Goal: Task Accomplishment & Management: Use online tool/utility

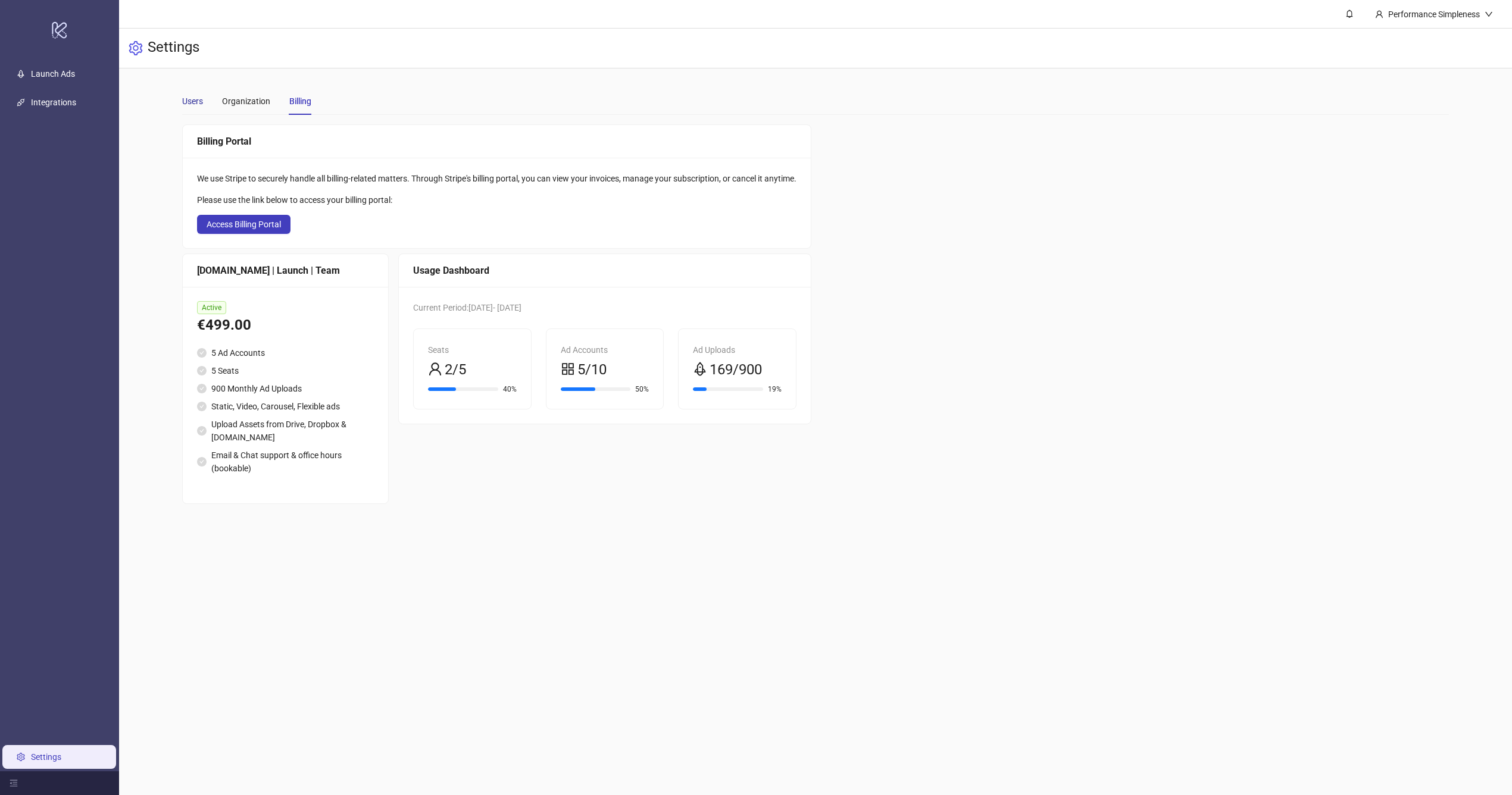
click at [196, 105] on div "Users" at bounding box center [192, 101] width 21 height 13
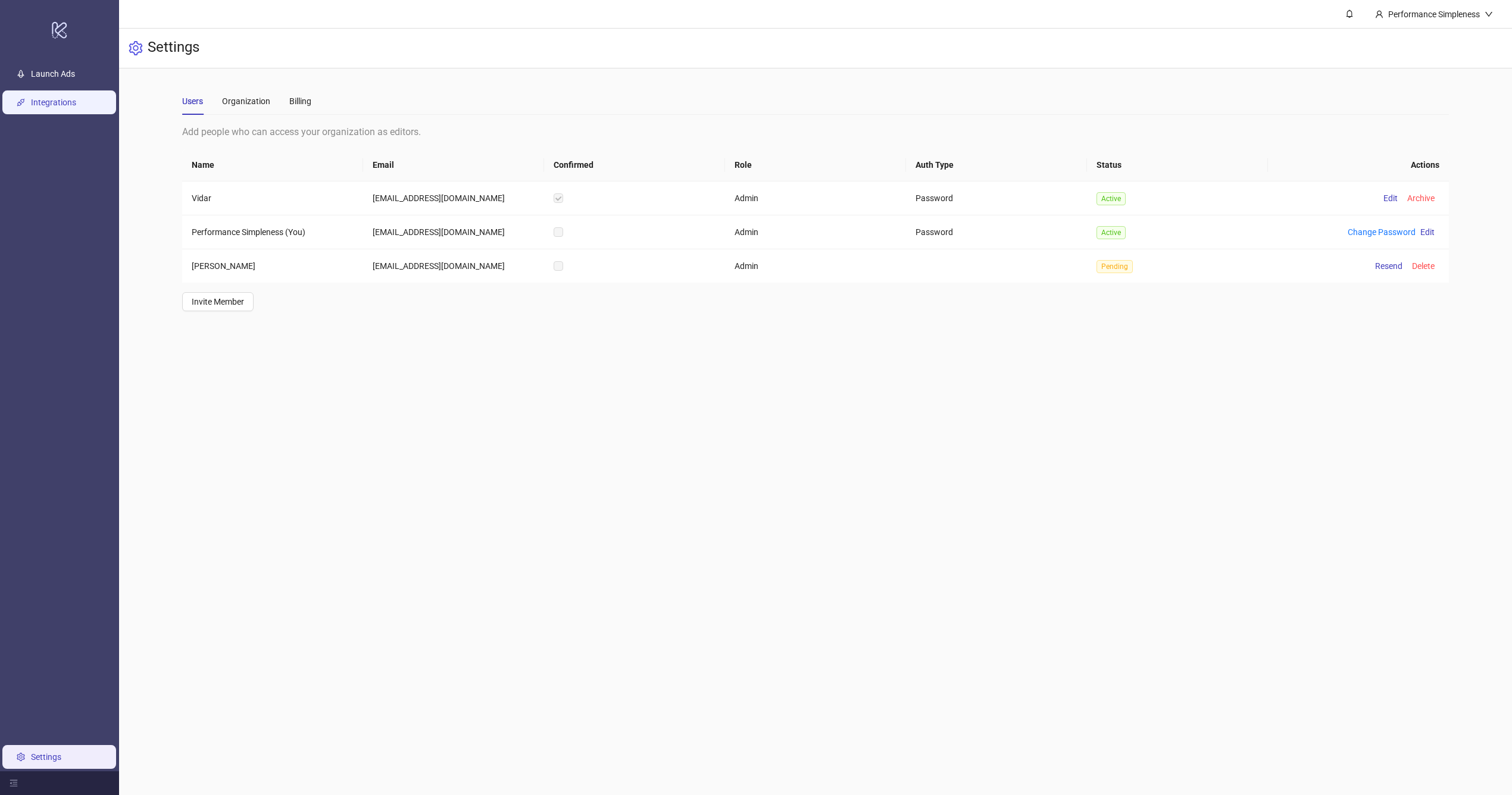
click at [66, 103] on link "Integrations" at bounding box center [53, 103] width 45 height 10
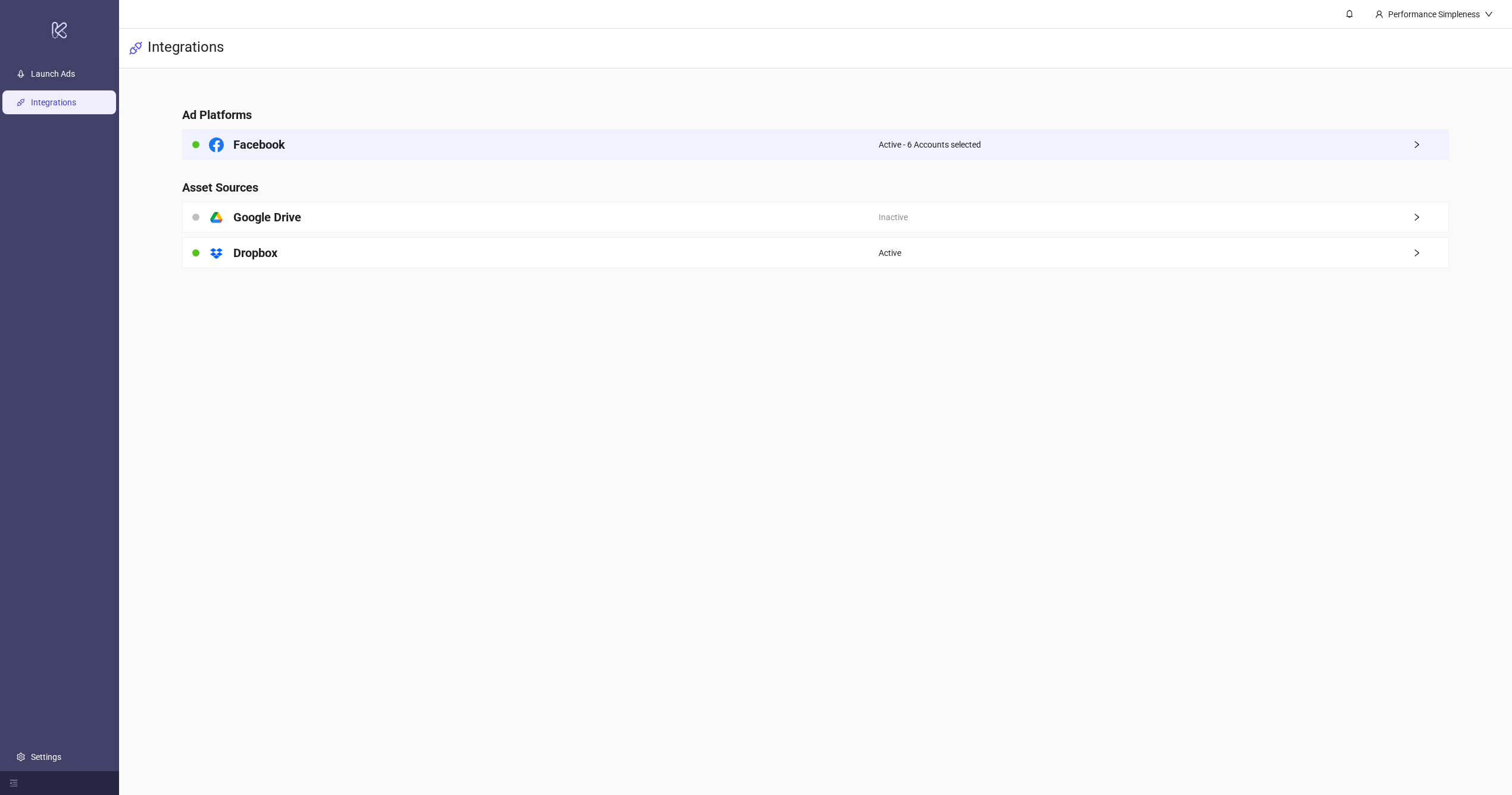
click at [1354, 156] on div "Active - 6 Accounts selected" at bounding box center [1163, 144] width 569 height 30
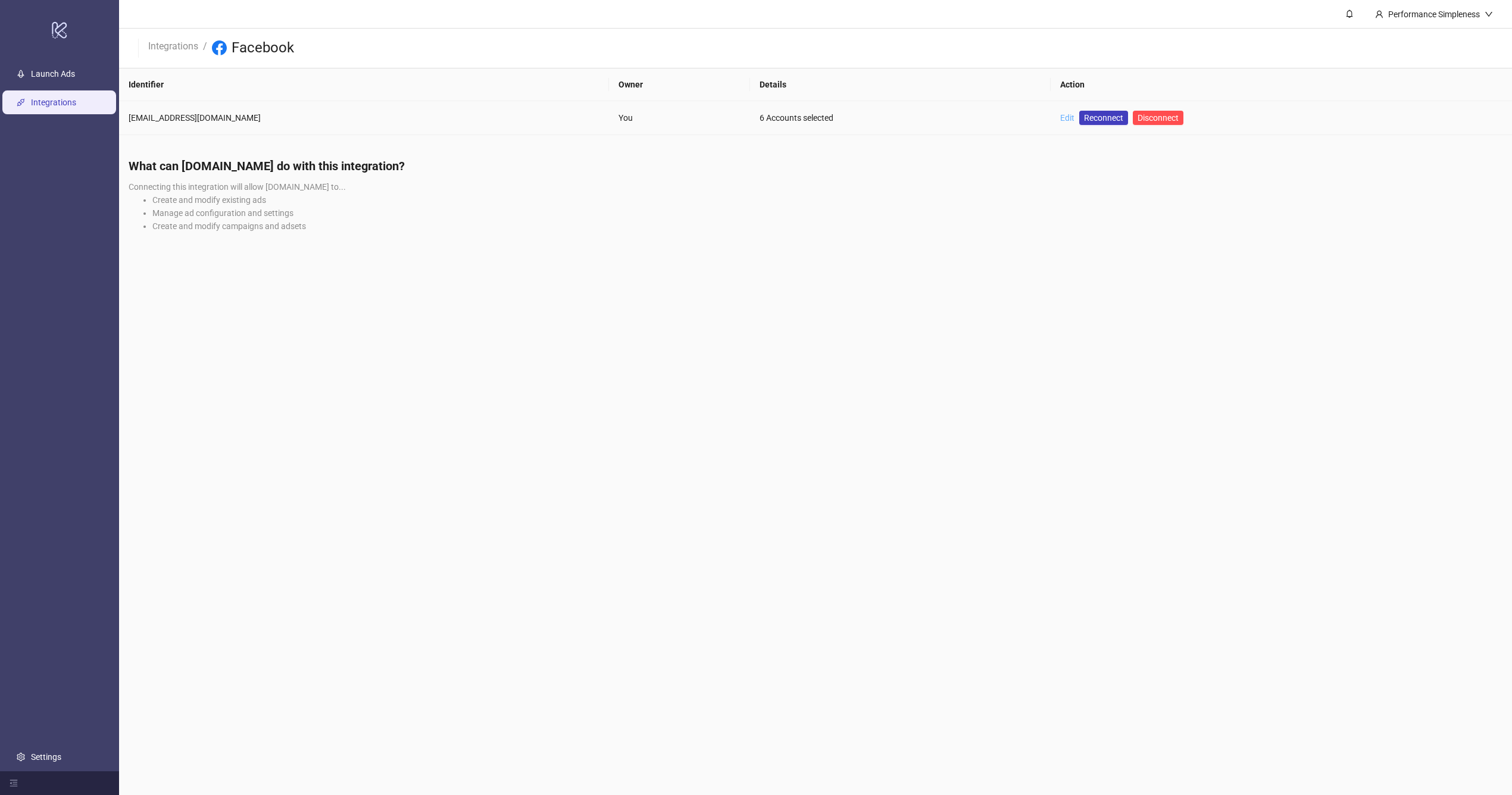
click at [1060, 122] on link "Edit" at bounding box center [1067, 118] width 14 height 10
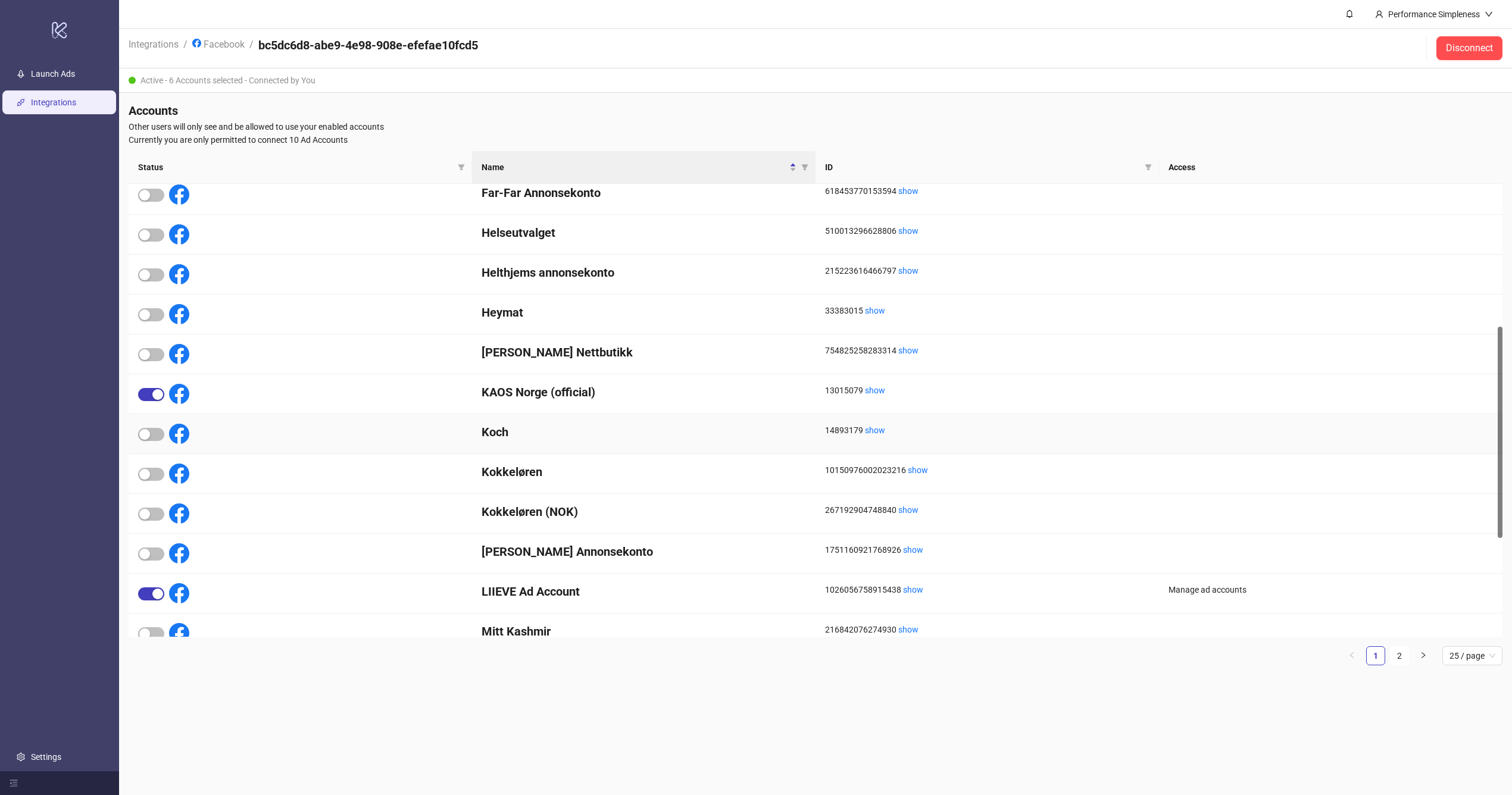
scroll to position [544, 0]
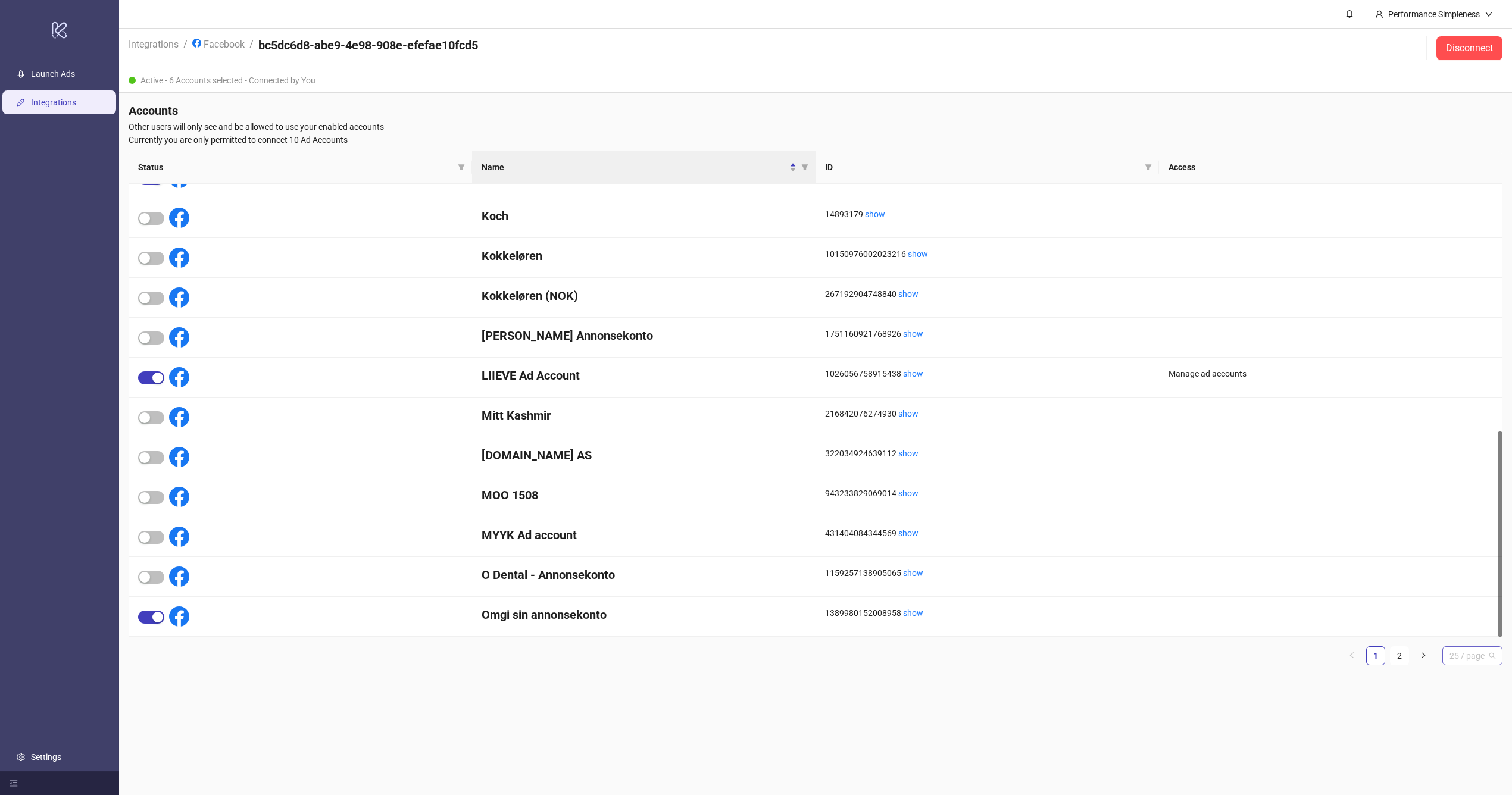
click at [1474, 648] on span "25 / page" at bounding box center [1472, 656] width 46 height 18
click at [1466, 743] on div "50 / page" at bounding box center [1472, 737] width 41 height 13
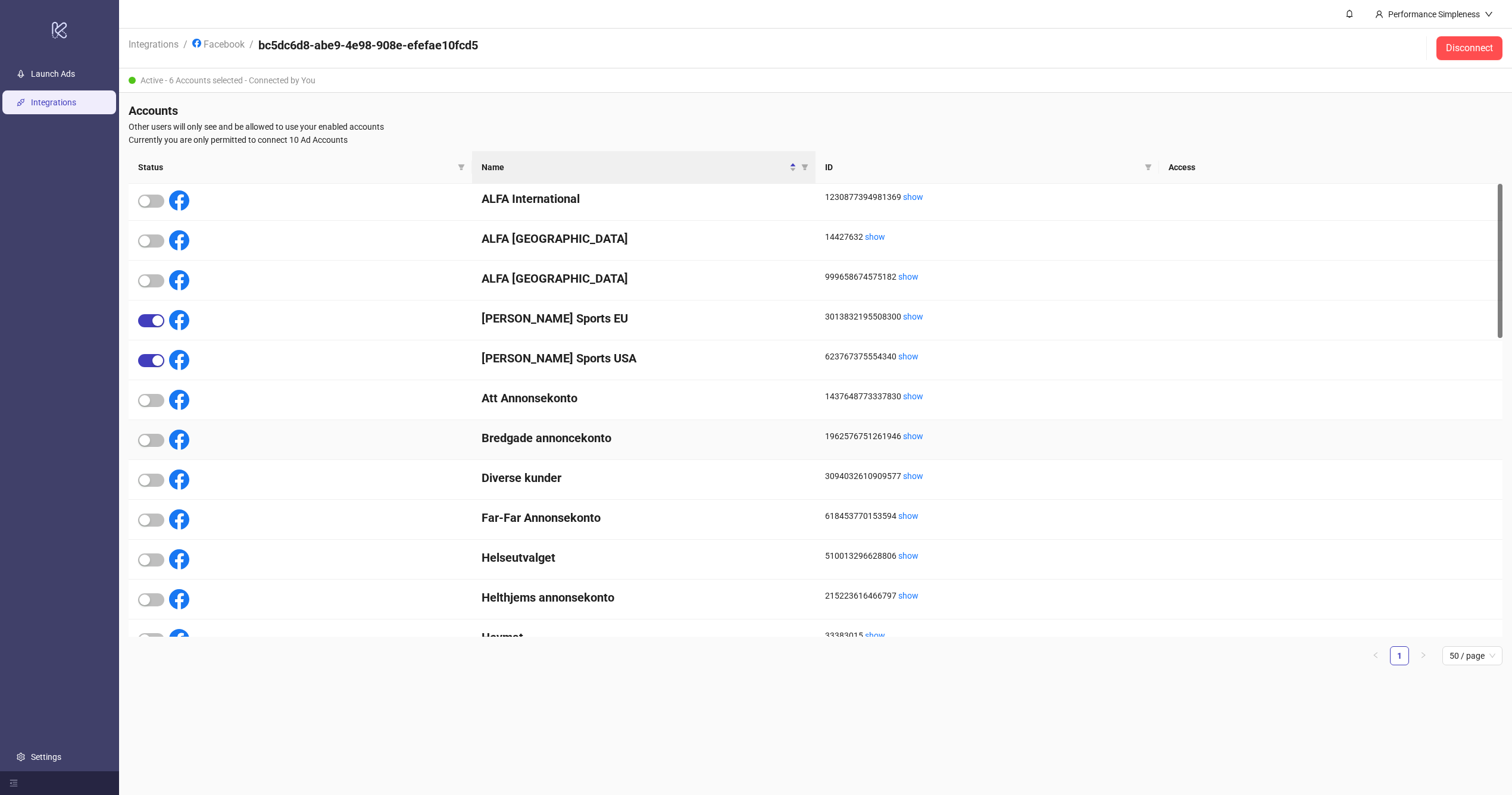
scroll to position [0, 0]
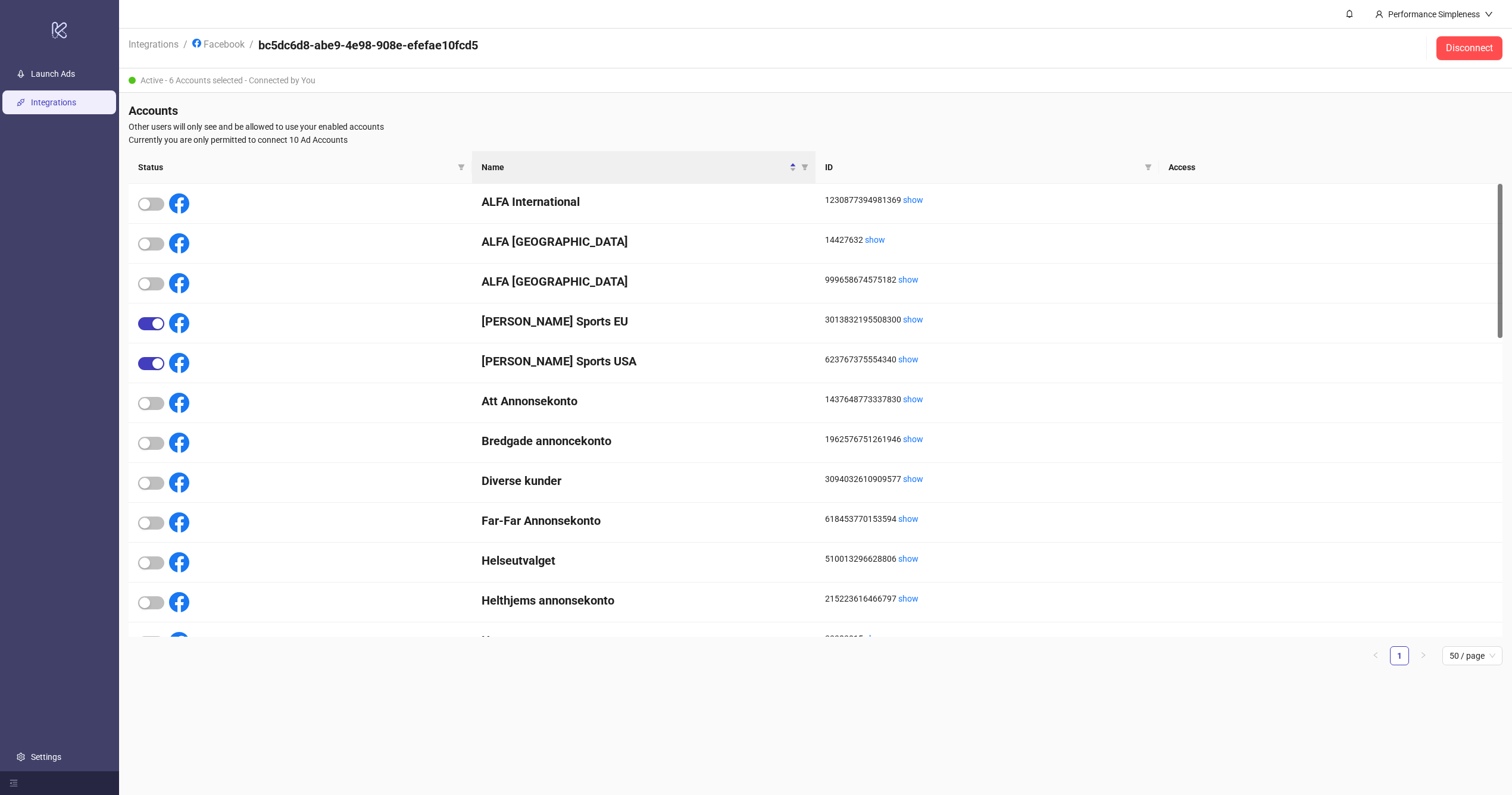
click at [643, 766] on main "Performance Simpleness Integrations / Facebook / bc5dc6d8-abe9-4e98-908e-efefae…" at bounding box center [815, 398] width 1392 height 795
click at [514, 749] on main "Performance Simpleness Integrations / Facebook / bc5dc6d8-abe9-4e98-908e-efefae…" at bounding box center [815, 398] width 1392 height 795
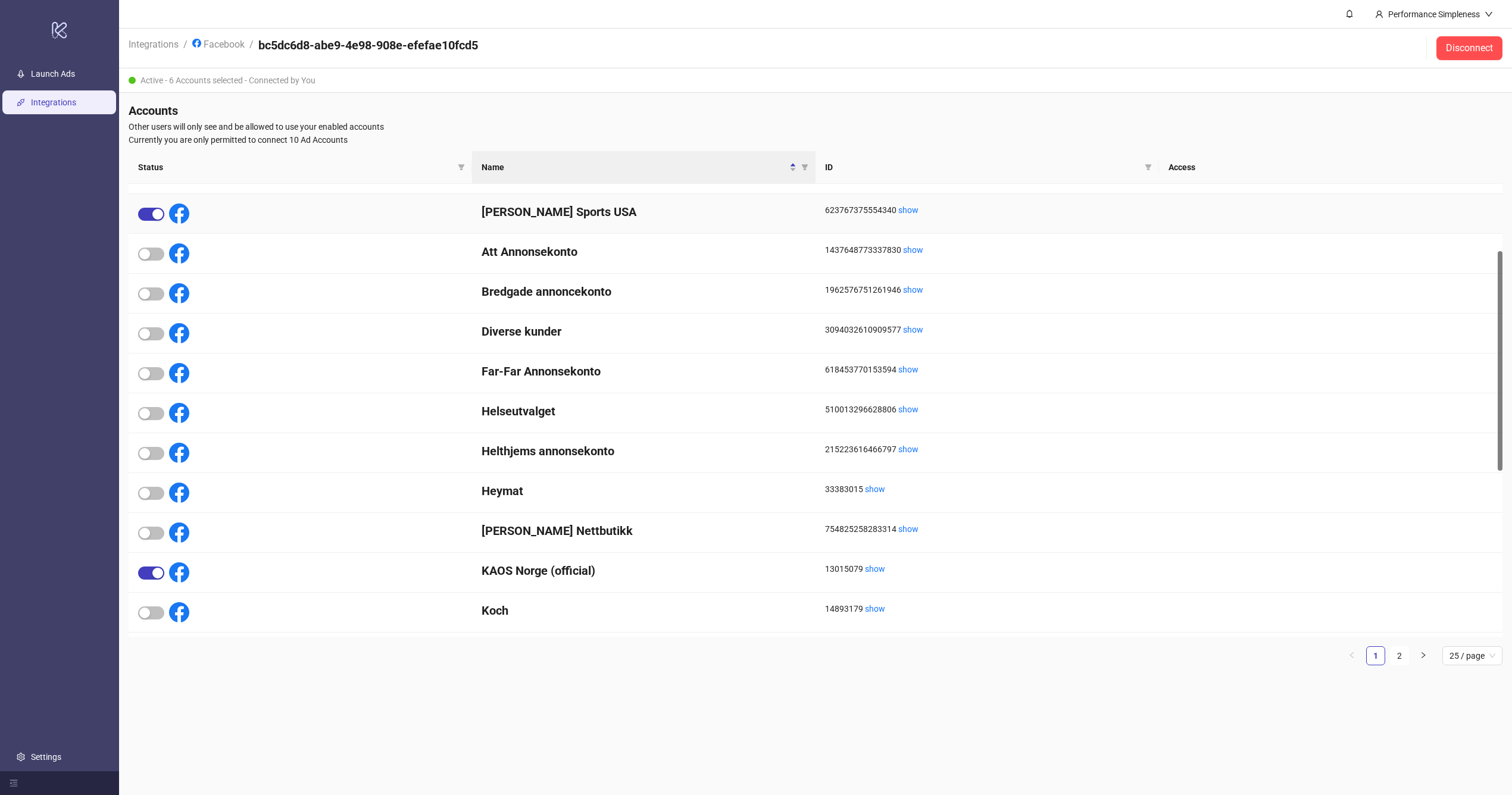
scroll to position [152, 0]
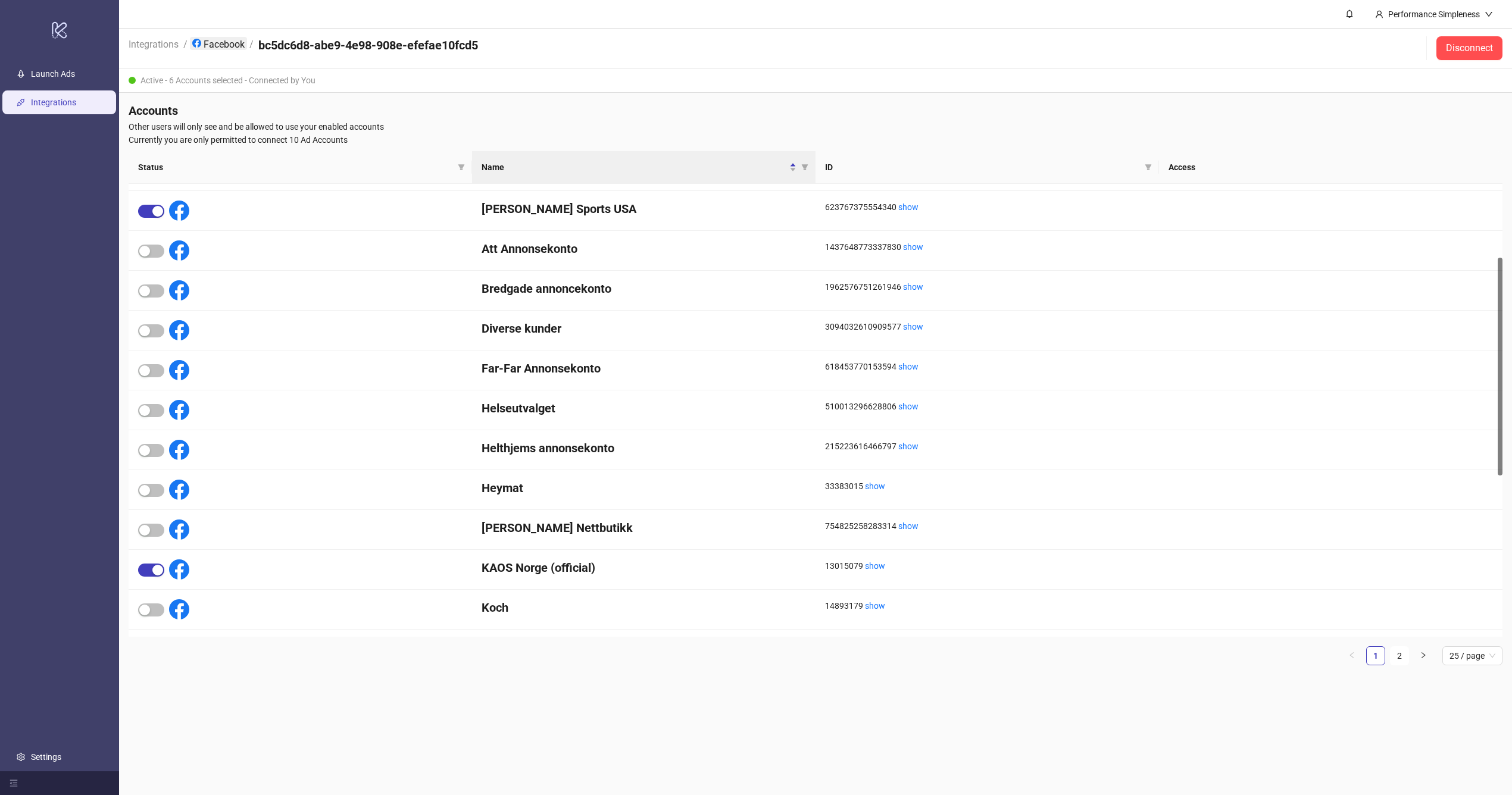
click at [226, 40] on link "Facebook" at bounding box center [219, 43] width 58 height 13
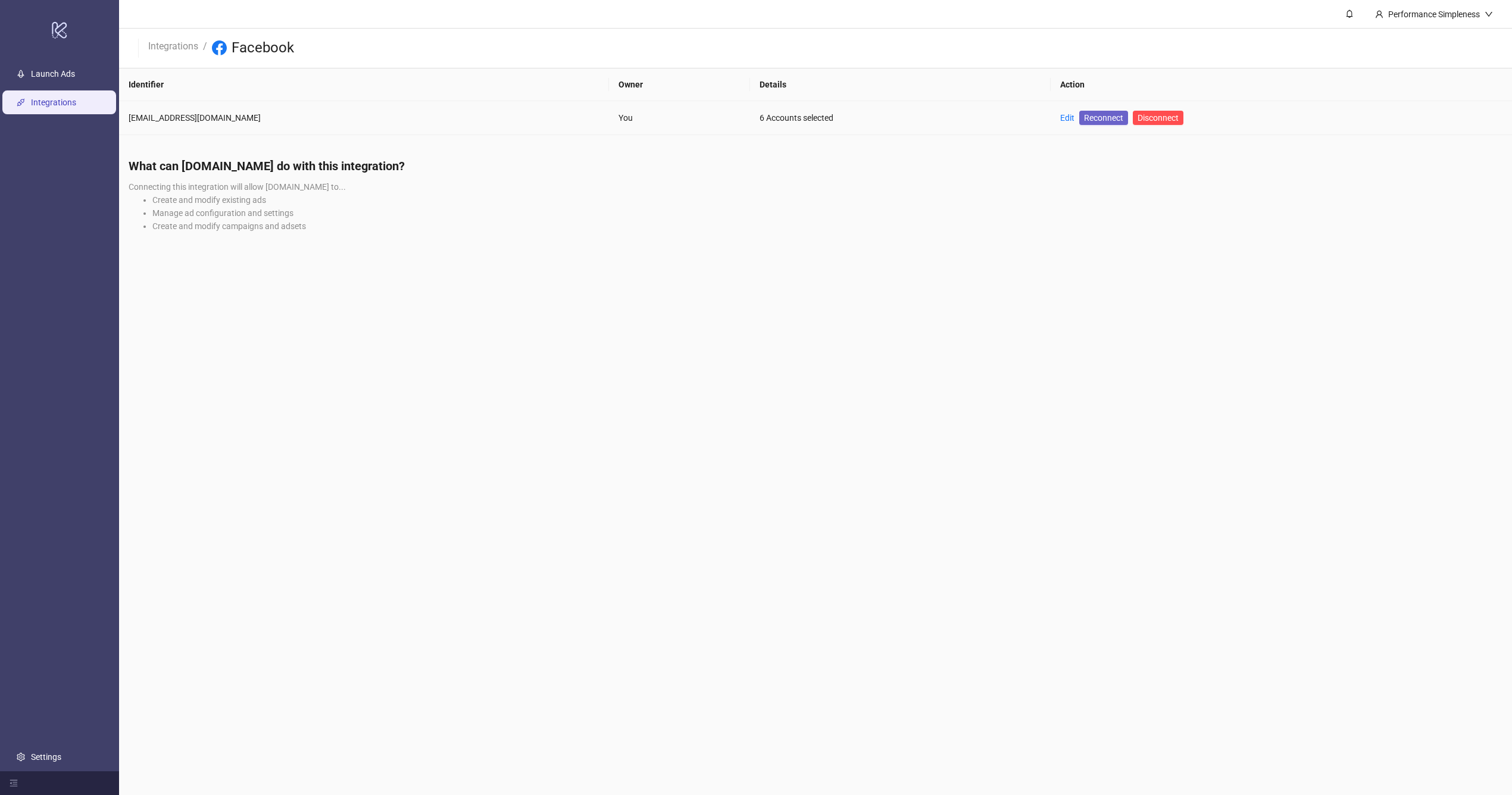
click at [1084, 121] on span "Reconnect" at bounding box center [1104, 118] width 40 height 13
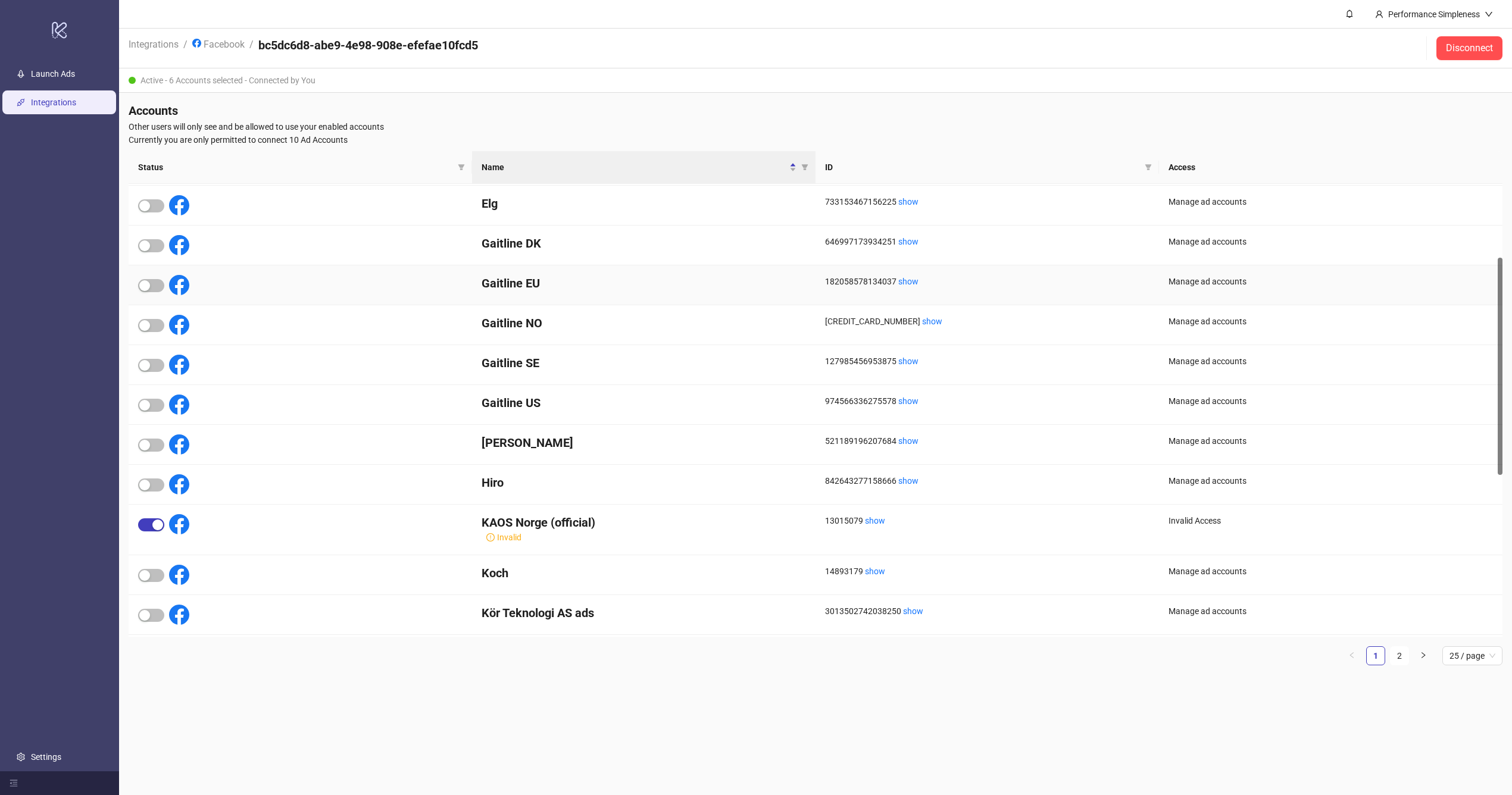
scroll to position [198, 0]
click at [146, 488] on div "button" at bounding box center [145, 485] width 11 height 11
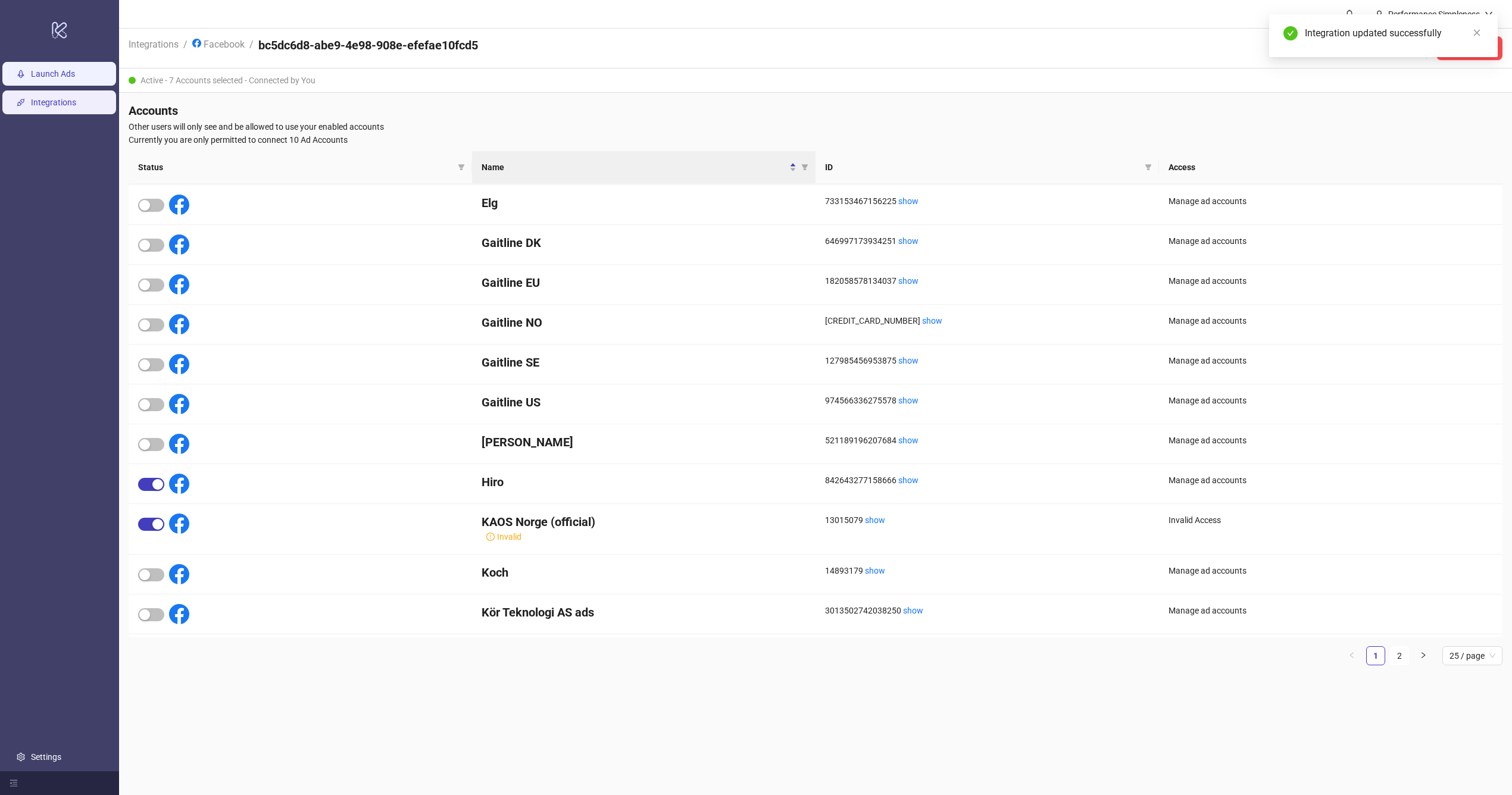
click at [75, 76] on link "Launch Ads" at bounding box center [52, 74] width 44 height 10
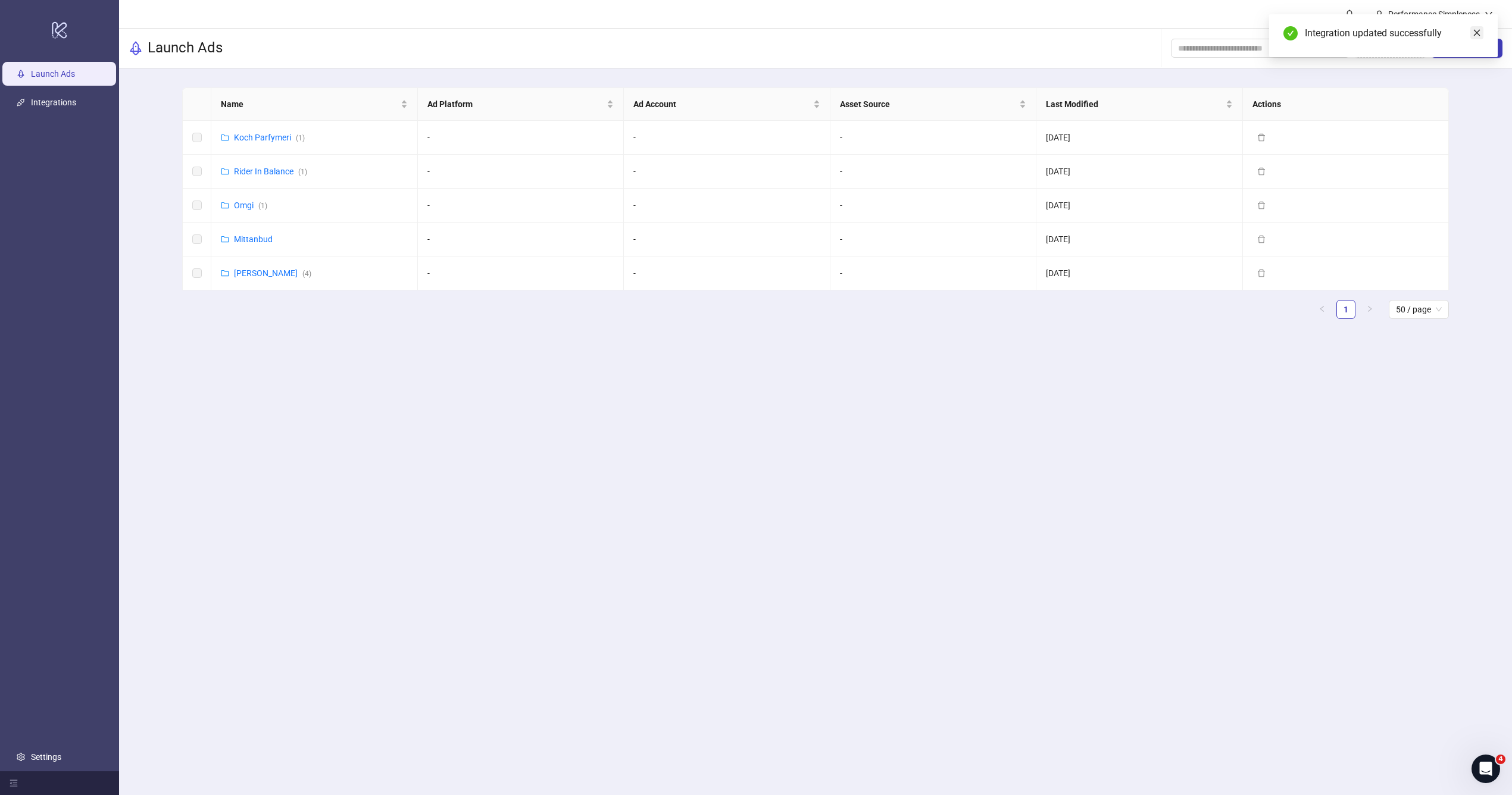
click at [1472, 35] on icon "close" at bounding box center [1476, 32] width 8 height 8
click at [1471, 59] on div "Add Folder New Sheet" at bounding box center [1336, 48] width 332 height 38
click at [1466, 43] on span "New Sheet" at bounding box center [1473, 48] width 40 height 10
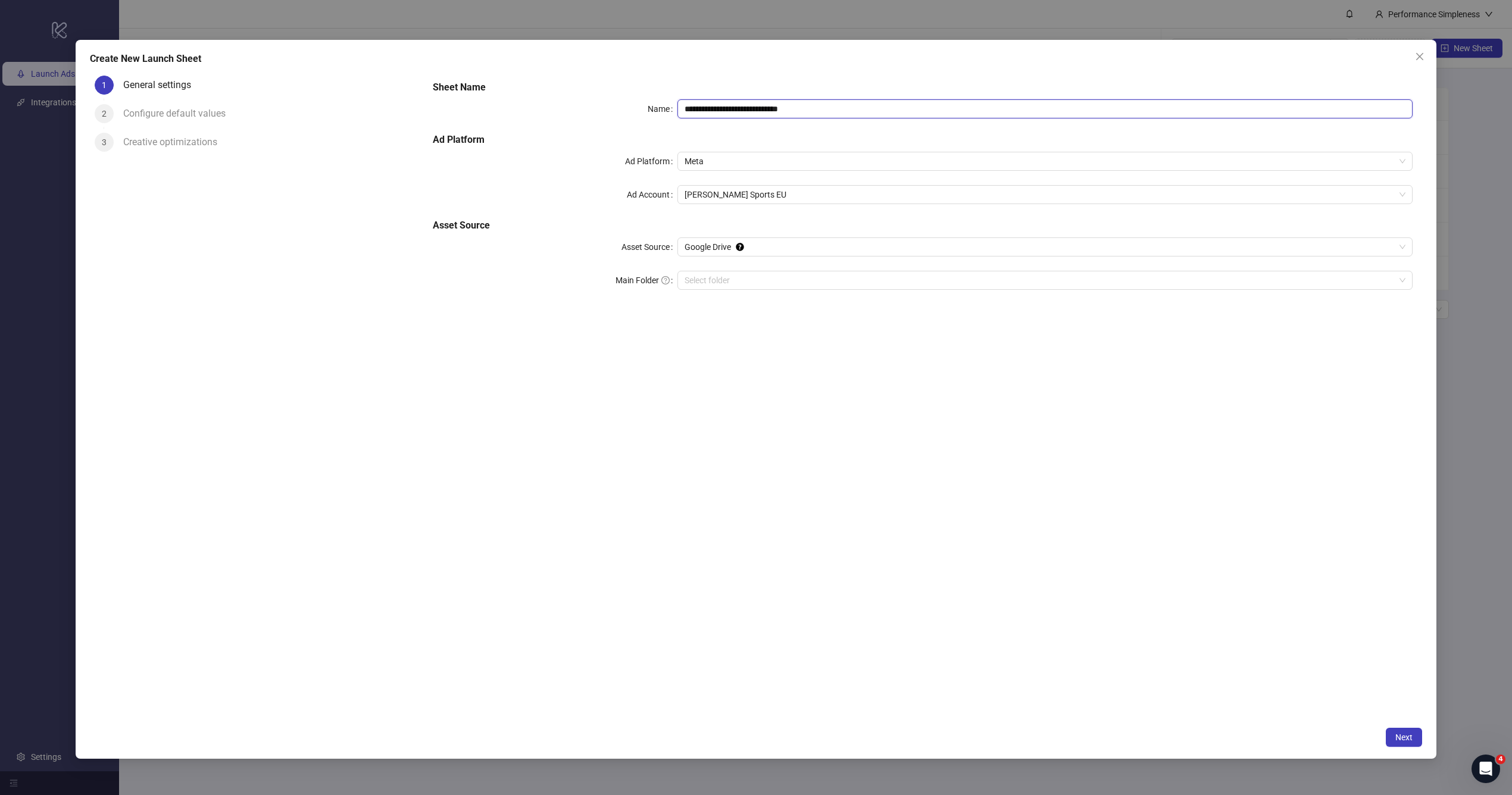
click at [868, 110] on input "**********" at bounding box center [1044, 108] width 735 height 19
type input "****"
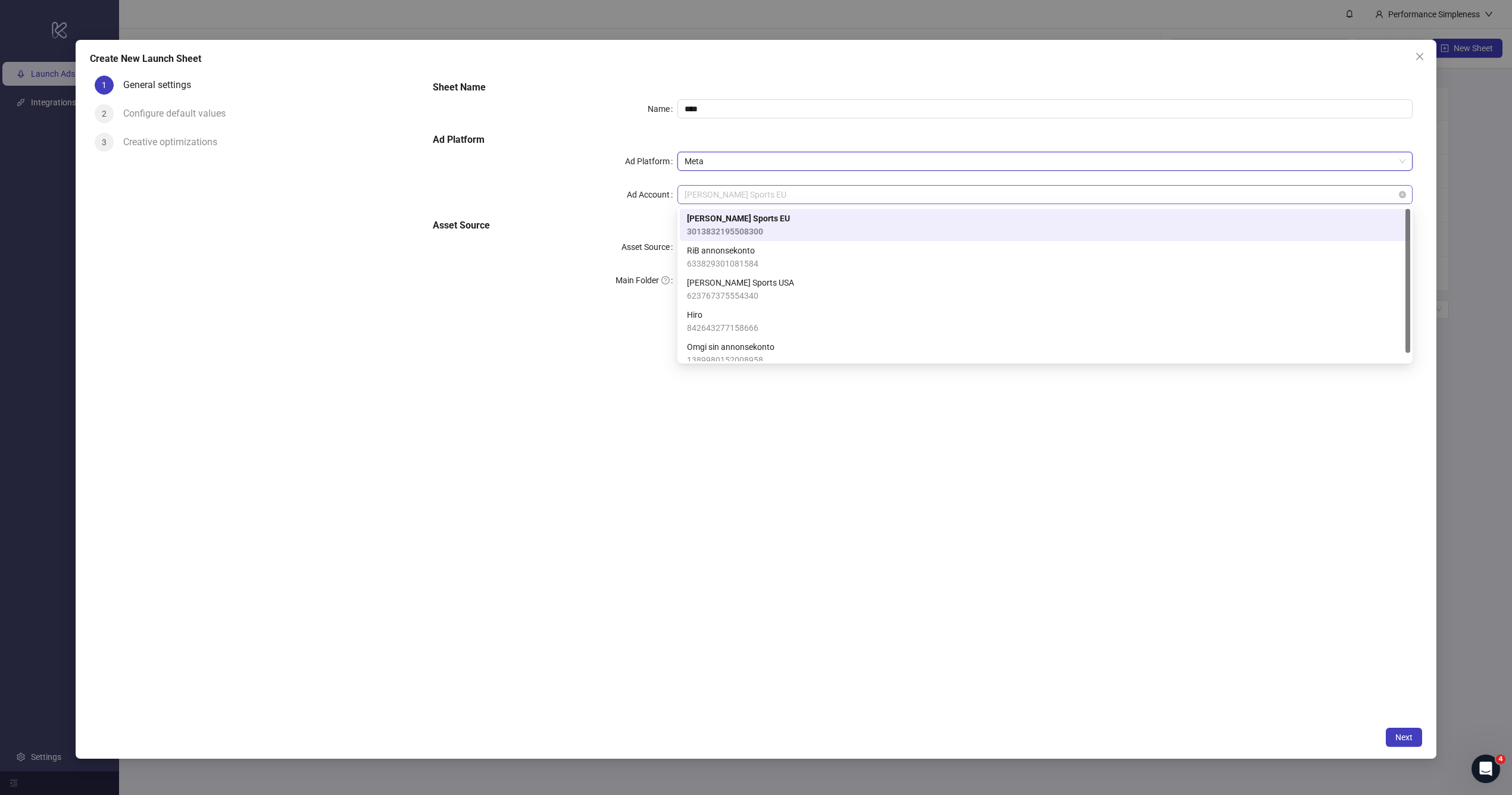
click at [821, 191] on span "[PERSON_NAME] Sports EU" at bounding box center [1044, 194] width 720 height 18
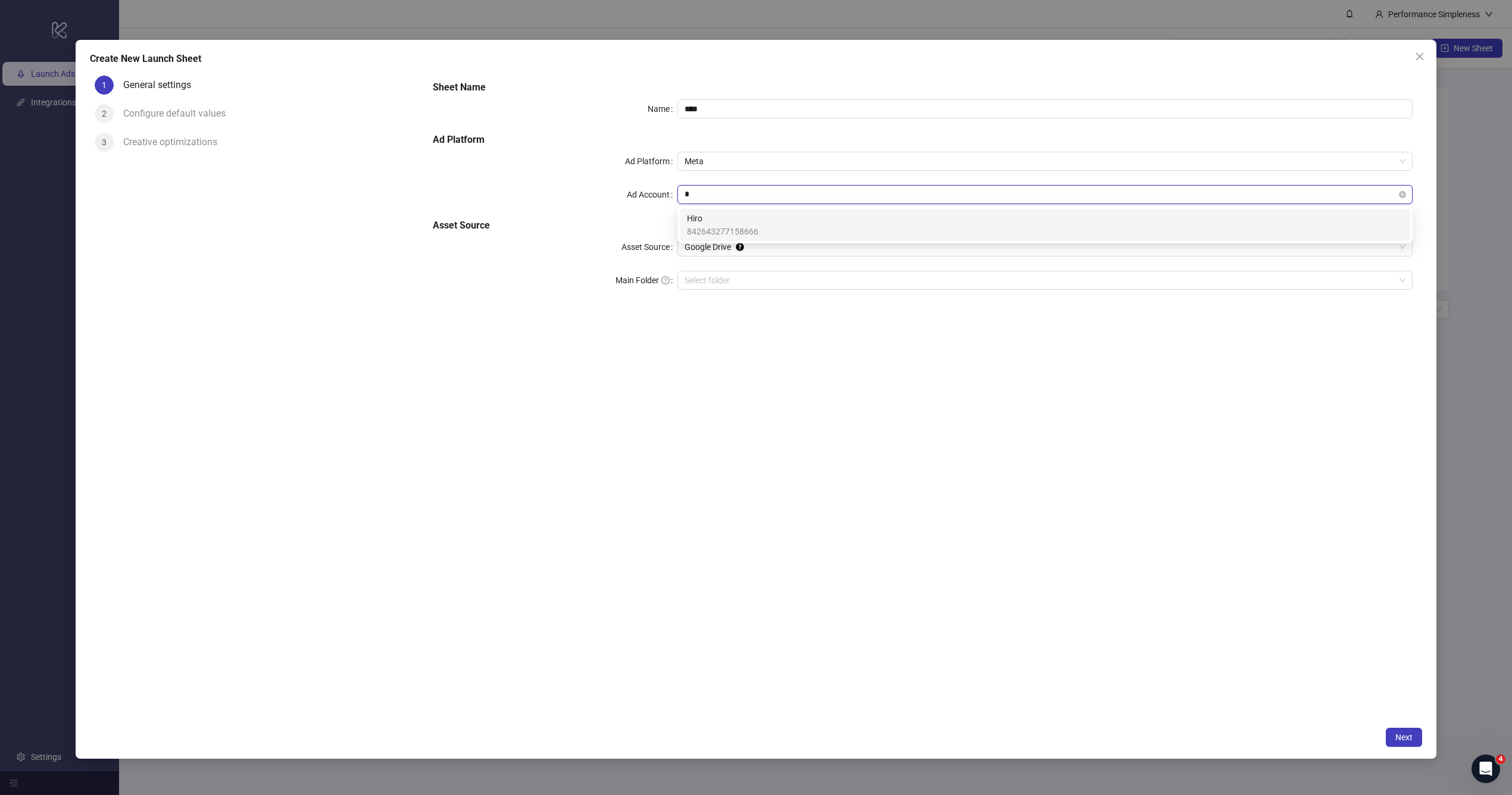
type input "**"
click at [804, 224] on div "Hiro 842643277158666" at bounding box center [1045, 225] width 716 height 26
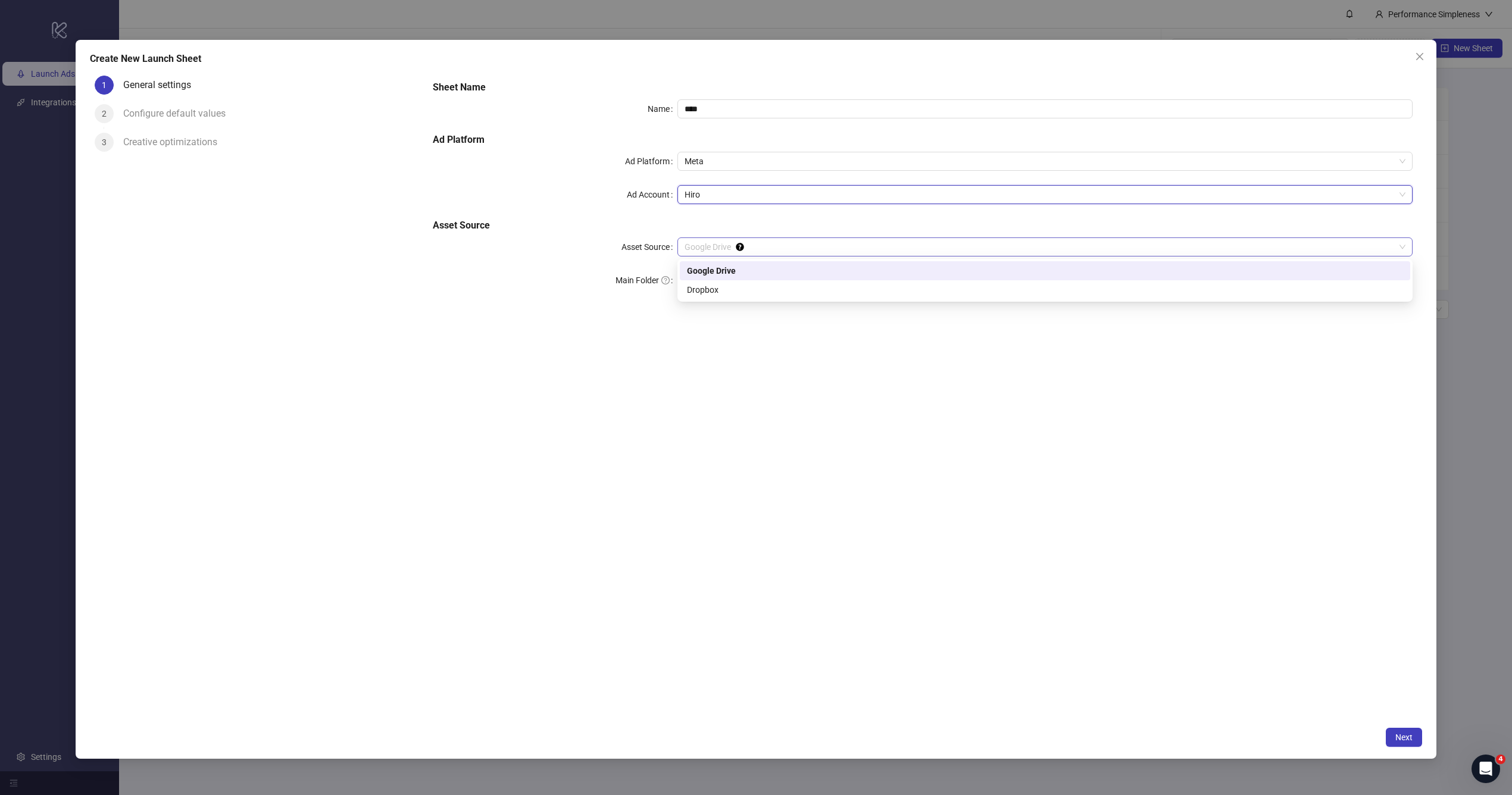
click at [771, 254] on span "Google Drive" at bounding box center [1044, 247] width 720 height 18
click at [748, 285] on div "Dropbox" at bounding box center [1045, 290] width 716 height 13
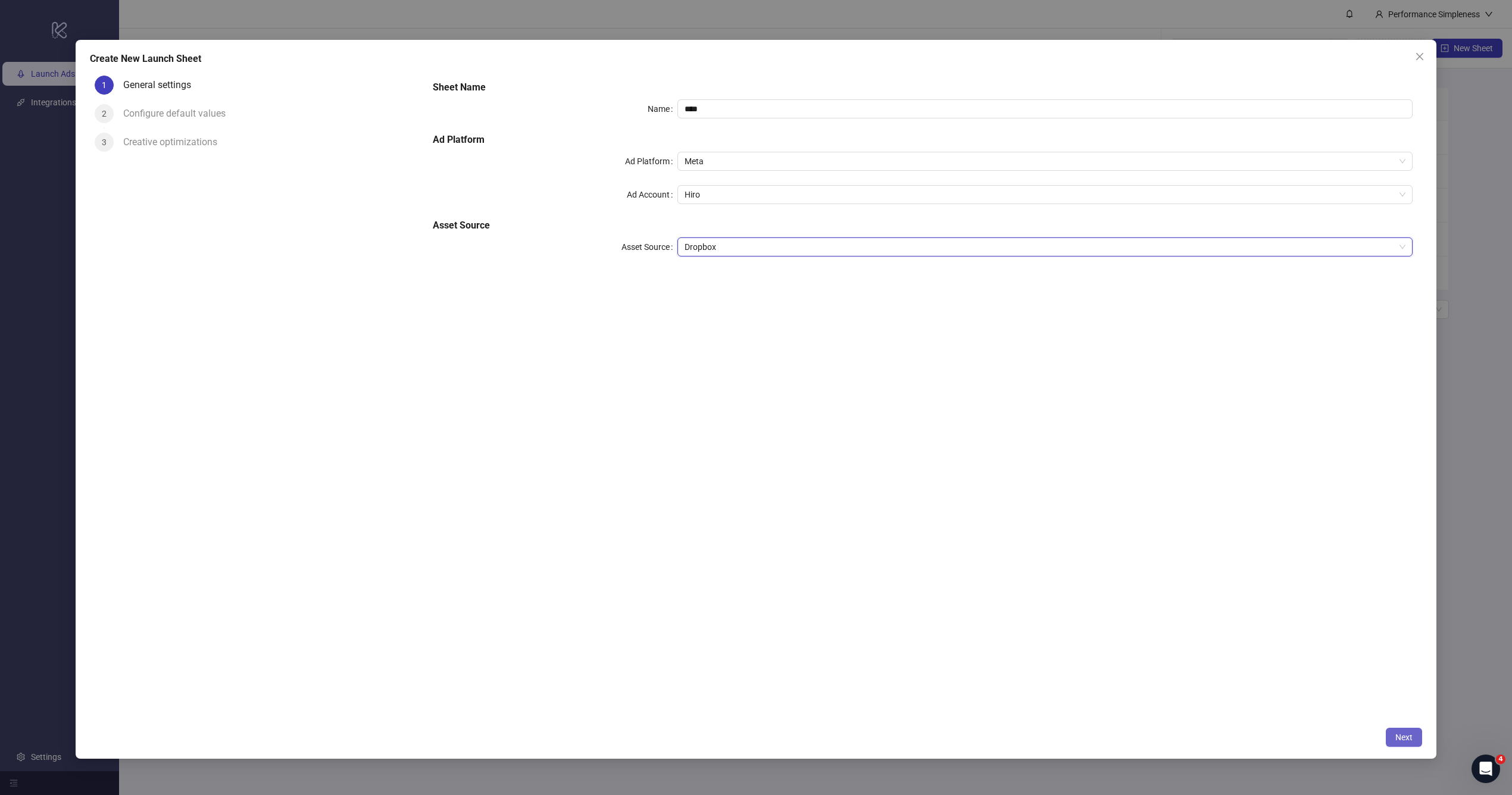
click at [1402, 736] on span "Next" at bounding box center [1403, 737] width 17 height 10
type input "**********"
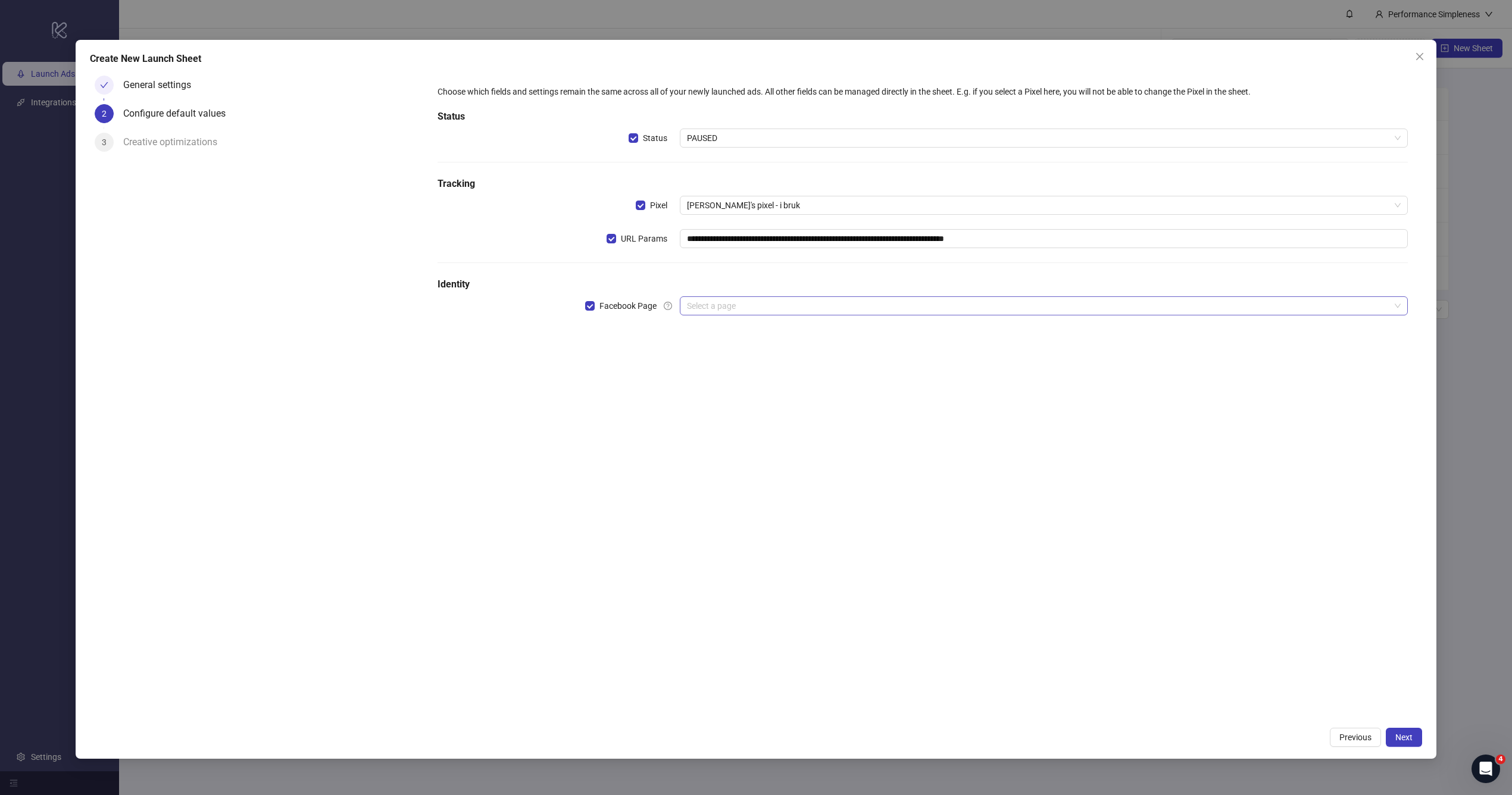
click at [817, 296] on div "Select a page" at bounding box center [1043, 305] width 728 height 19
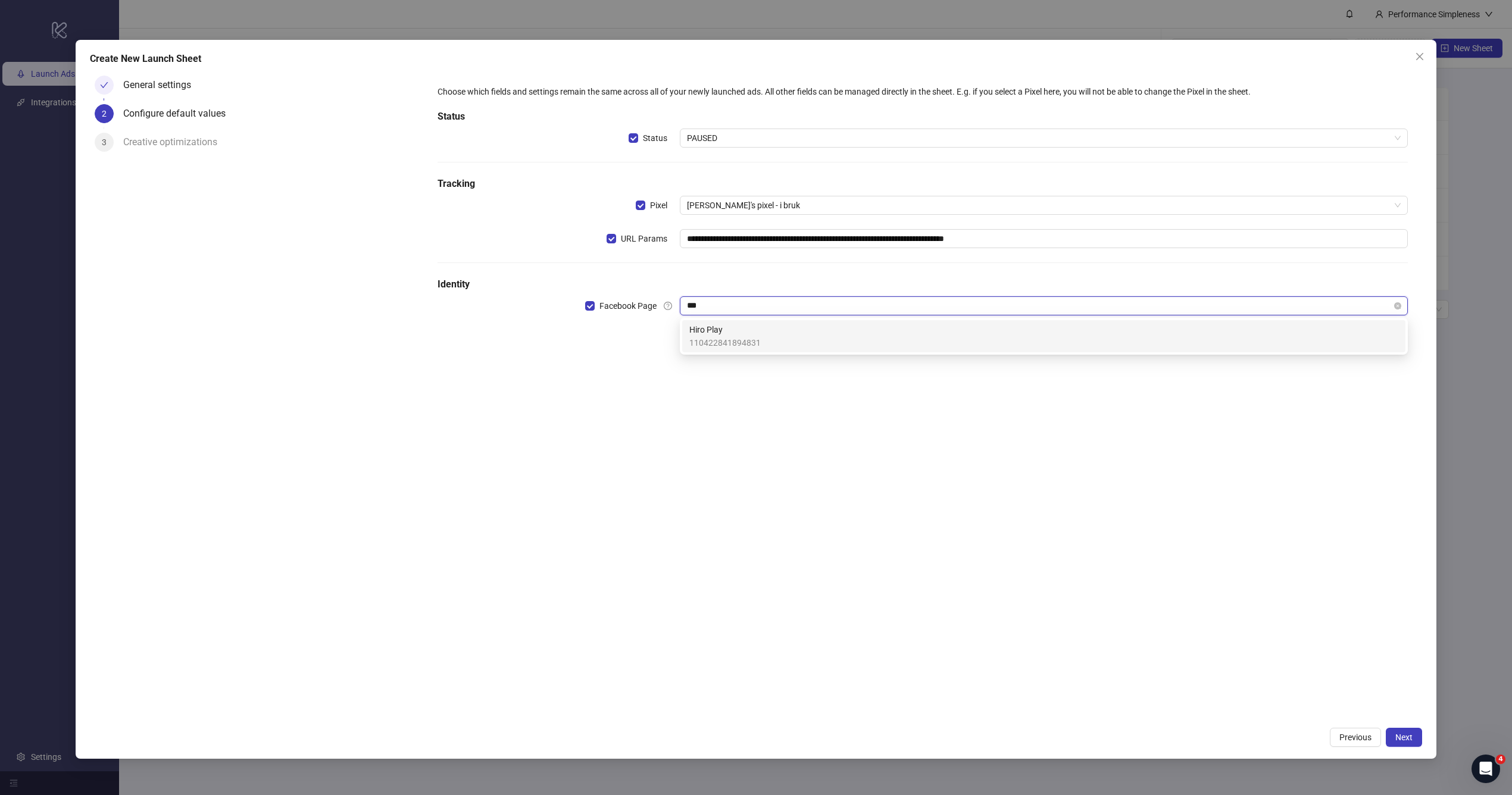
type input "****"
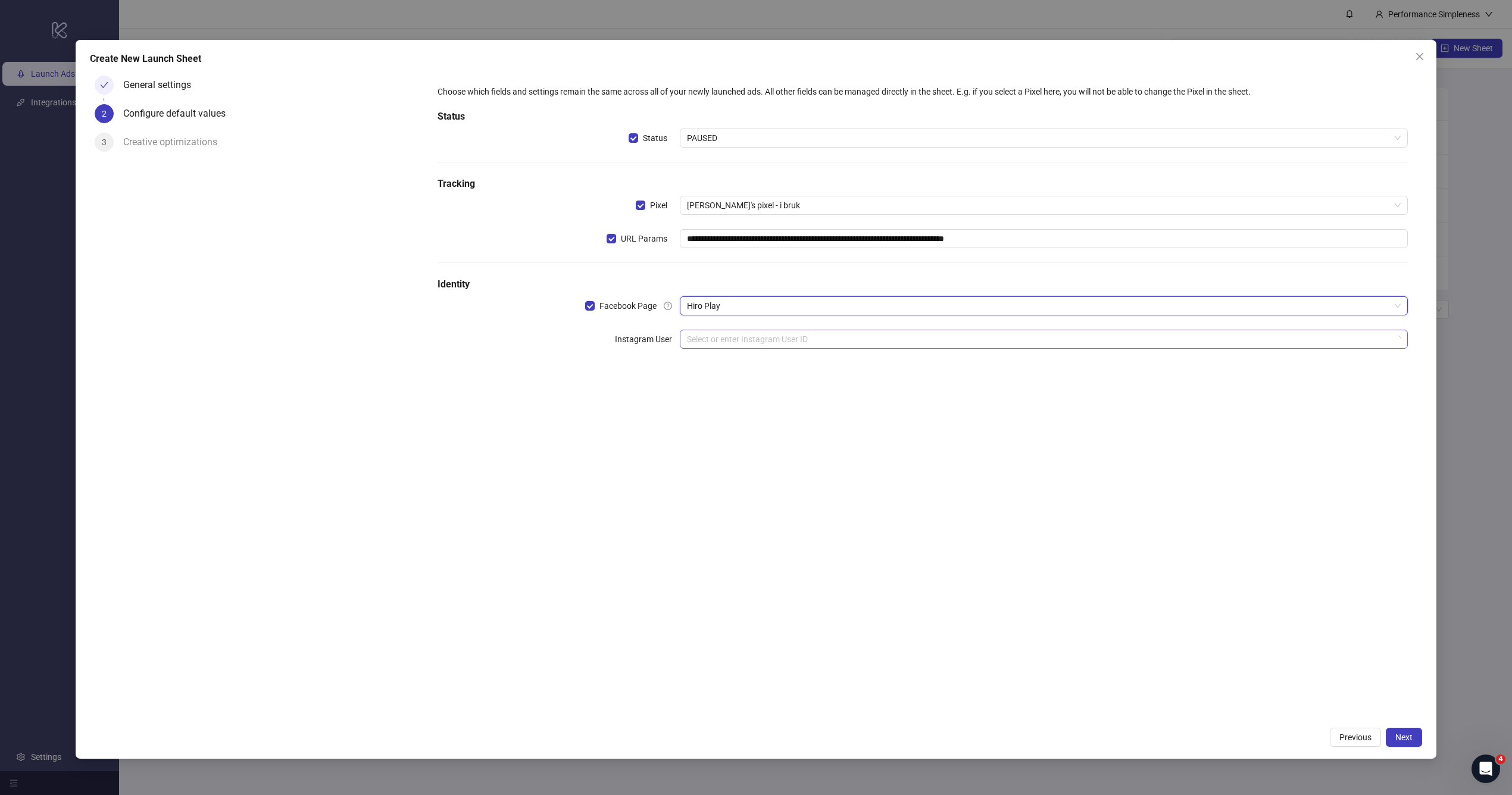
click at [777, 342] on input "search" at bounding box center [1038, 339] width 702 height 18
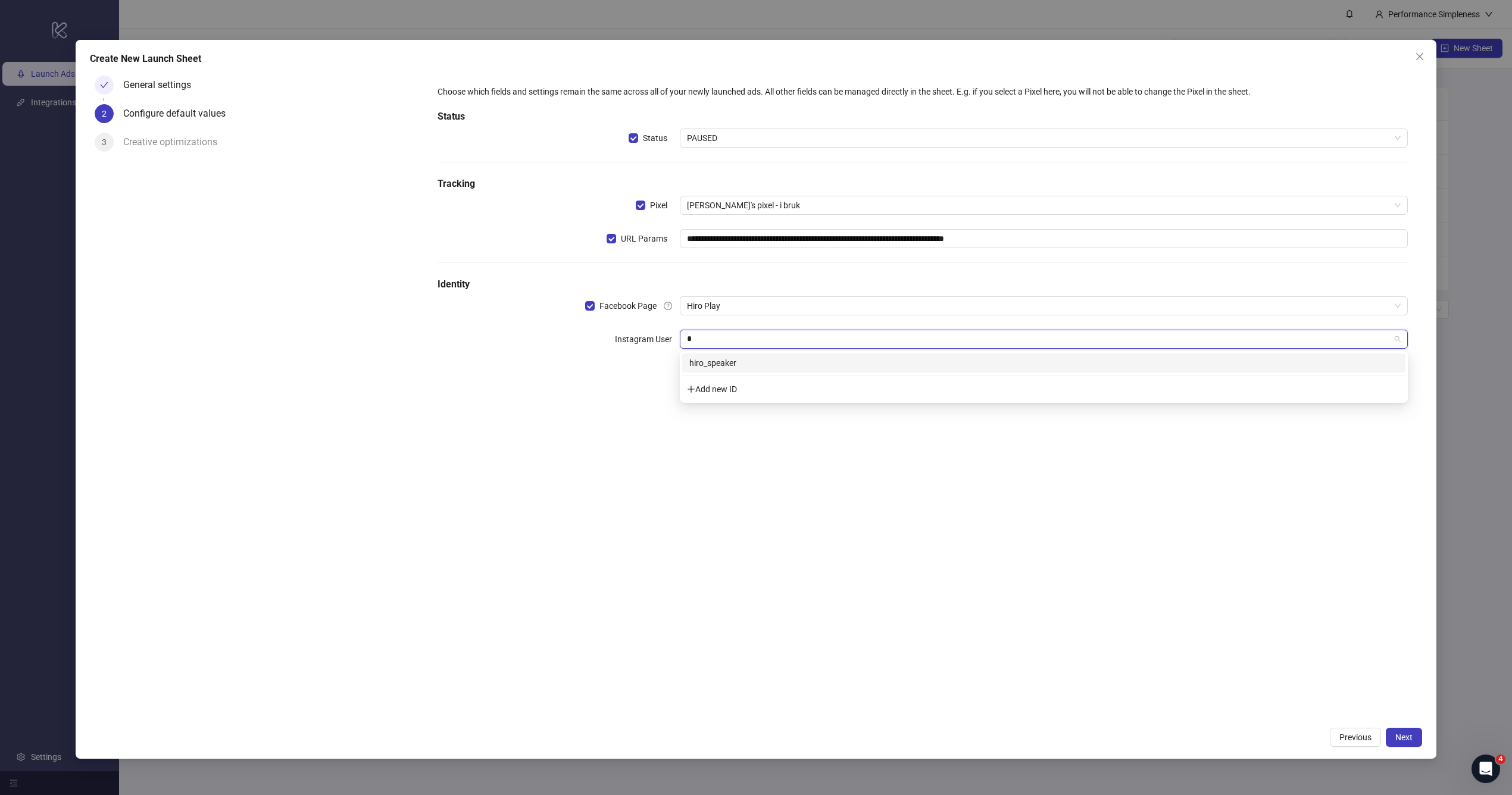
type input "**"
click at [868, 544] on div "**********" at bounding box center [922, 396] width 999 height 649
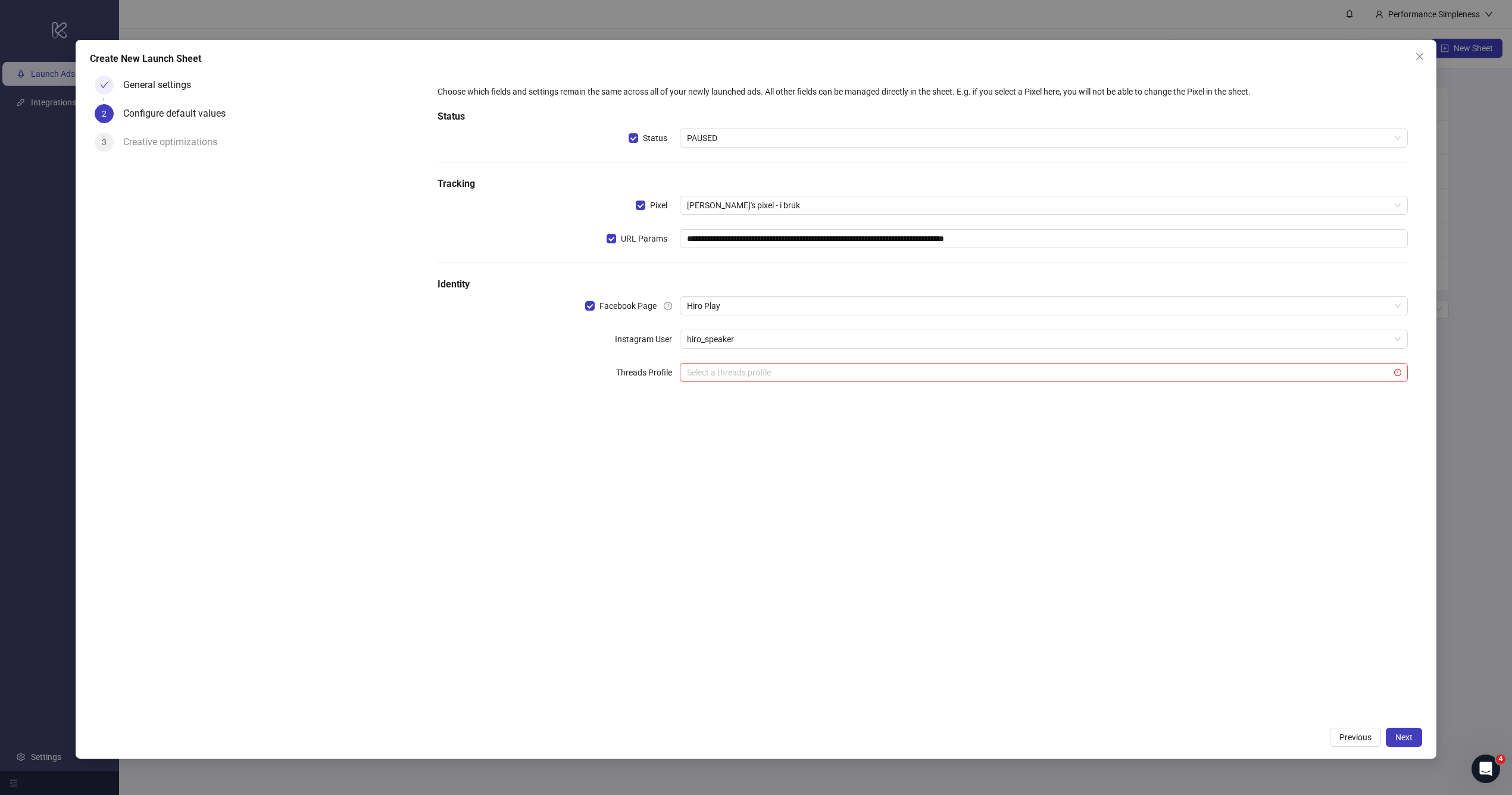
click at [1402, 727] on div "**********" at bounding box center [756, 398] width 1360 height 719
click at [1400, 734] on span "Next" at bounding box center [1403, 737] width 17 height 10
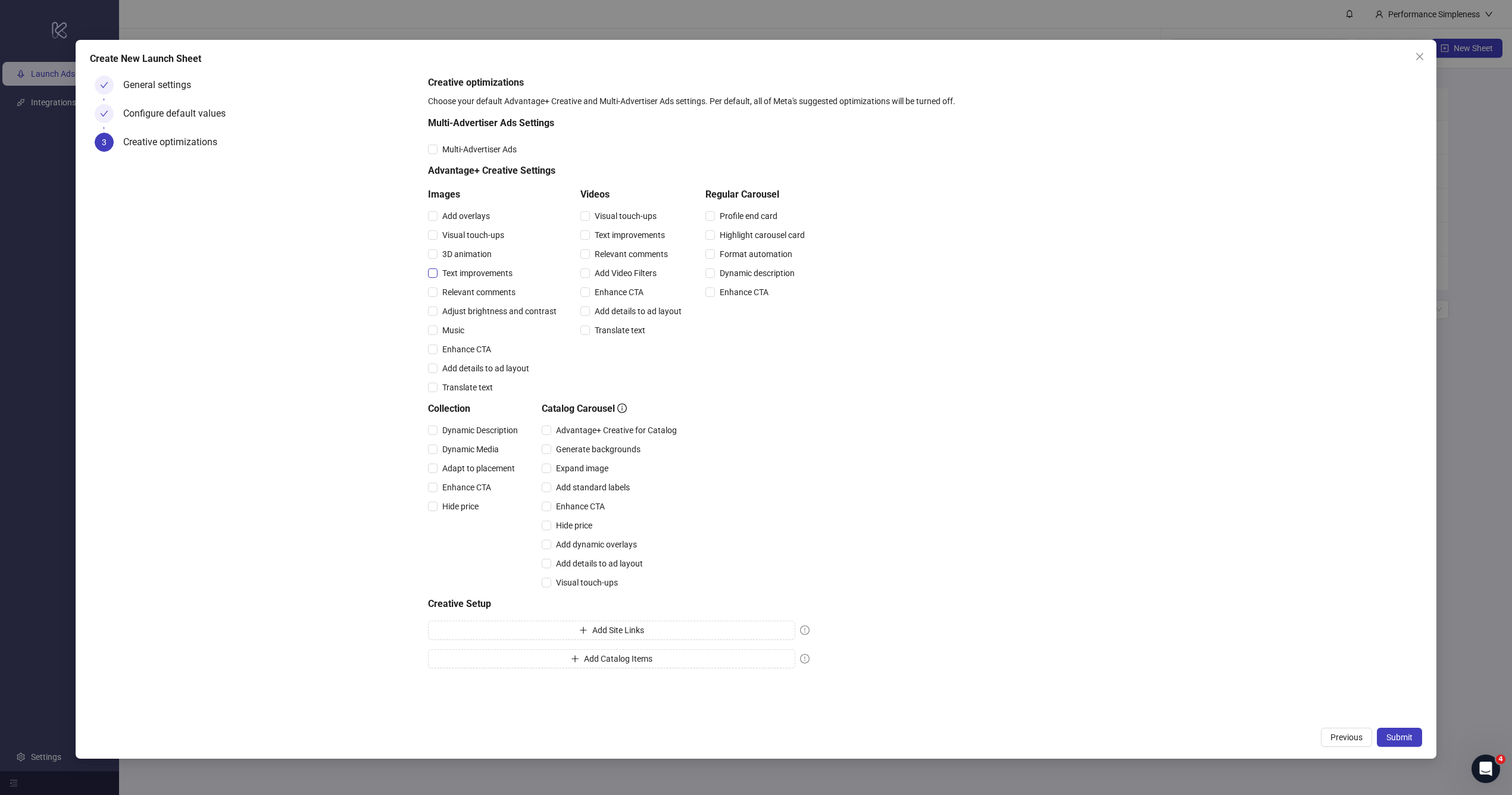
click at [453, 272] on span "Text improvements" at bounding box center [477, 272] width 80 height 13
click at [456, 290] on span "Relevant comments" at bounding box center [479, 292] width 83 height 13
click at [456, 344] on span "Enhance CTA" at bounding box center [466, 349] width 58 height 13
click at [614, 232] on span "Text improvements" at bounding box center [630, 235] width 80 height 13
click at [614, 249] on span "Relevant comments" at bounding box center [631, 254] width 83 height 13
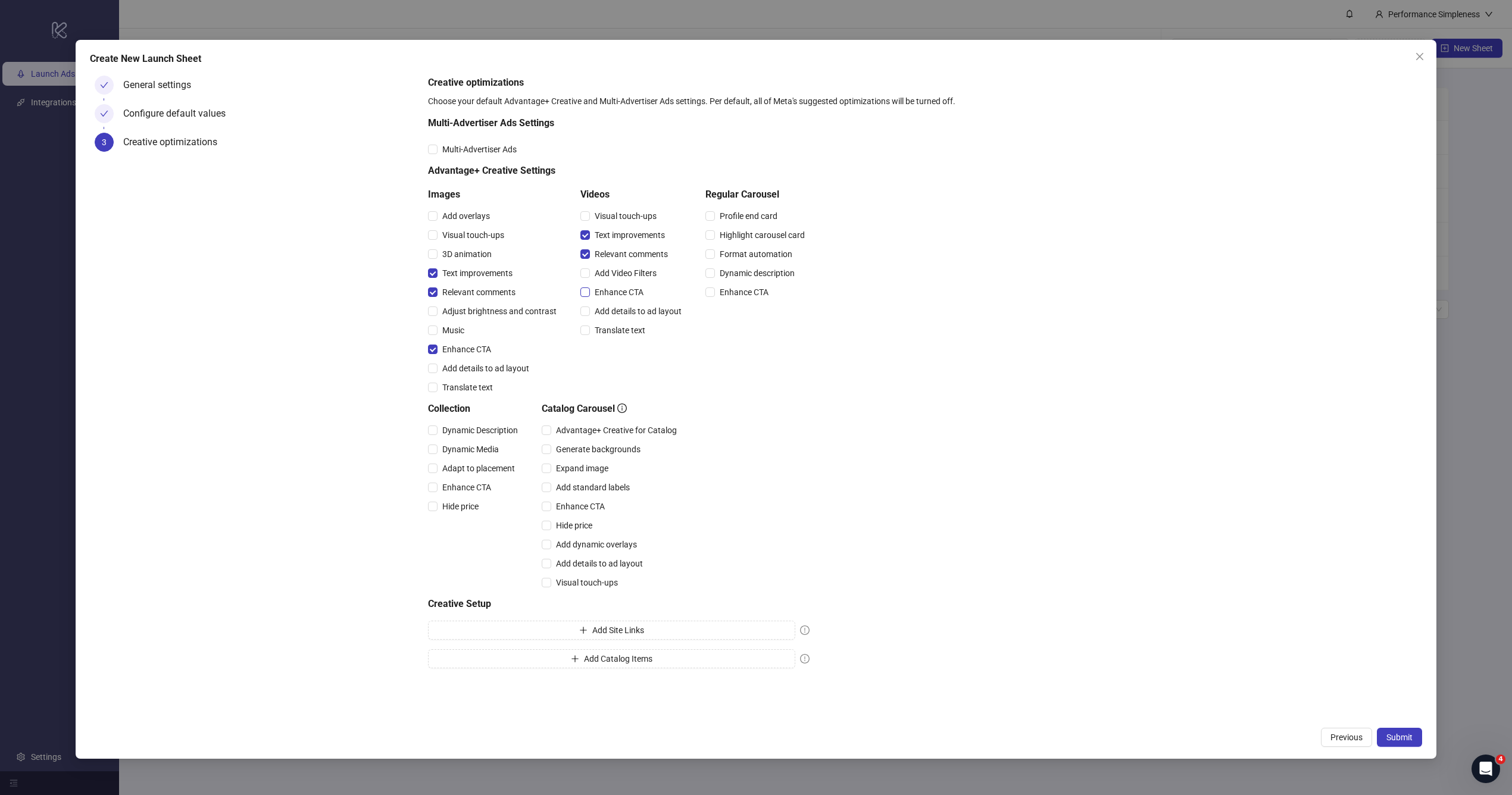
click at [613, 286] on span "Enhance CTA" at bounding box center [619, 292] width 58 height 13
click at [627, 664] on button "Add Catalog Items" at bounding box center [612, 658] width 367 height 19
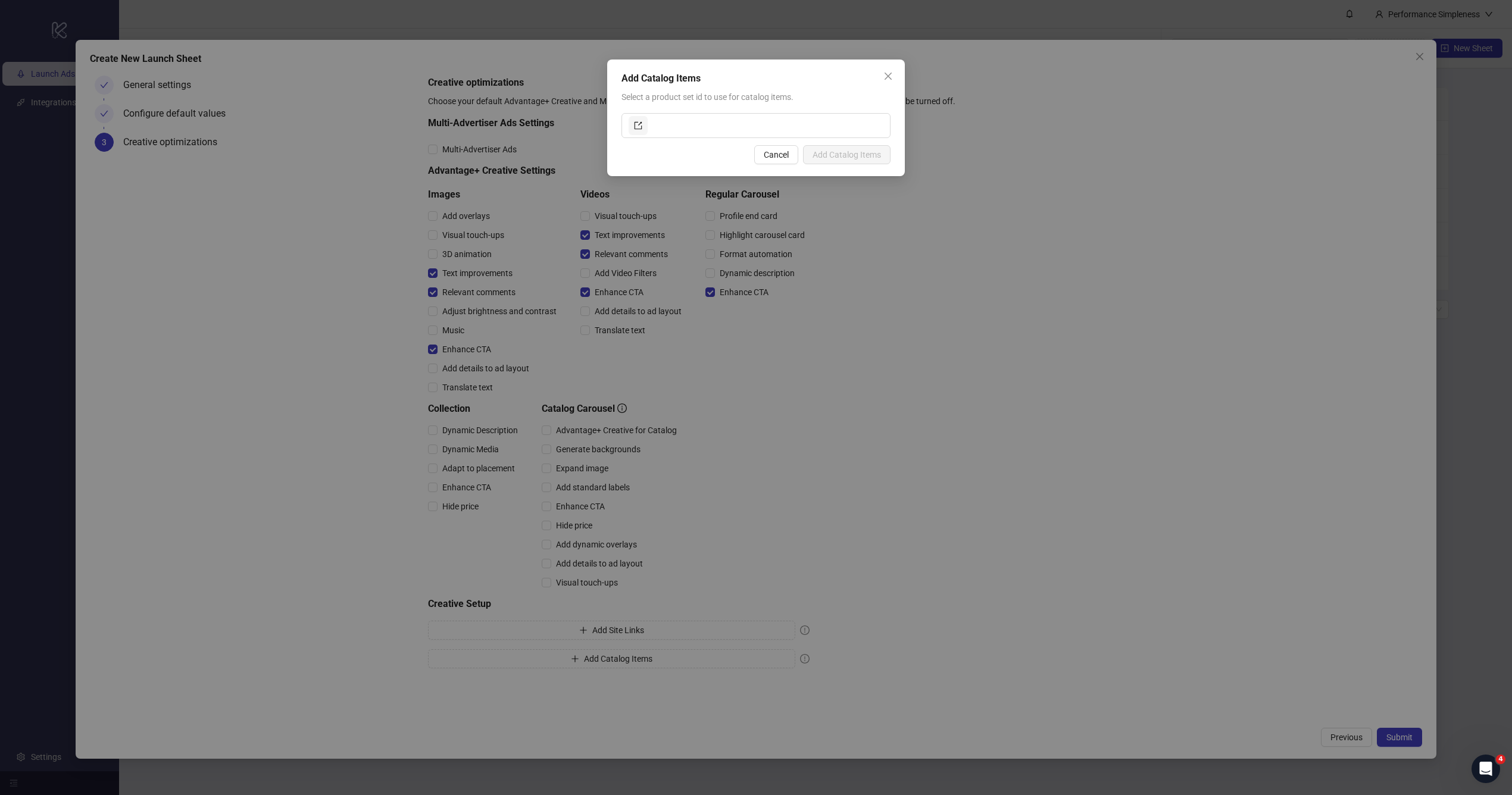
click at [700, 108] on div "Select a product set id to use for catalog items." at bounding box center [756, 114] width 269 height 48
click at [688, 119] on input "text" at bounding box center [765, 125] width 233 height 19
paste input "**********"
type input "**********"
click at [854, 151] on span "Add Catalog Items" at bounding box center [846, 155] width 68 height 10
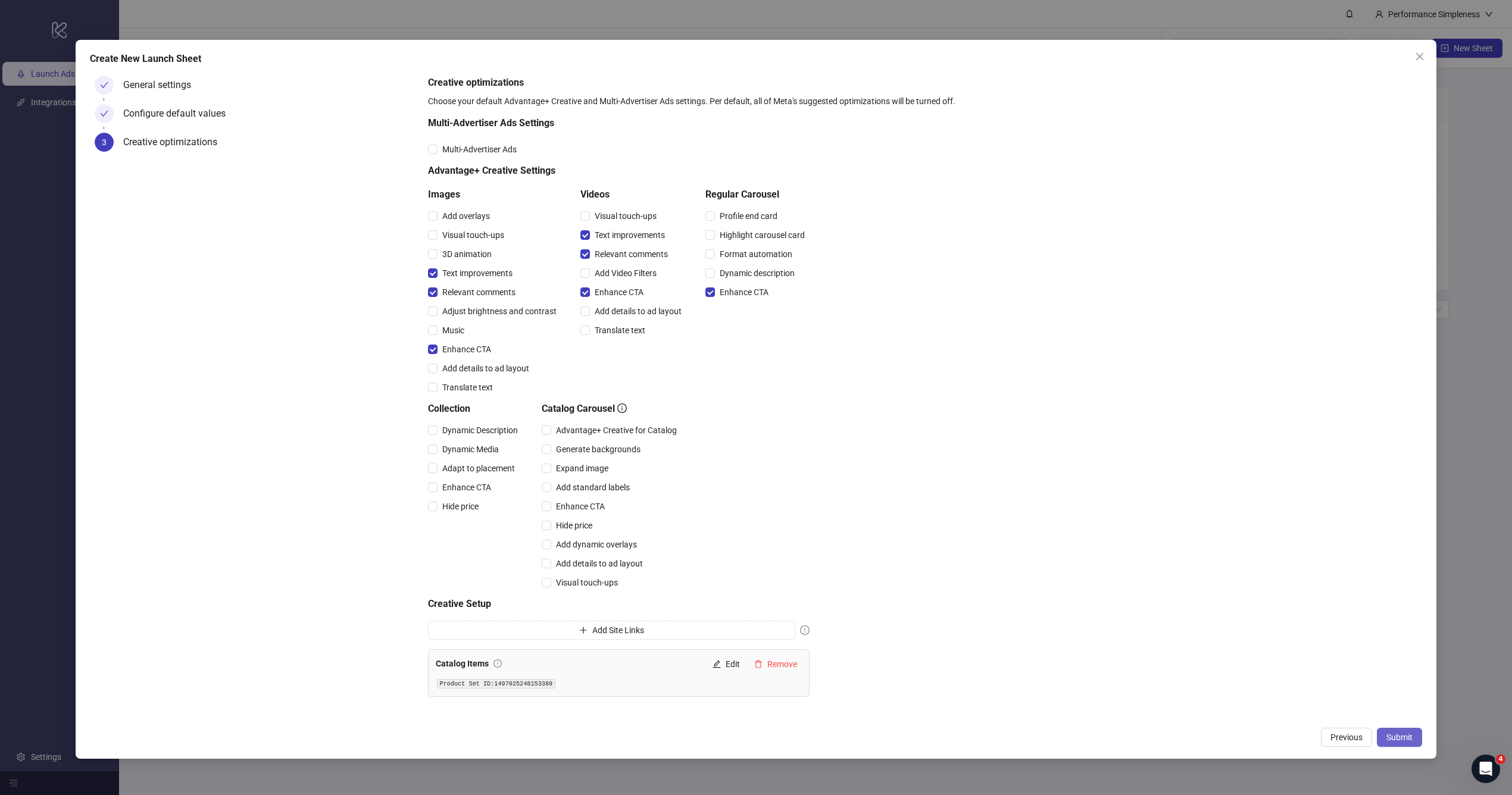
click at [1399, 737] on span "Submit" at bounding box center [1399, 737] width 26 height 10
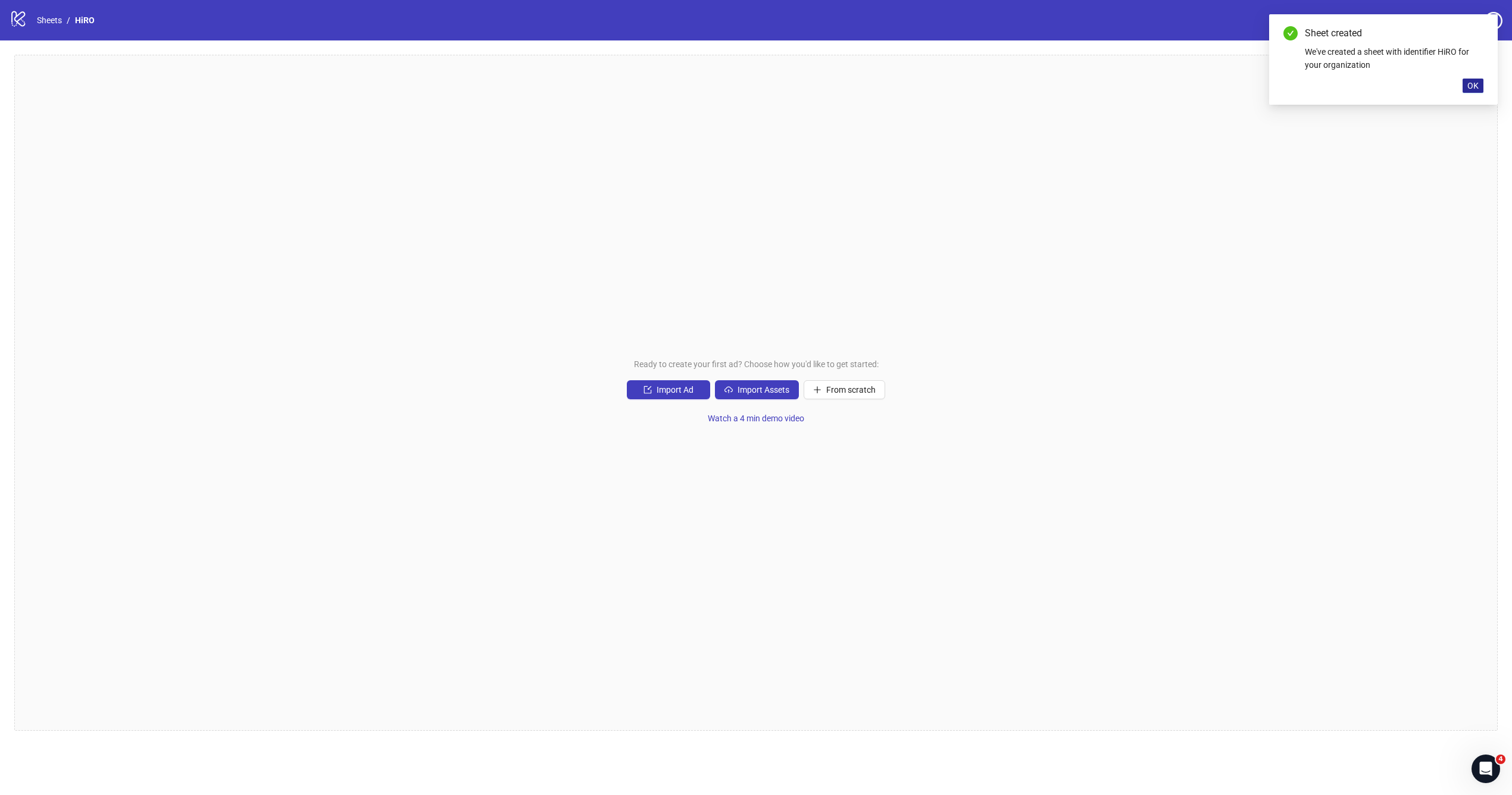
click at [1473, 89] on span "OK" at bounding box center [1472, 85] width 12 height 10
click at [50, 22] on link "Sheets" at bounding box center [49, 20] width 30 height 13
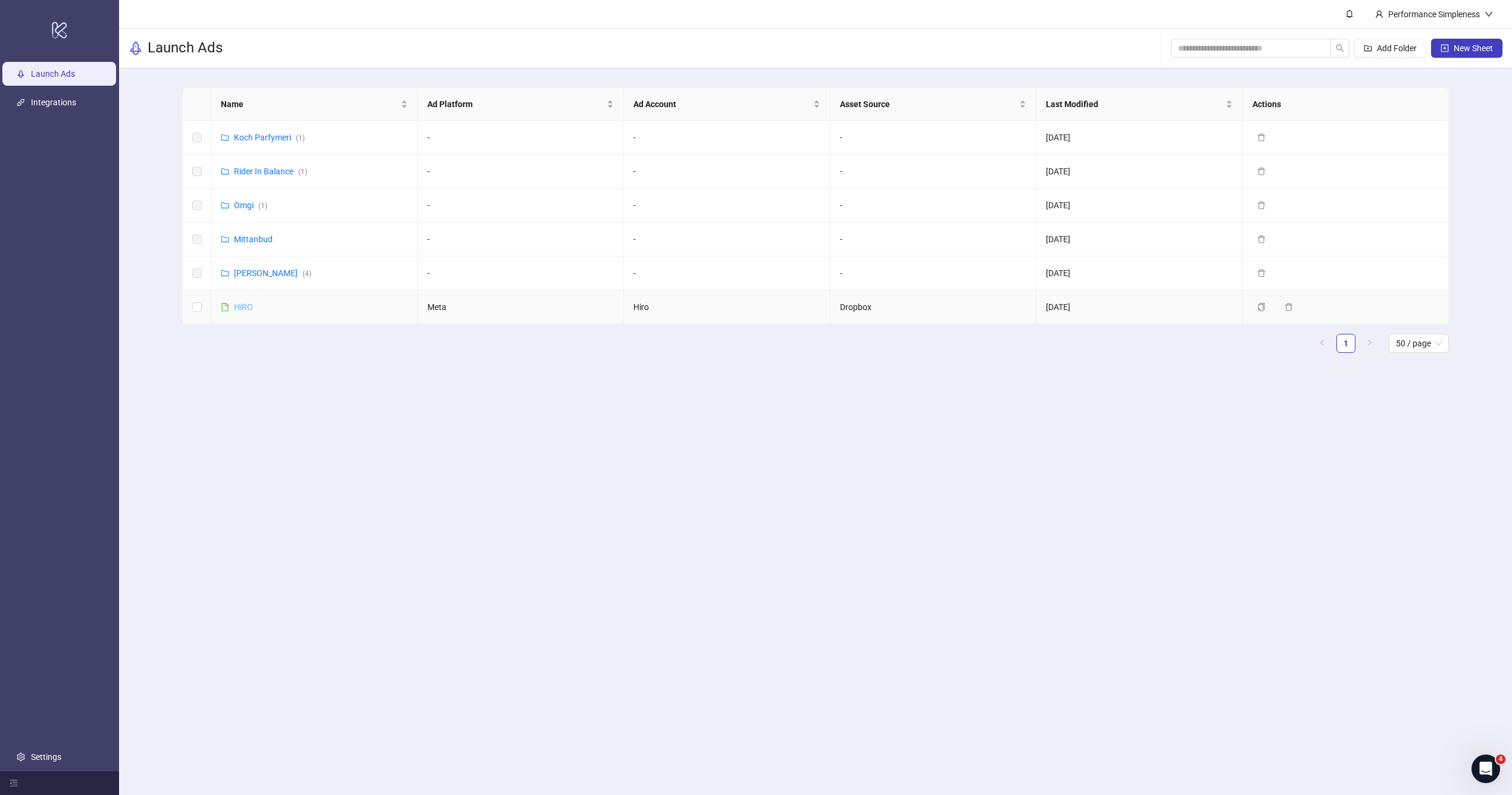
click at [248, 307] on link "HiRO" at bounding box center [243, 307] width 19 height 10
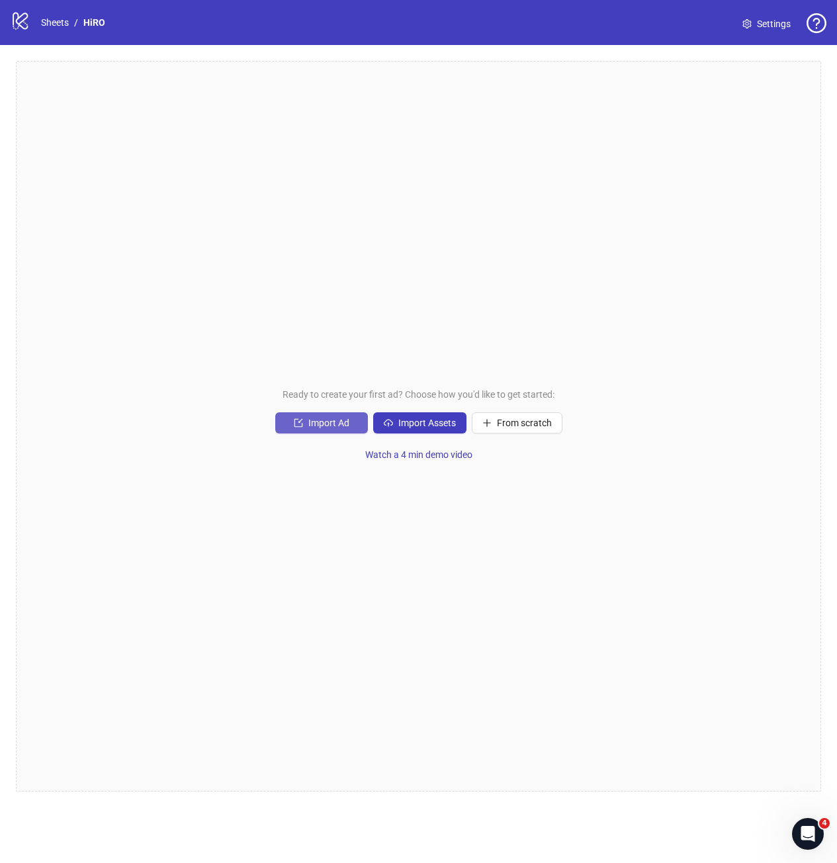
click at [335, 431] on button "Import Ad" at bounding box center [321, 422] width 93 height 21
click at [422, 435] on div "Ready to create your first ad? Choose how you'd like to get started: Import Ad …" at bounding box center [418, 426] width 805 height 730
click at [425, 426] on span "Import Assets" at bounding box center [427, 422] width 58 height 11
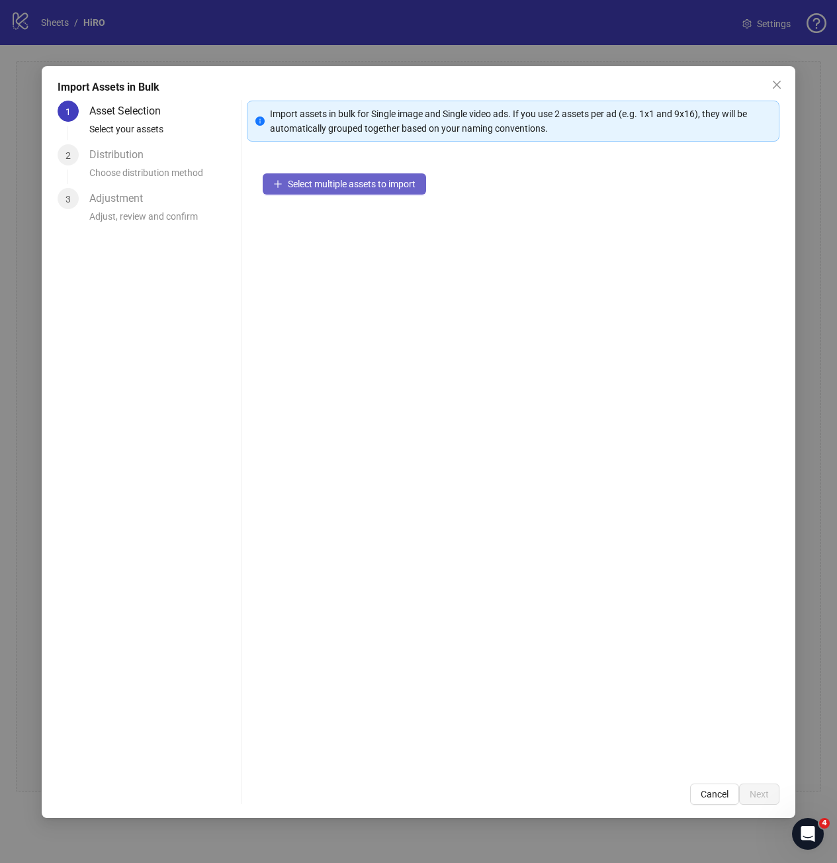
click at [367, 190] on button "Select multiple assets to import" at bounding box center [344, 183] width 163 height 21
click at [333, 232] on button "Add more assets" at bounding box center [315, 226] width 105 height 21
click at [349, 226] on span "Add more assets" at bounding box center [322, 226] width 69 height 11
click at [768, 795] on span "Next" at bounding box center [759, 794] width 19 height 11
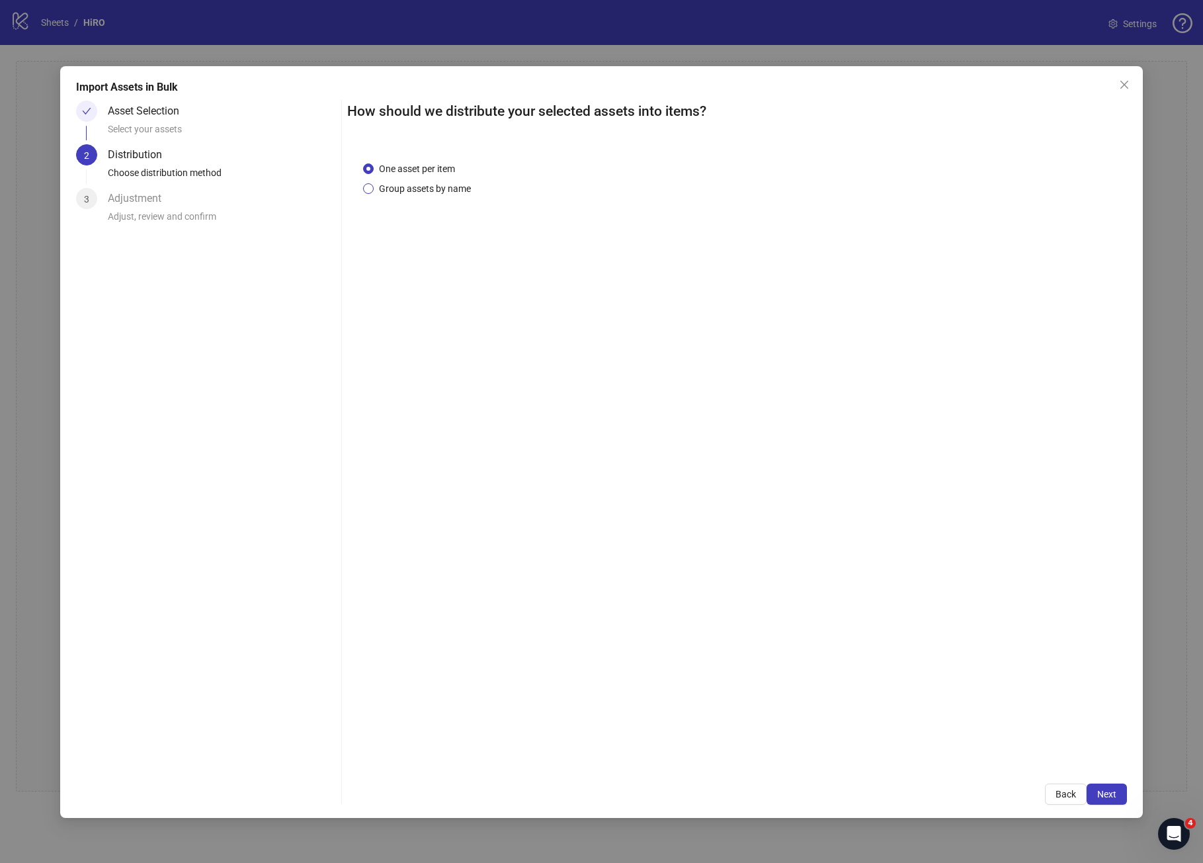
click at [447, 189] on span "Group assets by name" at bounding box center [425, 188] width 103 height 15
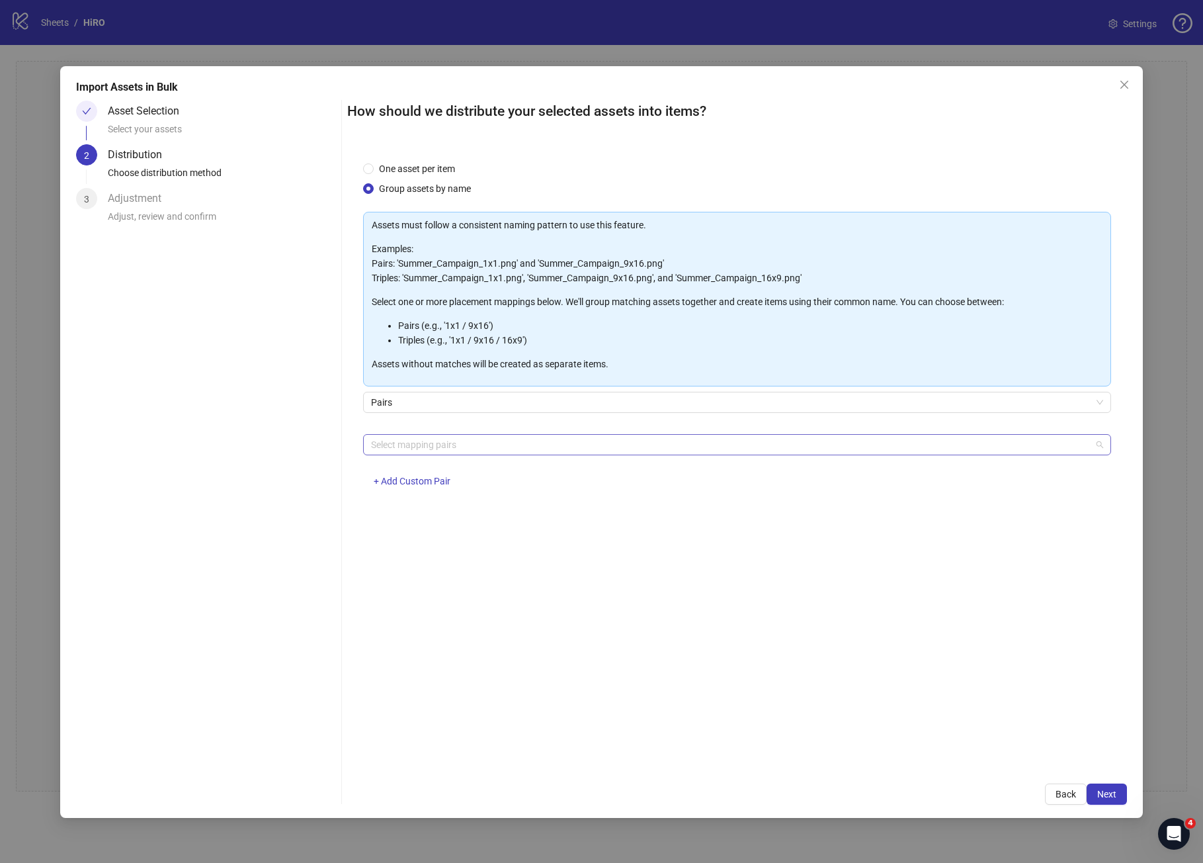
click at [451, 438] on div at bounding box center [730, 444] width 729 height 19
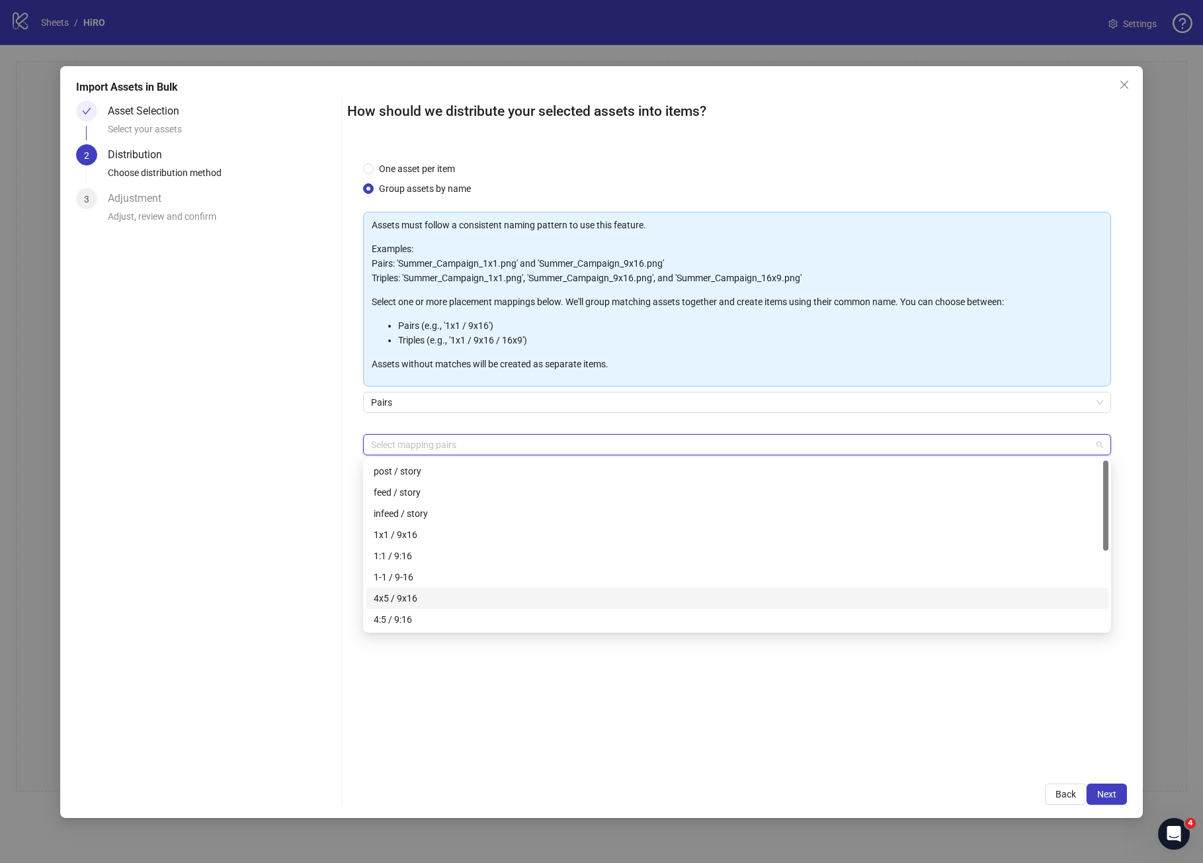
click at [427, 595] on div "4x5 / 9x16" at bounding box center [737, 598] width 727 height 15
click at [1106, 791] on span "Next" at bounding box center [1107, 794] width 19 height 11
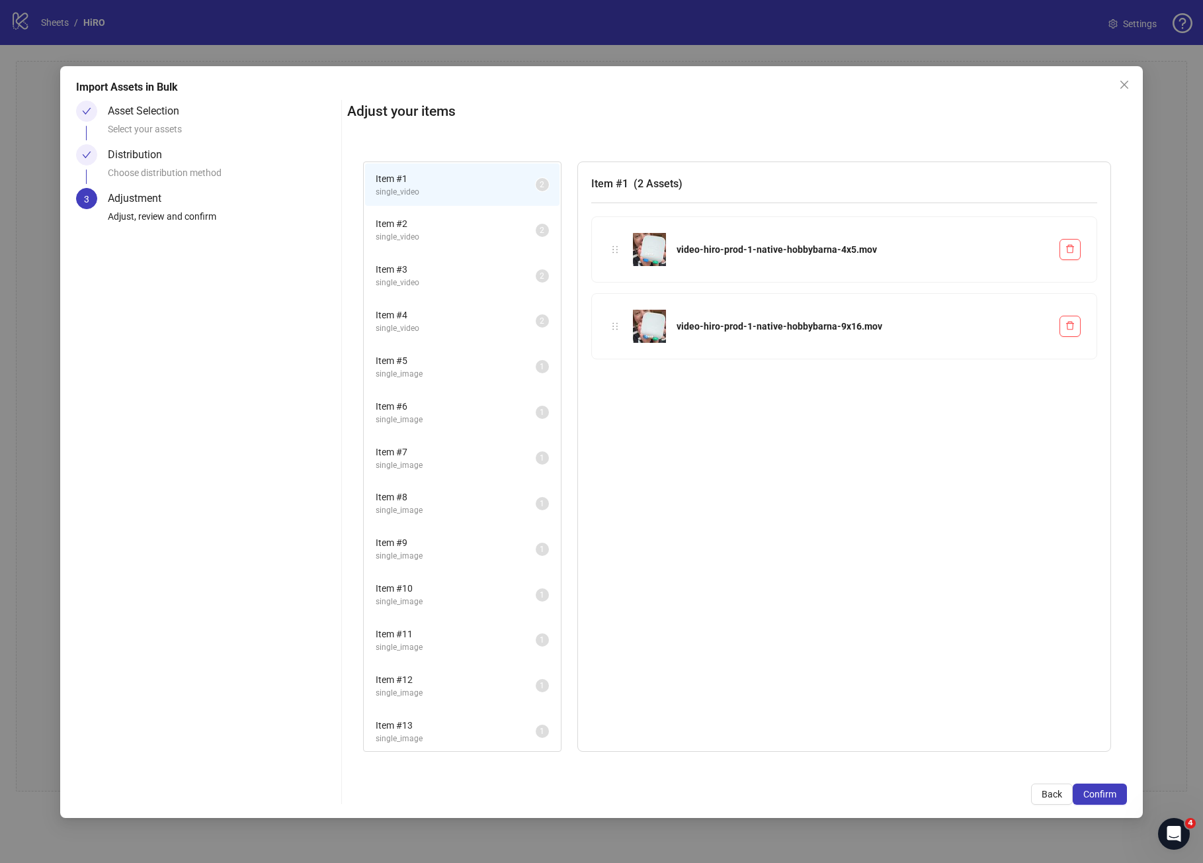
click at [462, 563] on li "Item # 9 single_image 1" at bounding box center [462, 548] width 195 height 43
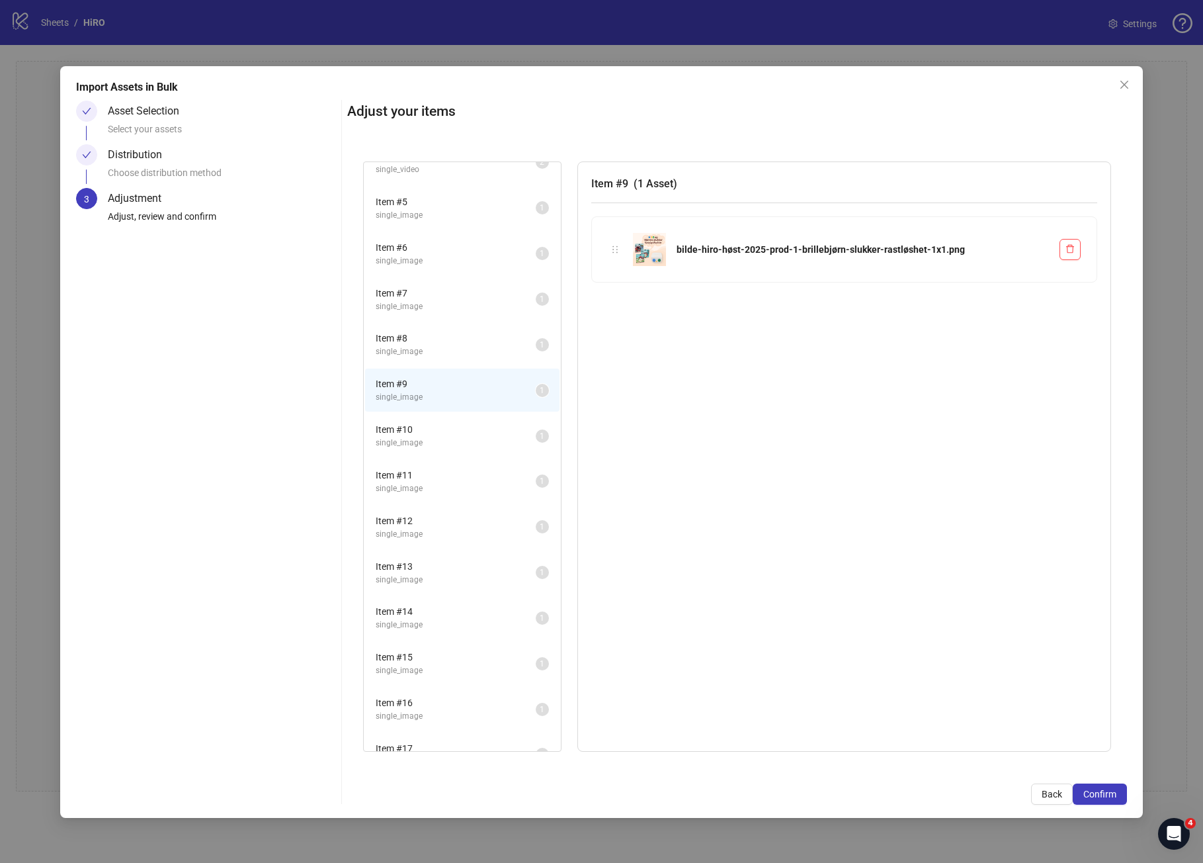
scroll to position [118, 0]
click at [460, 377] on span "Item # 8" at bounding box center [456, 378] width 160 height 15
click at [460, 332] on span "Item # 7" at bounding box center [456, 333] width 160 height 15
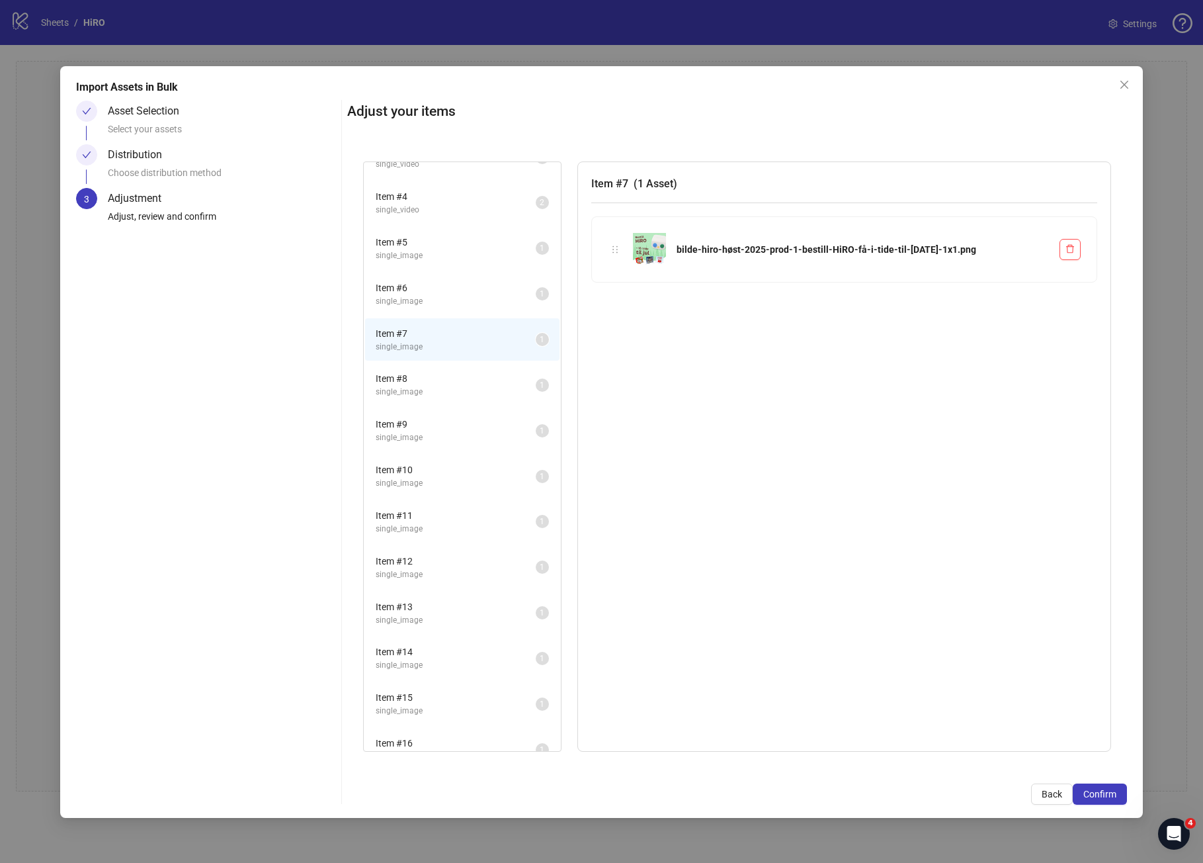
click at [457, 302] on span "single_image" at bounding box center [456, 301] width 160 height 13
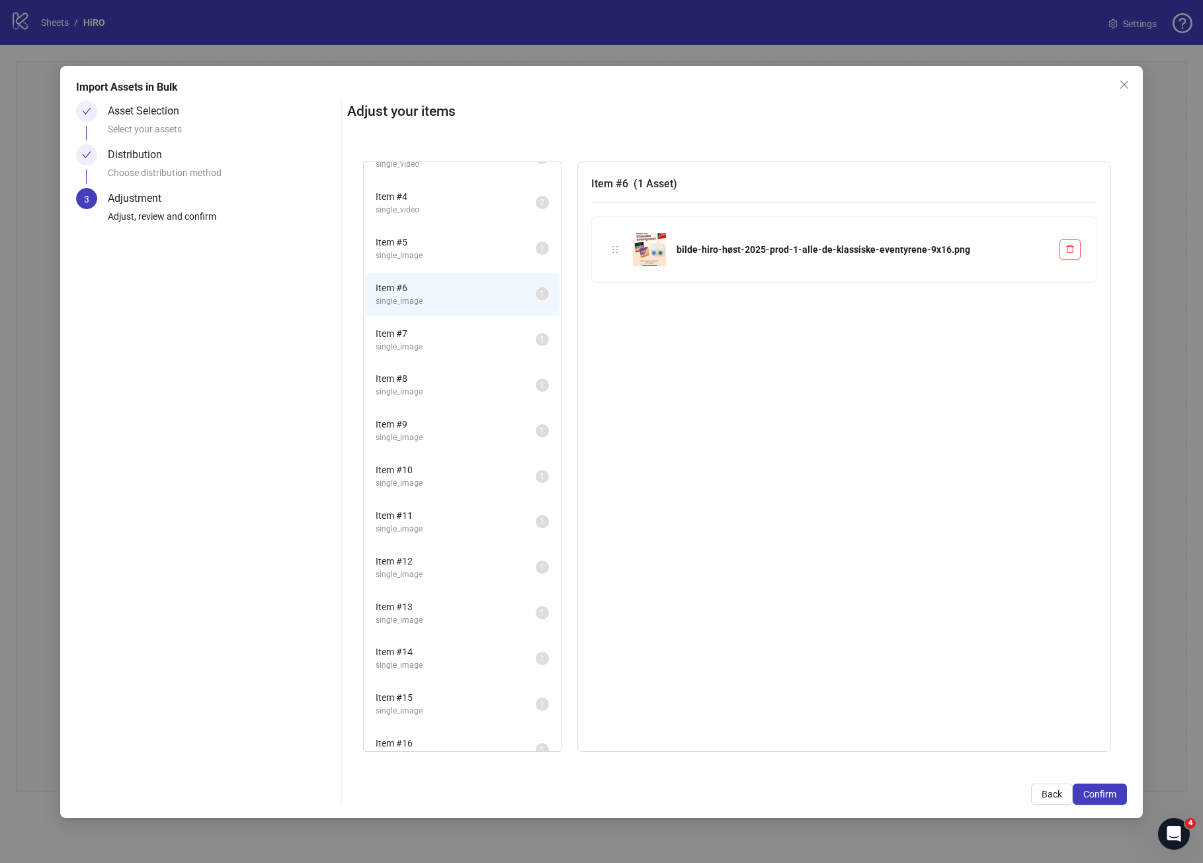
click at [451, 355] on li "Item # 7 single_image 1" at bounding box center [462, 339] width 195 height 43
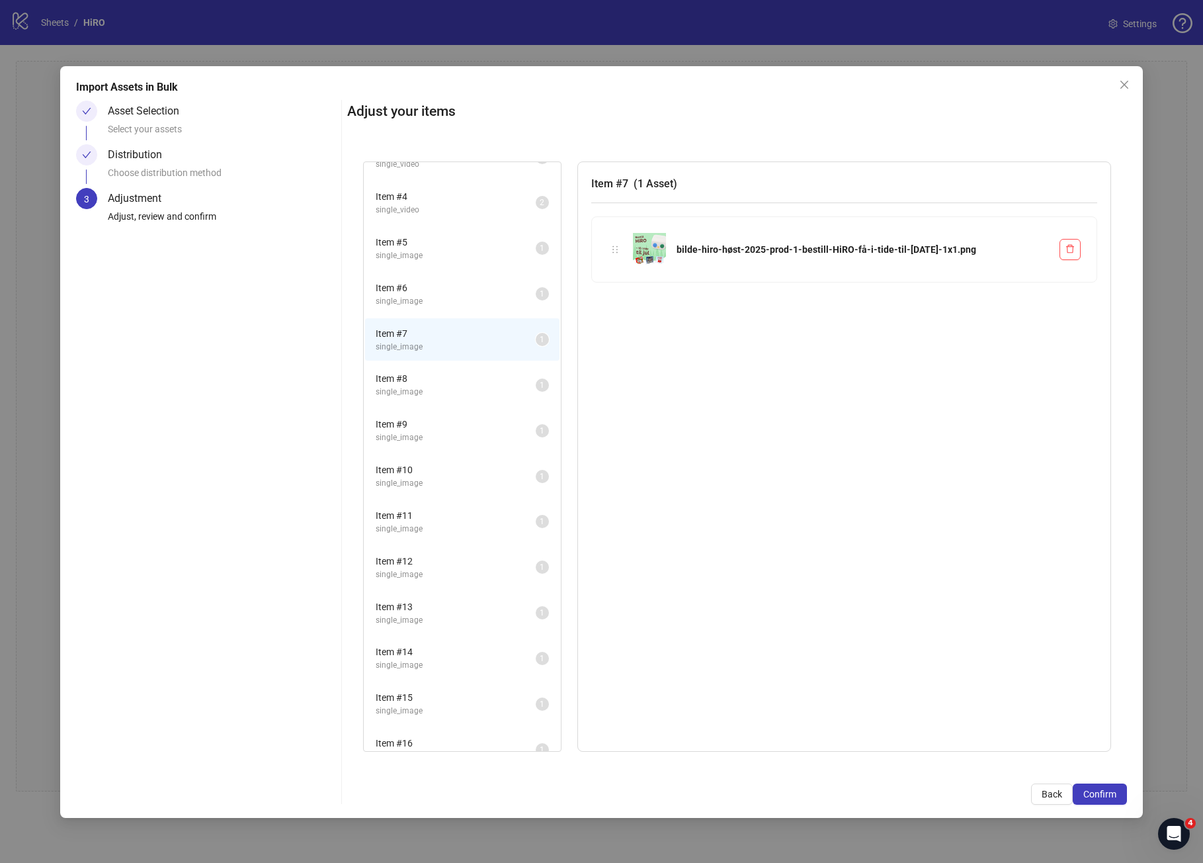
click at [442, 394] on span "single_image" at bounding box center [456, 392] width 160 height 13
click at [439, 420] on span "Item # 9" at bounding box center [456, 424] width 160 height 15
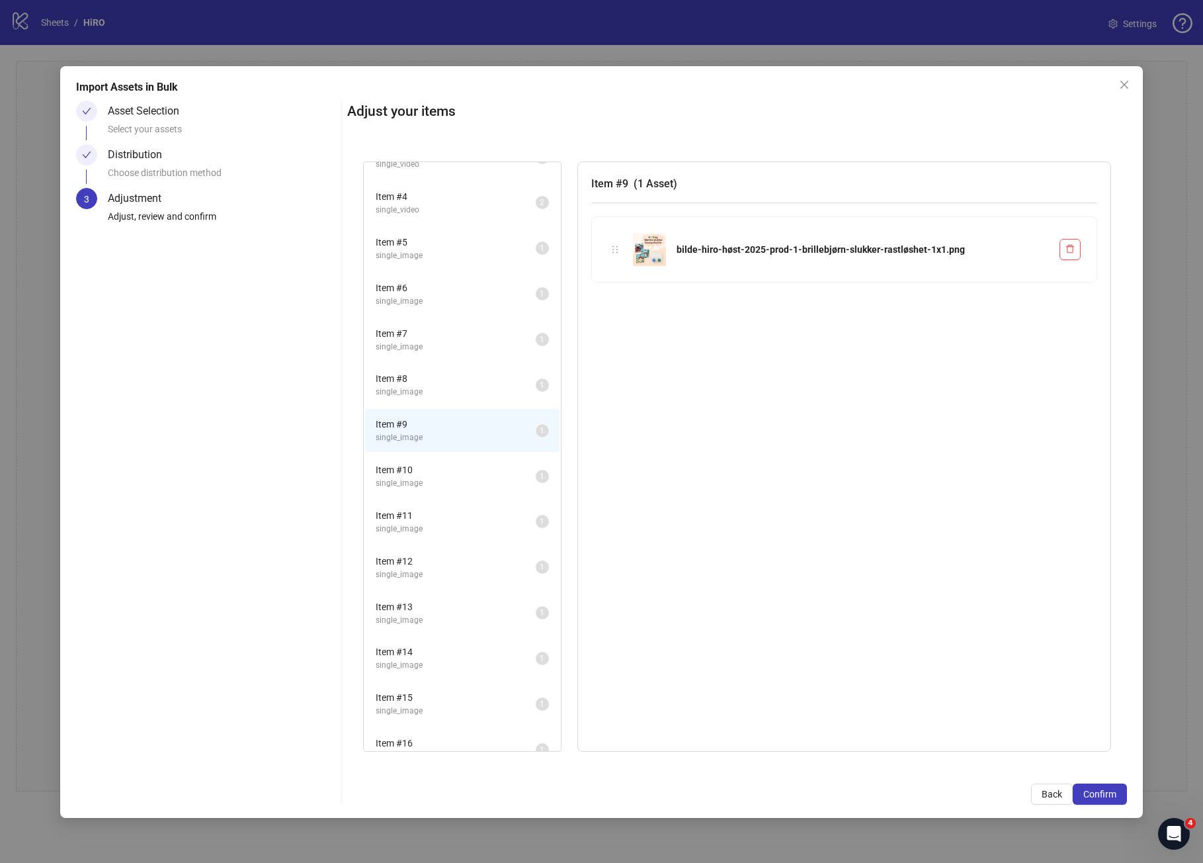
click at [437, 453] on div "Item # 10 single_image 1" at bounding box center [462, 476] width 197 height 46
click at [432, 486] on span "single_image" at bounding box center [456, 483] width 160 height 13
click at [433, 508] on span "Item # 11" at bounding box center [456, 515] width 160 height 15
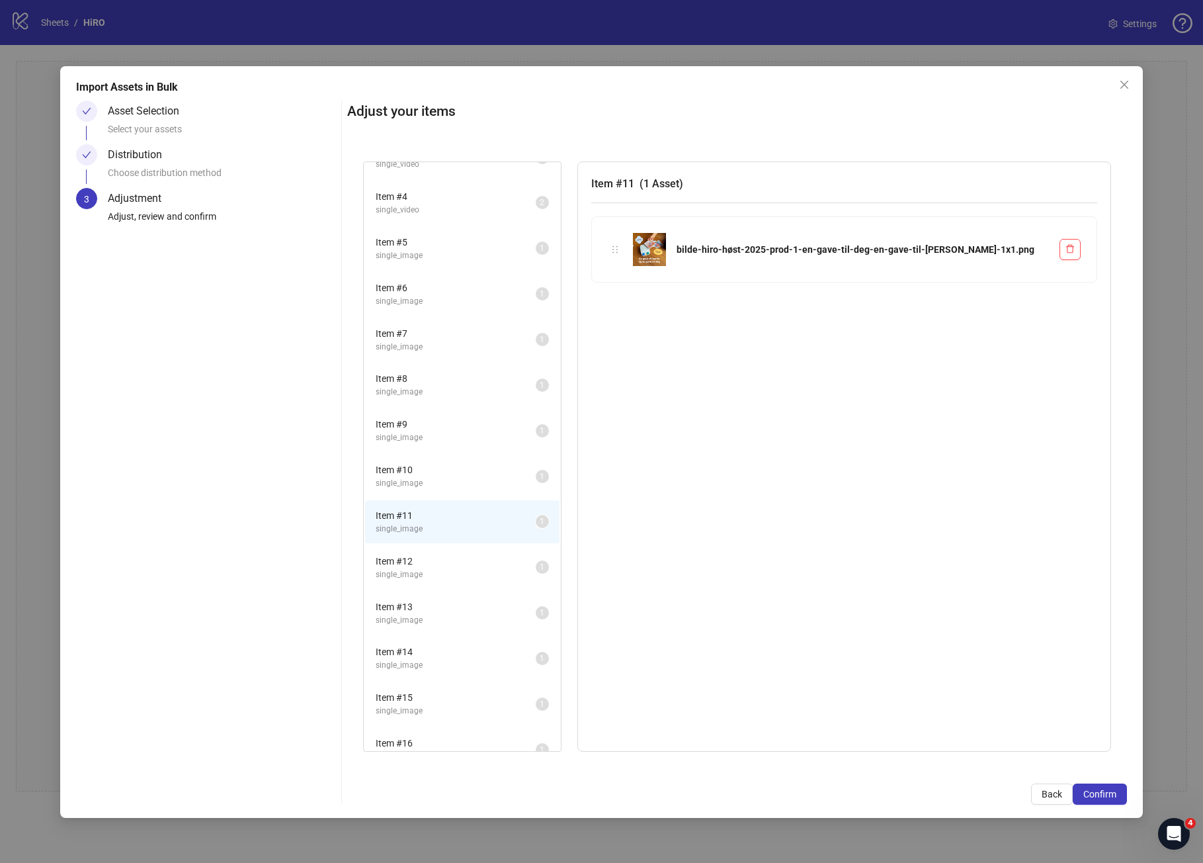
click at [435, 546] on li "Item # 12 single_image 1" at bounding box center [462, 567] width 195 height 43
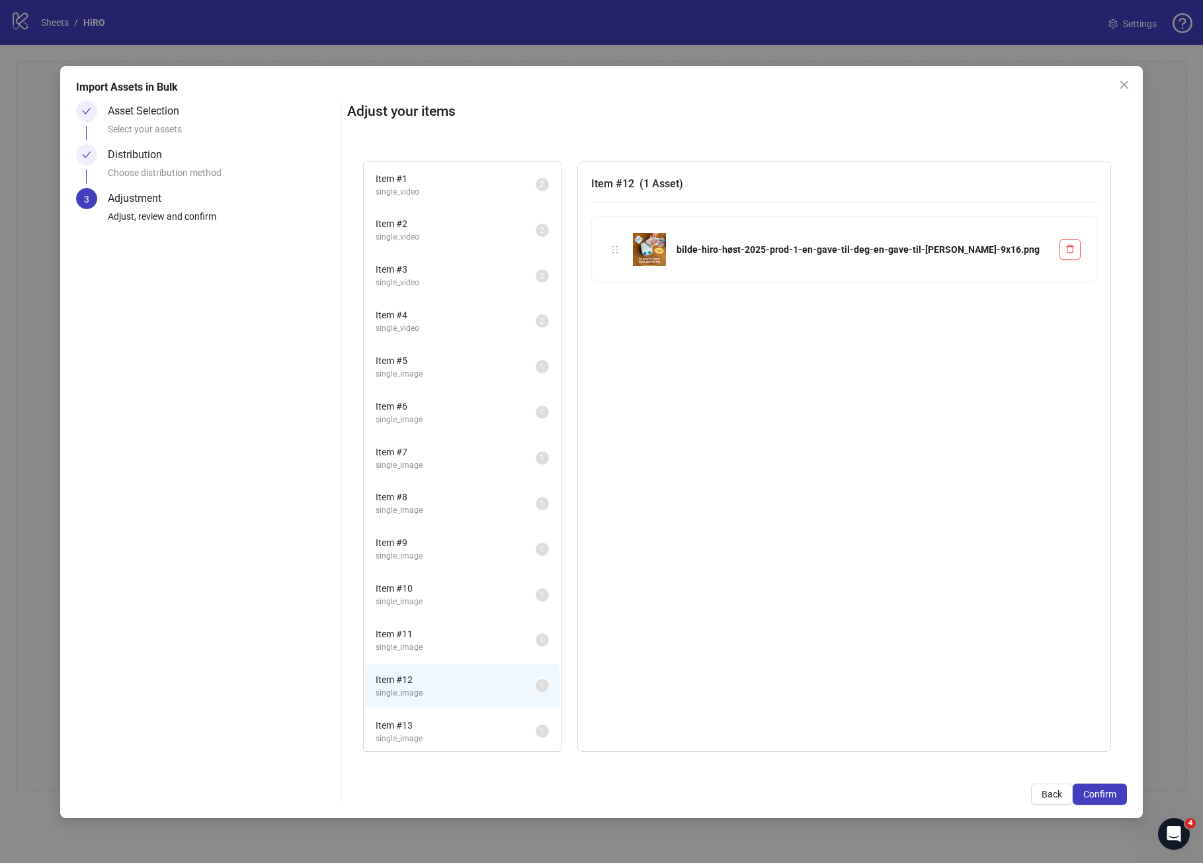
click at [442, 442] on li "Item # 7 single_image 1" at bounding box center [462, 458] width 195 height 43
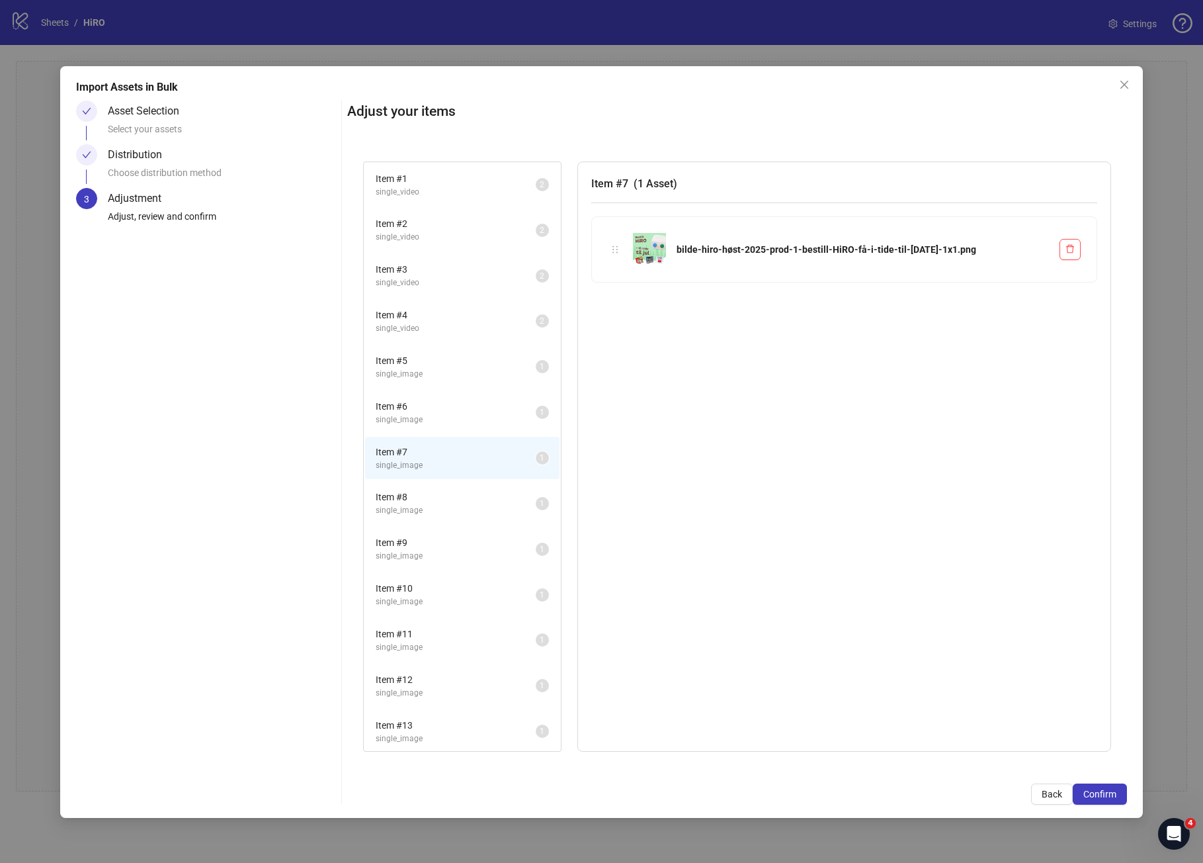
click at [441, 423] on span "single_image" at bounding box center [456, 420] width 160 height 13
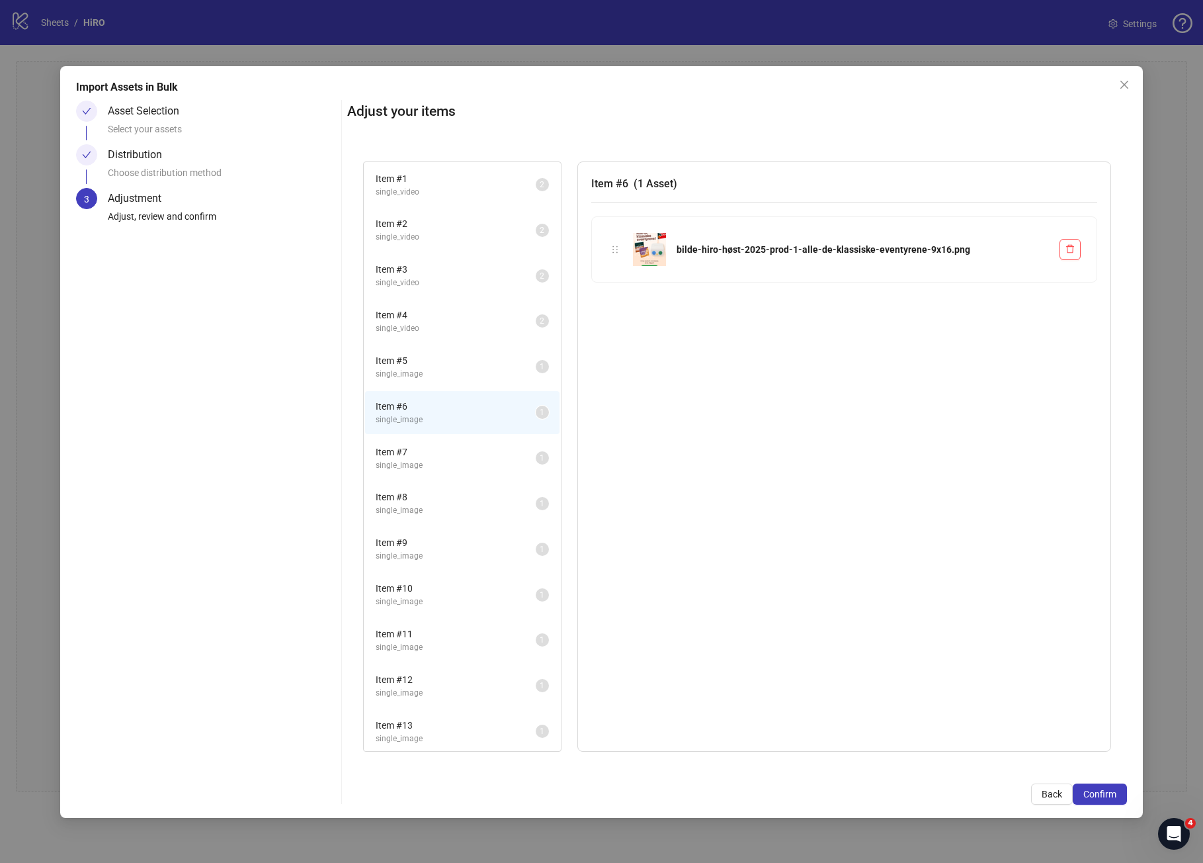
click at [441, 465] on span "single_image" at bounding box center [456, 465] width 160 height 13
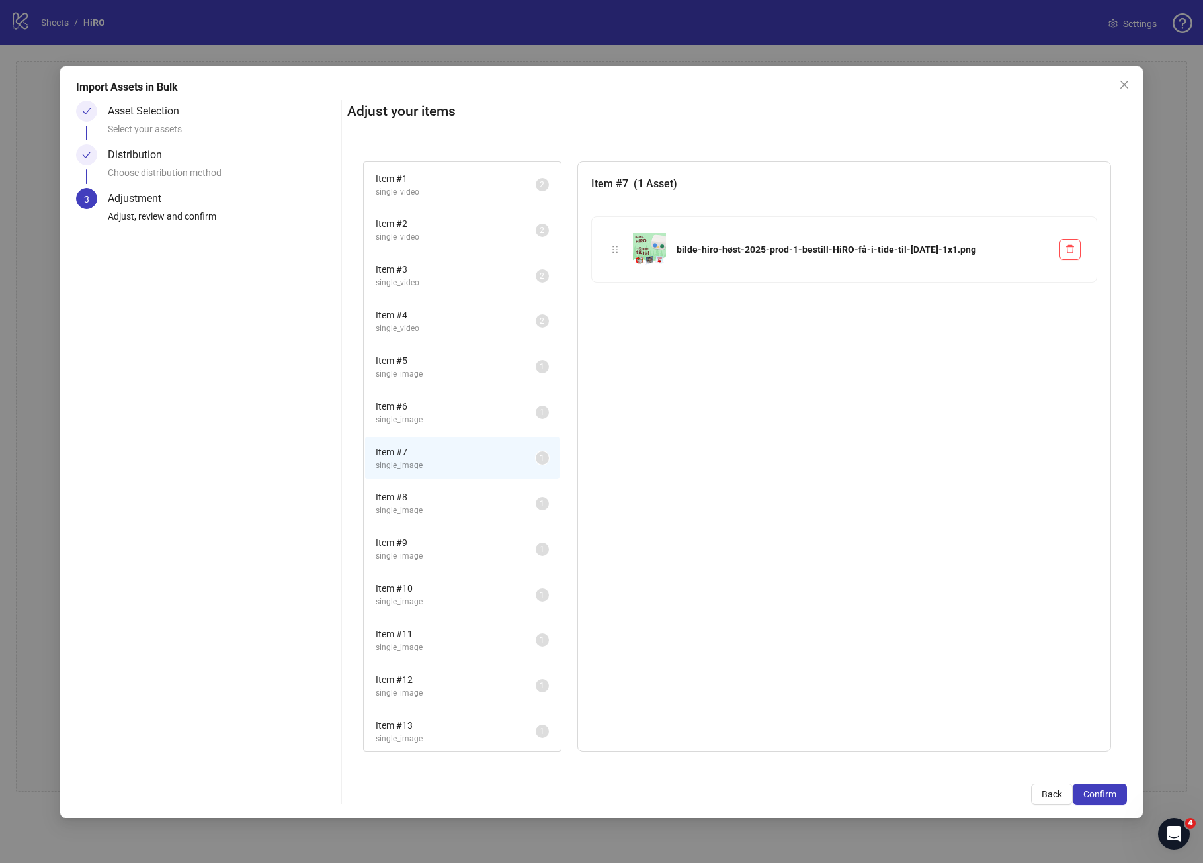
click at [437, 494] on span "Item # 8" at bounding box center [456, 497] width 160 height 15
click at [435, 468] on span "single_image" at bounding box center [456, 465] width 160 height 13
click at [435, 505] on span "single_image" at bounding box center [456, 510] width 160 height 13
click at [436, 474] on li "Item # 7 single_image 1" at bounding box center [462, 458] width 195 height 43
click at [437, 506] on span "single_image" at bounding box center [456, 510] width 160 height 13
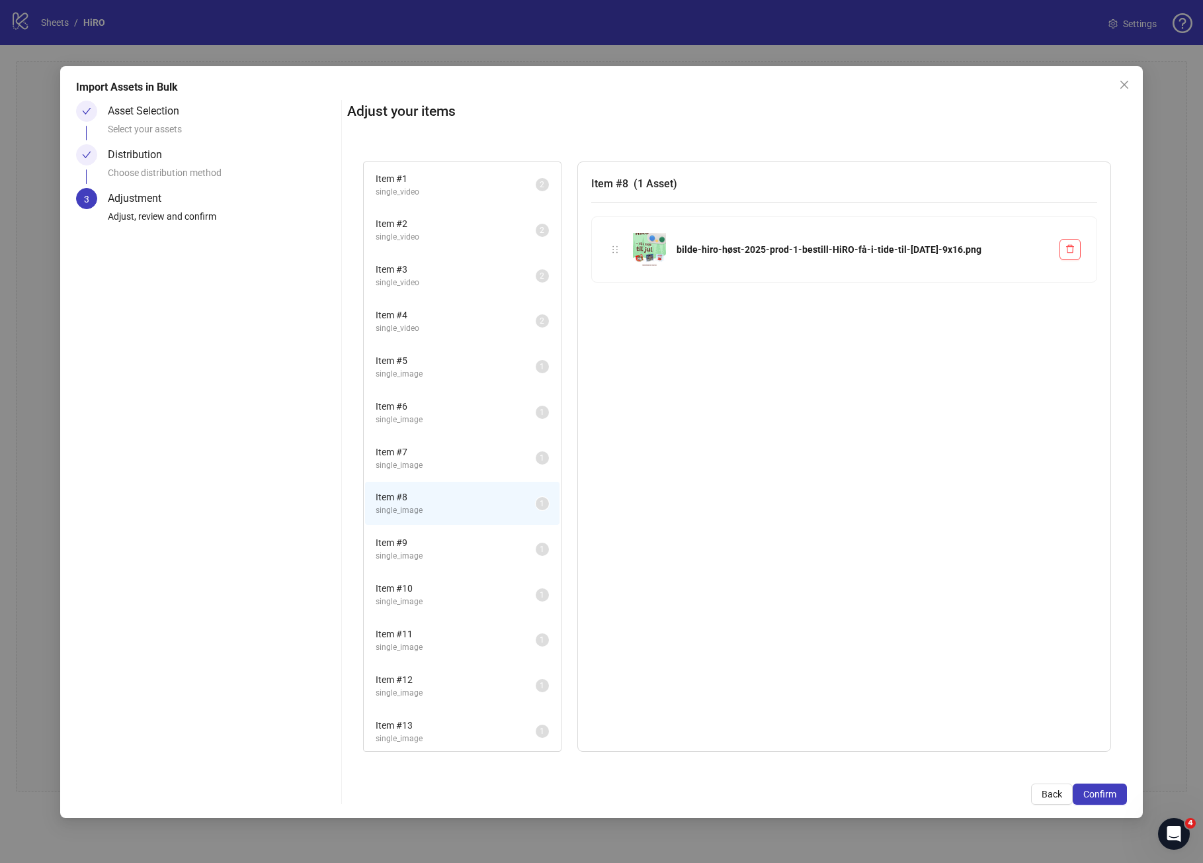
click at [255, 172] on div "Choose distribution method" at bounding box center [222, 176] width 228 height 22
click at [200, 155] on div "Distribution Choose distribution method" at bounding box center [222, 166] width 228 height 44
click at [1044, 789] on span "Back" at bounding box center [1052, 794] width 21 height 11
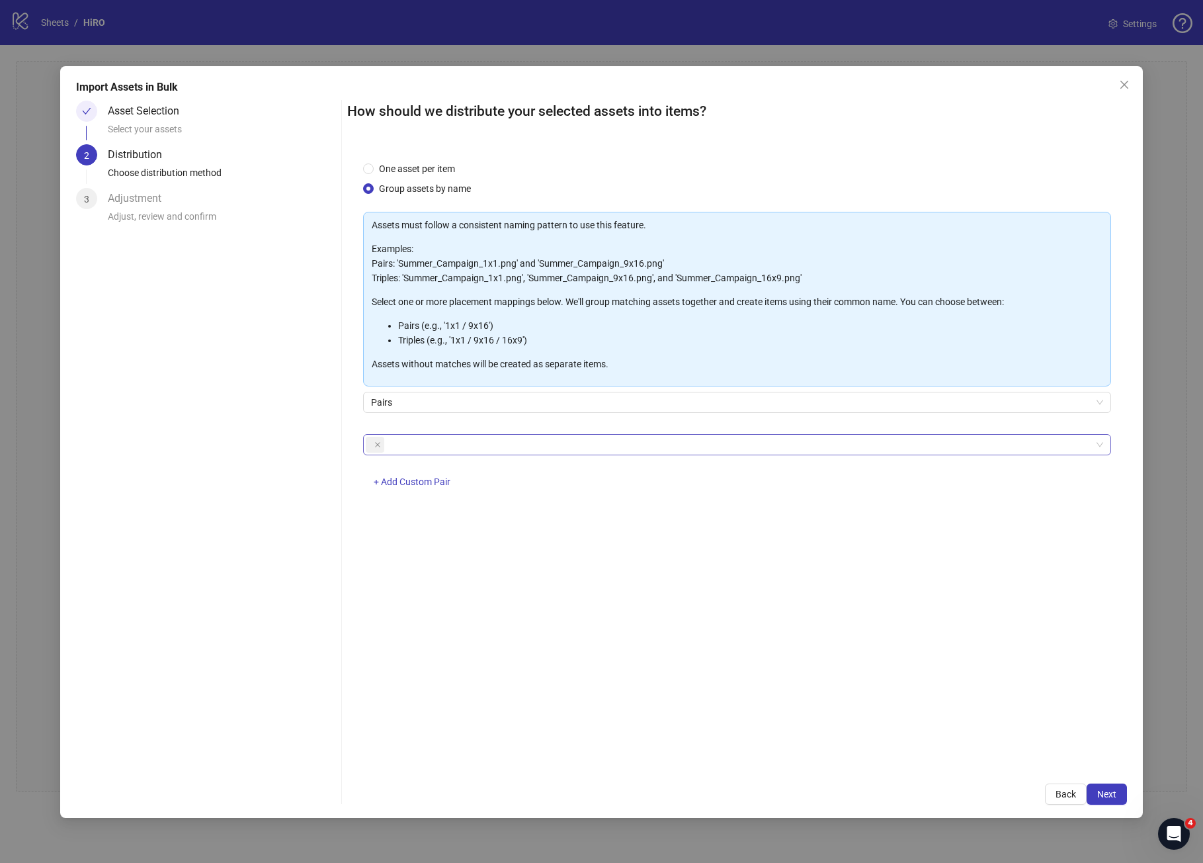
click at [568, 450] on div at bounding box center [730, 444] width 729 height 19
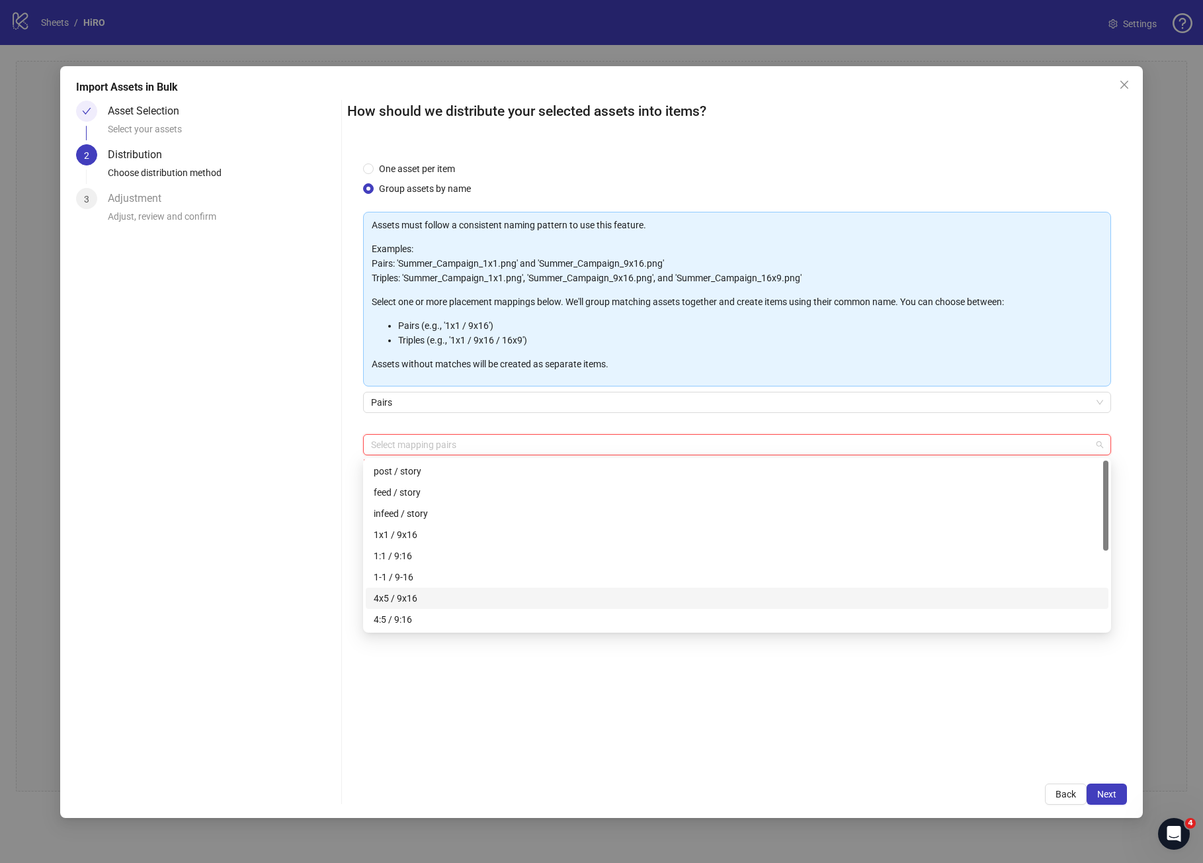
click at [510, 601] on div "4x5 / 9x16" at bounding box center [737, 598] width 727 height 15
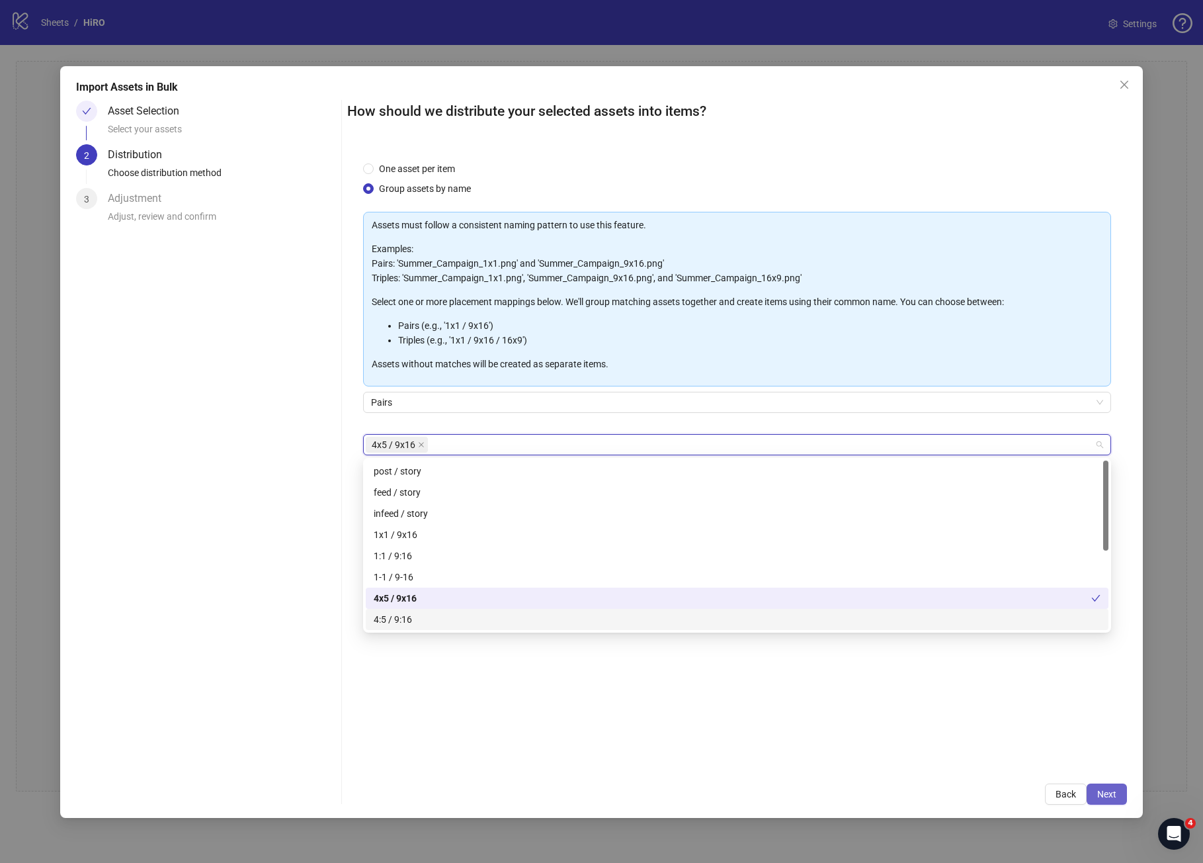
click at [1107, 792] on span "Next" at bounding box center [1107, 794] width 19 height 11
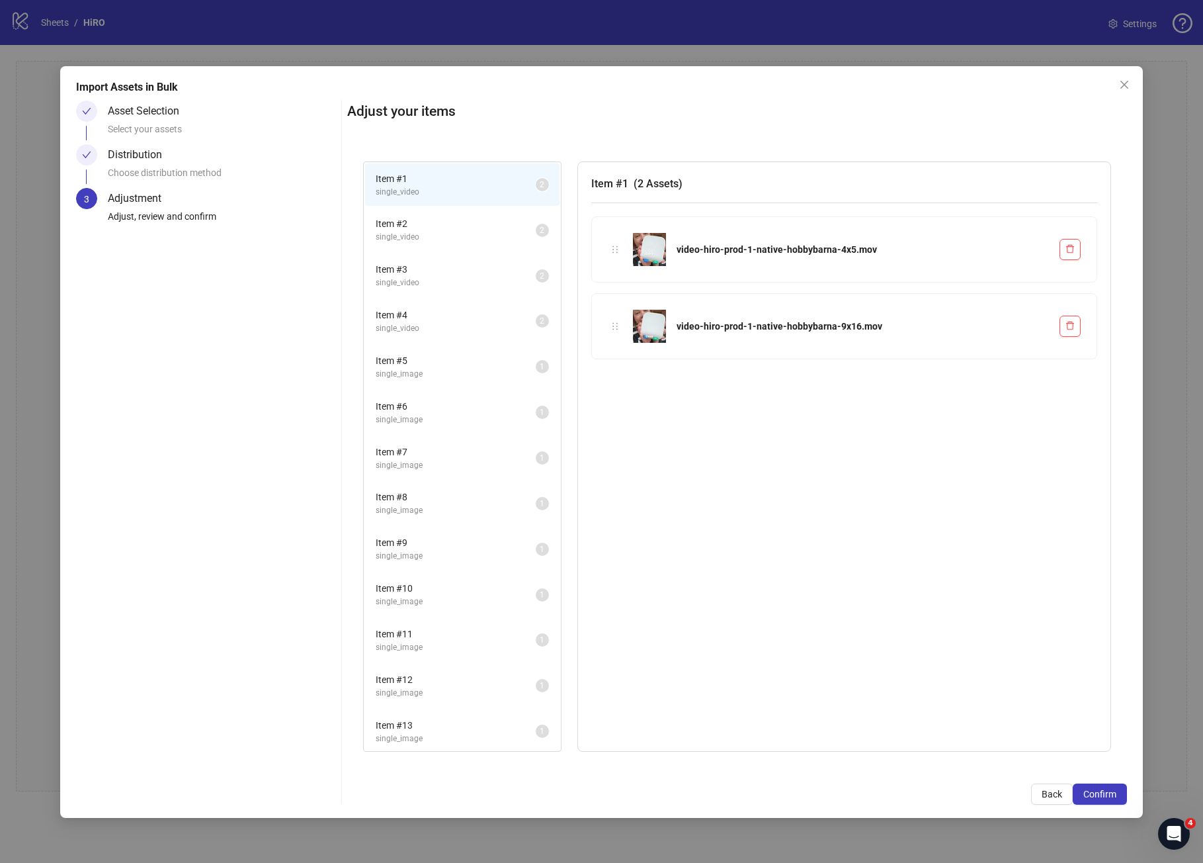
click at [476, 552] on span "single_image" at bounding box center [456, 556] width 160 height 13
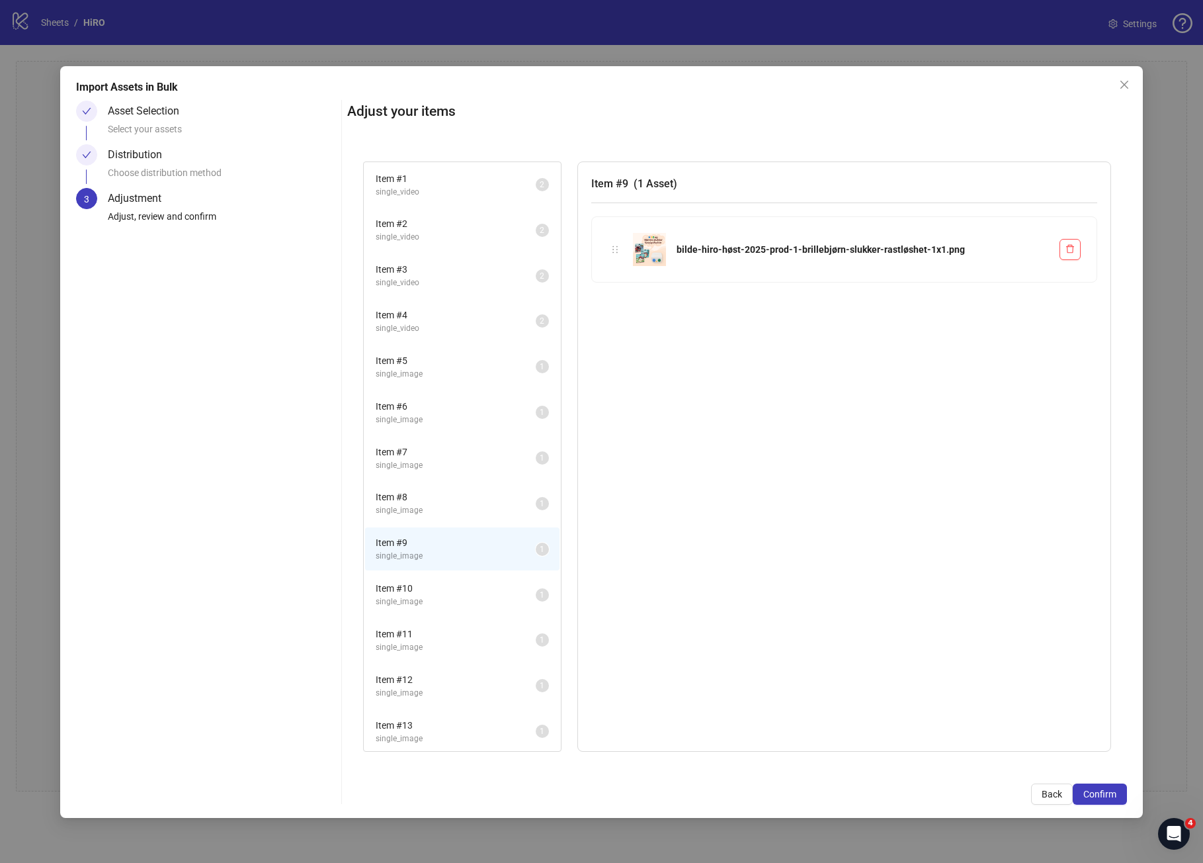
click at [460, 648] on span "single_image" at bounding box center [456, 647] width 160 height 13
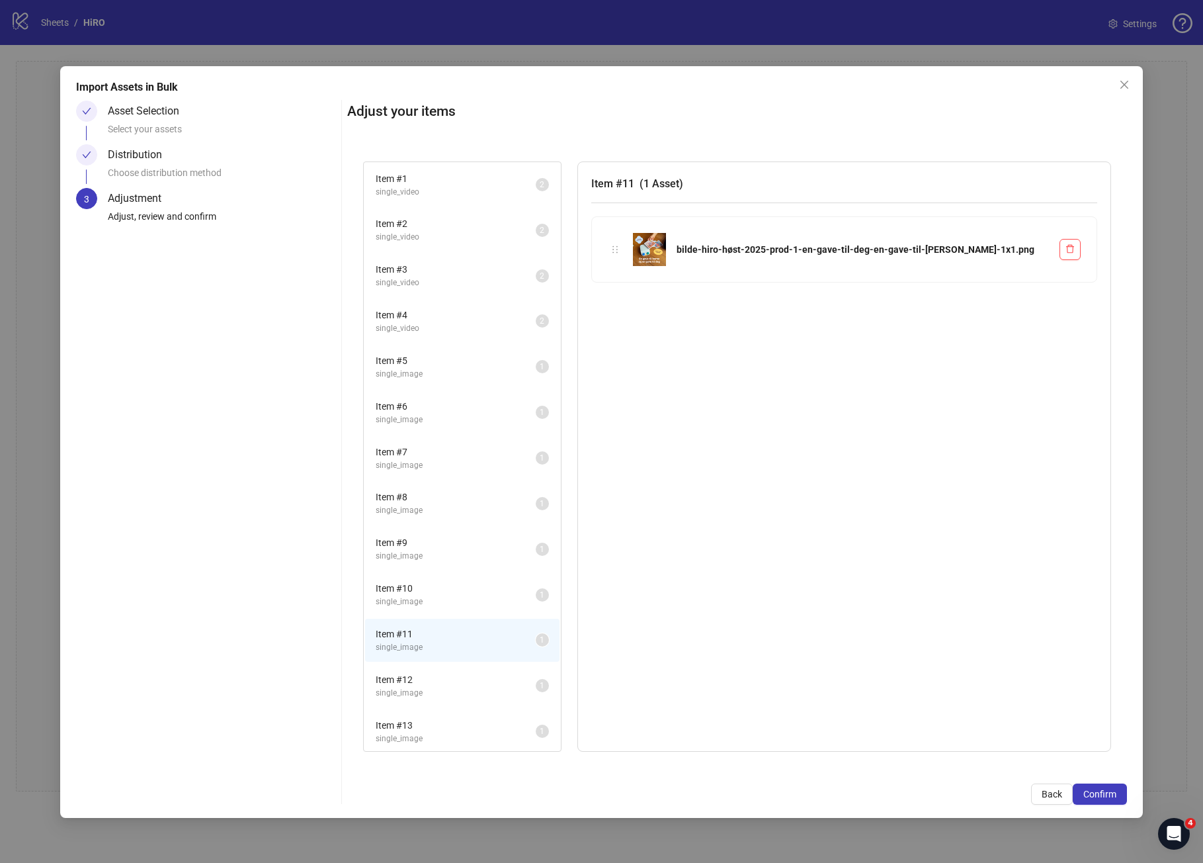
click at [204, 179] on div "Choose distribution method" at bounding box center [222, 176] width 228 height 22
click at [1043, 793] on span "Back" at bounding box center [1052, 794] width 21 height 11
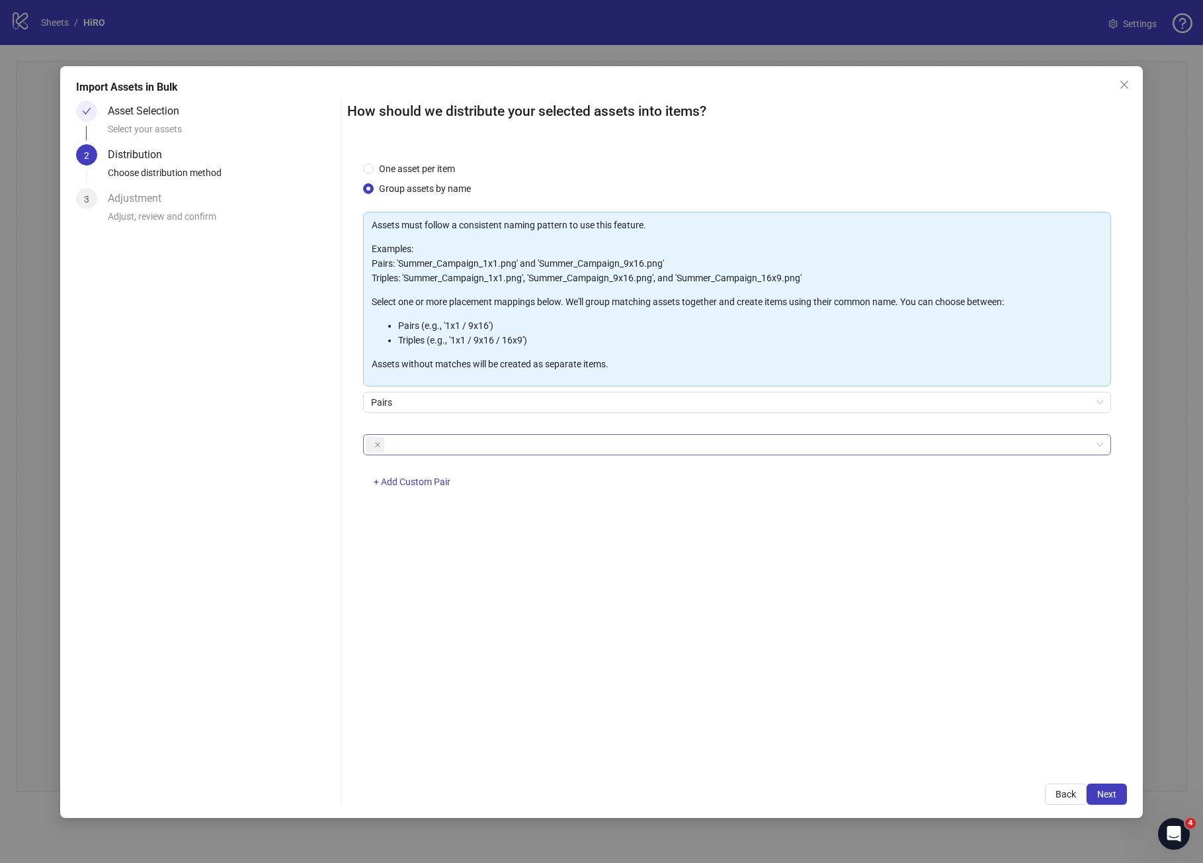
click at [381, 441] on span at bounding box center [375, 445] width 19 height 16
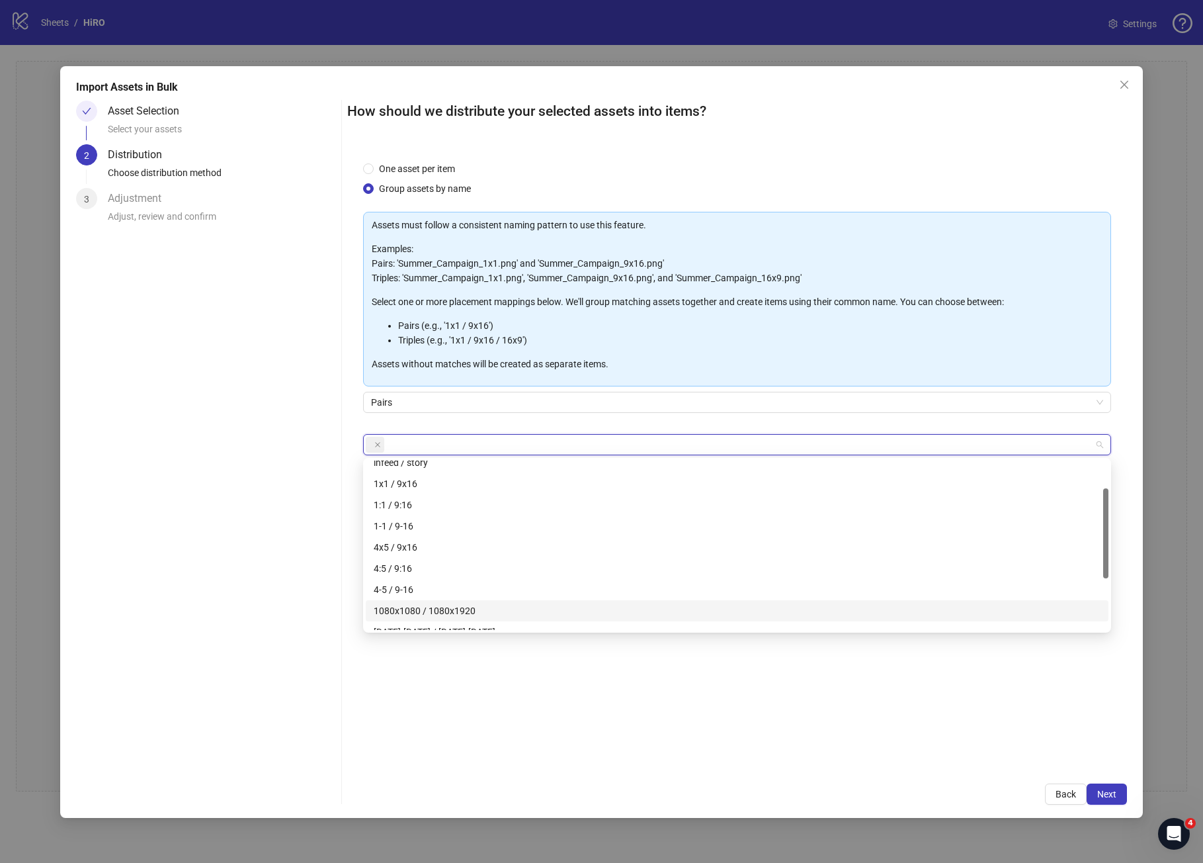
scroll to position [52, 0]
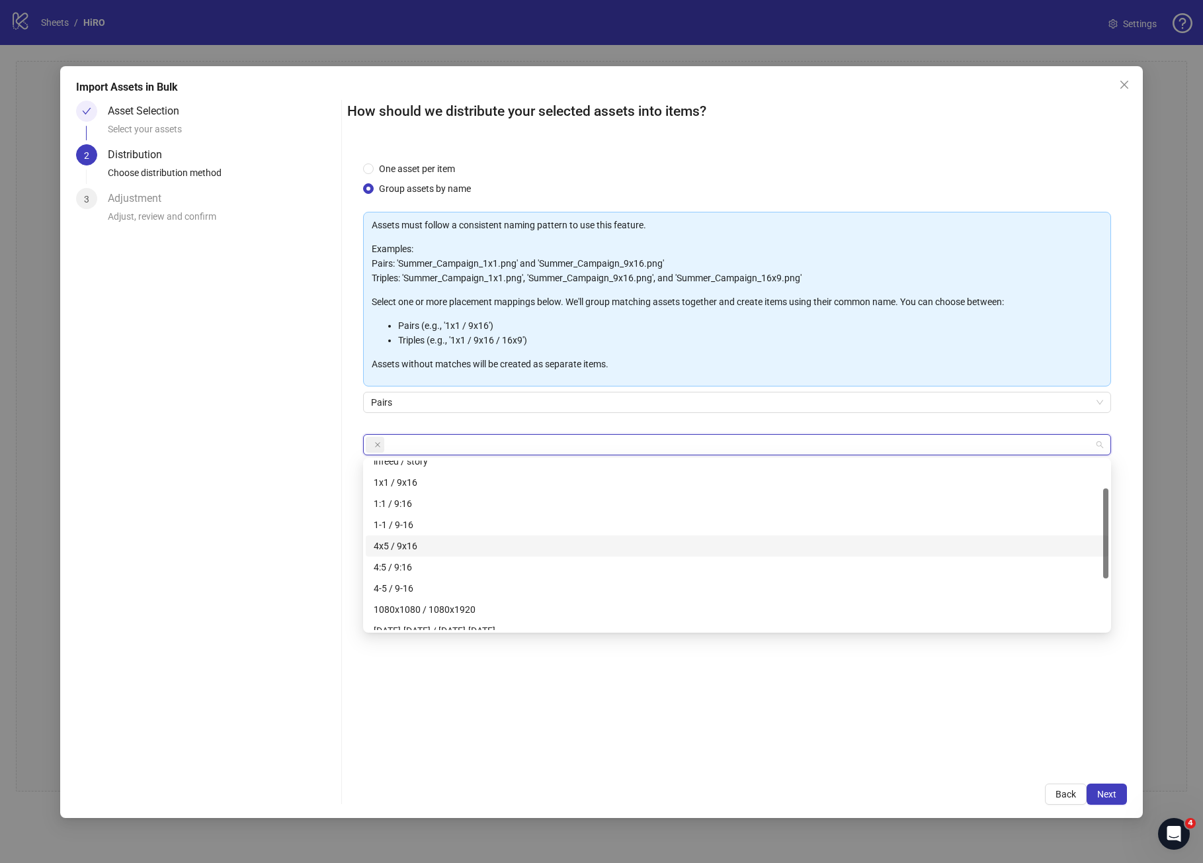
click at [395, 548] on div "4x5 / 9x16" at bounding box center [737, 546] width 727 height 15
click at [379, 444] on icon "close" at bounding box center [377, 444] width 7 height 7
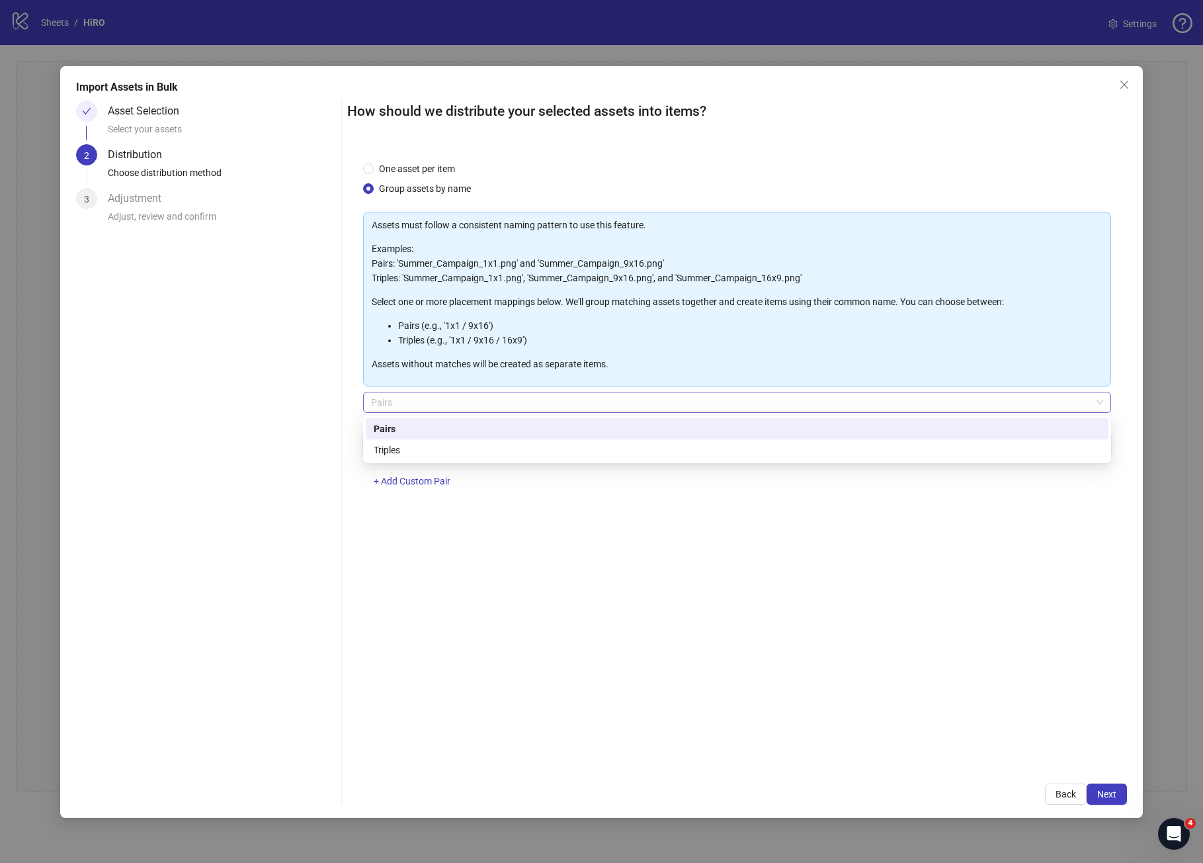
click at [500, 396] on span "Pairs" at bounding box center [737, 402] width 732 height 20
click at [501, 368] on p "Assets without matches will be created as separate items." at bounding box center [737, 364] width 731 height 15
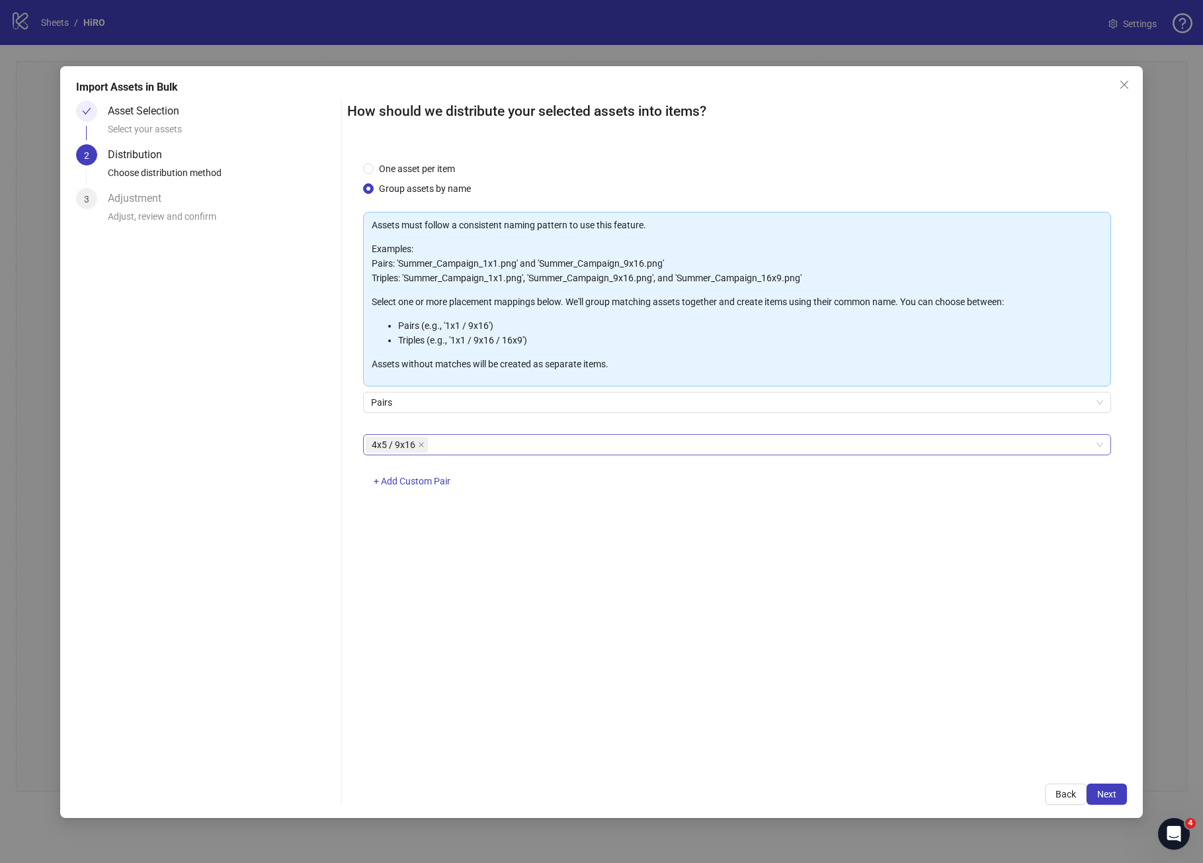
click at [513, 455] on div "4x5 / 9x16 + Add Custom Pair" at bounding box center [737, 468] width 748 height 69
click at [570, 531] on div "One asset per item Group assets by name Assets must follow a consistent naming …" at bounding box center [737, 457] width 780 height 622
click at [1099, 790] on span "Next" at bounding box center [1107, 794] width 19 height 11
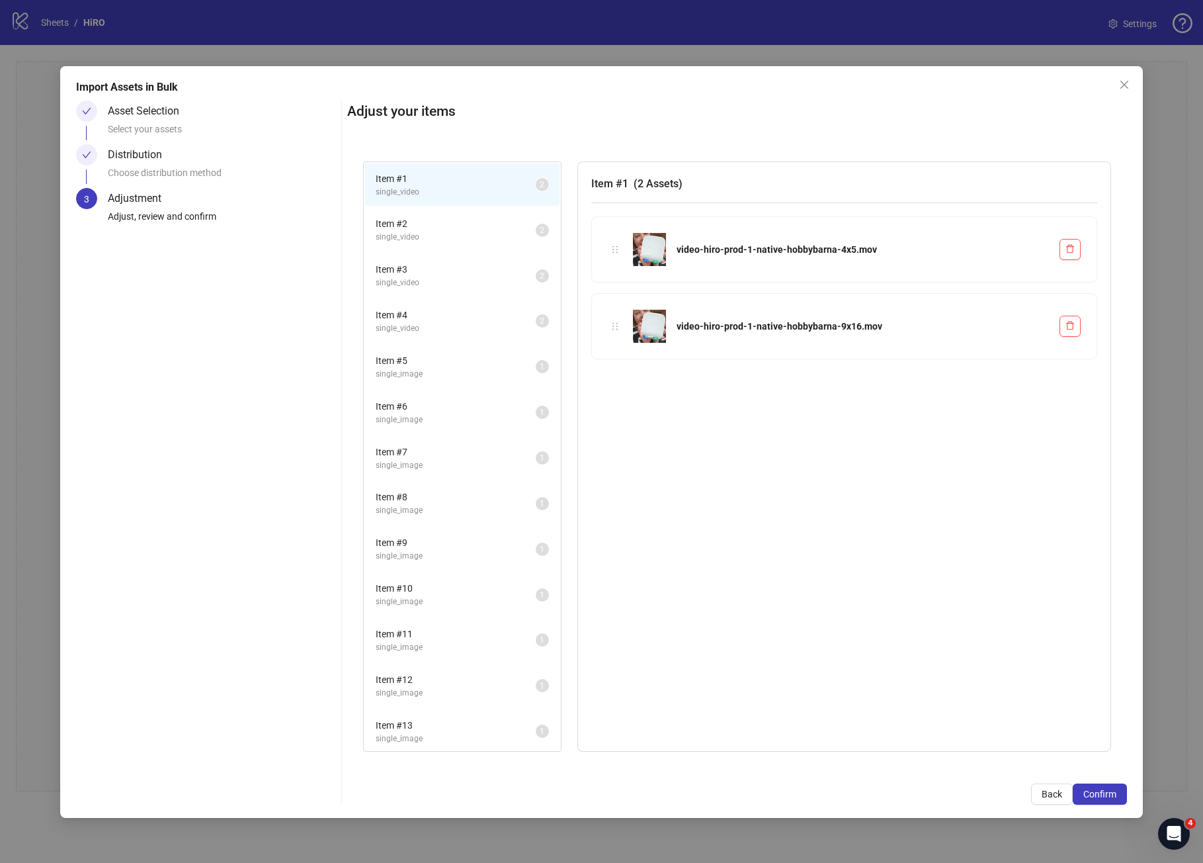
click at [484, 648] on span "single_image" at bounding box center [456, 647] width 160 height 13
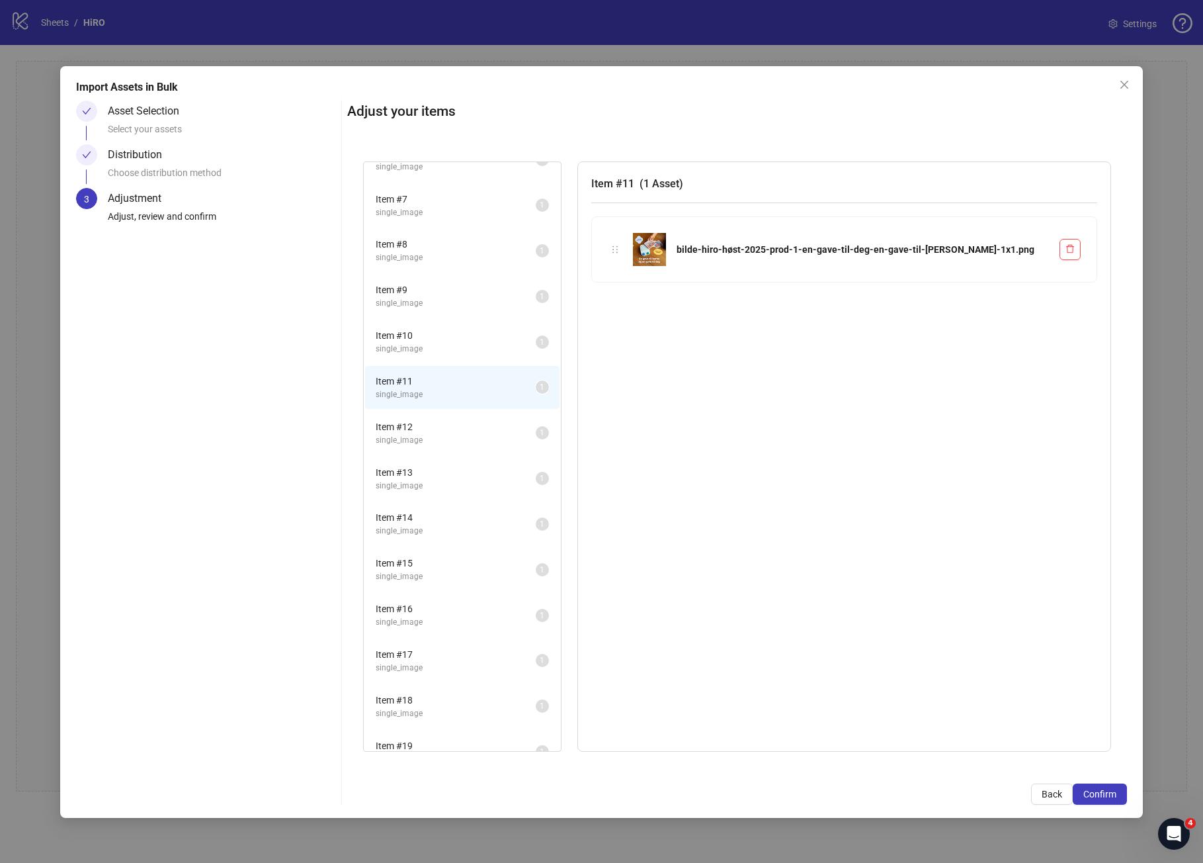
scroll to position [257, 0]
click at [469, 530] on span "single_image" at bounding box center [456, 527] width 160 height 13
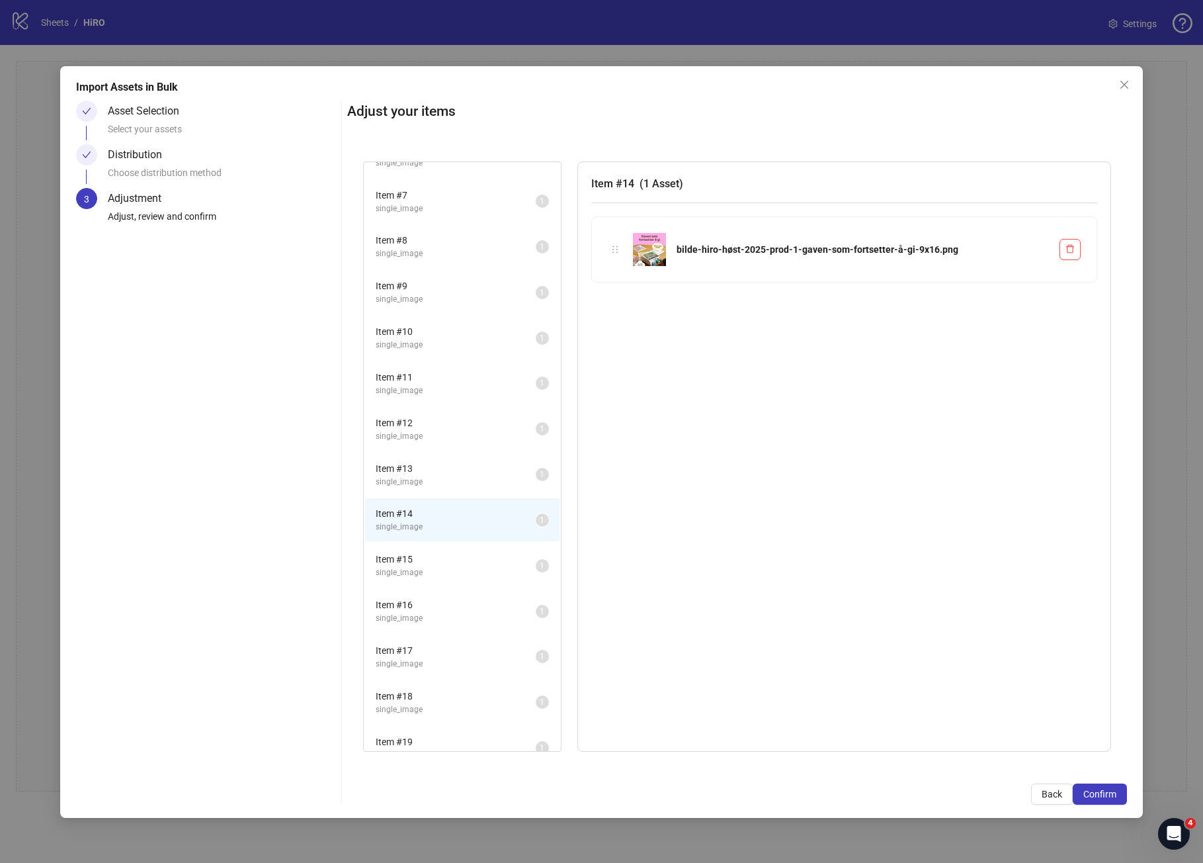
click at [459, 591] on li "Item # 16 single_image 1" at bounding box center [462, 611] width 195 height 43
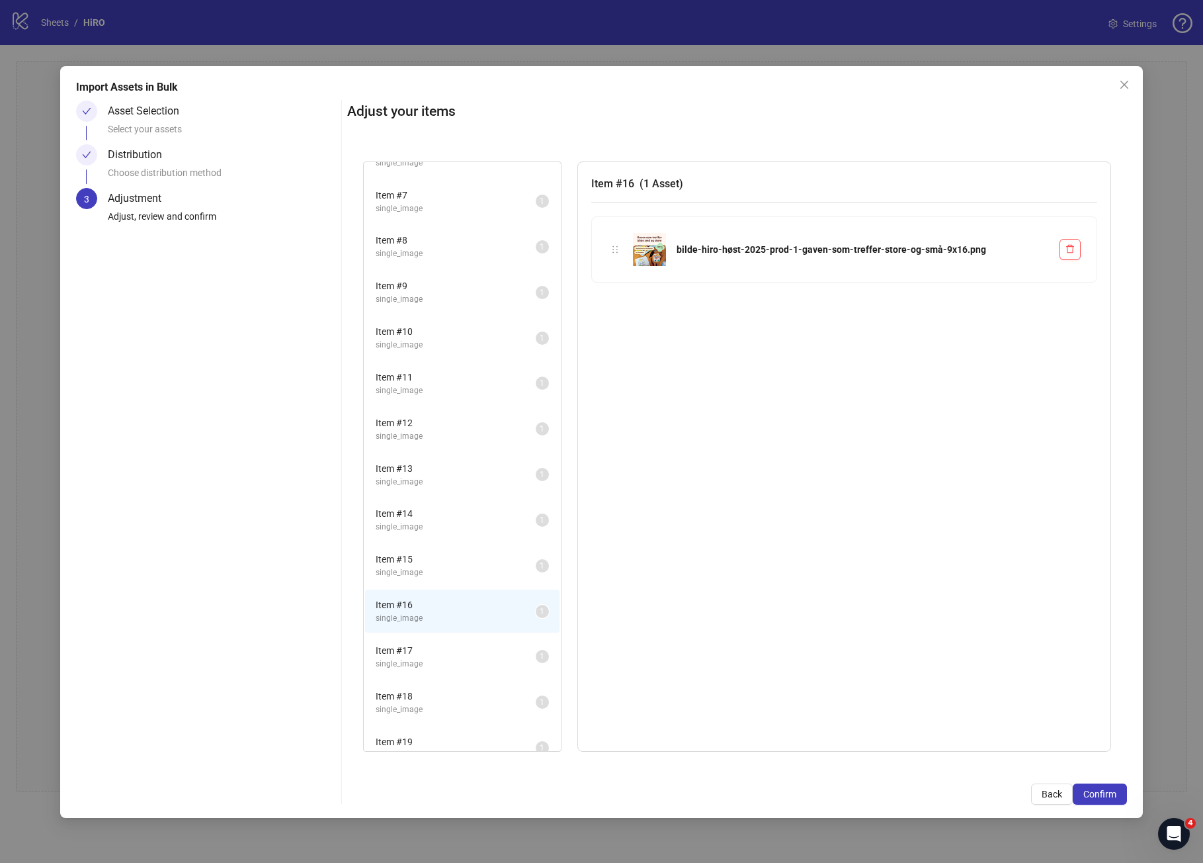
click at [459, 617] on span "single_image" at bounding box center [456, 618] width 160 height 13
click at [466, 529] on span "single_image" at bounding box center [456, 527] width 160 height 13
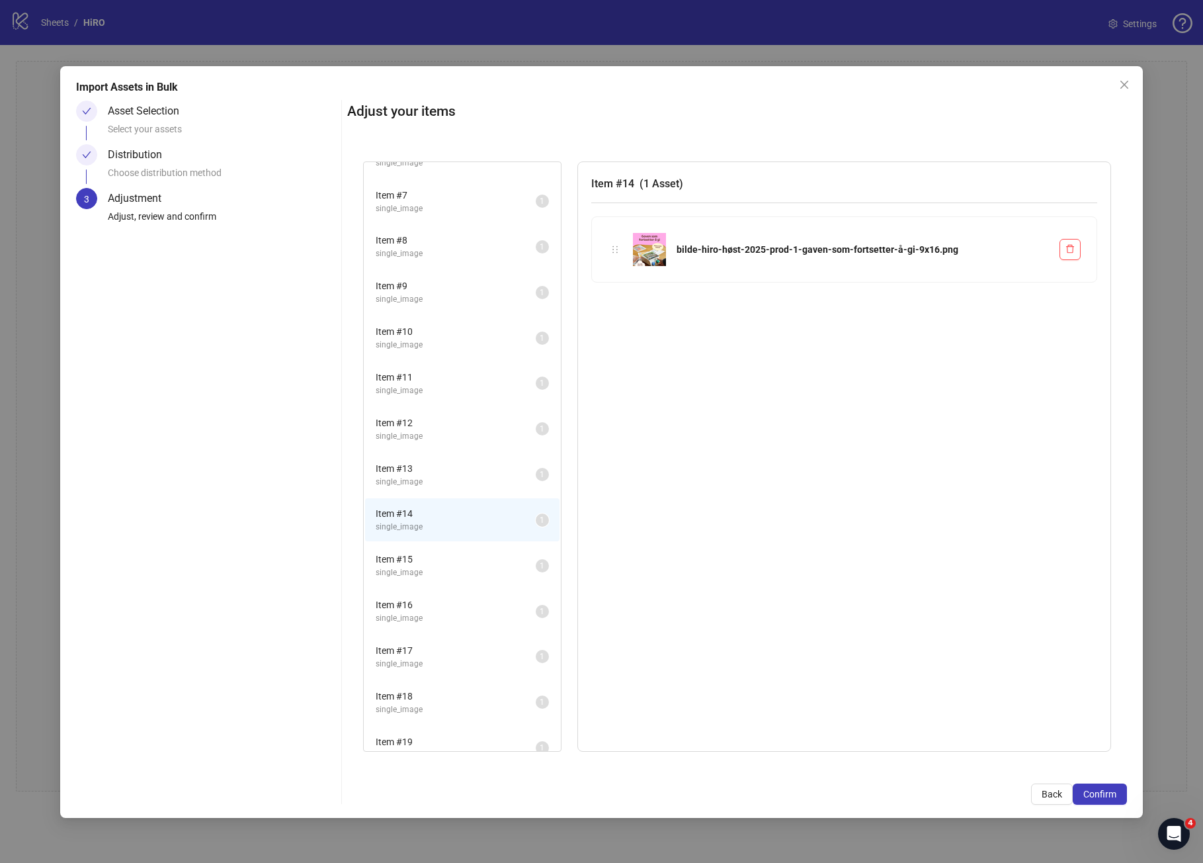
click at [283, 387] on div "Asset Selection Select your assets Distribution Choose distribution method 3 Ad…" at bounding box center [206, 453] width 260 height 704
click at [220, 182] on div "Choose distribution method" at bounding box center [222, 176] width 228 height 22
click at [167, 163] on div "Distribution" at bounding box center [140, 154] width 65 height 21
click at [93, 157] on div at bounding box center [86, 154] width 21 height 21
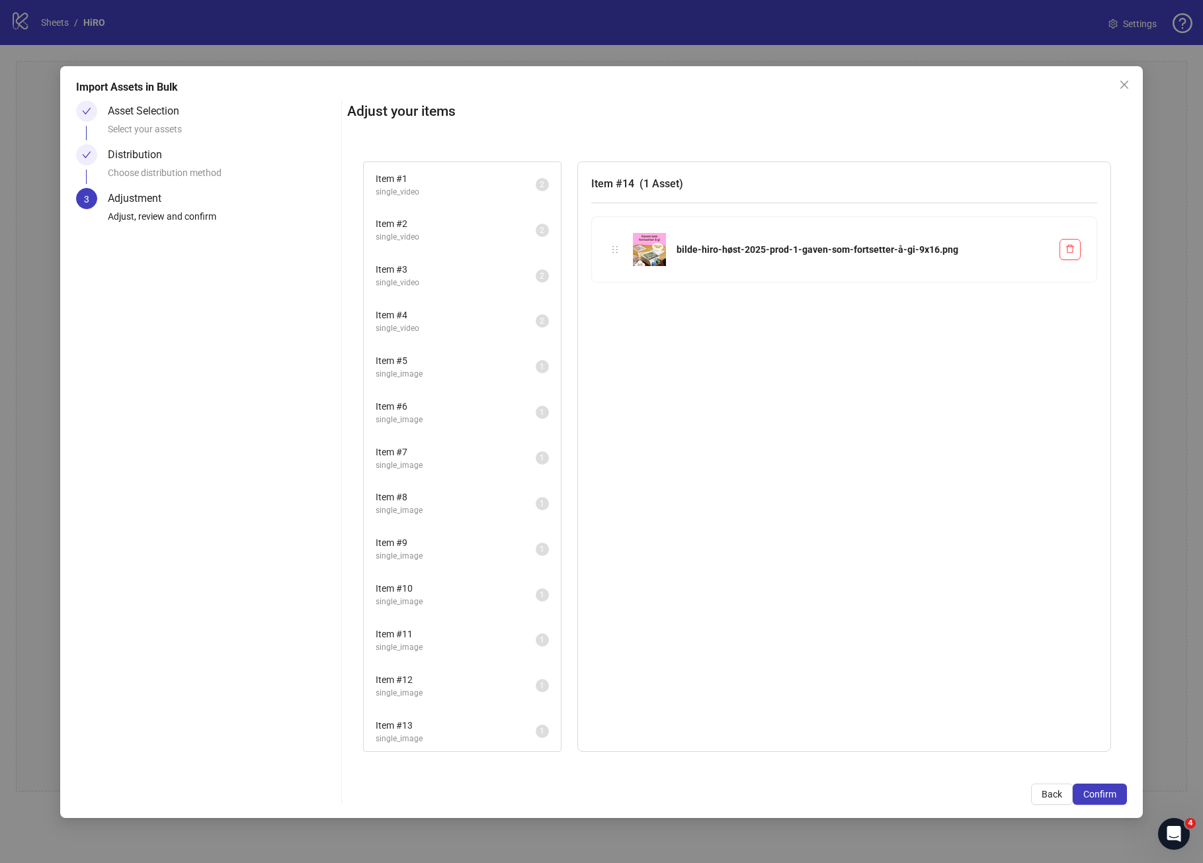
click at [476, 173] on span "Item # 1" at bounding box center [456, 178] width 160 height 15
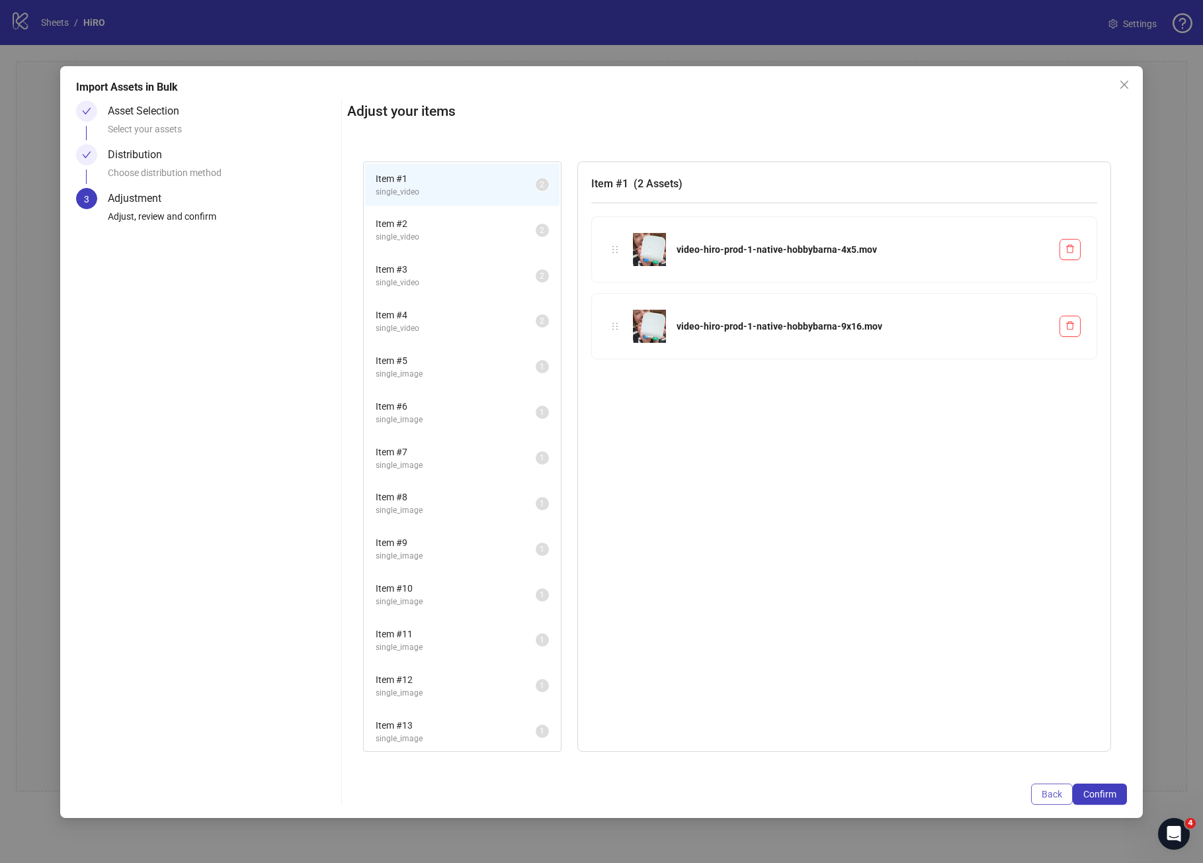
click at [1047, 795] on span "Back" at bounding box center [1052, 794] width 21 height 11
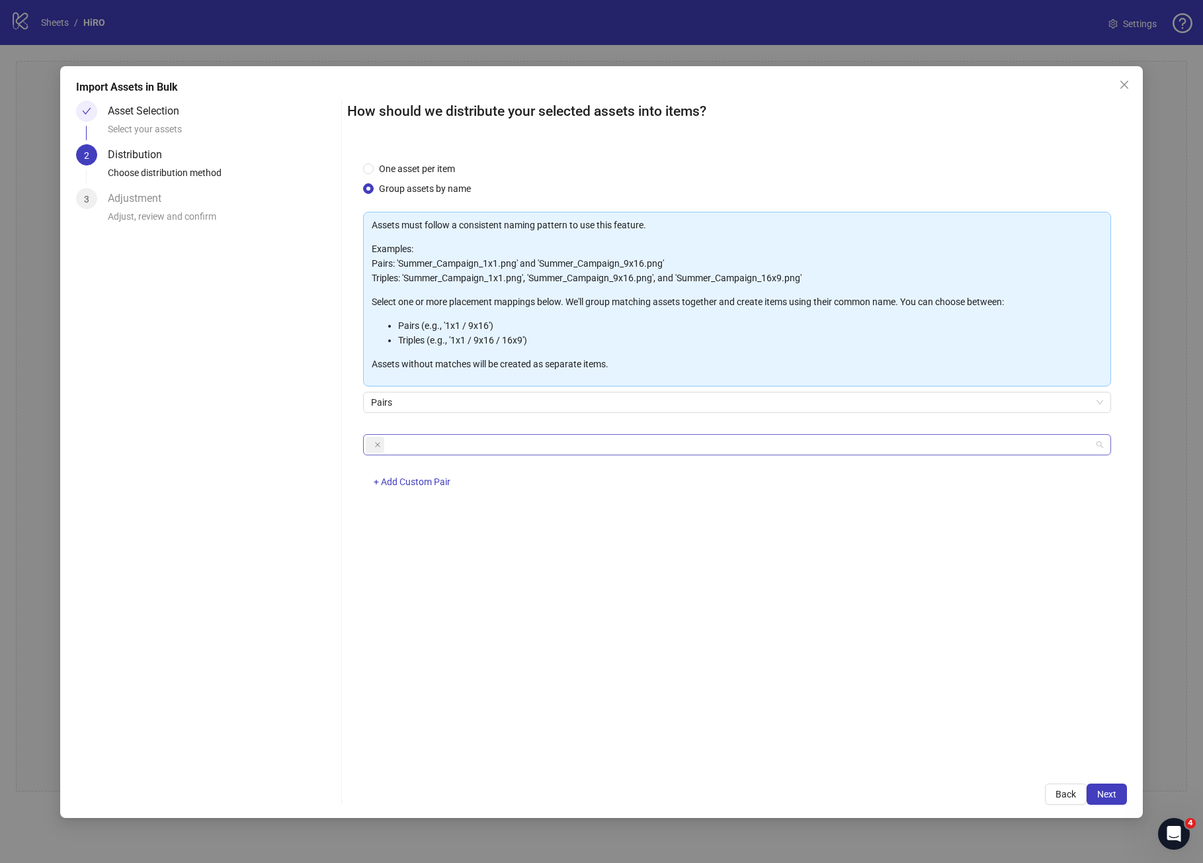
click at [628, 444] on div at bounding box center [730, 444] width 729 height 19
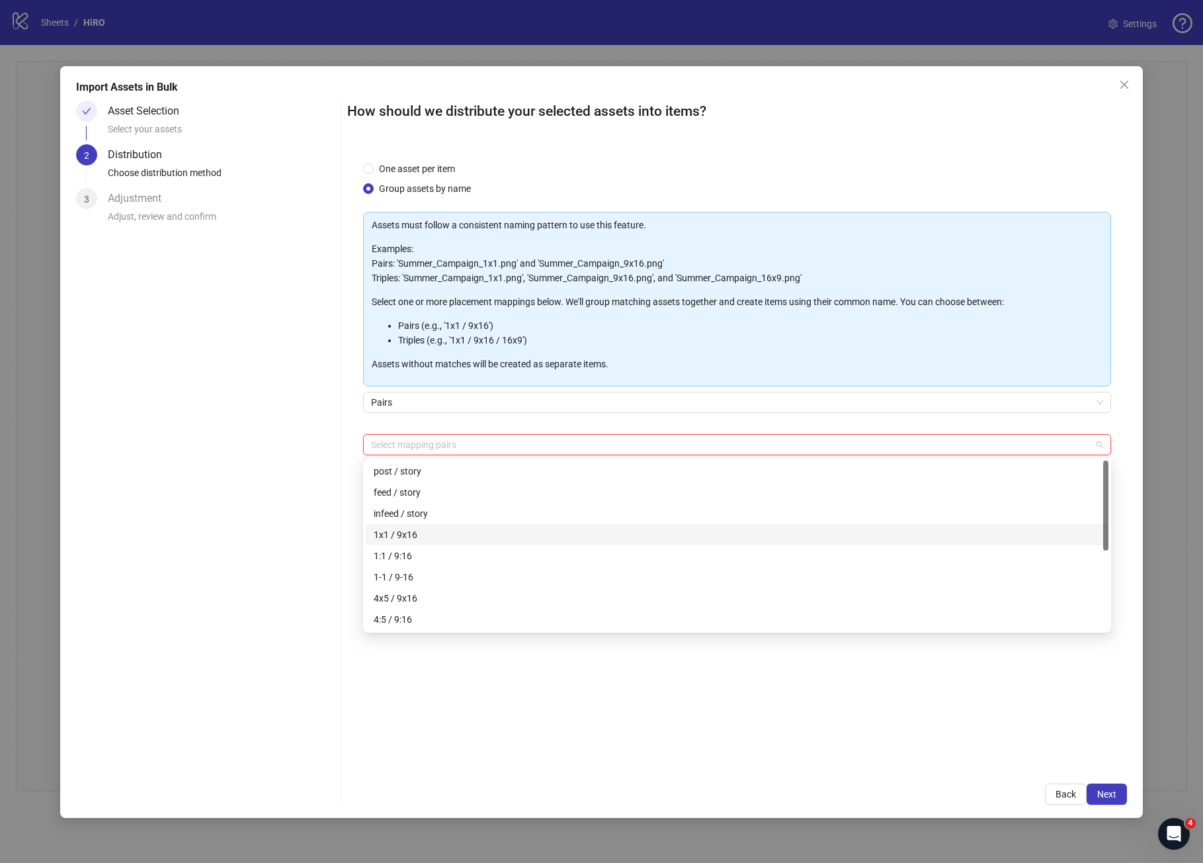
click at [537, 532] on div "1x1 / 9x16" at bounding box center [737, 534] width 727 height 15
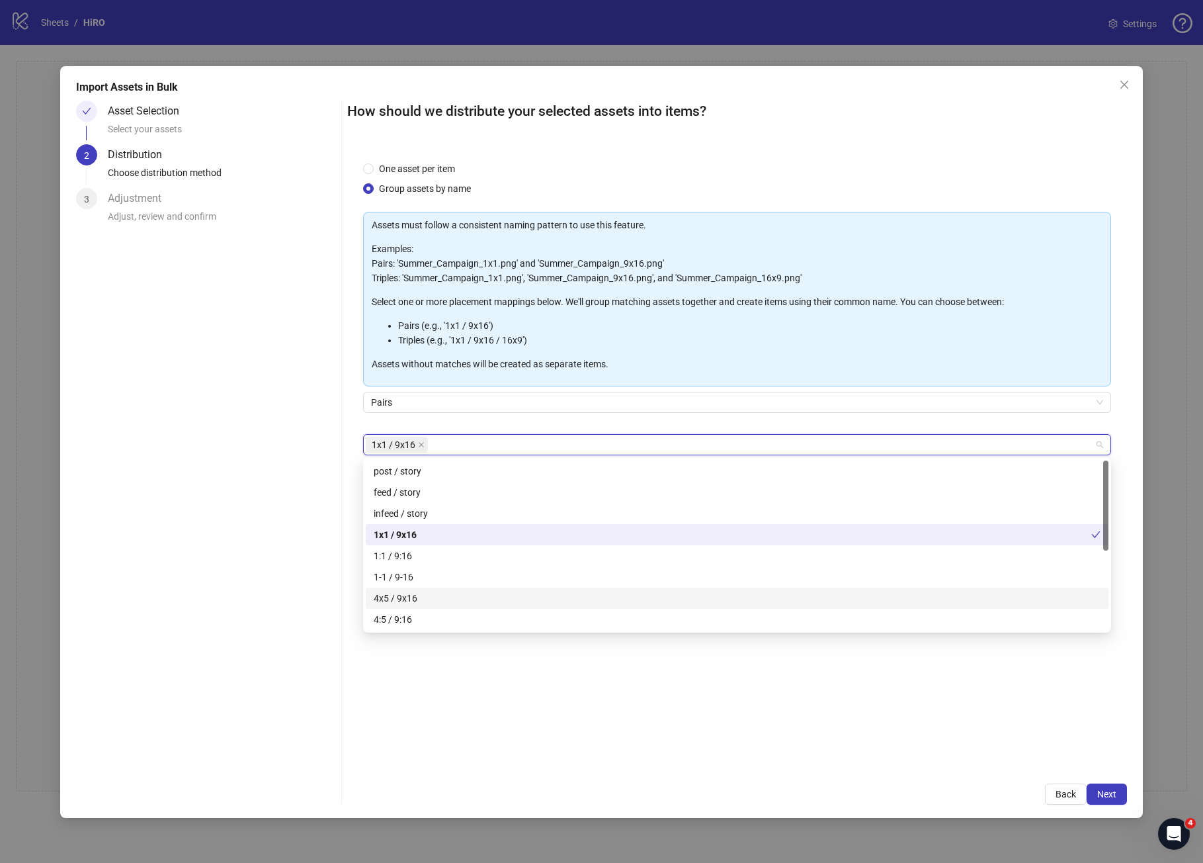
click at [499, 597] on div "4x5 / 9x16" at bounding box center [737, 598] width 727 height 15
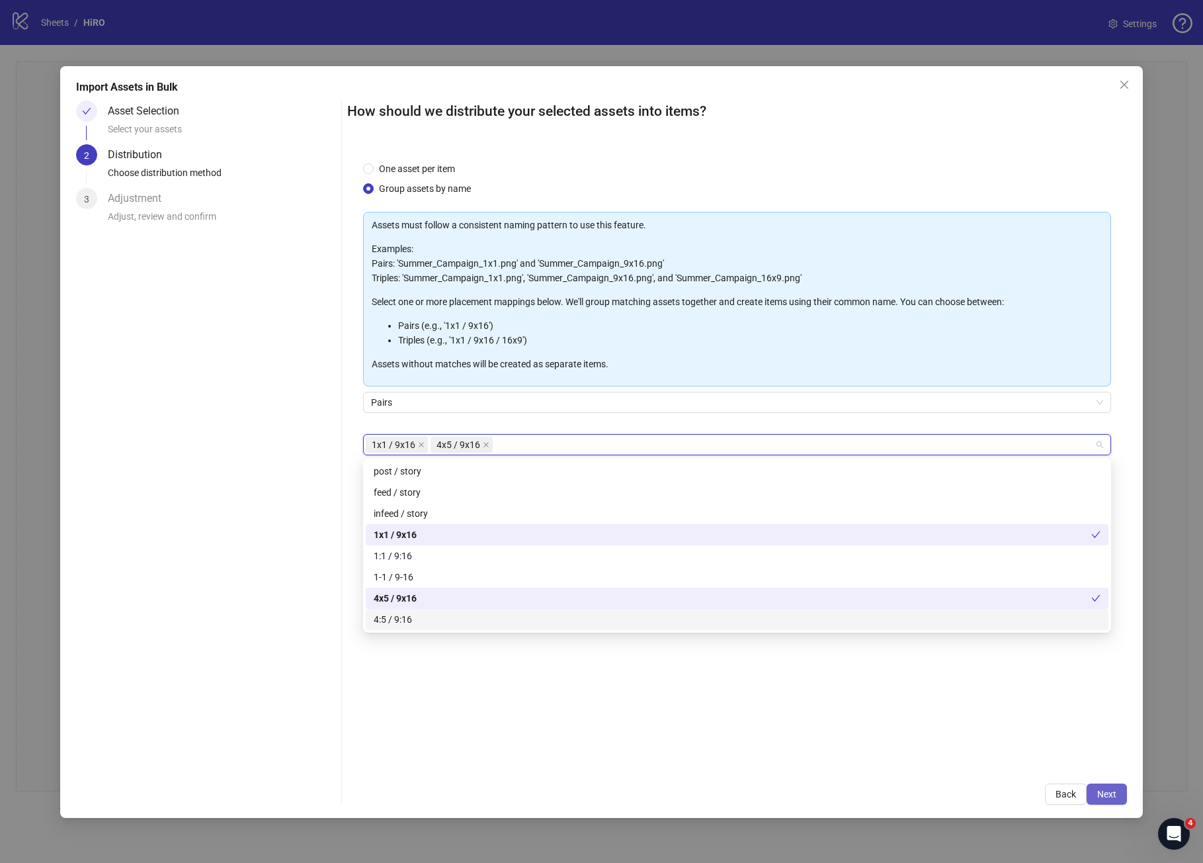
click at [1110, 789] on span "Next" at bounding box center [1107, 794] width 19 height 11
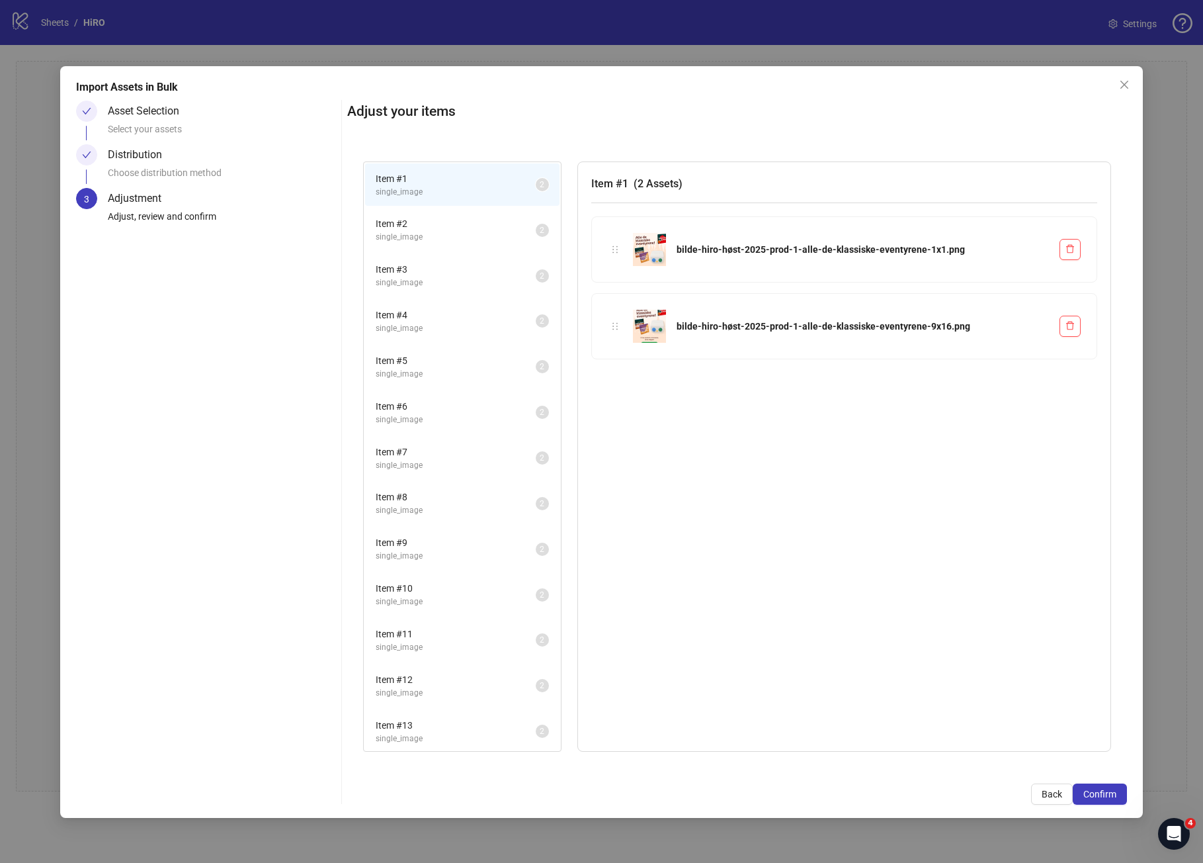
click at [430, 606] on span "single_image" at bounding box center [456, 601] width 160 height 13
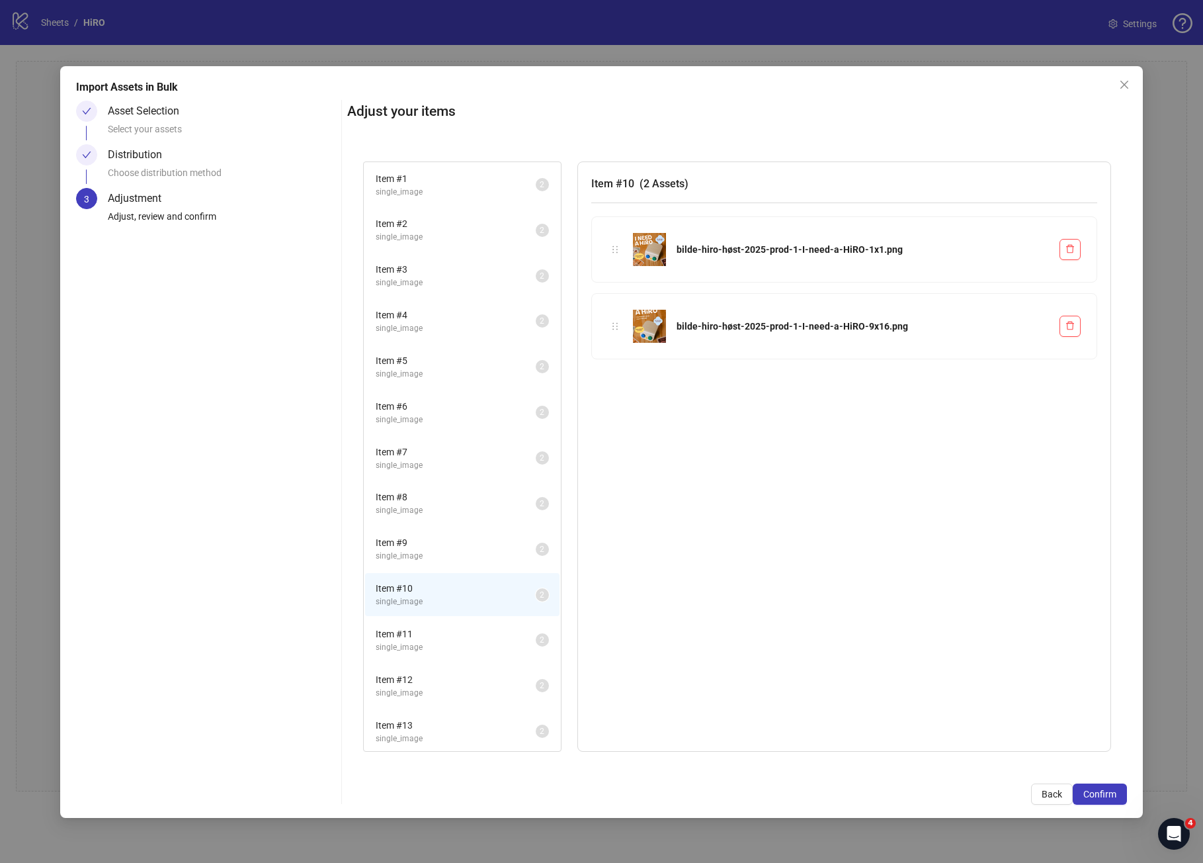
click at [435, 681] on span "Item # 12" at bounding box center [456, 679] width 160 height 15
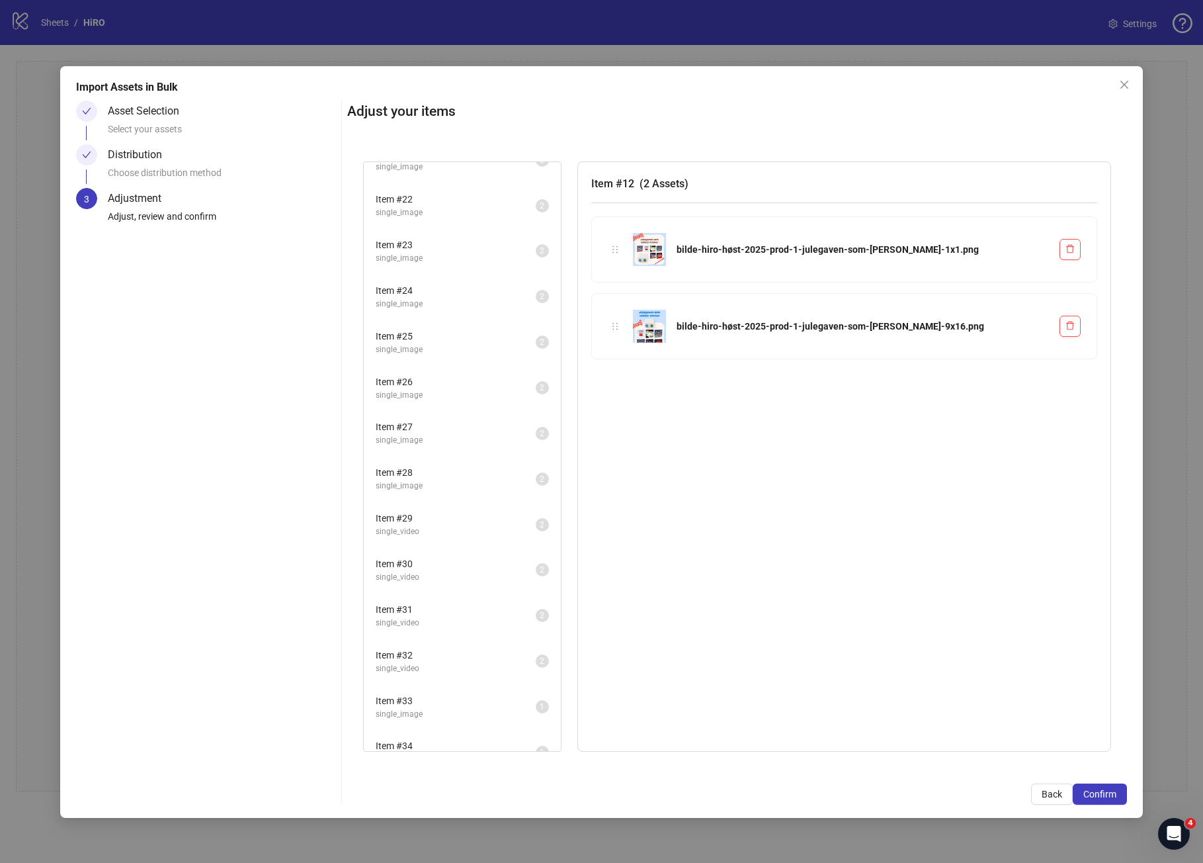
scroll to position [1051, 0]
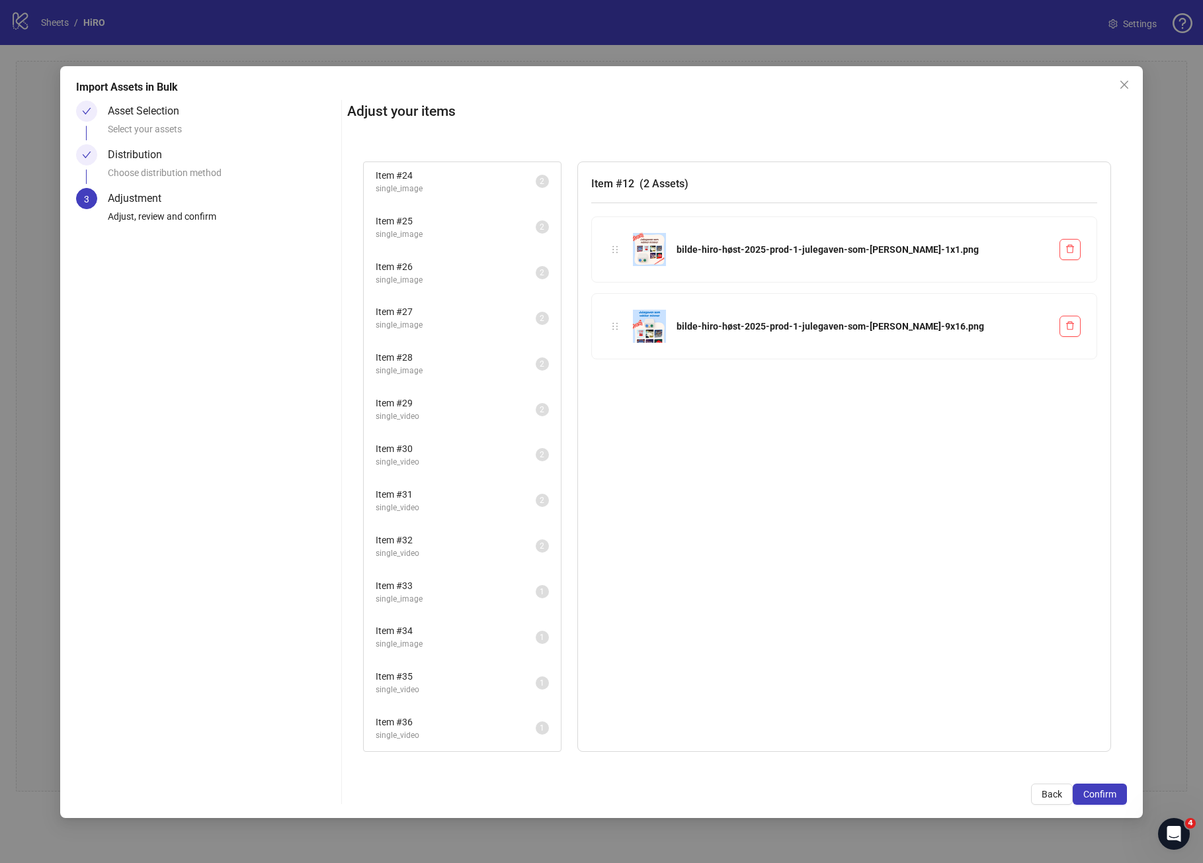
click at [435, 681] on span "Item # 35" at bounding box center [456, 676] width 160 height 15
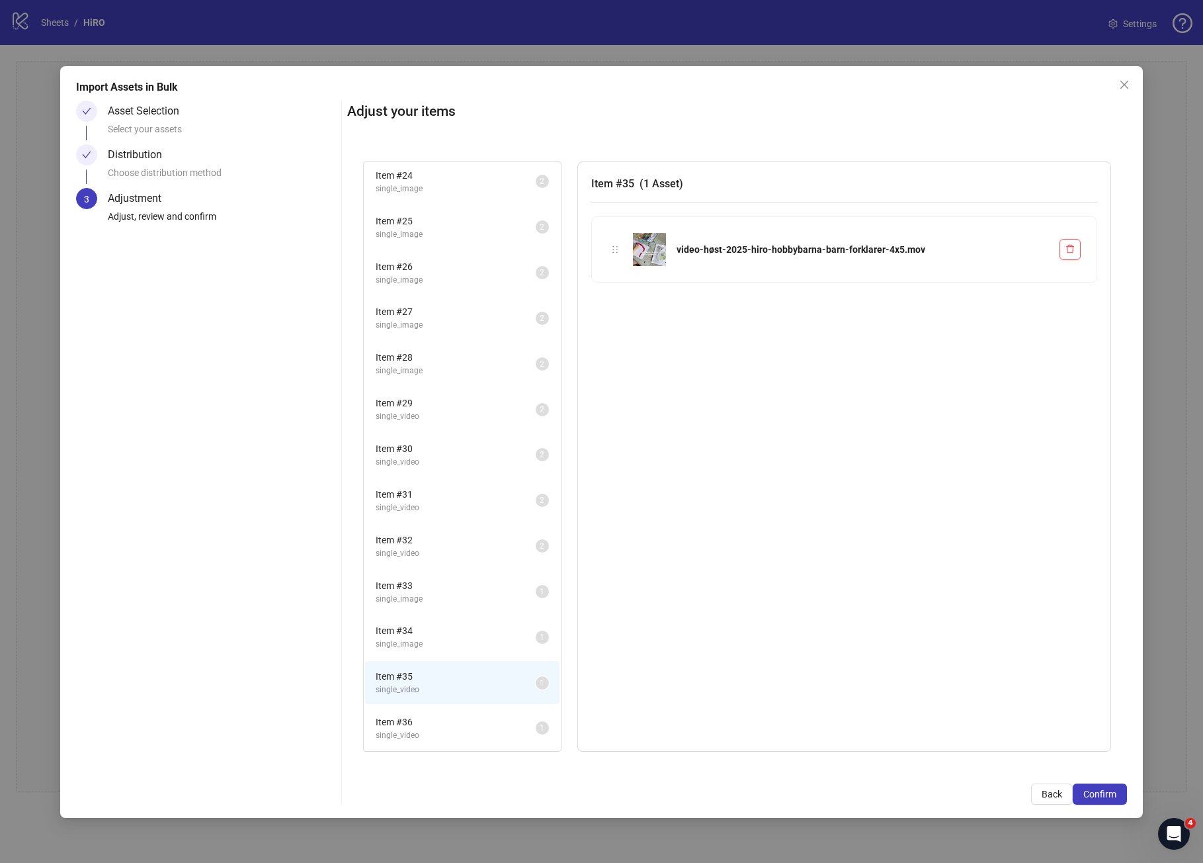
click at [470, 736] on span "single_video" at bounding box center [456, 735] width 160 height 13
click at [446, 630] on span "Item # 34" at bounding box center [456, 630] width 160 height 15
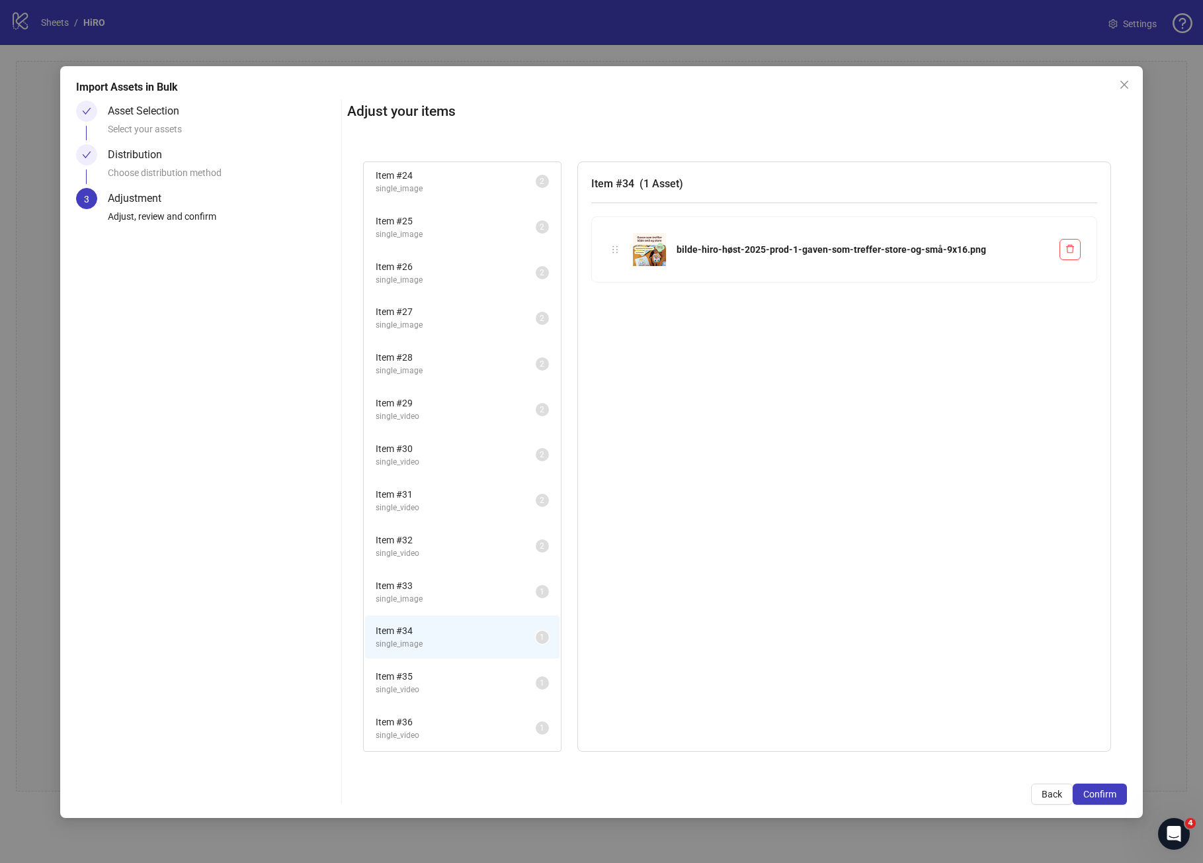
click at [443, 572] on li "Item # 33 single_image 1" at bounding box center [462, 591] width 195 height 43
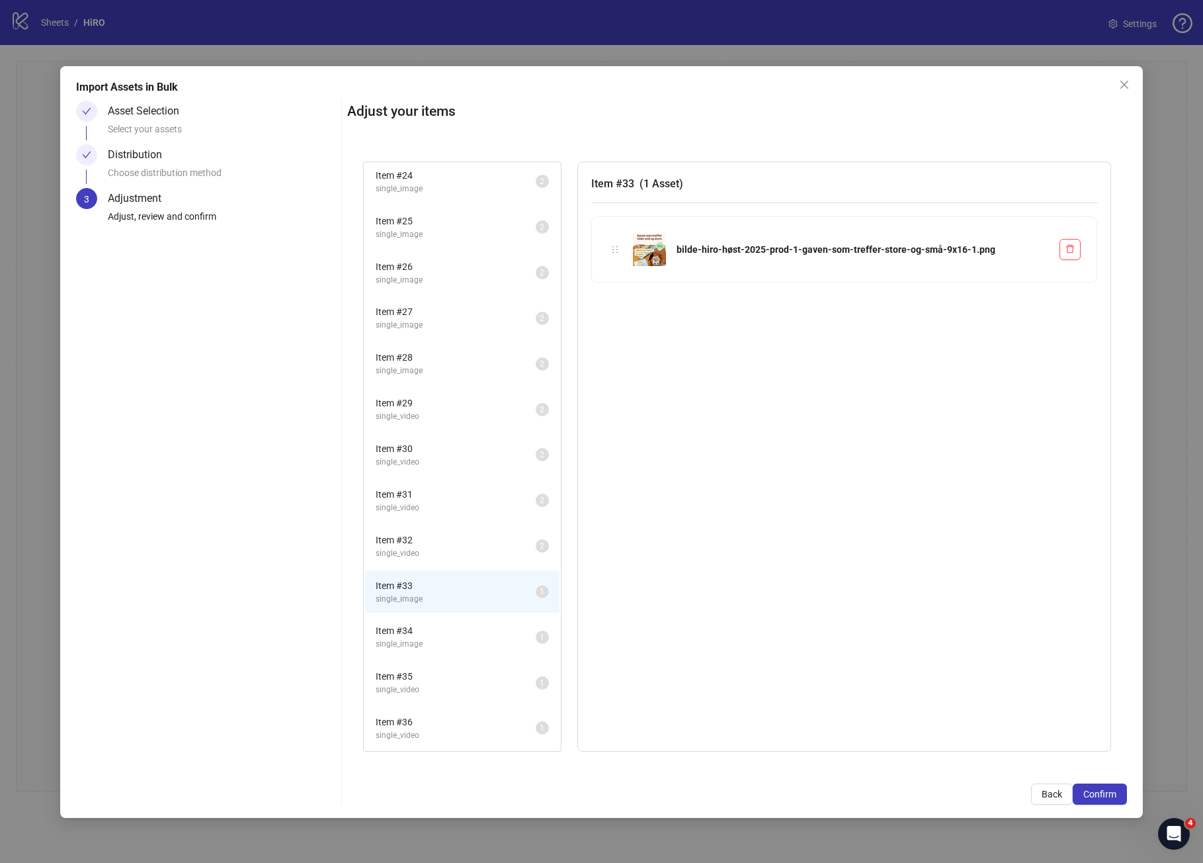
click at [189, 127] on div "Select your assets" at bounding box center [222, 133] width 228 height 22
click at [155, 128] on div "Select your assets" at bounding box center [222, 133] width 228 height 22
click at [1051, 795] on span "Back" at bounding box center [1052, 794] width 21 height 11
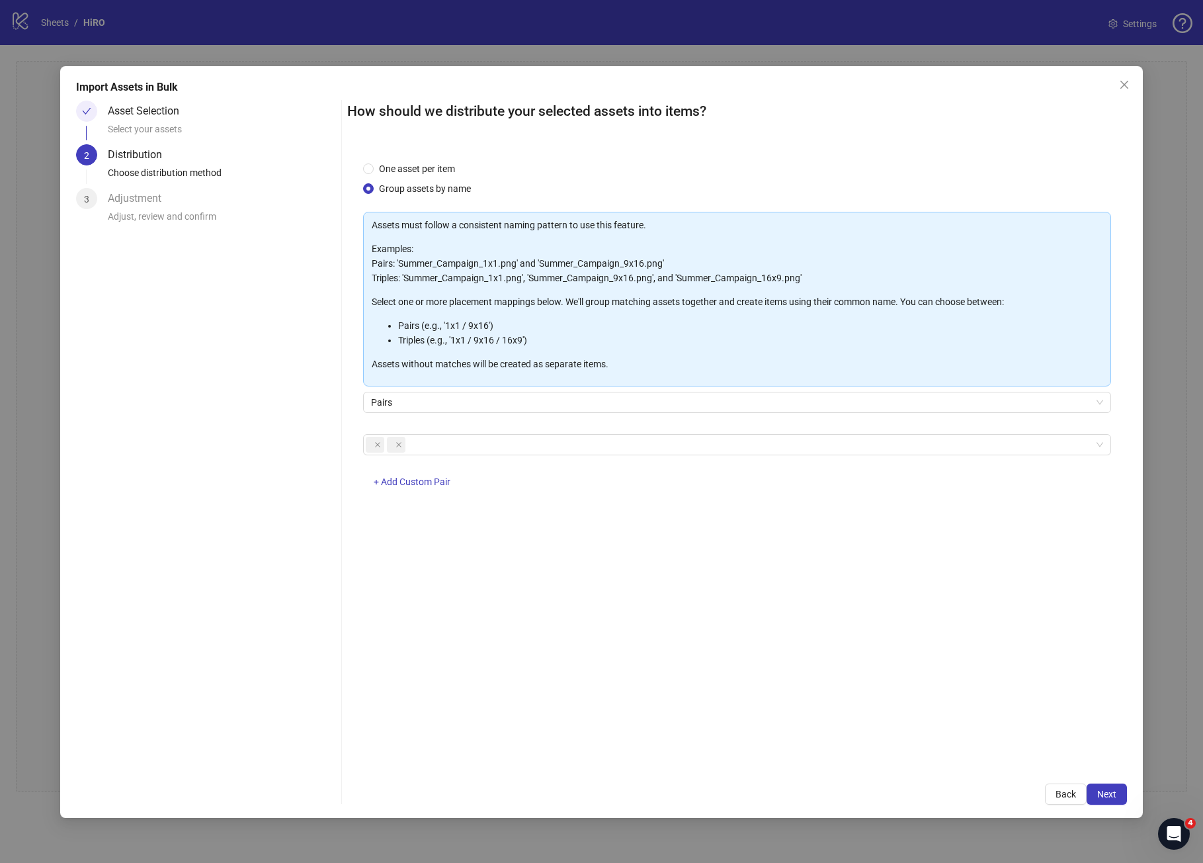
click at [1051, 795] on button "Back" at bounding box center [1066, 793] width 42 height 21
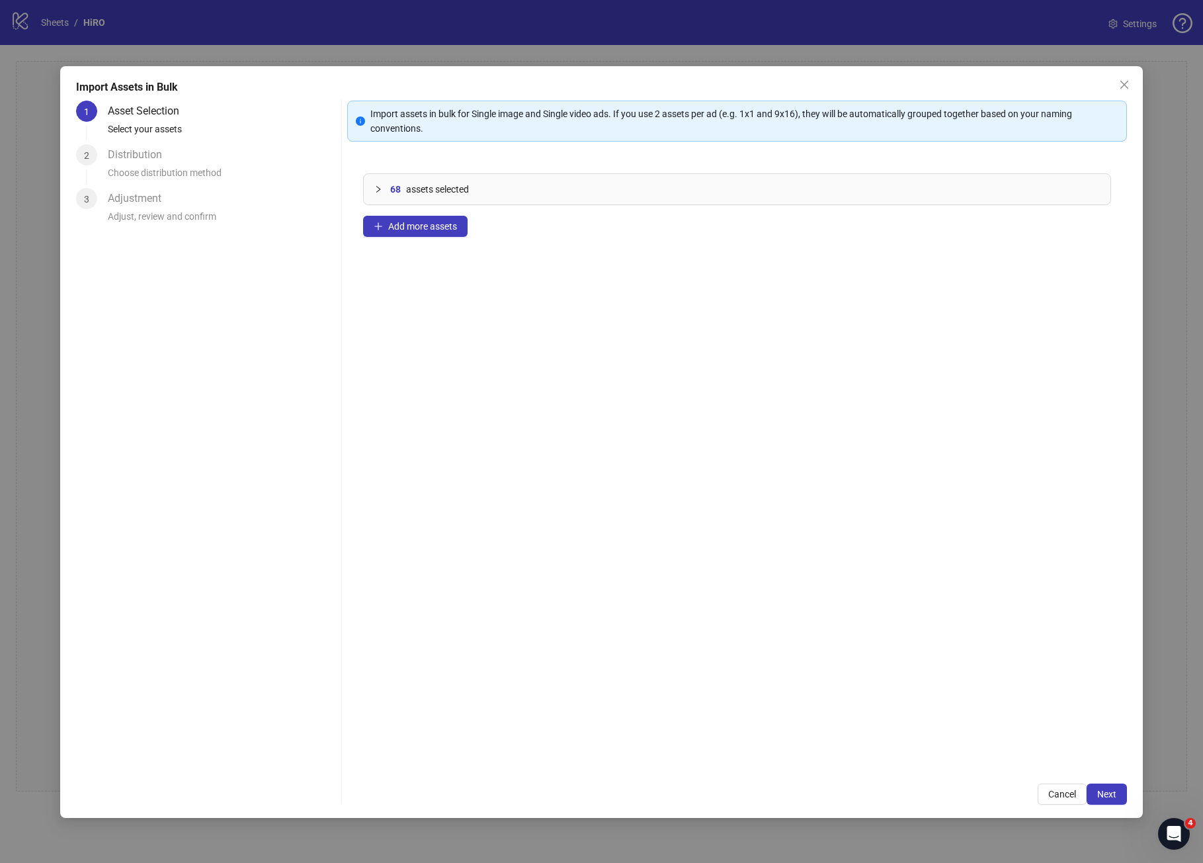
click at [372, 187] on div "68 assets selected" at bounding box center [737, 189] width 747 height 30
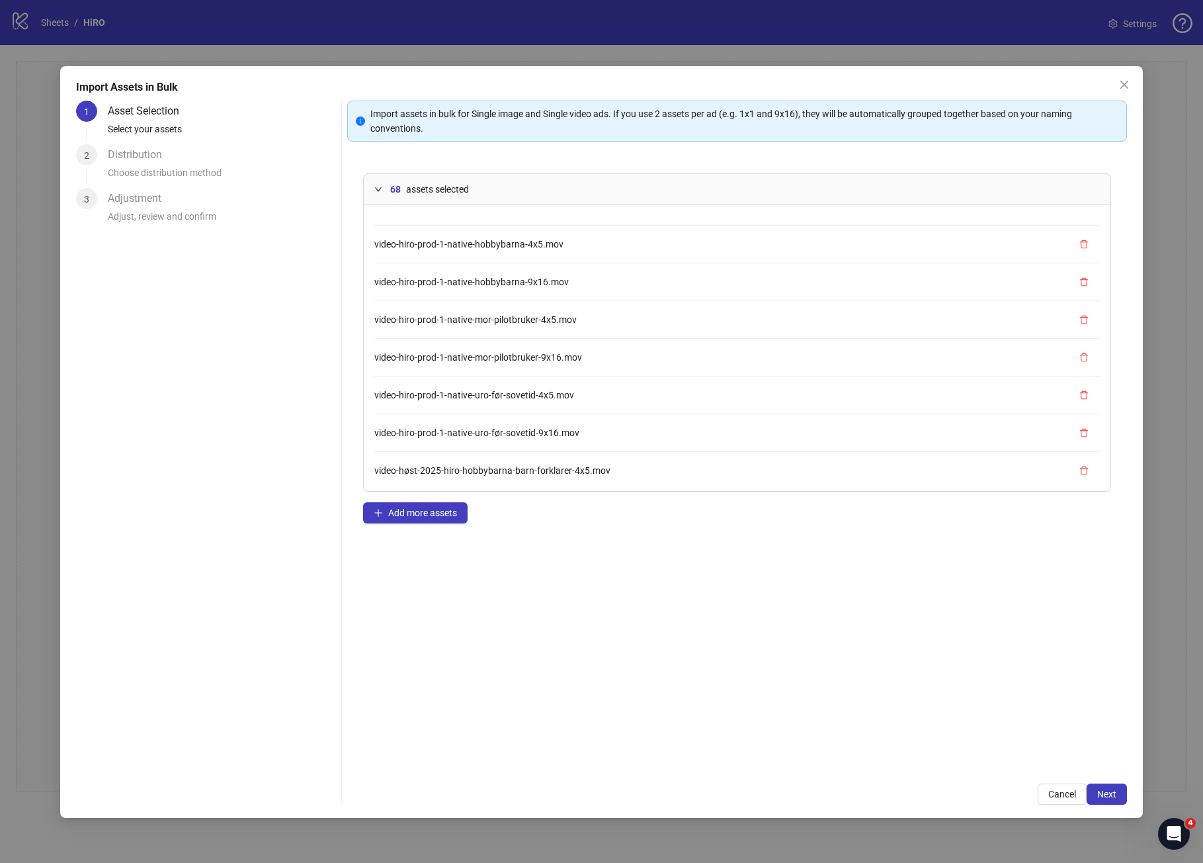
scroll to position [2299, 0]
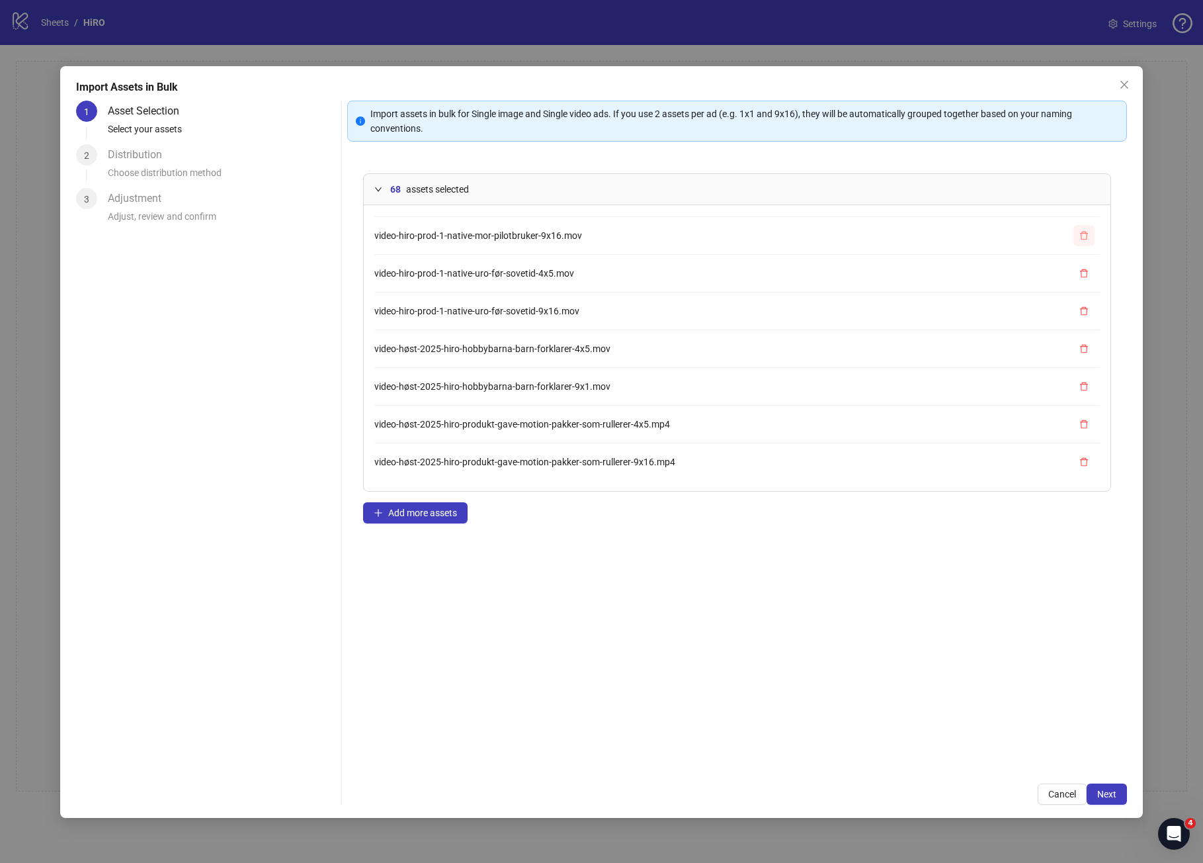
click at [1090, 243] on button "button" at bounding box center [1084, 235] width 21 height 21
click at [1088, 464] on icon "delete" at bounding box center [1084, 461] width 9 height 9
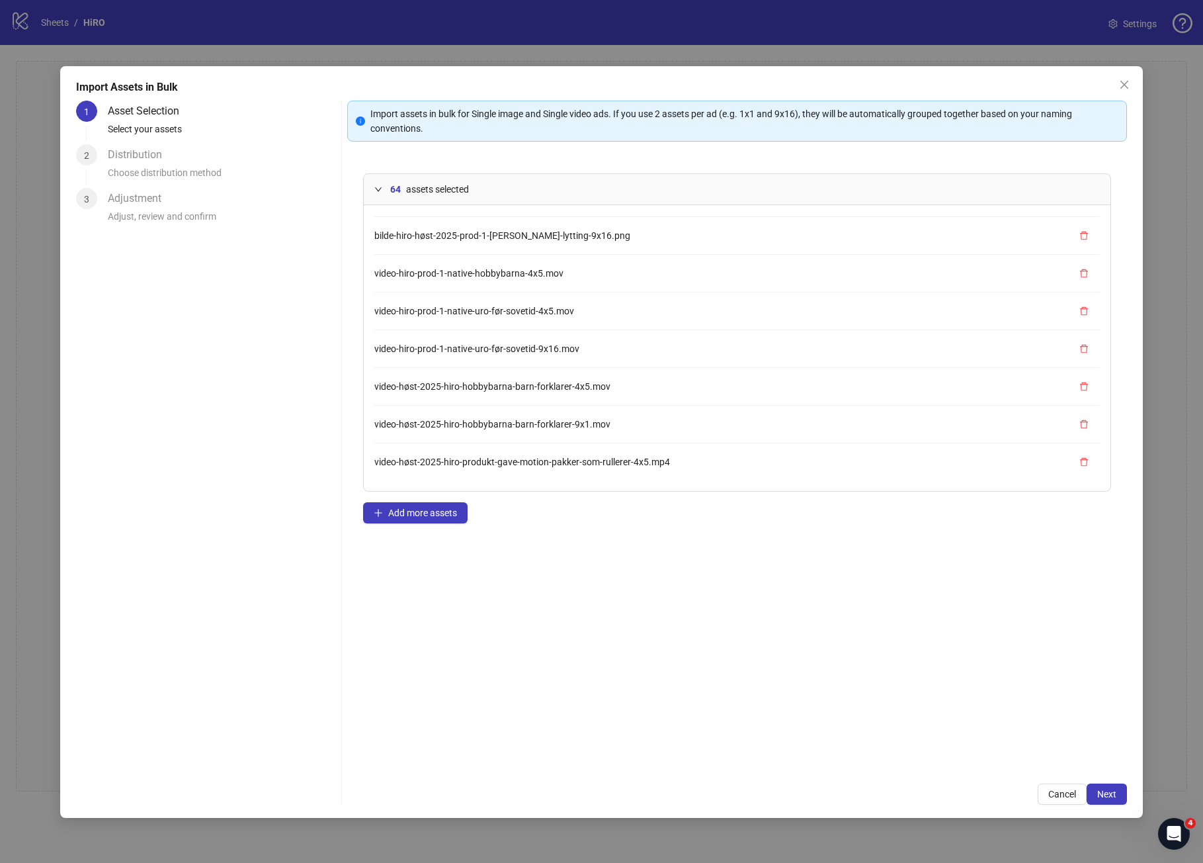
click at [1088, 464] on icon "delete" at bounding box center [1084, 461] width 9 height 9
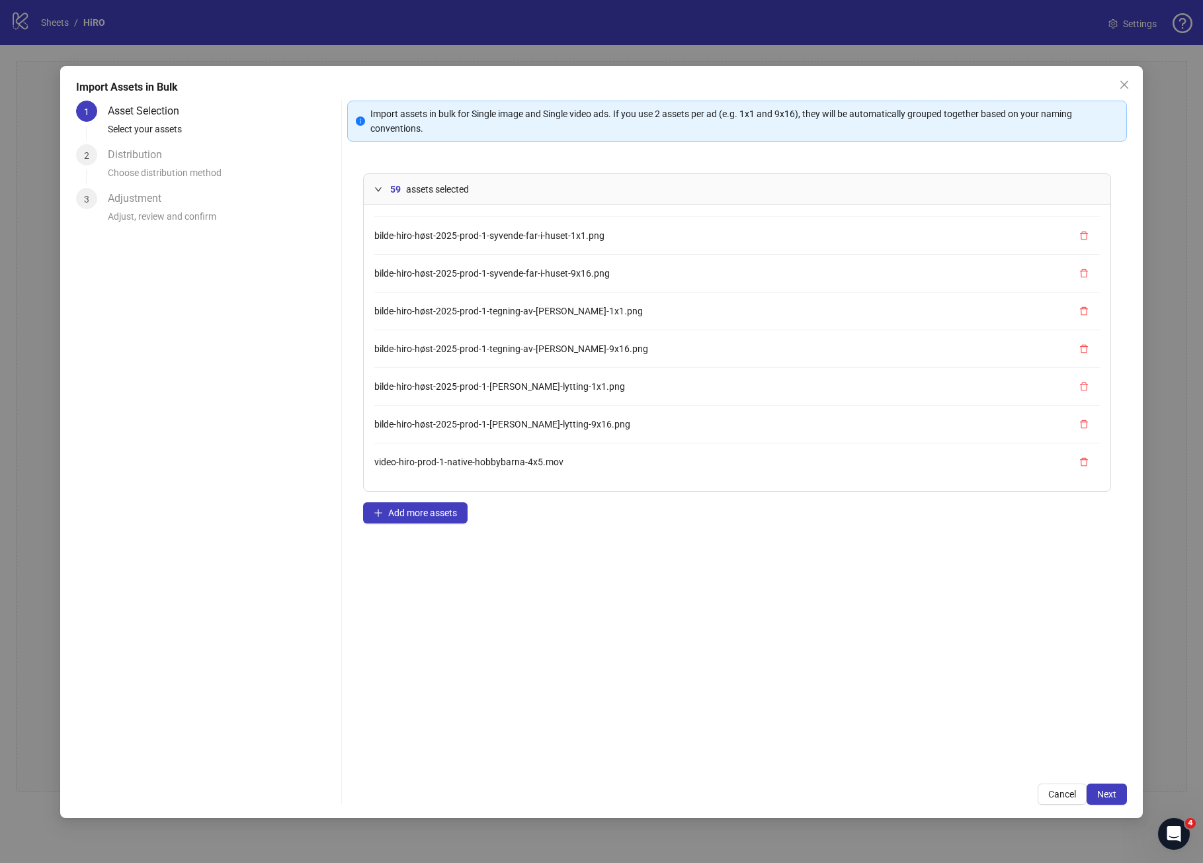
click at [1088, 464] on icon "delete" at bounding box center [1084, 461] width 9 height 9
click at [1124, 793] on button "Next" at bounding box center [1107, 793] width 40 height 21
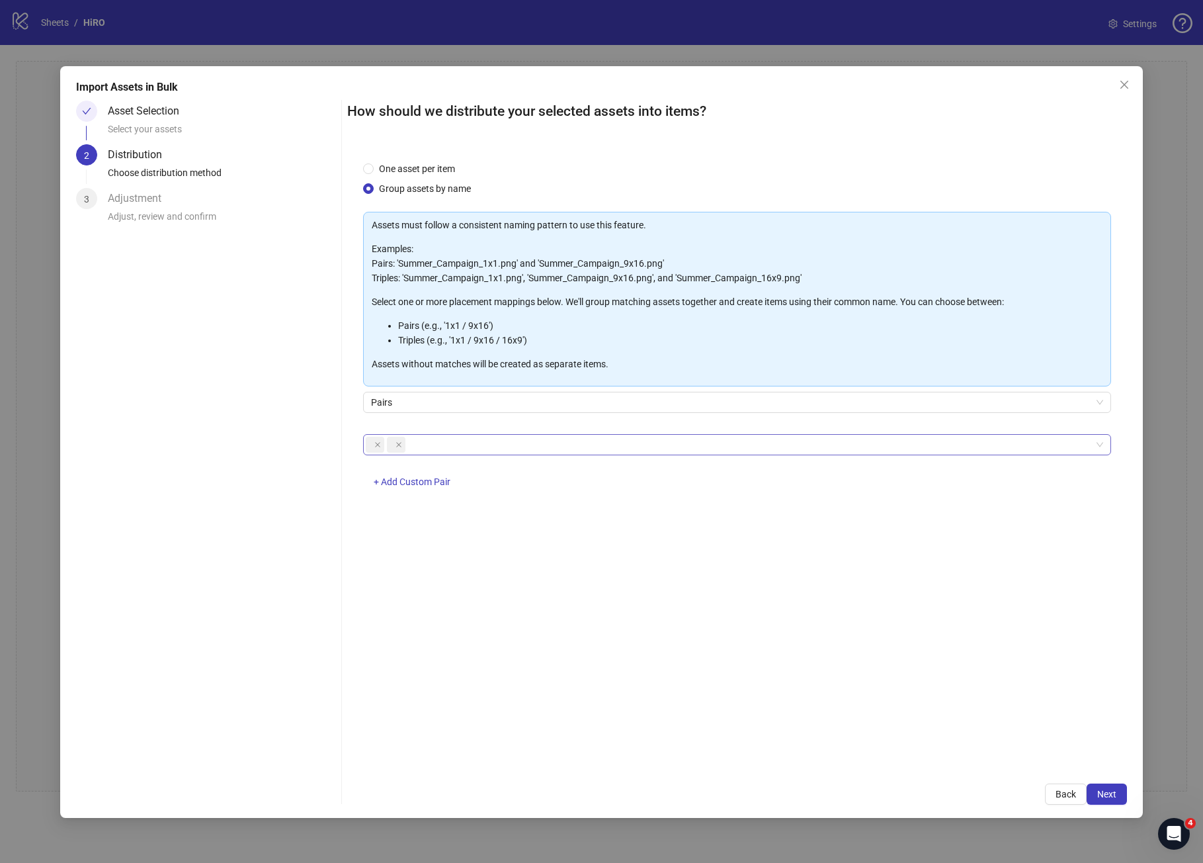
click at [593, 450] on div at bounding box center [730, 444] width 729 height 19
click at [1105, 791] on span "Next" at bounding box center [1107, 794] width 19 height 11
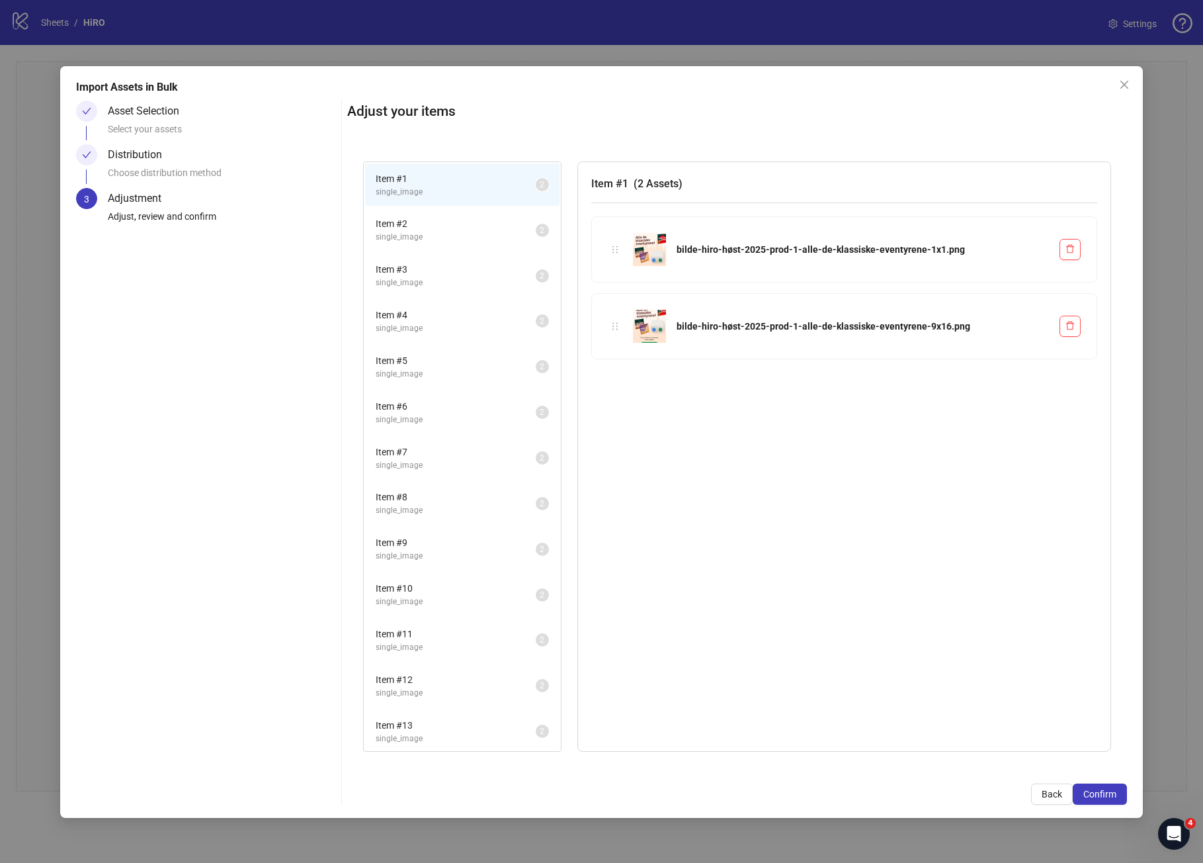
click at [426, 687] on span "single_image" at bounding box center [456, 693] width 160 height 13
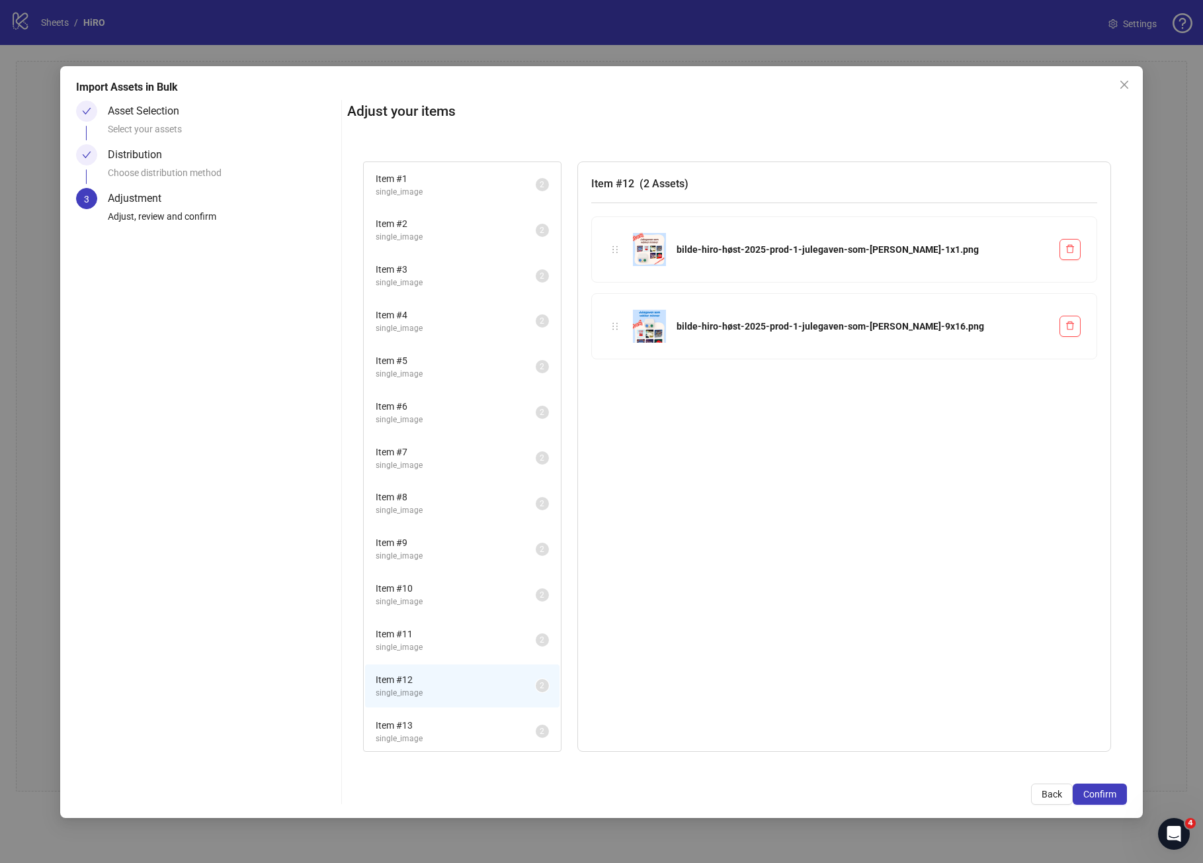
scroll to position [777, 0]
click at [426, 687] on span "single_image" at bounding box center [456, 689] width 160 height 13
click at [478, 636] on span "Item # 28" at bounding box center [456, 630] width 160 height 15
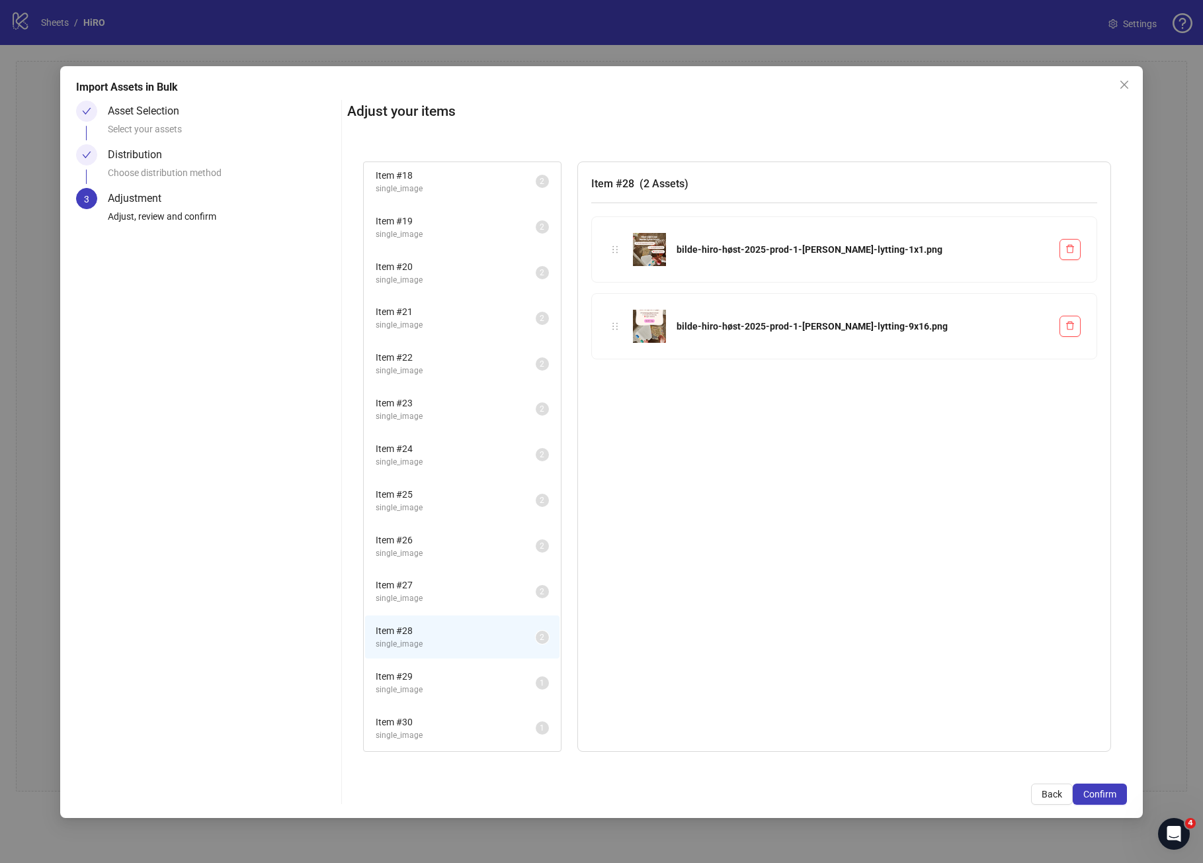
click at [468, 595] on span "single_image" at bounding box center [456, 598] width 160 height 13
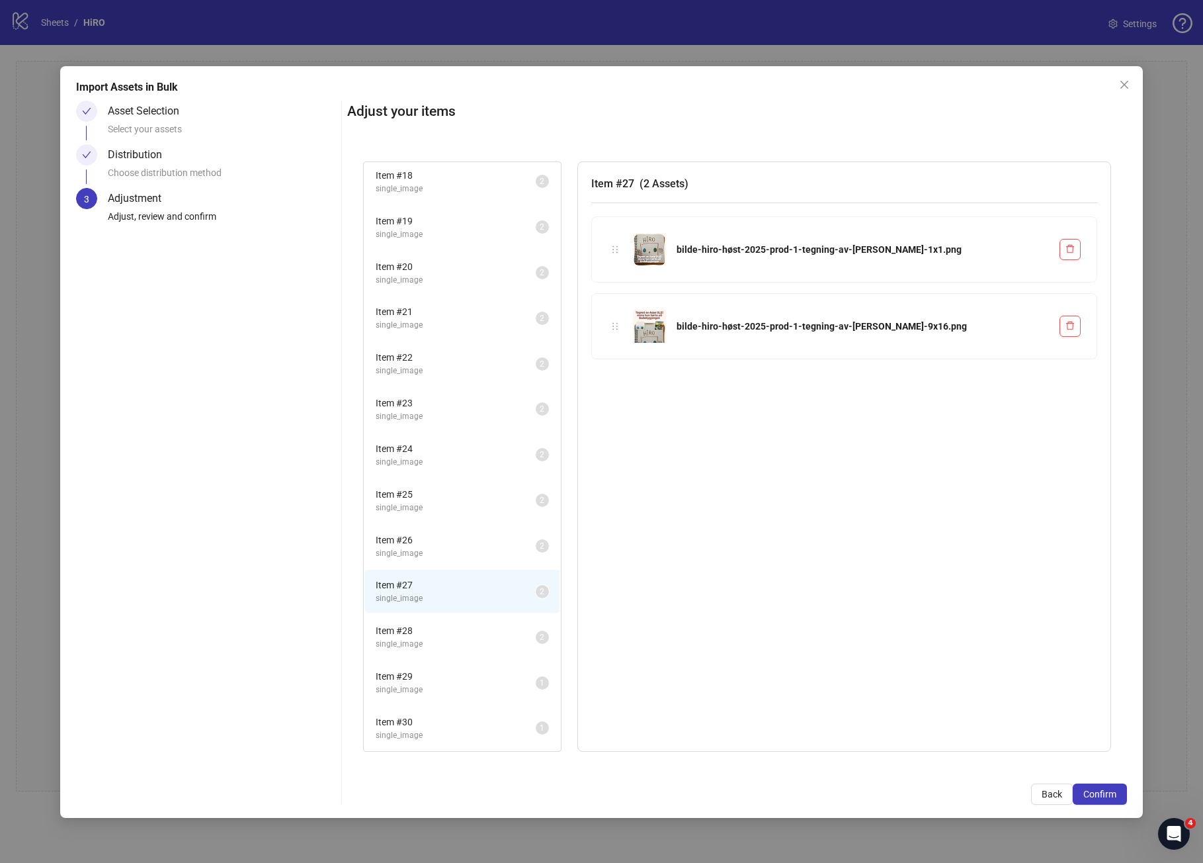
click at [457, 690] on span "single_image" at bounding box center [456, 689] width 160 height 13
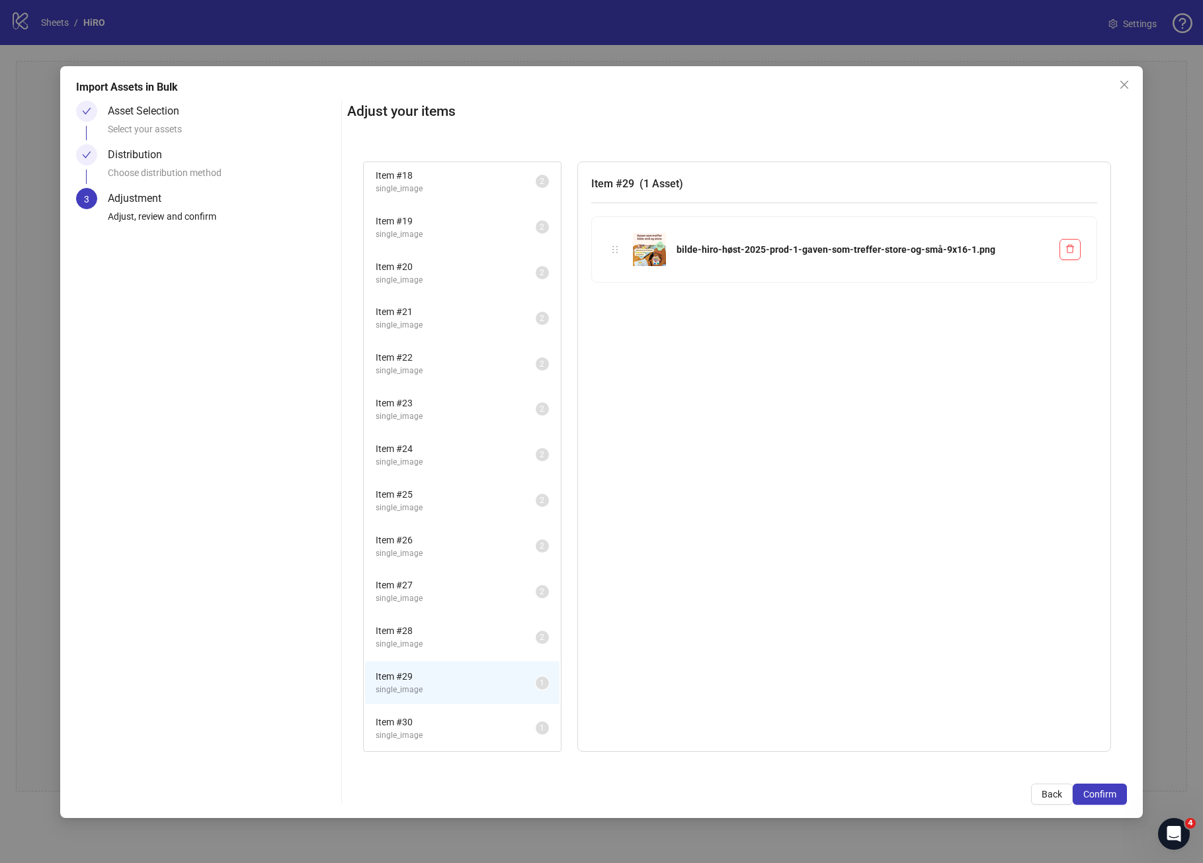
click at [1057, 807] on div "Import Assets in Bulk Asset Selection Select your assets Distribution Choose di…" at bounding box center [601, 442] width 1083 height 752
click at [1051, 796] on span "Back" at bounding box center [1052, 794] width 21 height 11
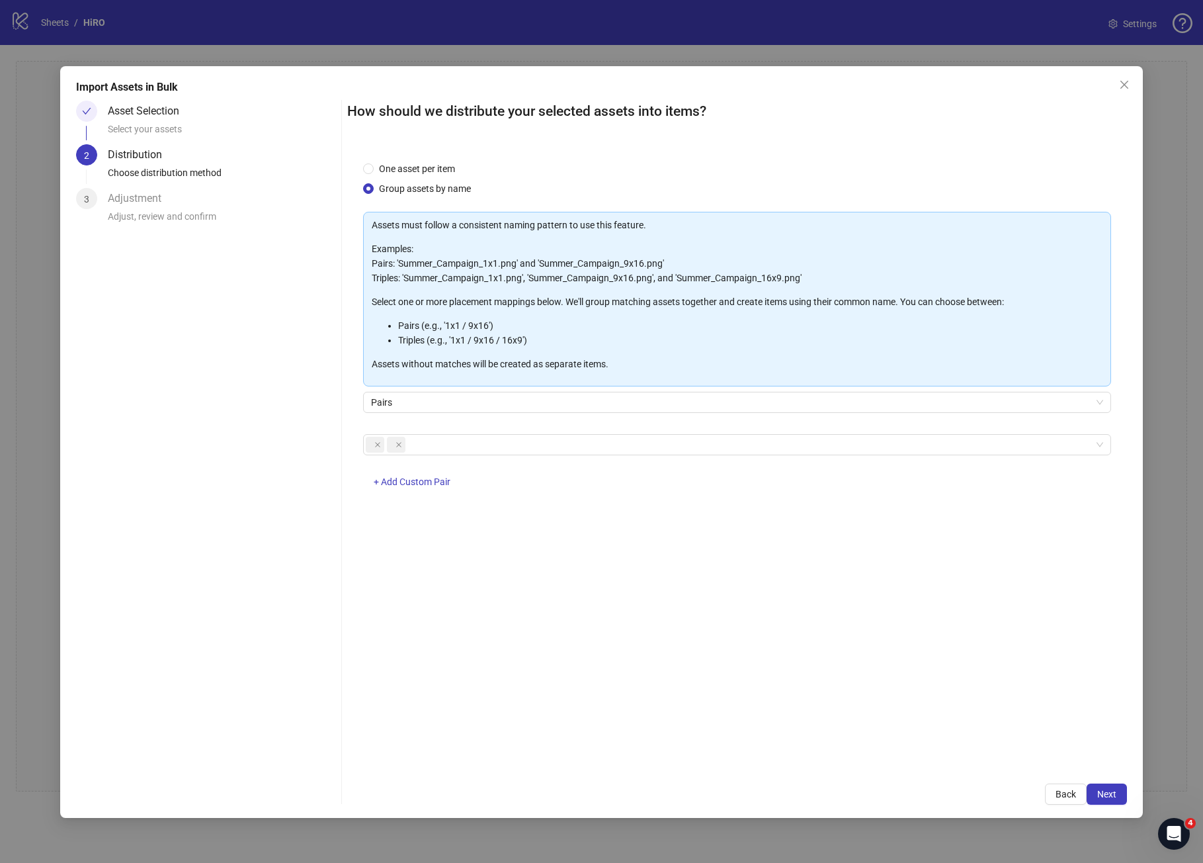
click at [1051, 796] on button "Back" at bounding box center [1066, 793] width 42 height 21
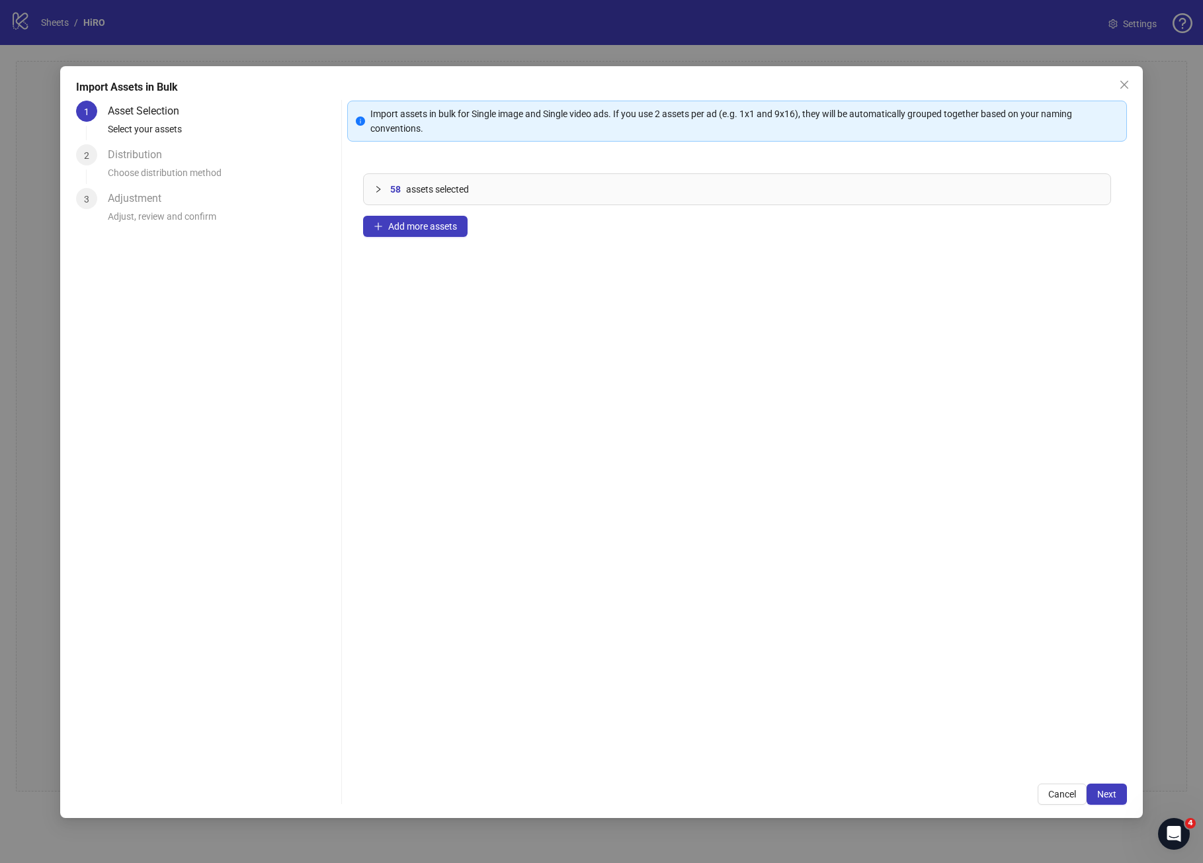
click at [1051, 796] on span "Cancel" at bounding box center [1063, 794] width 28 height 11
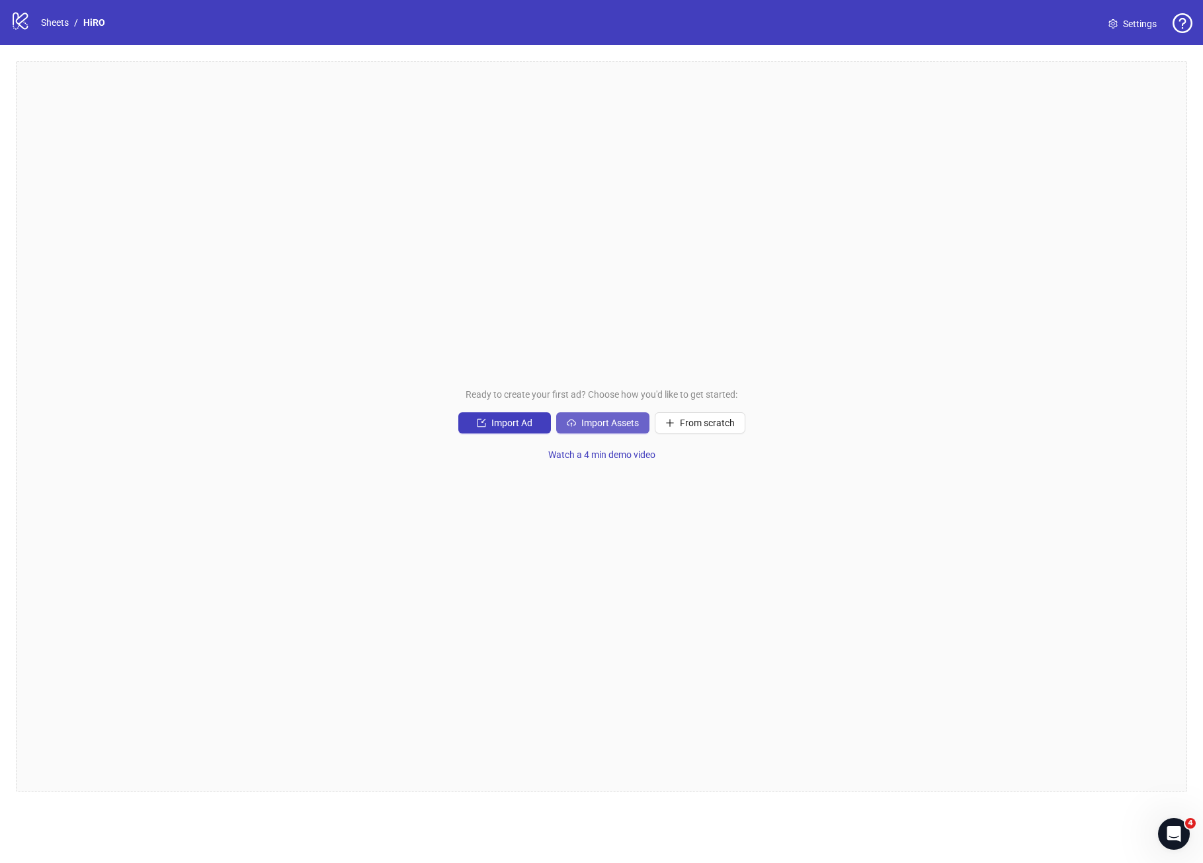
click at [607, 423] on span "Import Assets" at bounding box center [611, 422] width 58 height 11
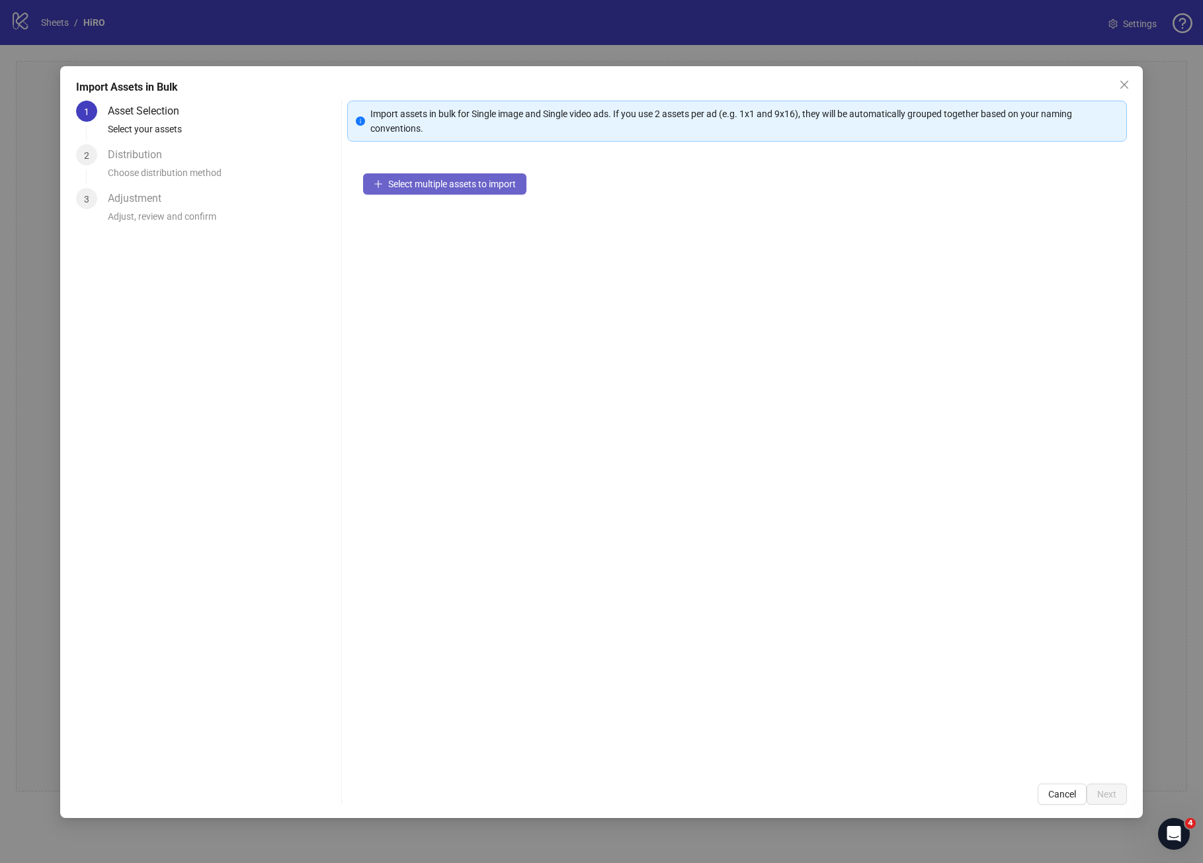
click at [457, 189] on button "Select multiple assets to import" at bounding box center [444, 183] width 163 height 21
click at [435, 220] on button "Add more assets" at bounding box center [415, 226] width 105 height 21
click at [1100, 790] on span "Next" at bounding box center [1107, 794] width 19 height 11
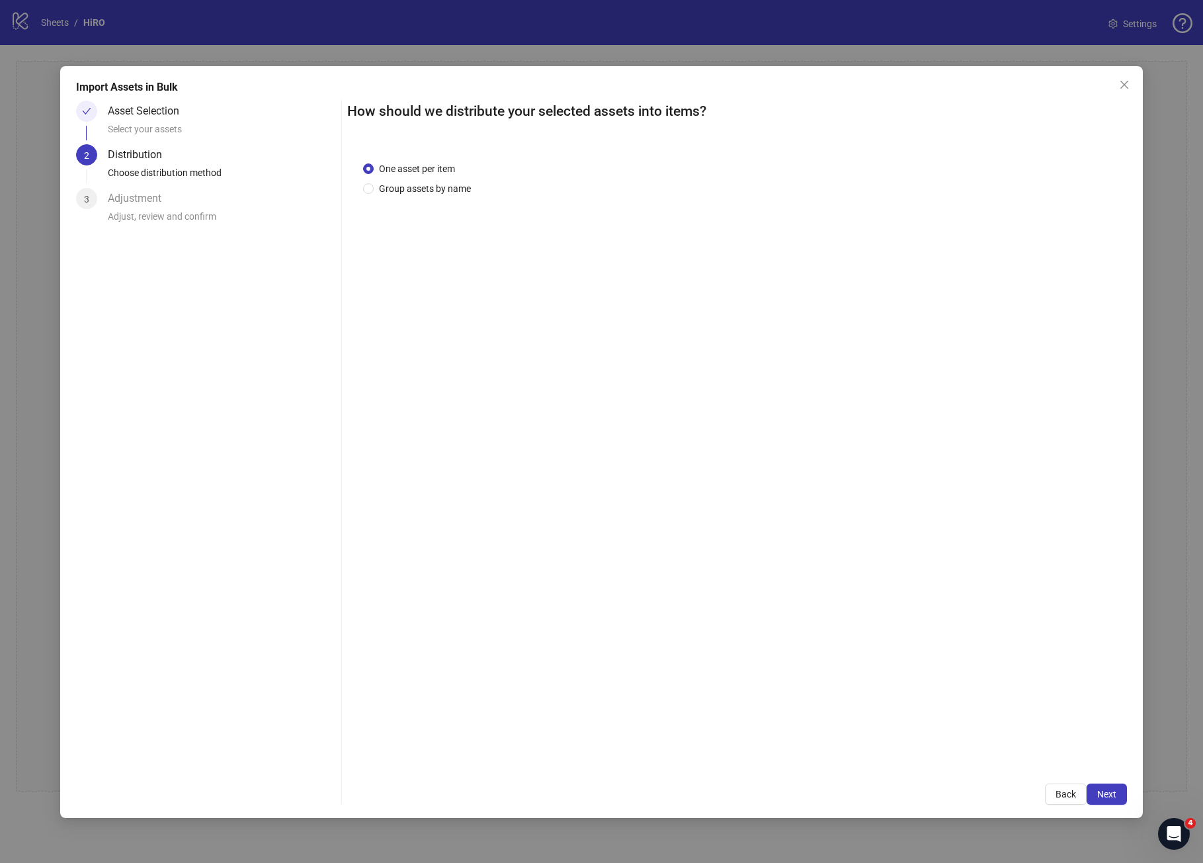
click at [193, 94] on div "Import Assets in Bulk" at bounding box center [601, 87] width 1051 height 16
click at [164, 109] on div "Asset Selection" at bounding box center [149, 111] width 82 height 21
click at [1059, 796] on span "Back" at bounding box center [1066, 794] width 21 height 11
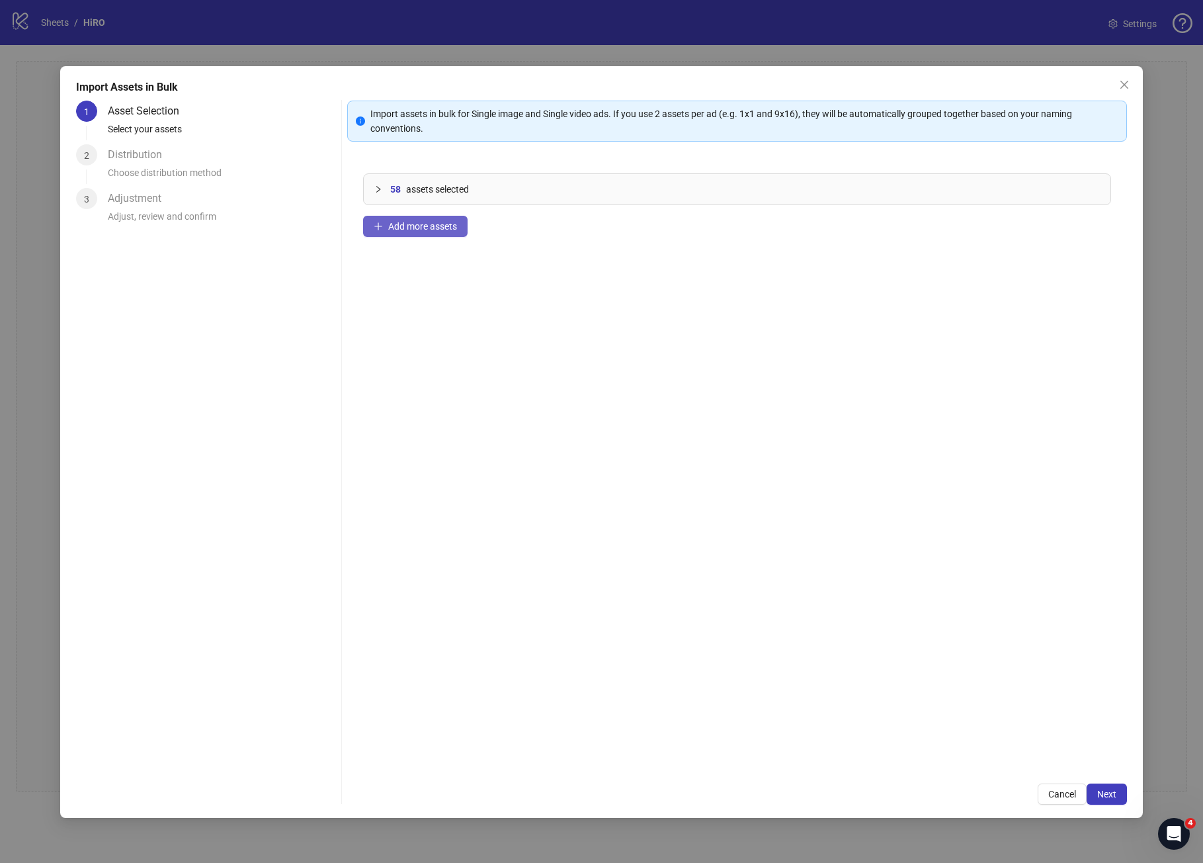
click at [444, 224] on span "Add more assets" at bounding box center [422, 226] width 69 height 11
click at [1107, 789] on span "Next" at bounding box center [1107, 794] width 19 height 11
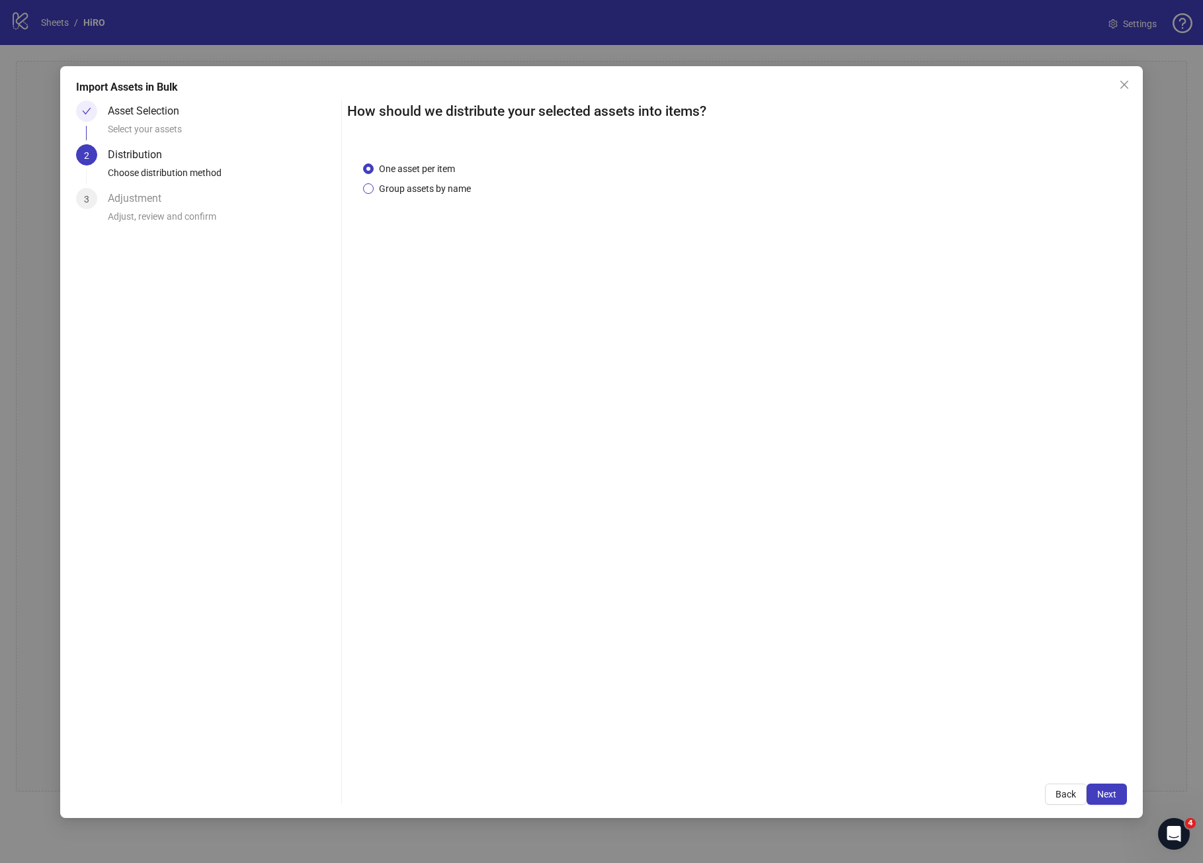
click at [446, 187] on span "Group assets by name" at bounding box center [425, 188] width 103 height 15
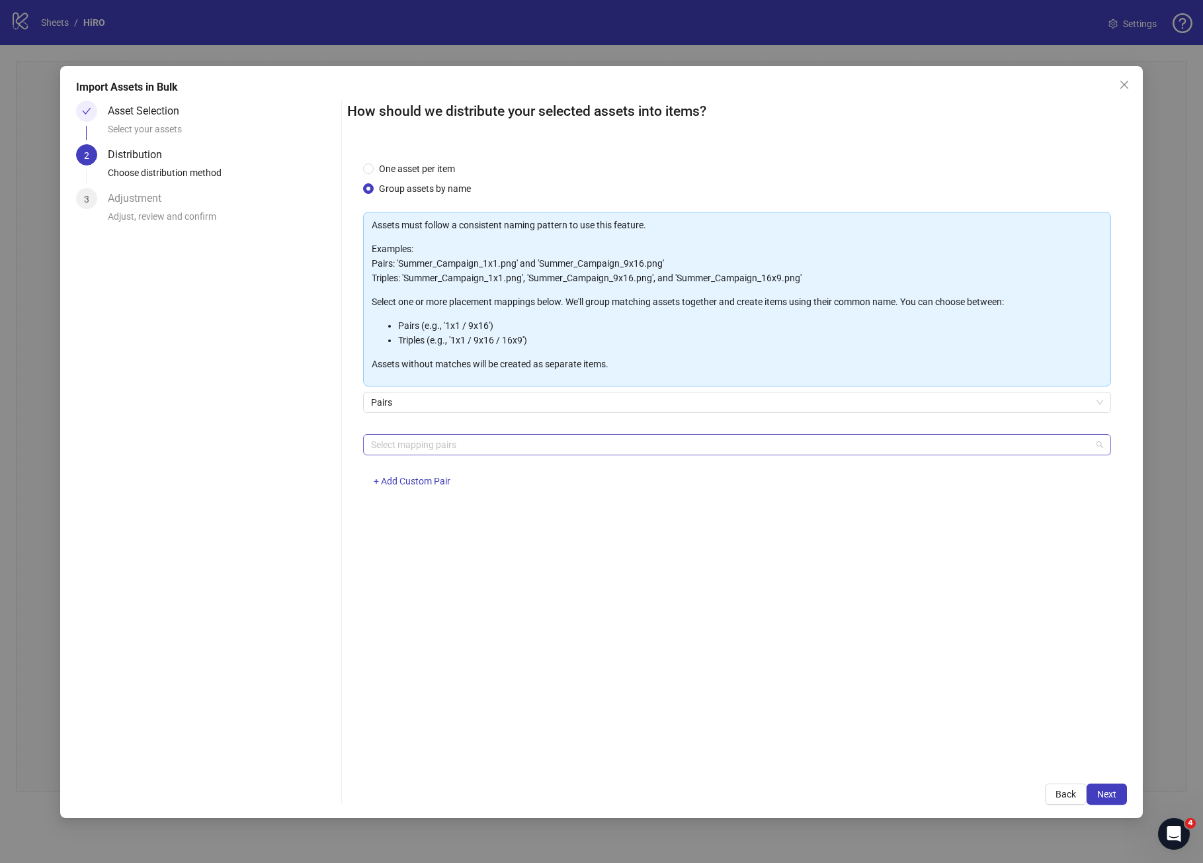
click at [482, 447] on div at bounding box center [730, 444] width 729 height 19
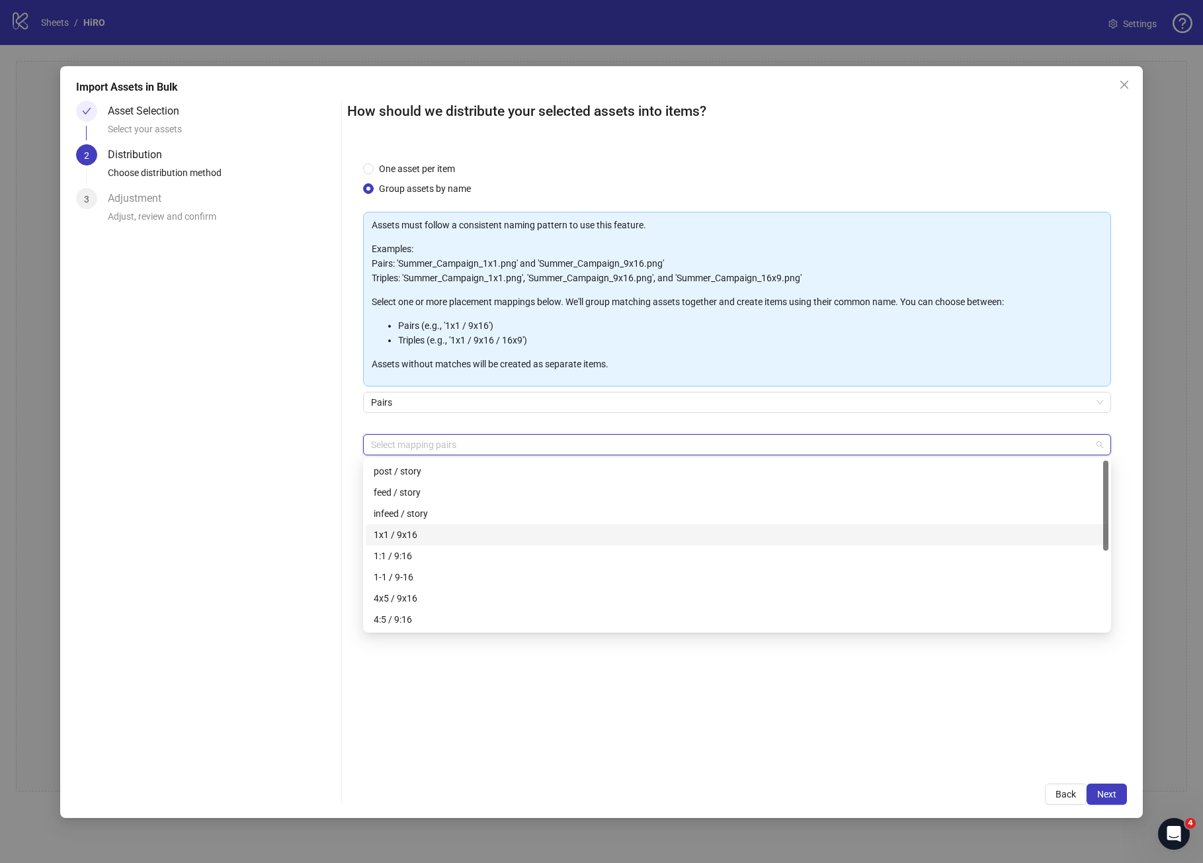
click at [473, 537] on div "1x1 / 9x16" at bounding box center [737, 534] width 727 height 15
click at [452, 599] on div "4x5 / 9x16" at bounding box center [737, 598] width 727 height 15
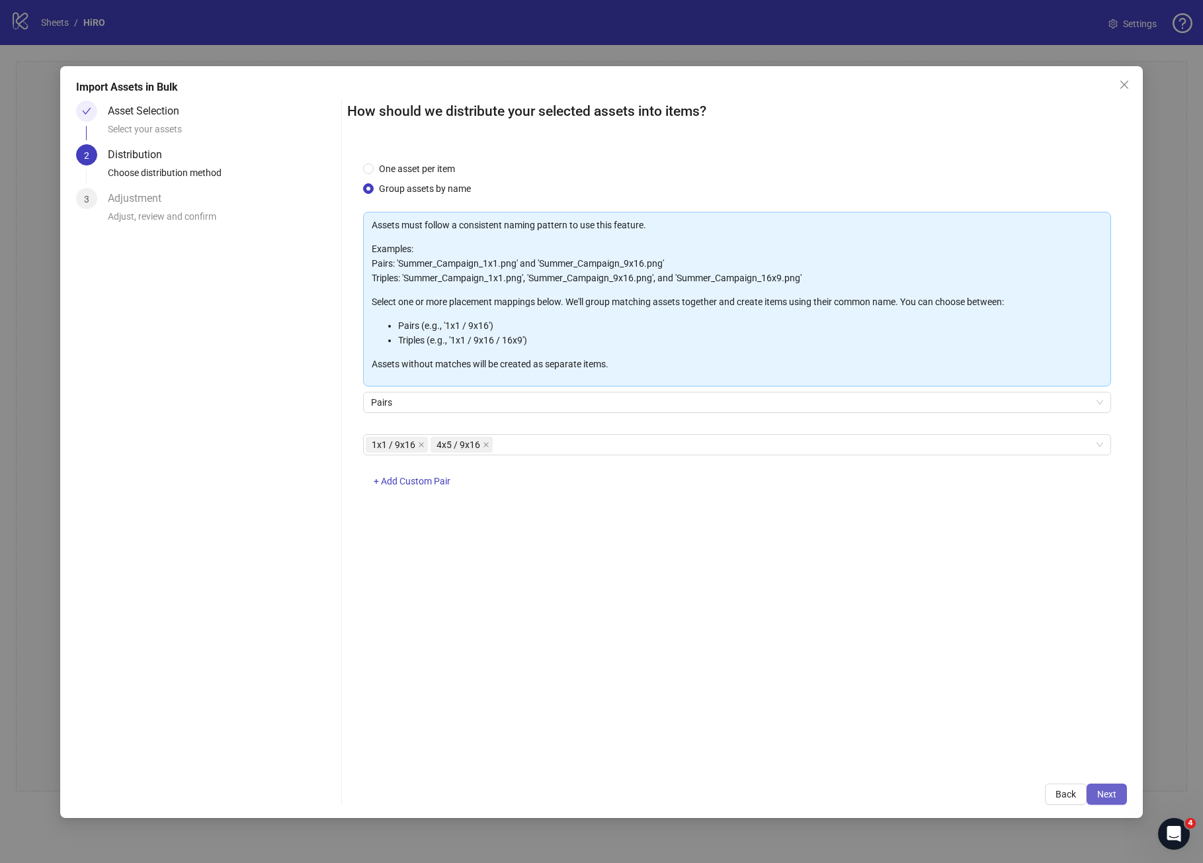
click at [1110, 792] on span "Next" at bounding box center [1107, 794] width 19 height 11
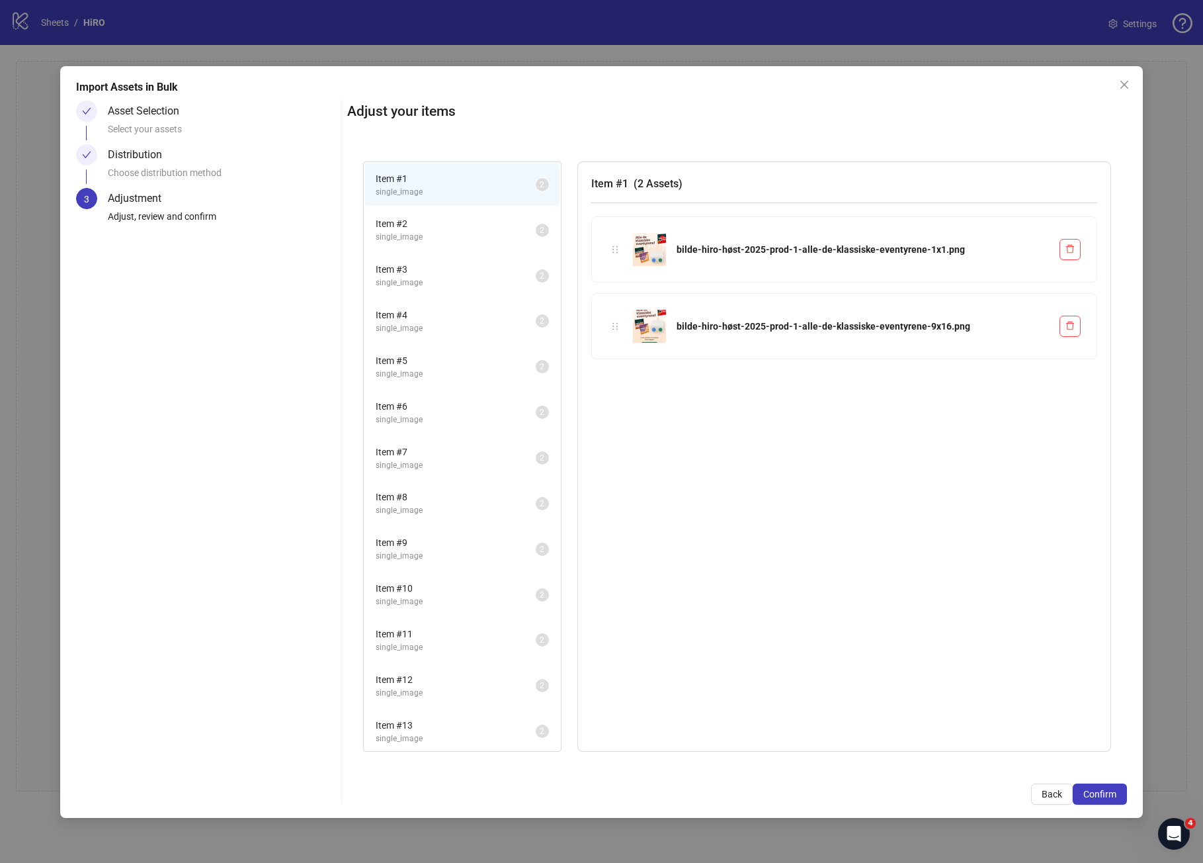
click at [415, 636] on span "Item # 11" at bounding box center [456, 634] width 160 height 15
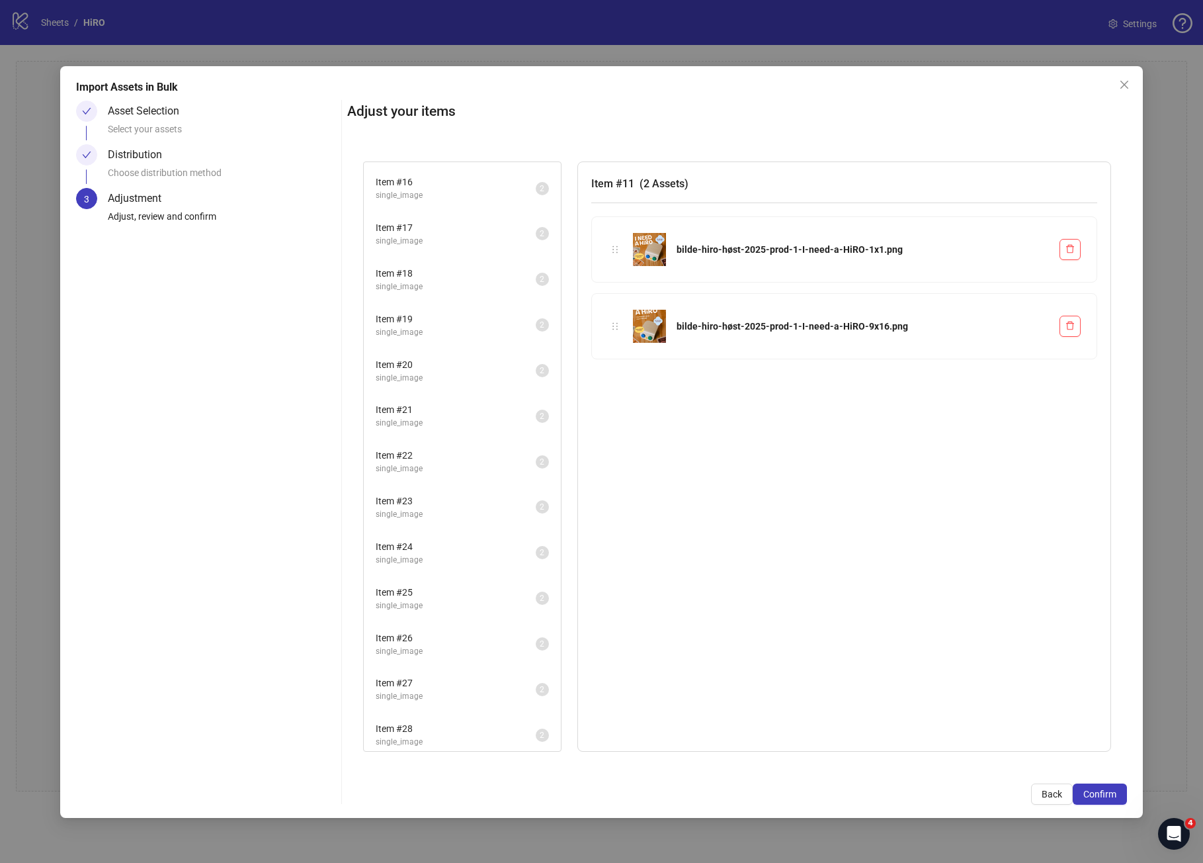
click at [415, 636] on span "Item # 26" at bounding box center [456, 638] width 160 height 15
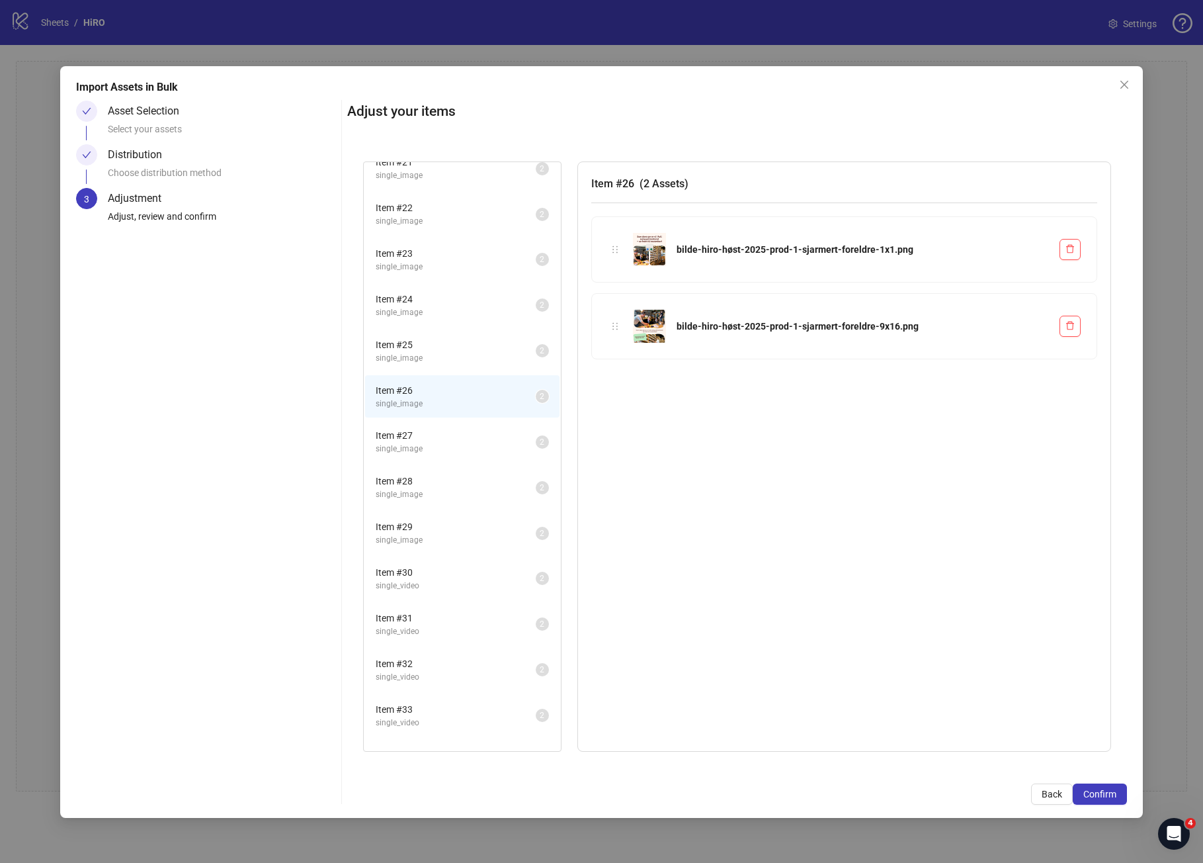
scroll to position [959, 0]
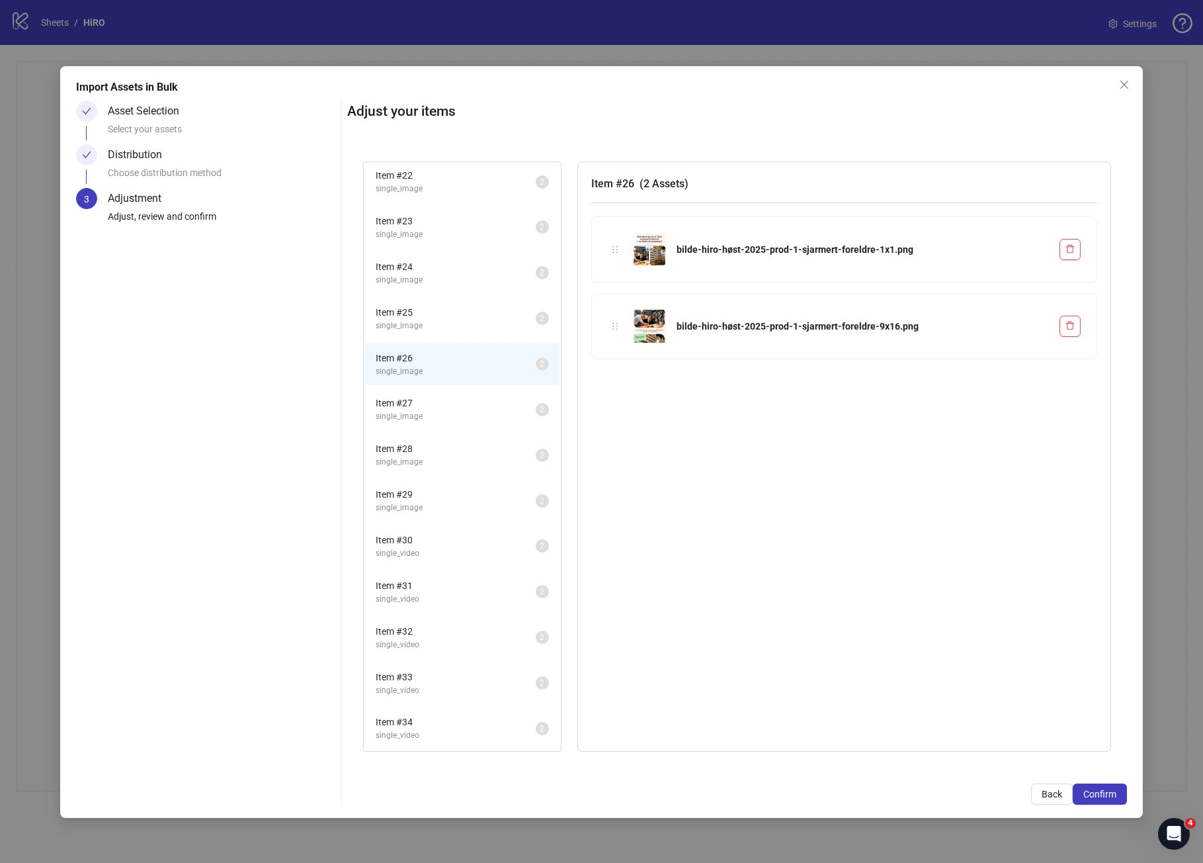
click at [415, 636] on span "Item # 32" at bounding box center [456, 631] width 160 height 15
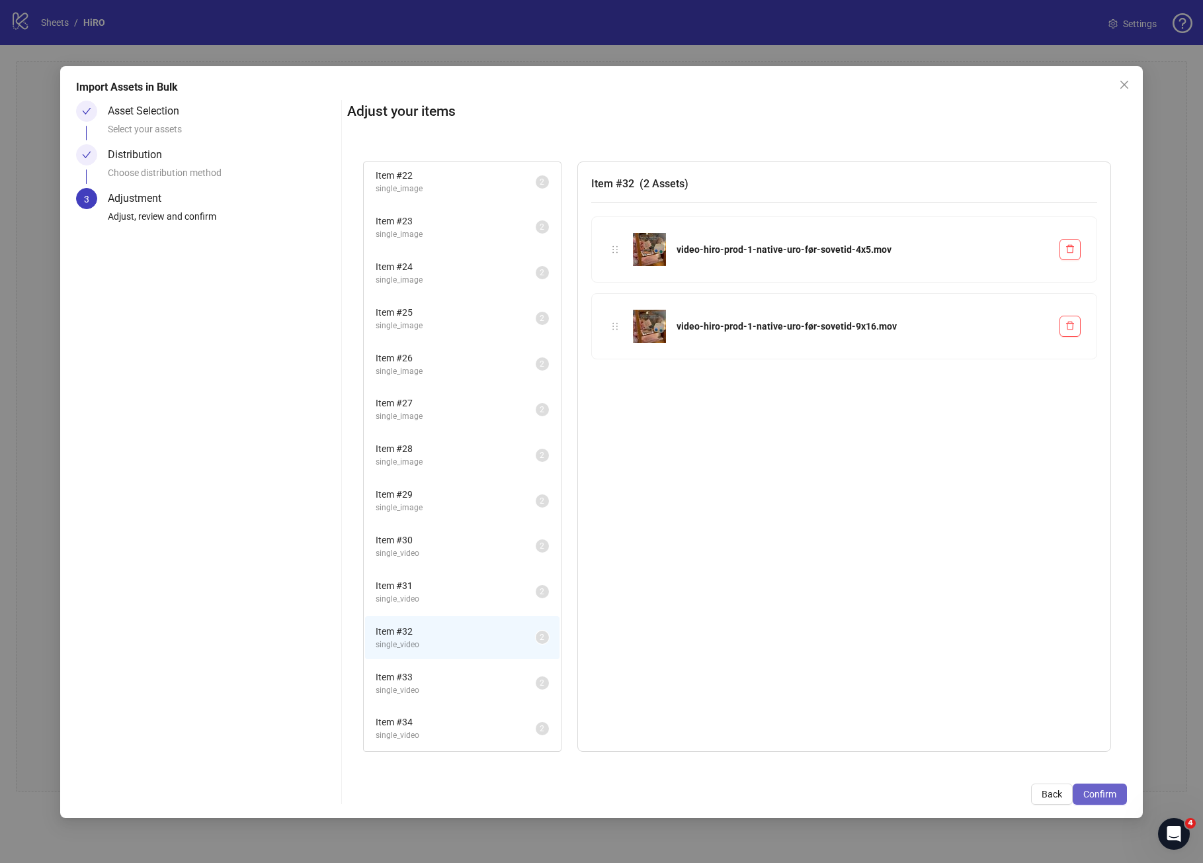
click at [1105, 799] on button "Confirm" at bounding box center [1100, 793] width 54 height 21
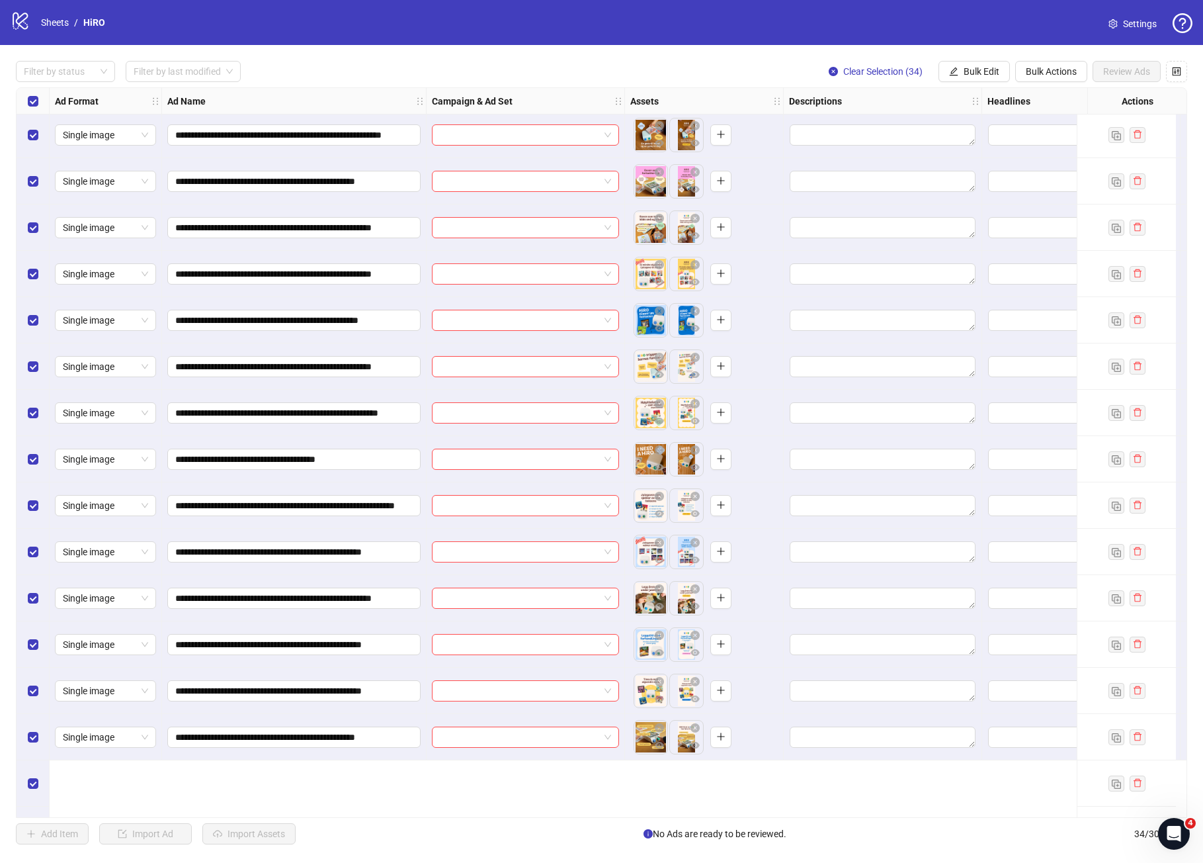
scroll to position [0, 0]
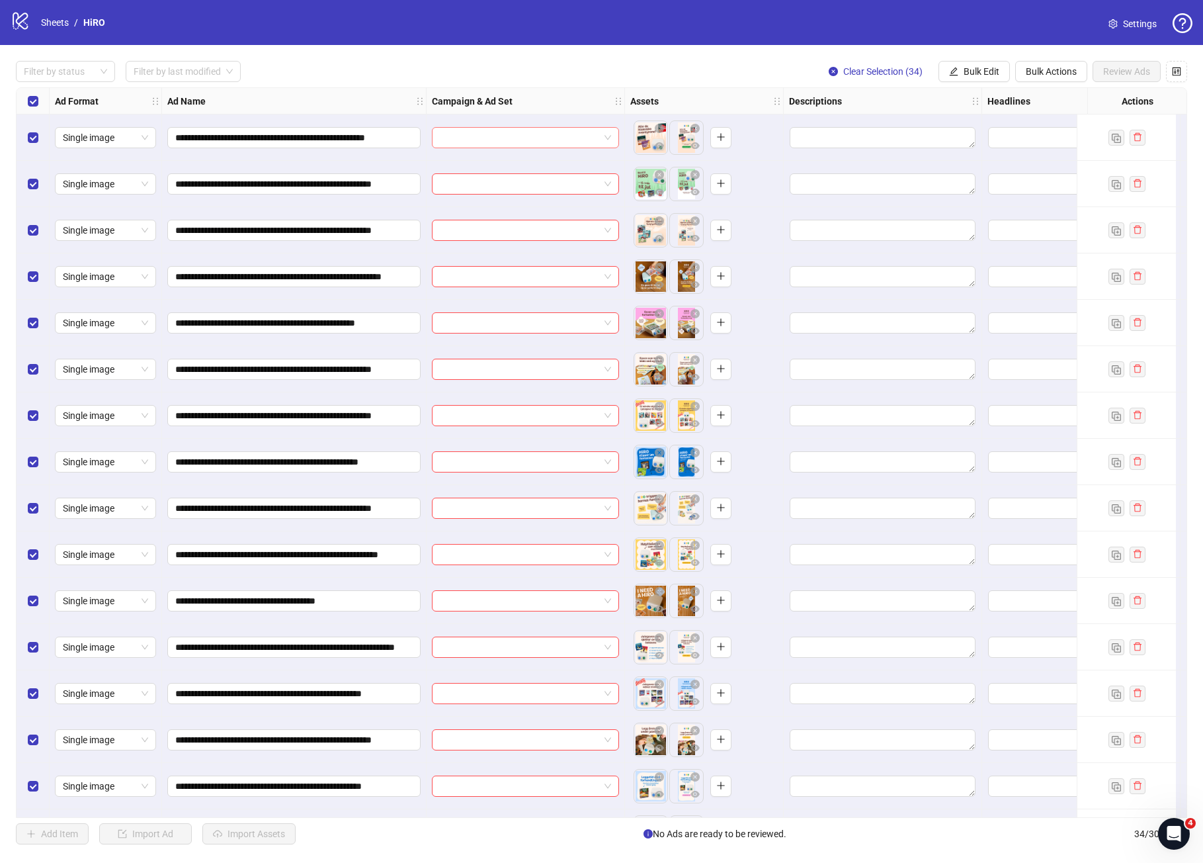
click at [530, 128] on input "search" at bounding box center [519, 138] width 159 height 20
type input "**"
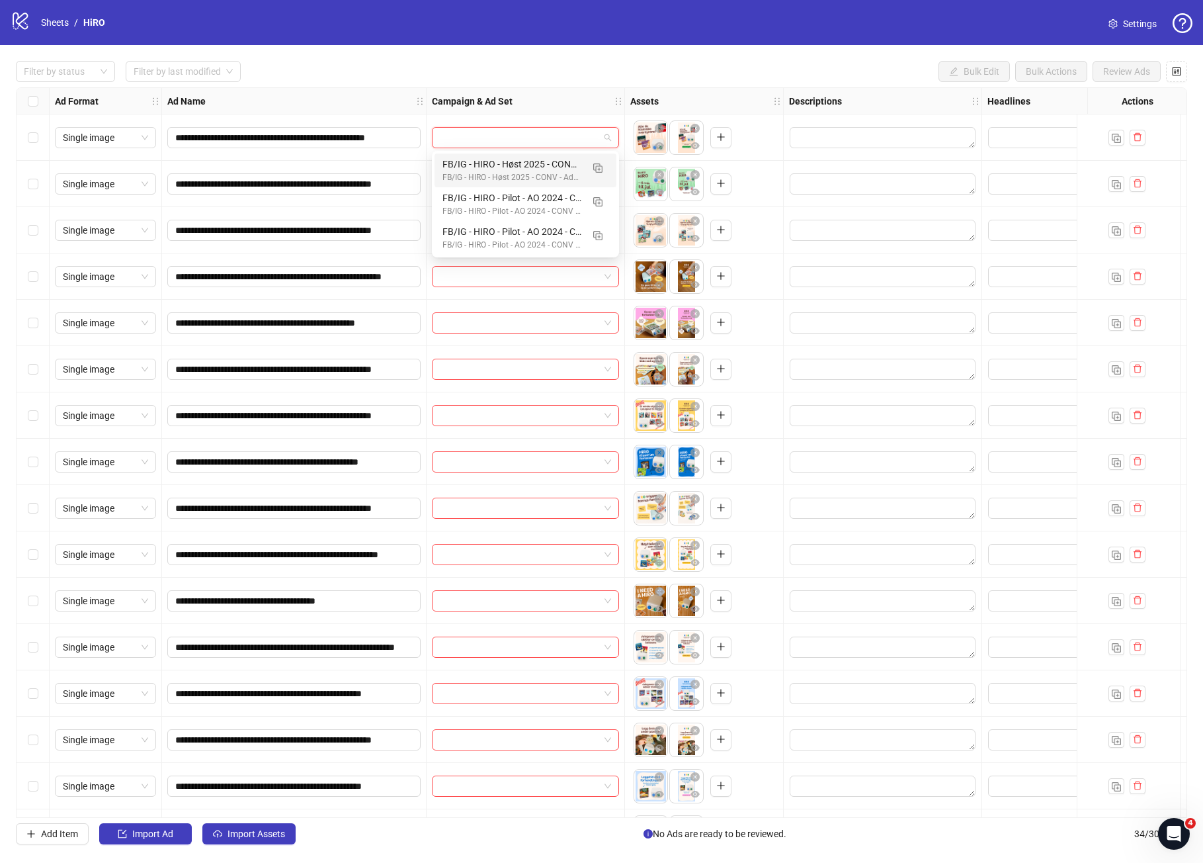
click at [504, 136] on input "search" at bounding box center [519, 138] width 159 height 20
click at [503, 175] on div "FB/IG - HIRO - Høst 2025 - CONV - Ad+ - PUR" at bounding box center [513, 177] width 140 height 13
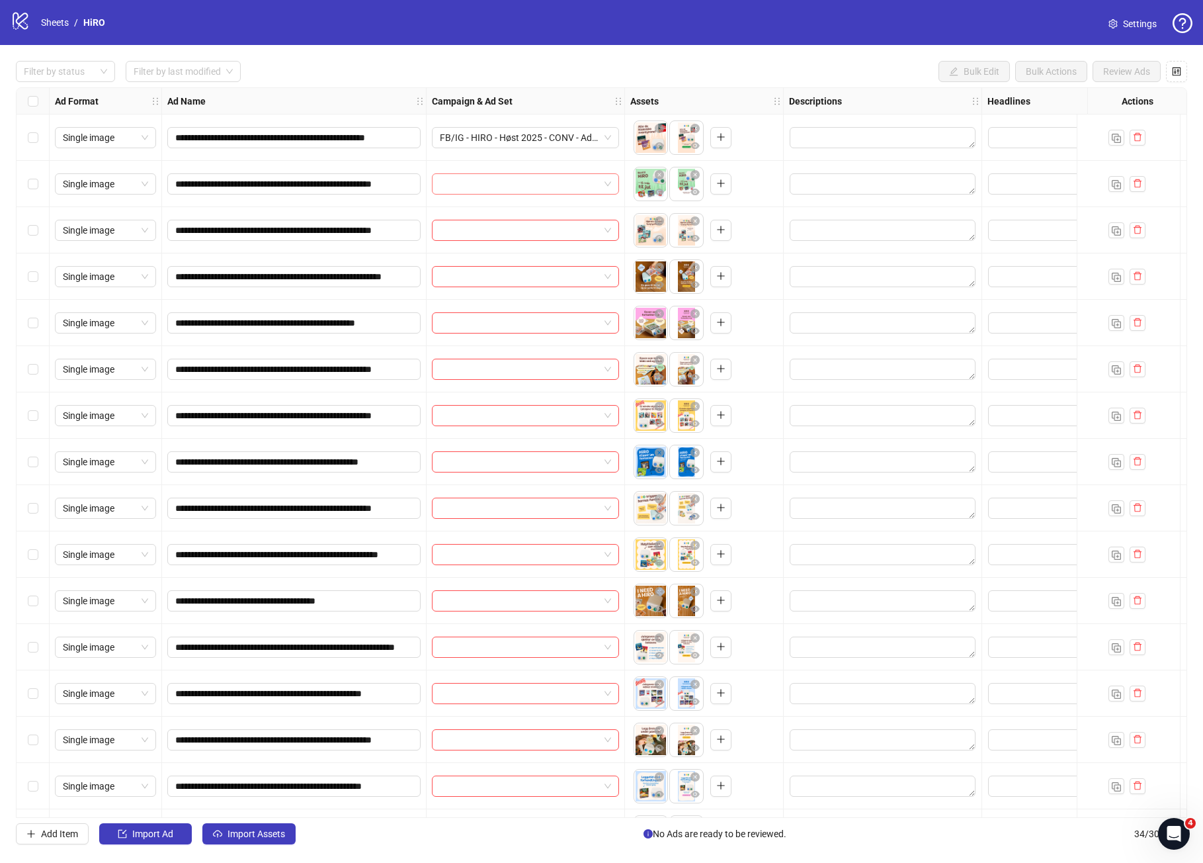
click at [569, 187] on input "search" at bounding box center [519, 184] width 159 height 20
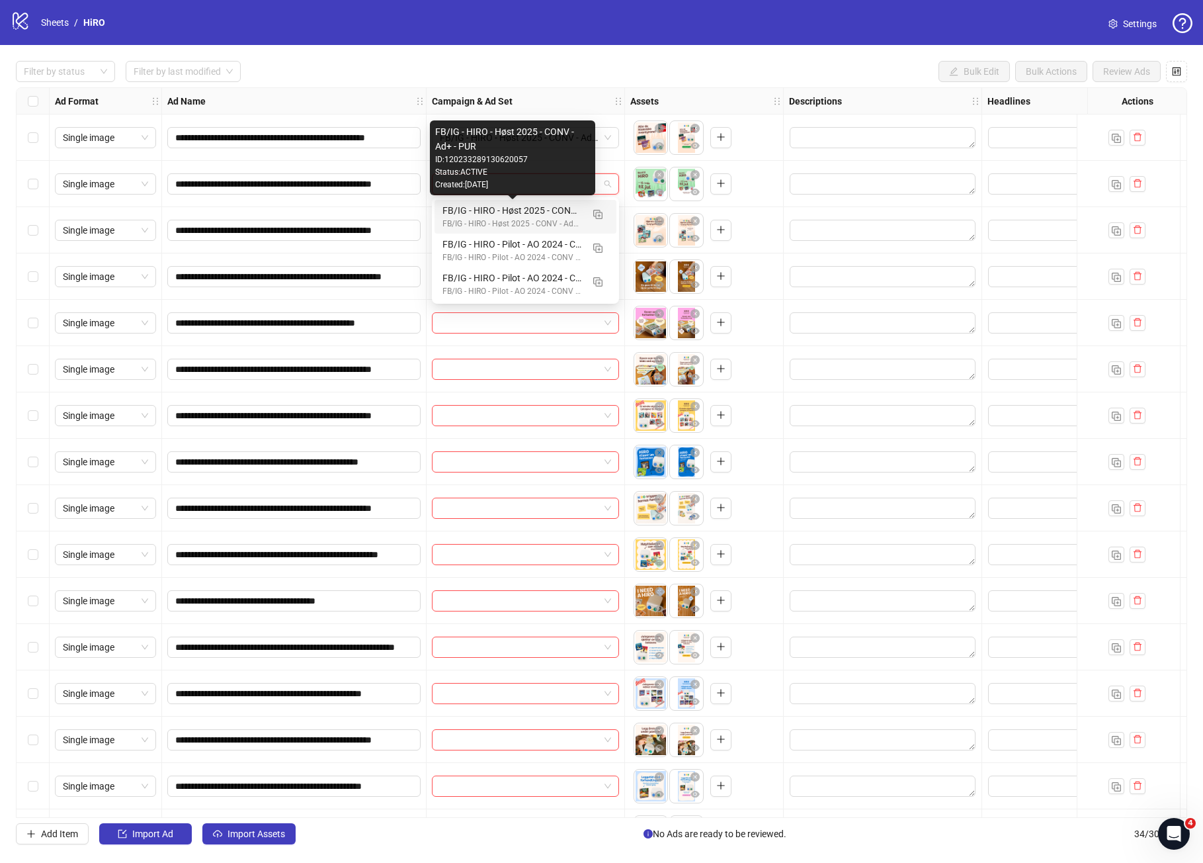
click at [554, 212] on div "FB/IG - HIRO - Høst 2025 - CONV - Ad+ - PUR" at bounding box center [513, 210] width 140 height 15
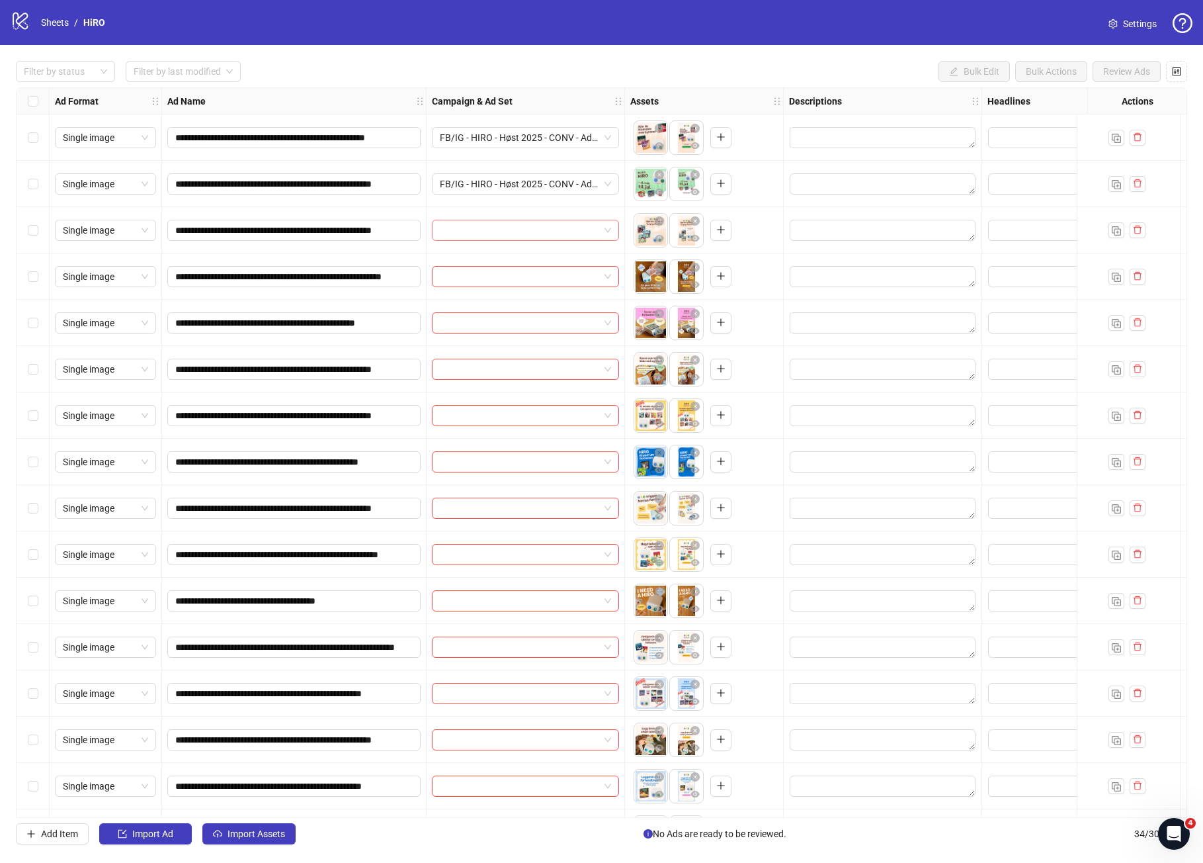
click at [466, 240] on input "search" at bounding box center [519, 230] width 159 height 20
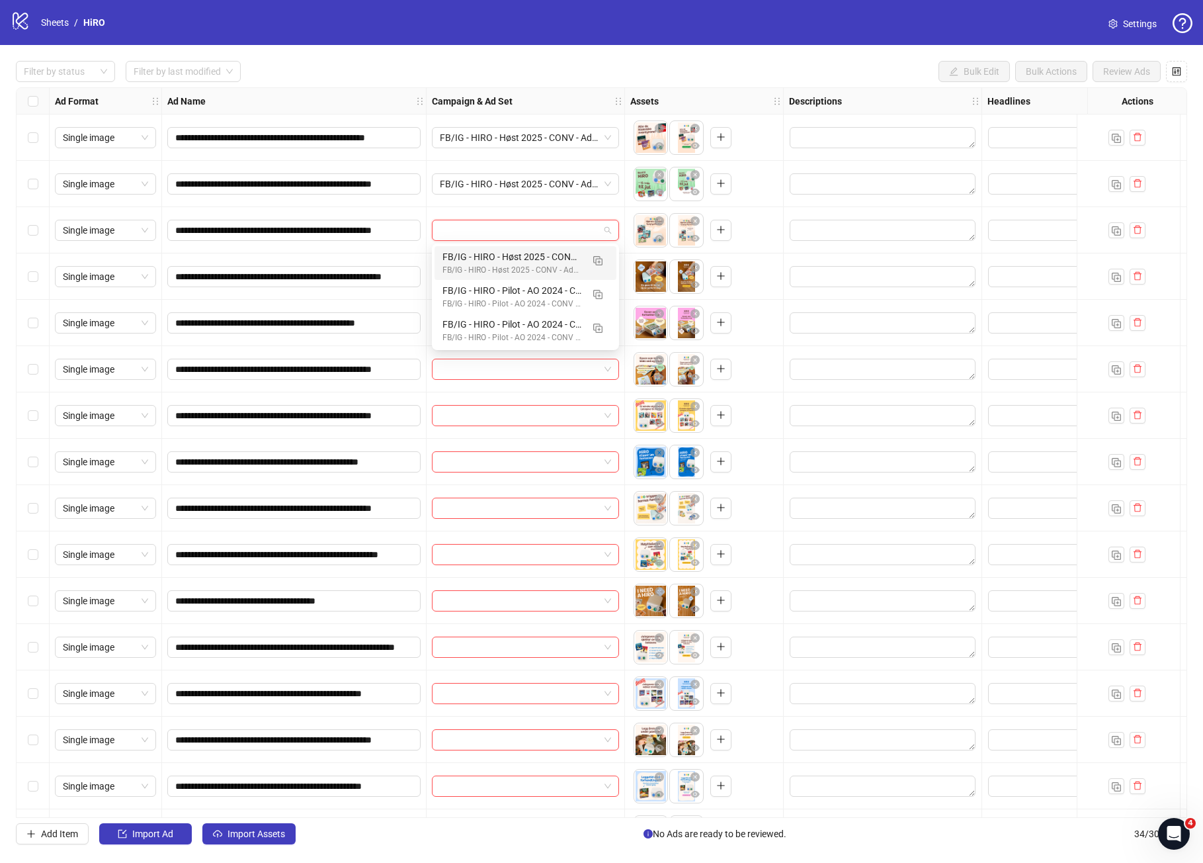
click at [474, 259] on div "FB/IG - HIRO - Høst 2025 - CONV - Ad+ - PUR" at bounding box center [513, 256] width 140 height 15
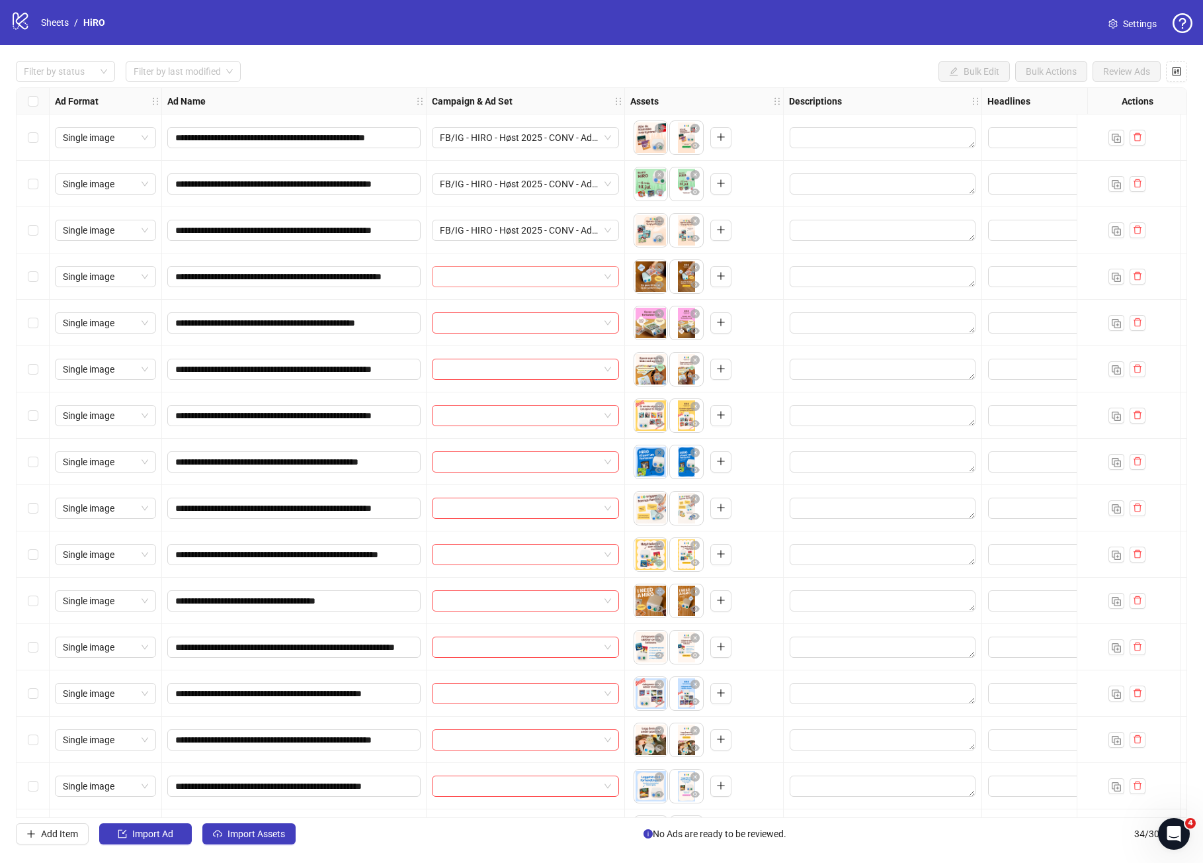
click at [468, 279] on input "search" at bounding box center [519, 277] width 159 height 20
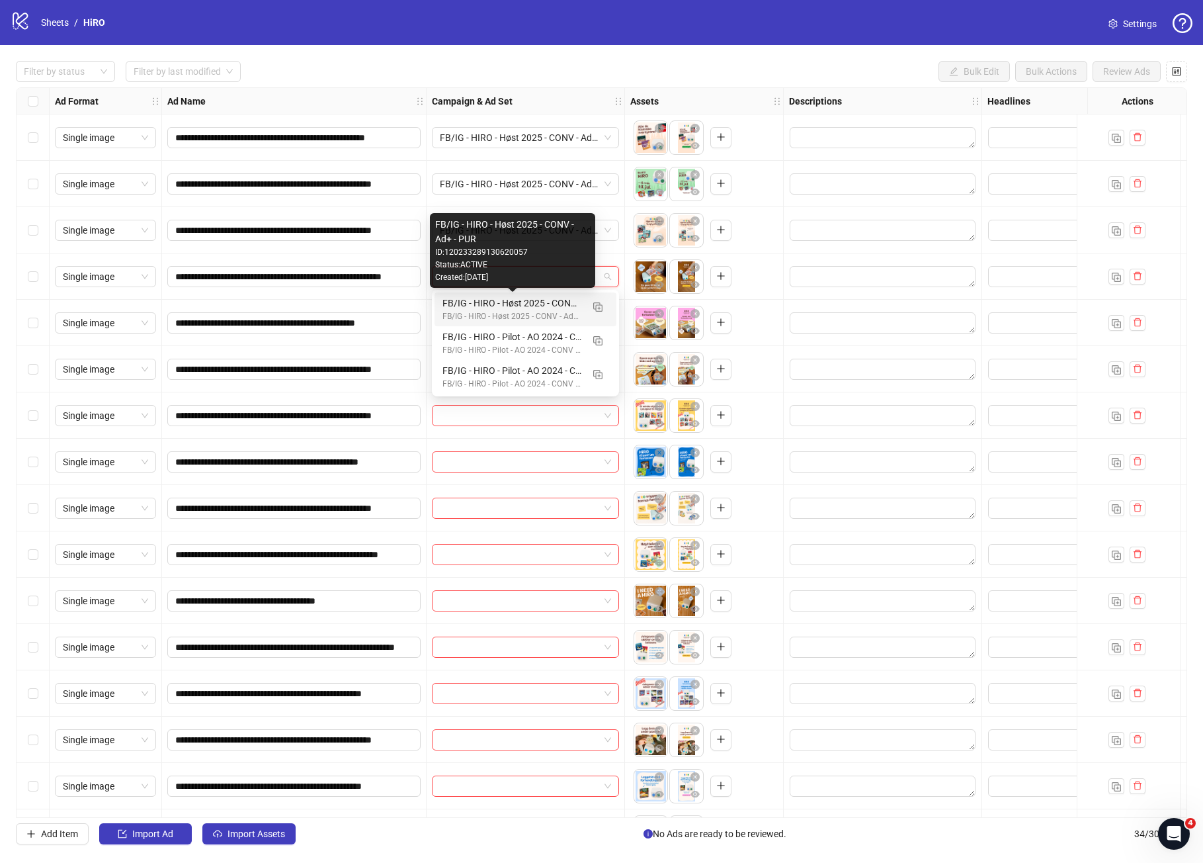
click at [473, 304] on div "FB/IG - HIRO - Høst 2025 - CONV - Ad+ - PUR" at bounding box center [513, 303] width 140 height 15
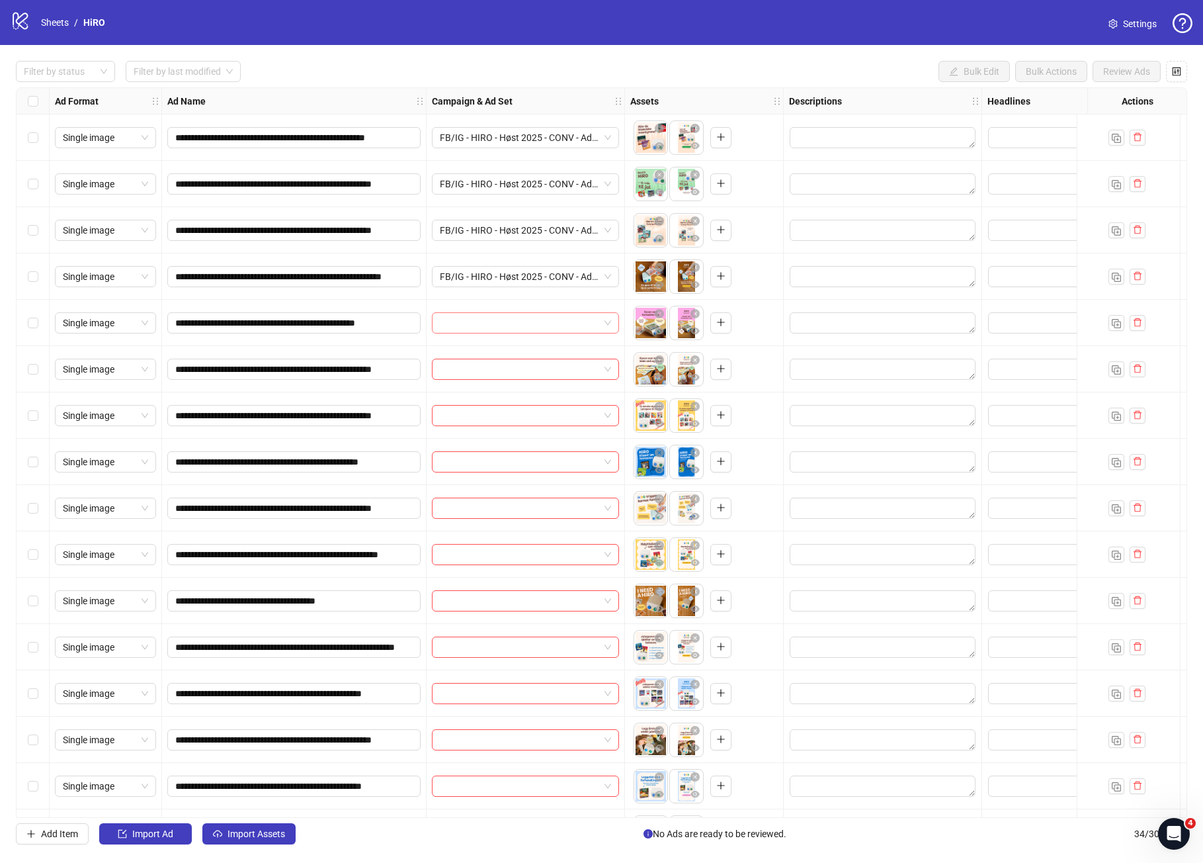
click at [468, 319] on input "search" at bounding box center [519, 323] width 159 height 20
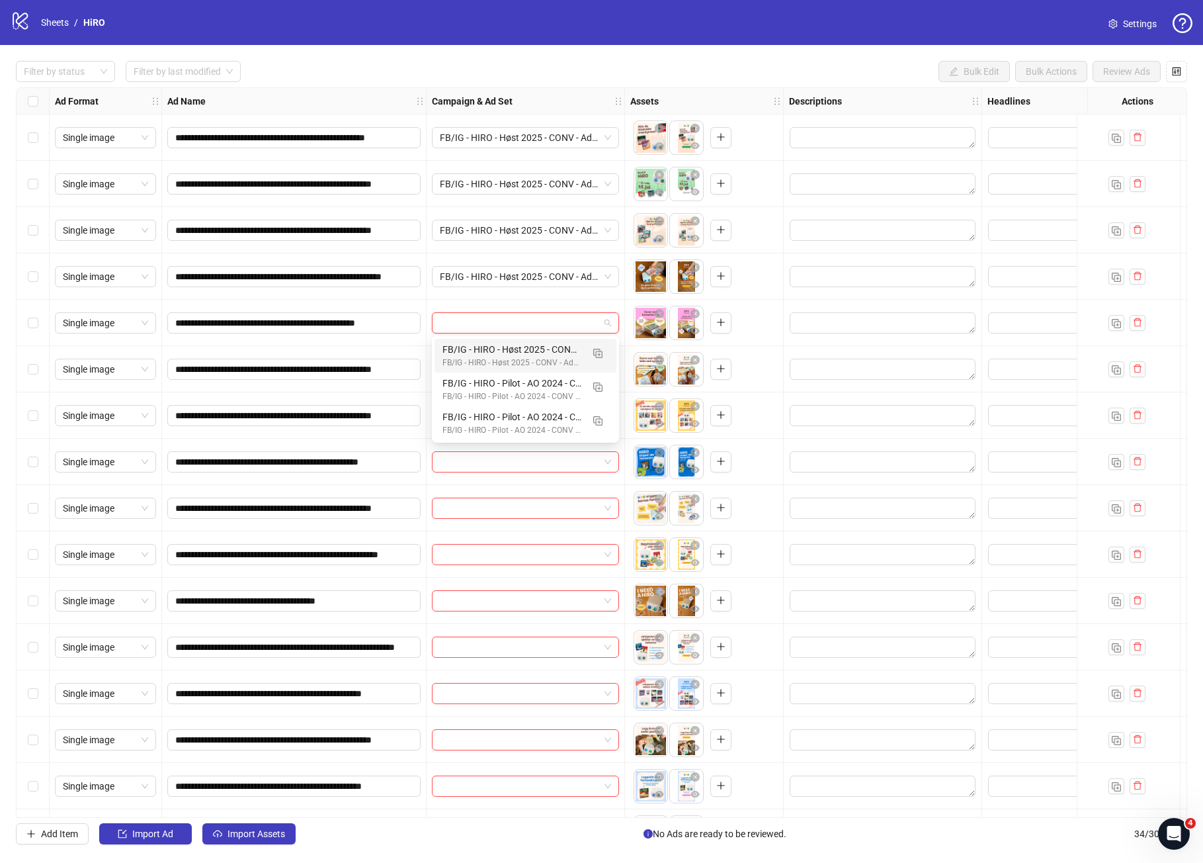
click at [471, 349] on div "FB/IG - HIRO - Høst 2025 - CONV - Ad+ - PUR" at bounding box center [513, 349] width 140 height 15
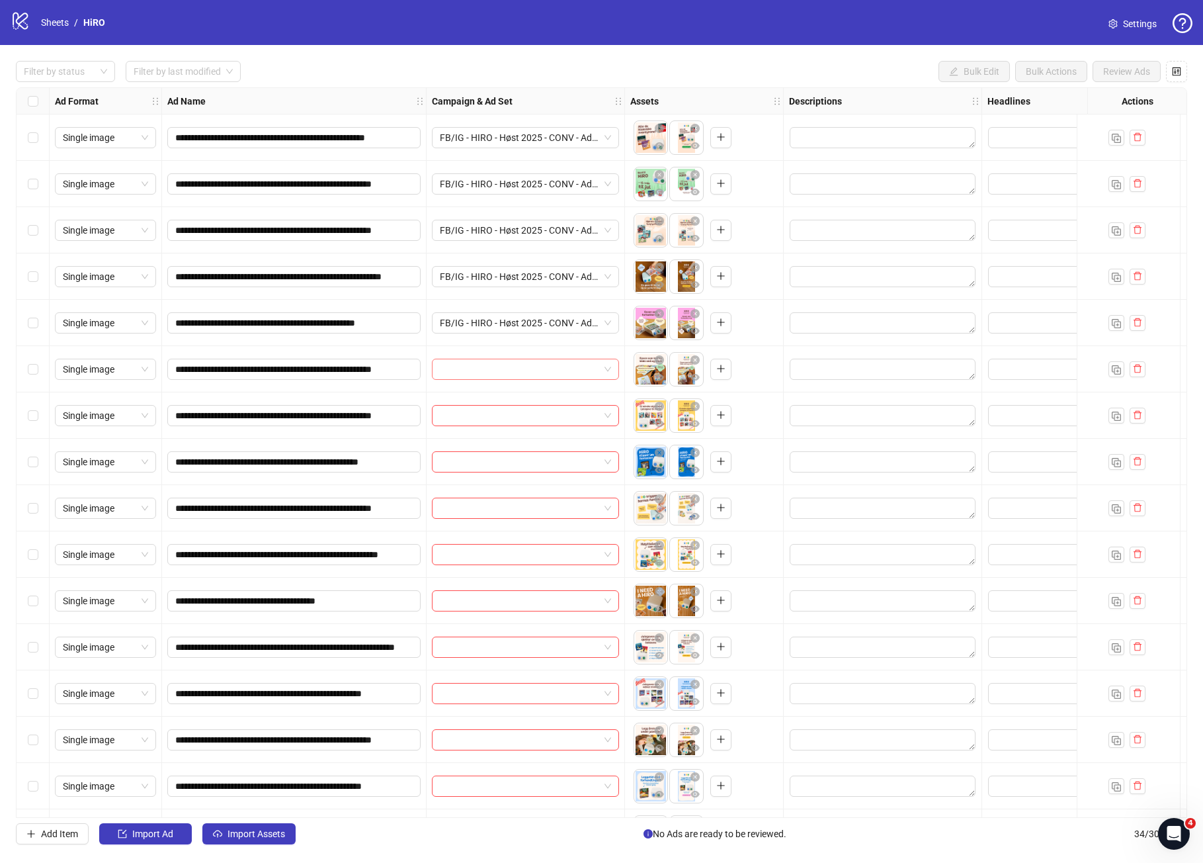
click at [471, 359] on input "search" at bounding box center [519, 369] width 159 height 20
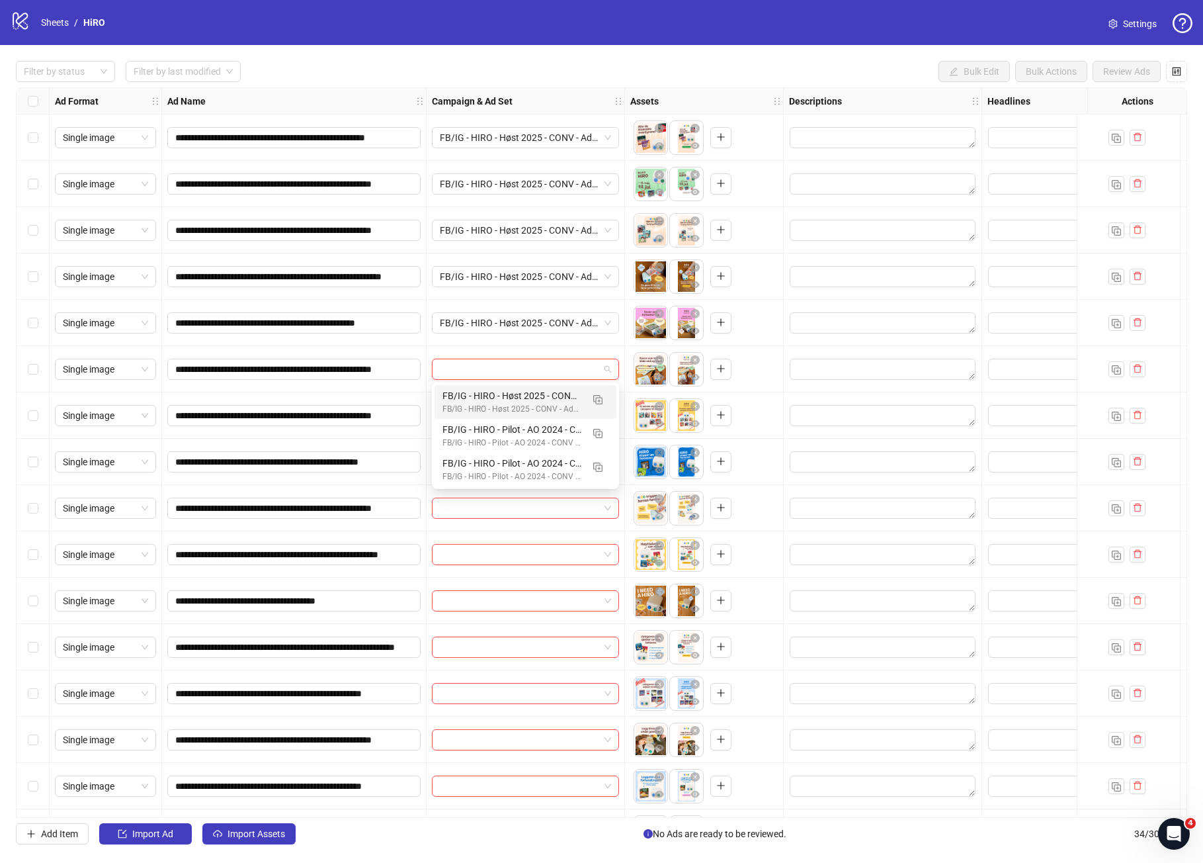
click at [476, 402] on div "FB/IG - HIRO - Høst 2025 - CONV - Ad+ - PUR" at bounding box center [513, 395] width 140 height 15
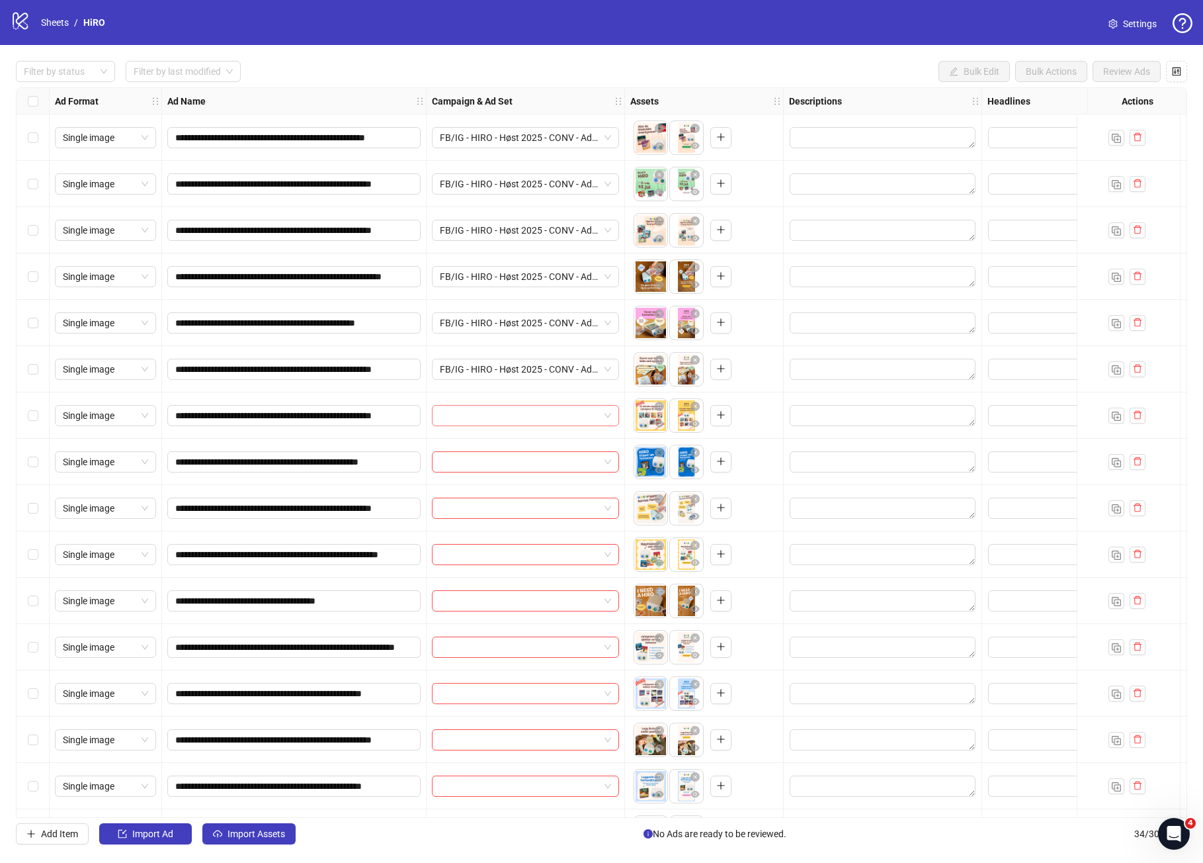
click at [472, 424] on input "search" at bounding box center [519, 416] width 159 height 20
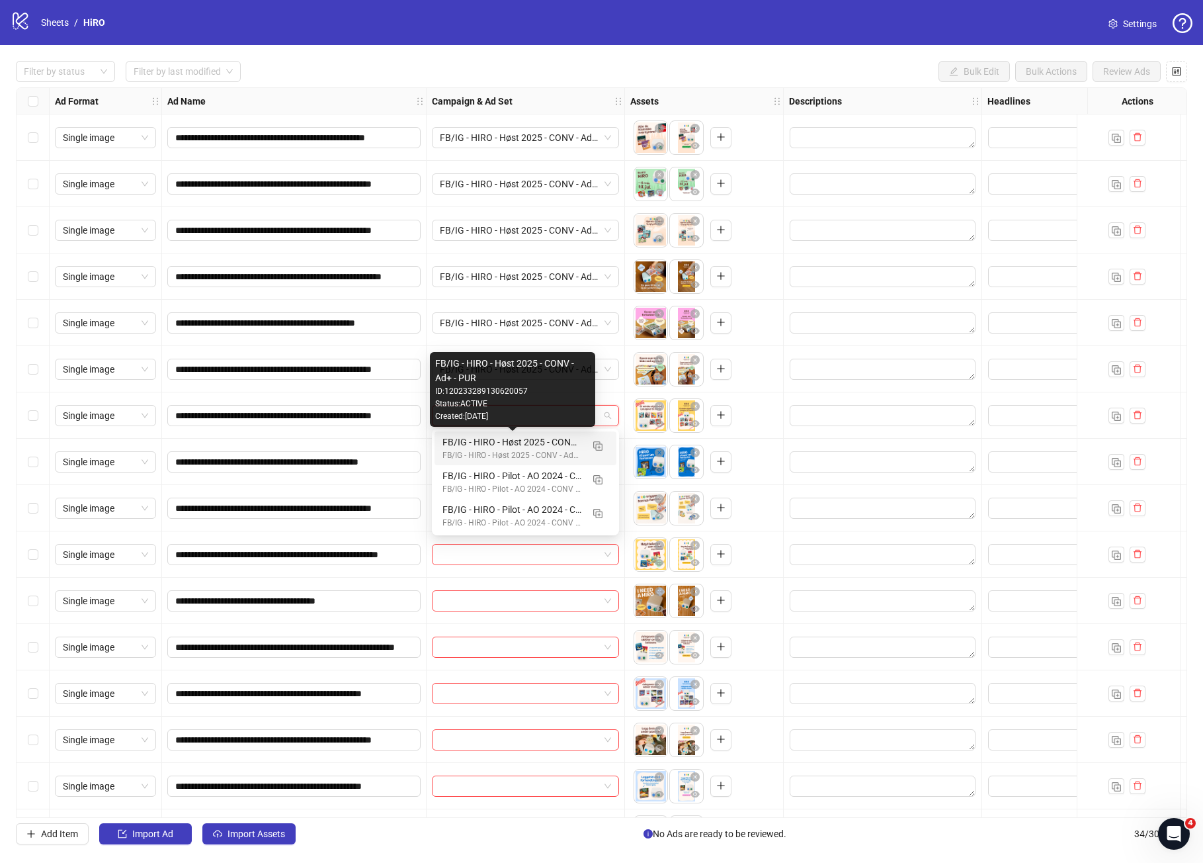
click at [474, 442] on div "FB/IG - HIRO - Høst 2025 - CONV - Ad+ - PUR" at bounding box center [513, 442] width 140 height 15
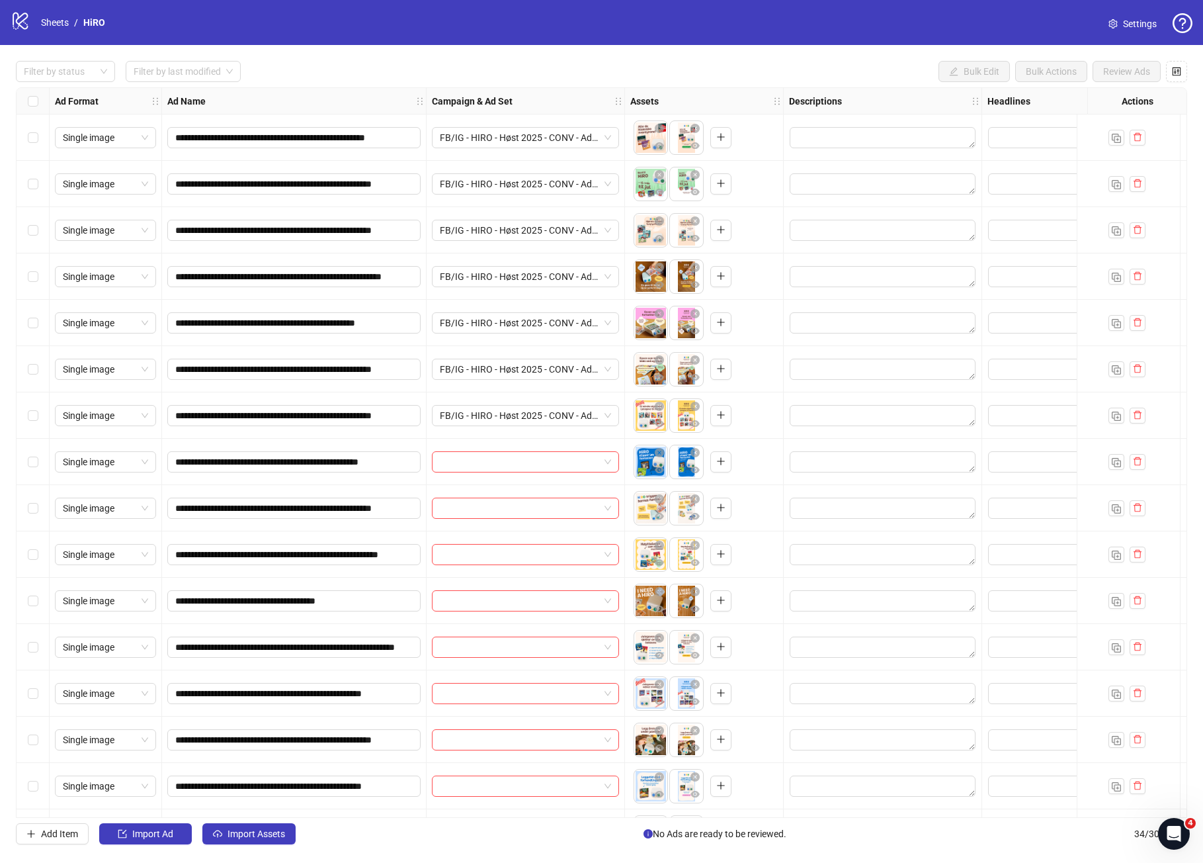
click at [473, 443] on div at bounding box center [526, 462] width 198 height 46
click at [461, 452] on input "search" at bounding box center [519, 462] width 159 height 20
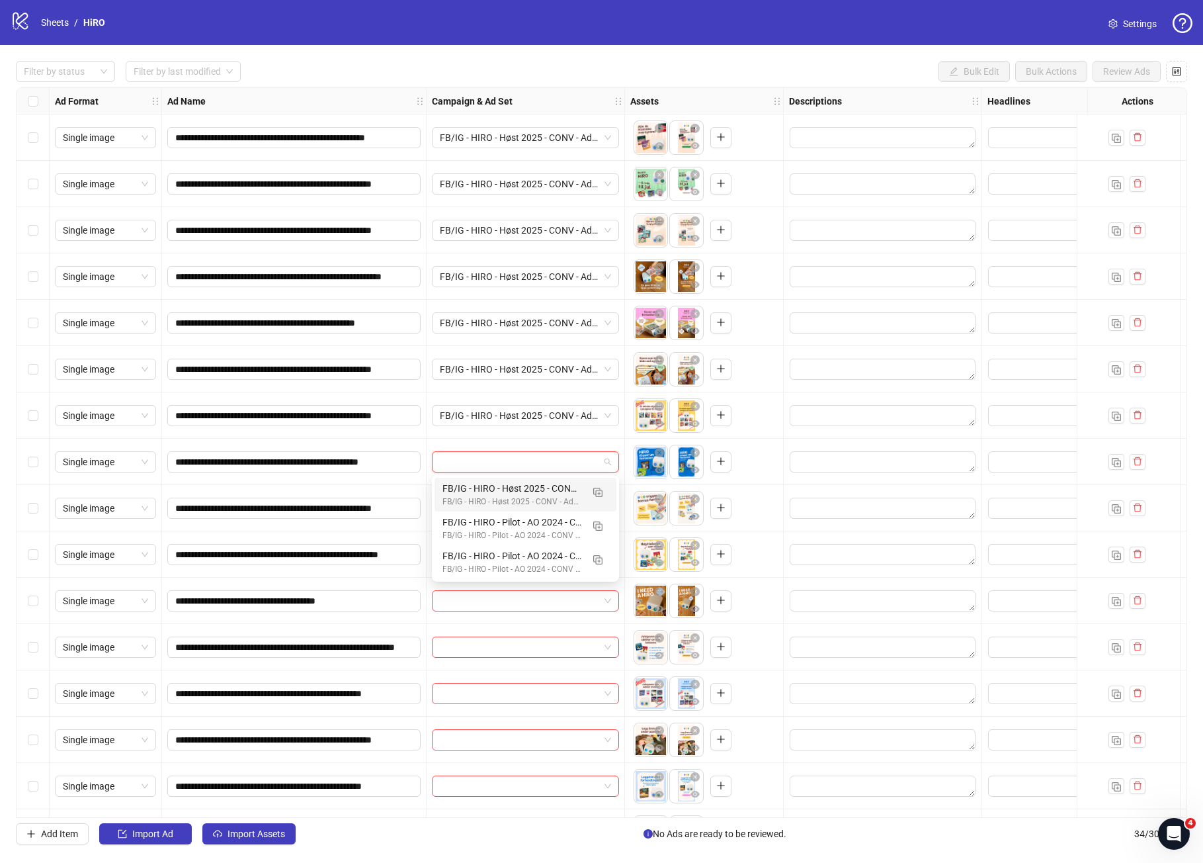
click at [465, 472] on div at bounding box center [526, 462] width 198 height 46
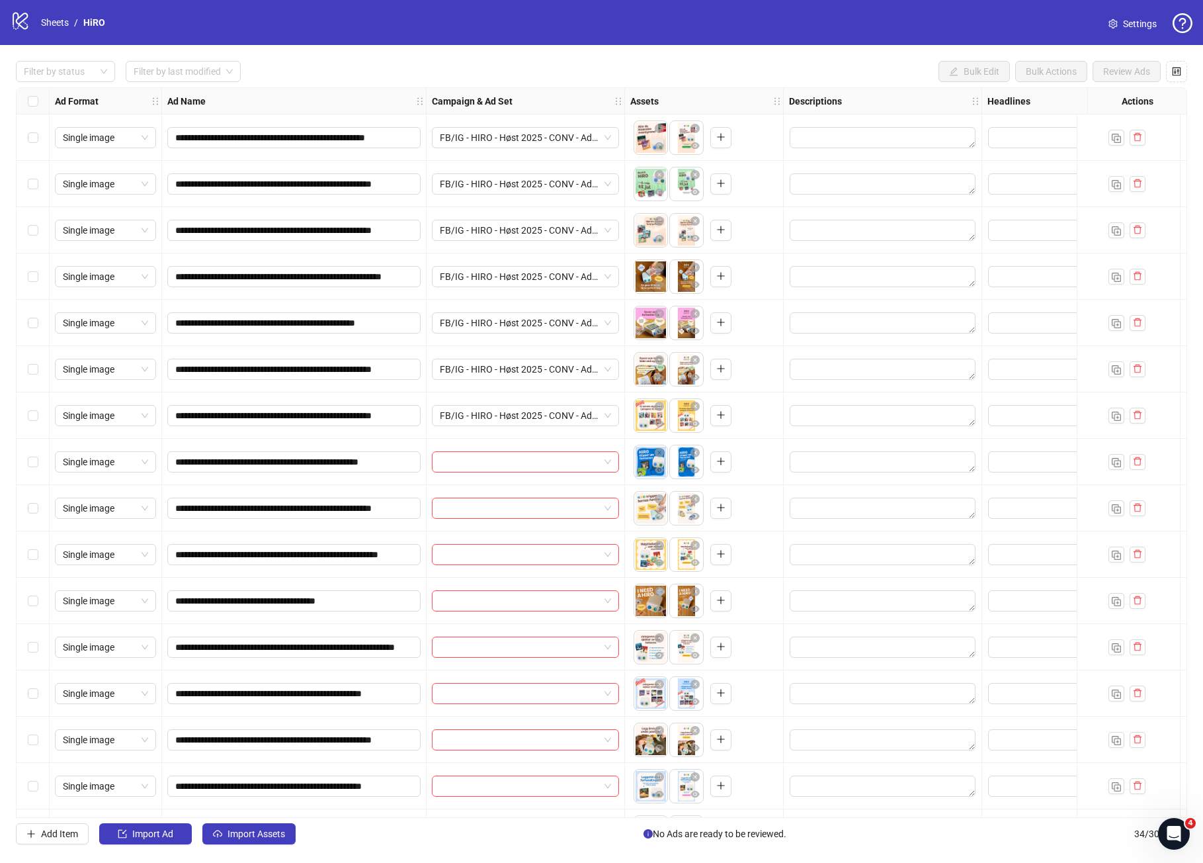
click at [460, 487] on div at bounding box center [526, 508] width 198 height 46
click at [461, 459] on input "search" at bounding box center [519, 462] width 159 height 20
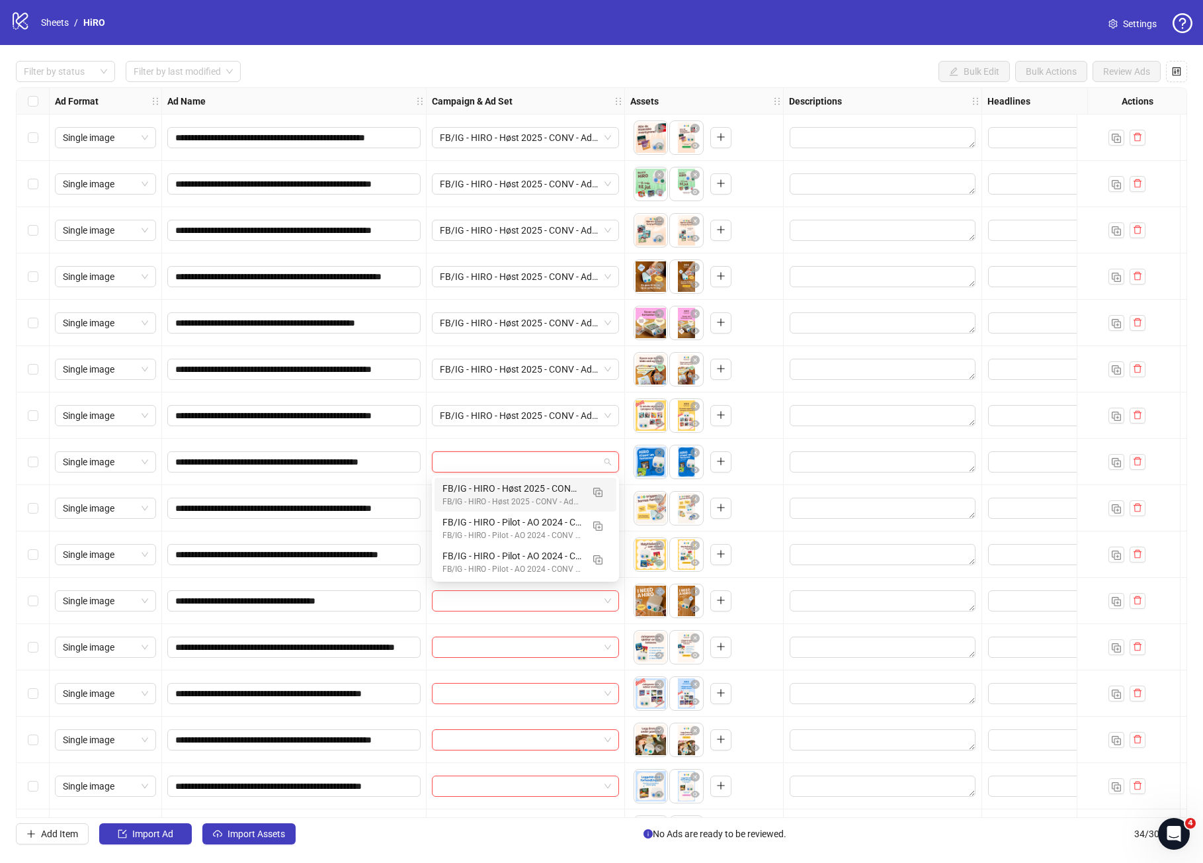
click at [470, 508] on div "FB/IG - HIRO - Høst 2025 - CONV - Ad+ - PUR FB/IG - HIRO - Høst 2025 - CONV - A…" at bounding box center [526, 495] width 182 height 34
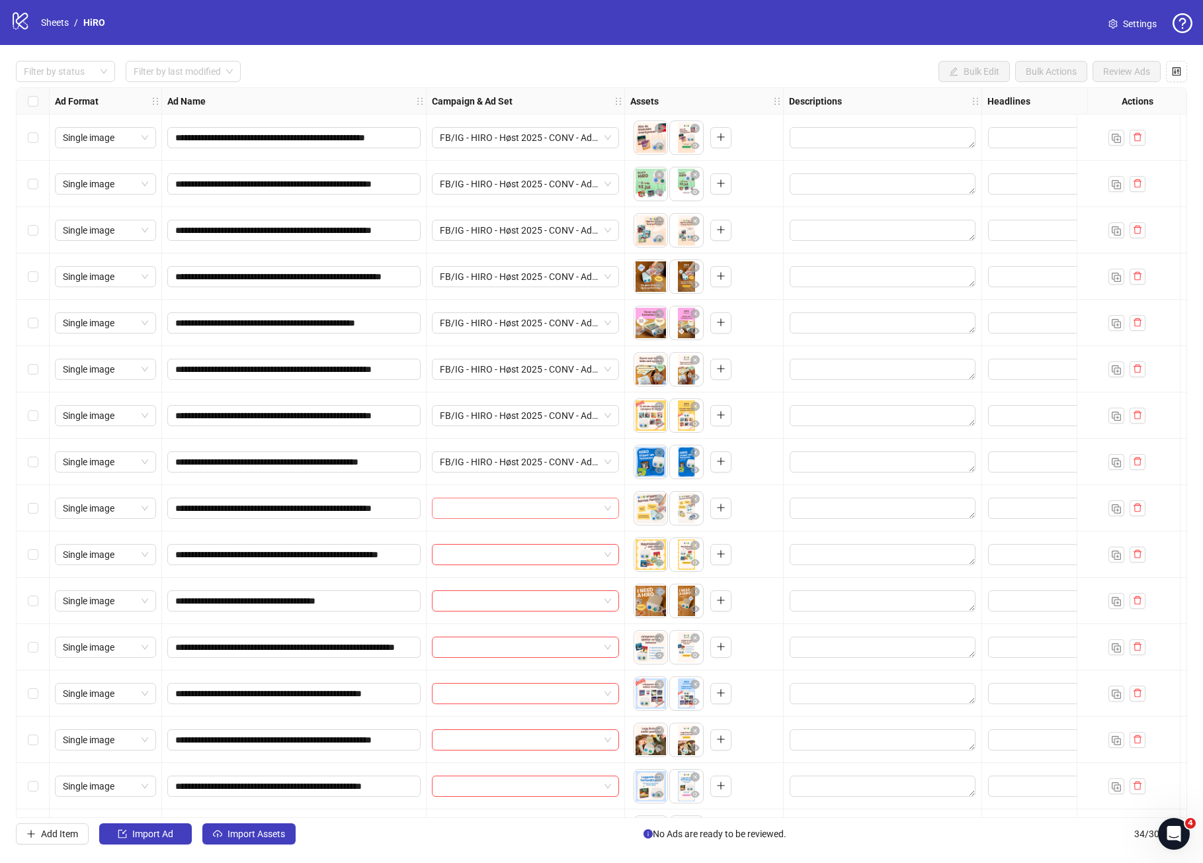
click at [469, 503] on input "search" at bounding box center [519, 508] width 159 height 20
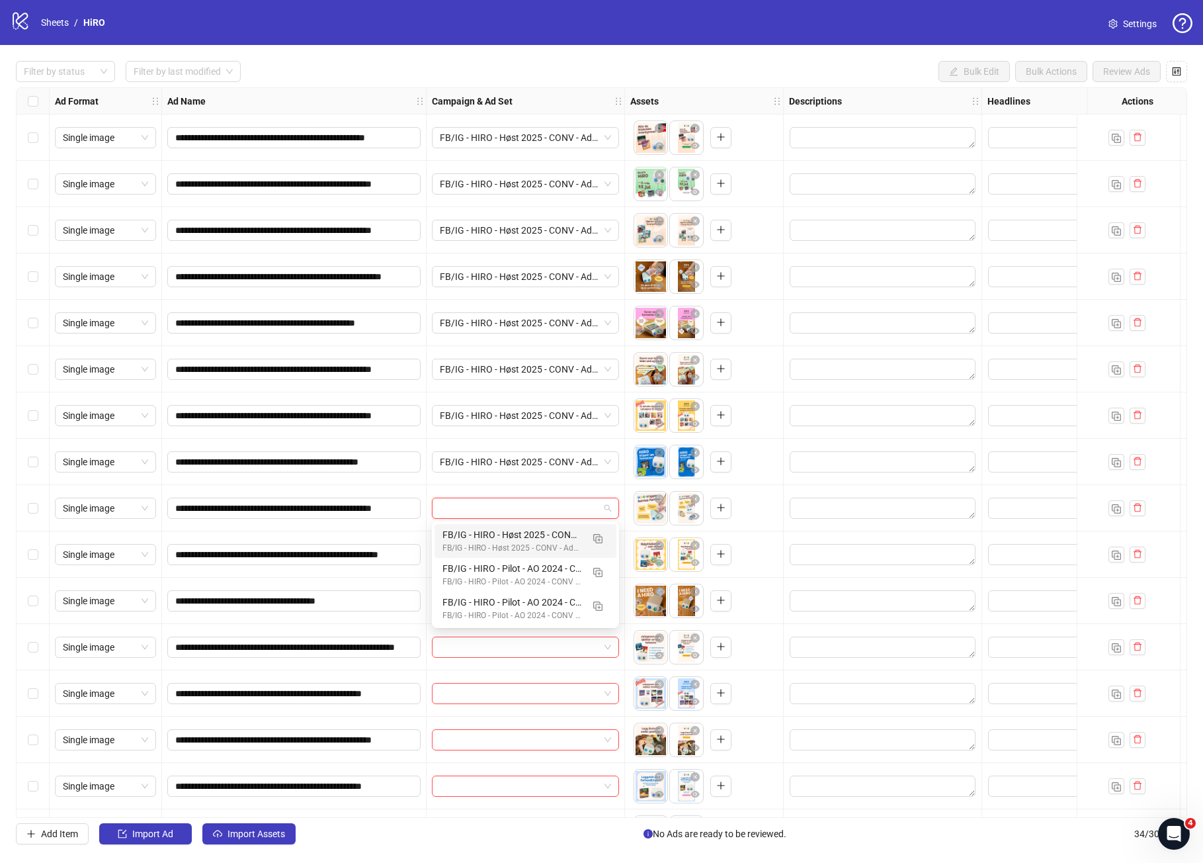
click at [474, 528] on div "FB/IG - HIRO - Høst 2025 - CONV - Ad+ - PUR" at bounding box center [513, 534] width 140 height 15
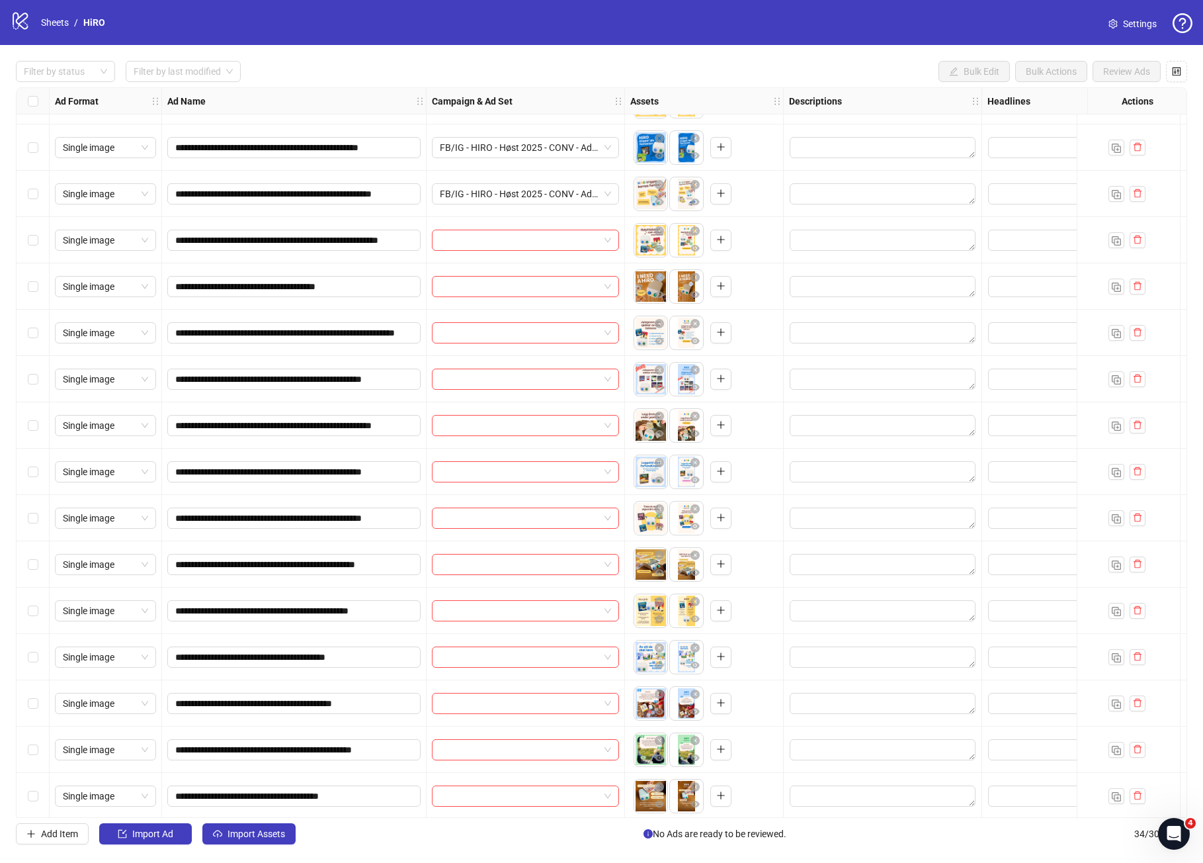
scroll to position [332, 0]
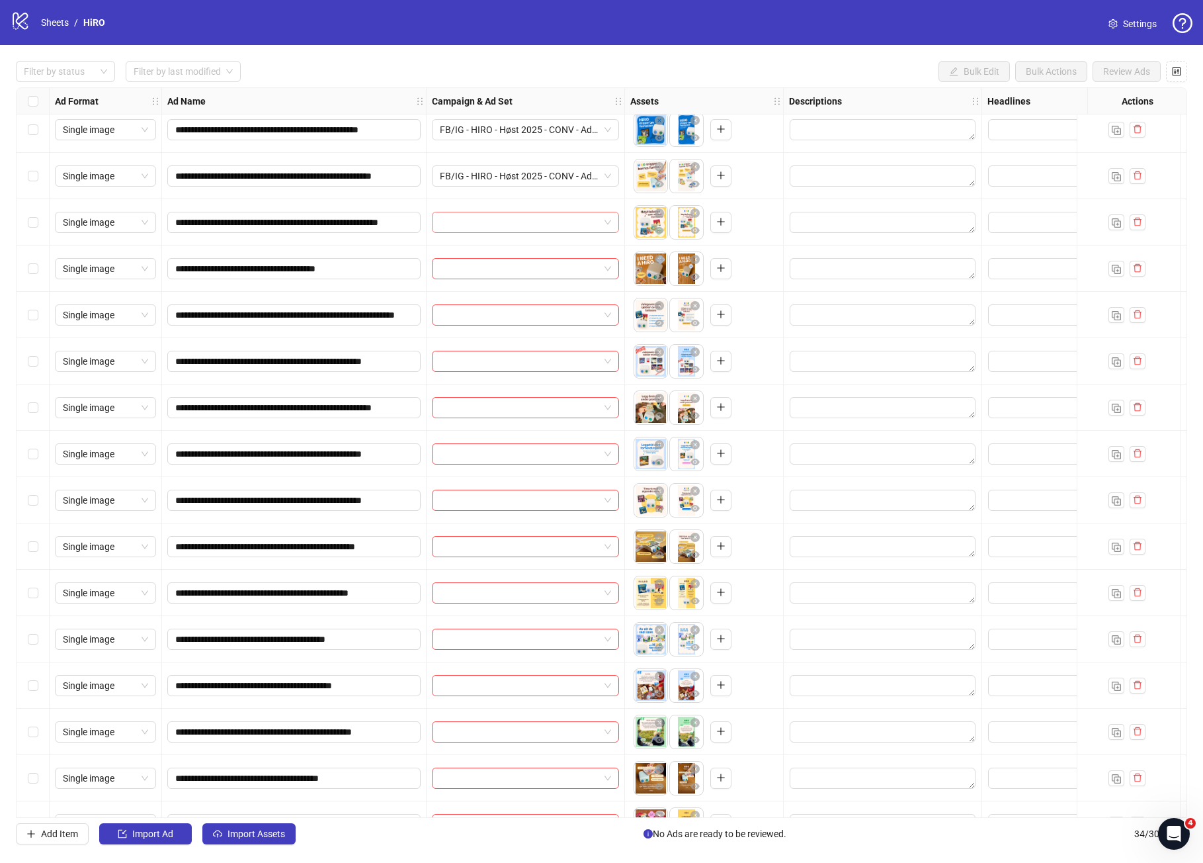
click at [492, 230] on input "search" at bounding box center [519, 222] width 159 height 20
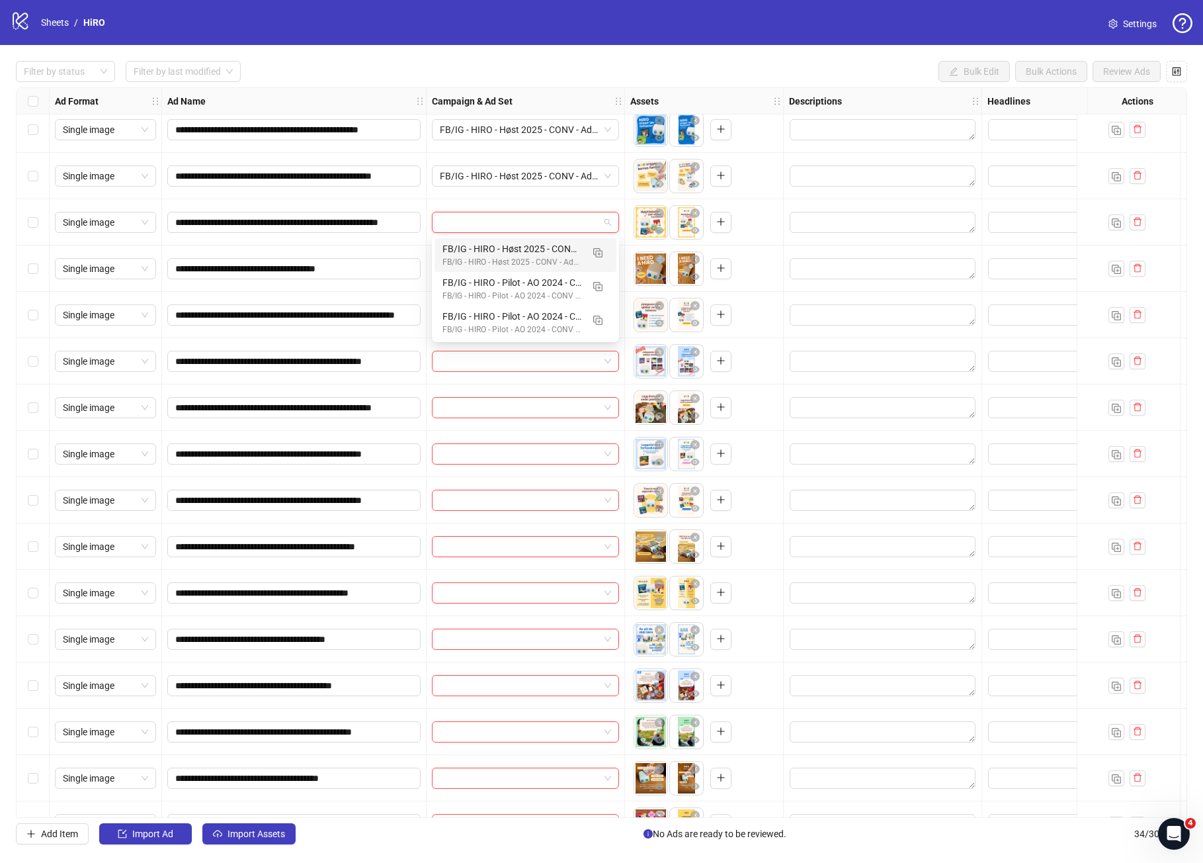
click at [497, 263] on div "FB/IG - HIRO - Høst 2025 - CONV - Ad+ - PUR" at bounding box center [513, 262] width 140 height 13
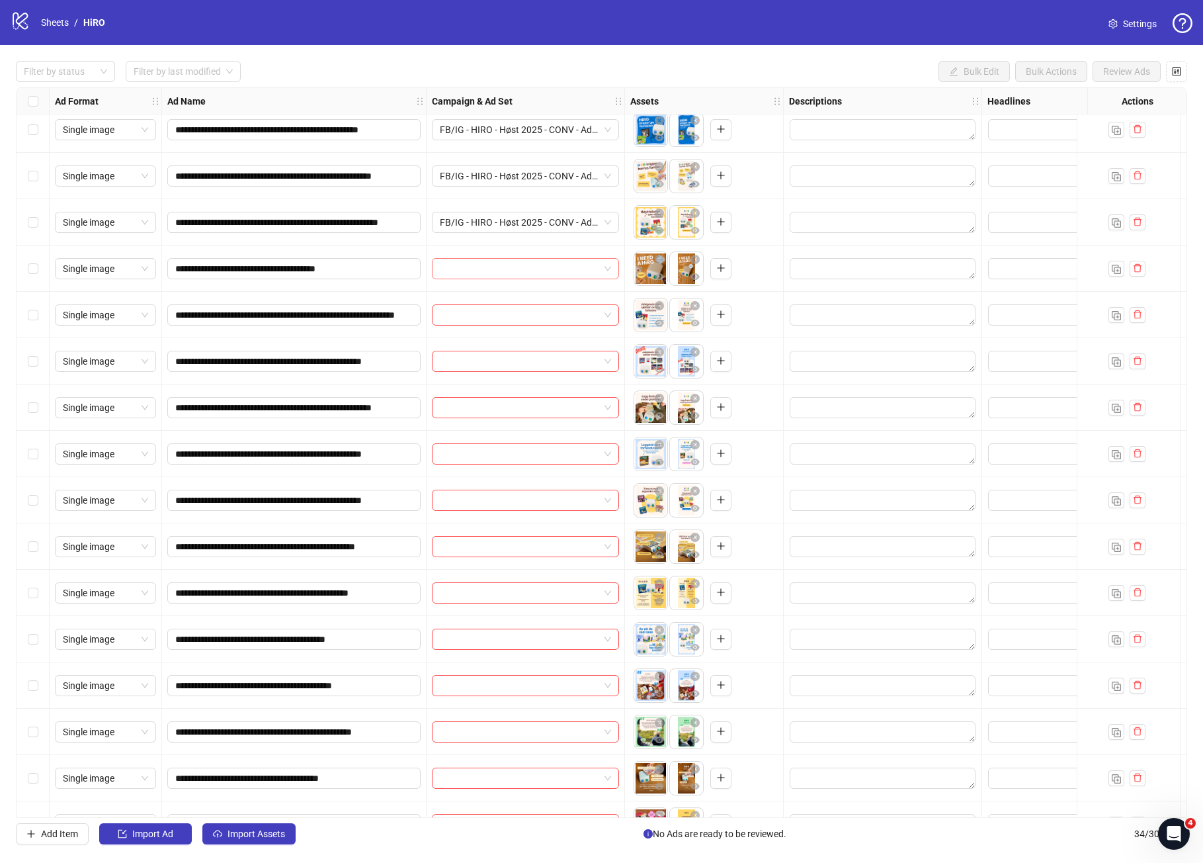
click at [491, 277] on input "search" at bounding box center [519, 269] width 159 height 20
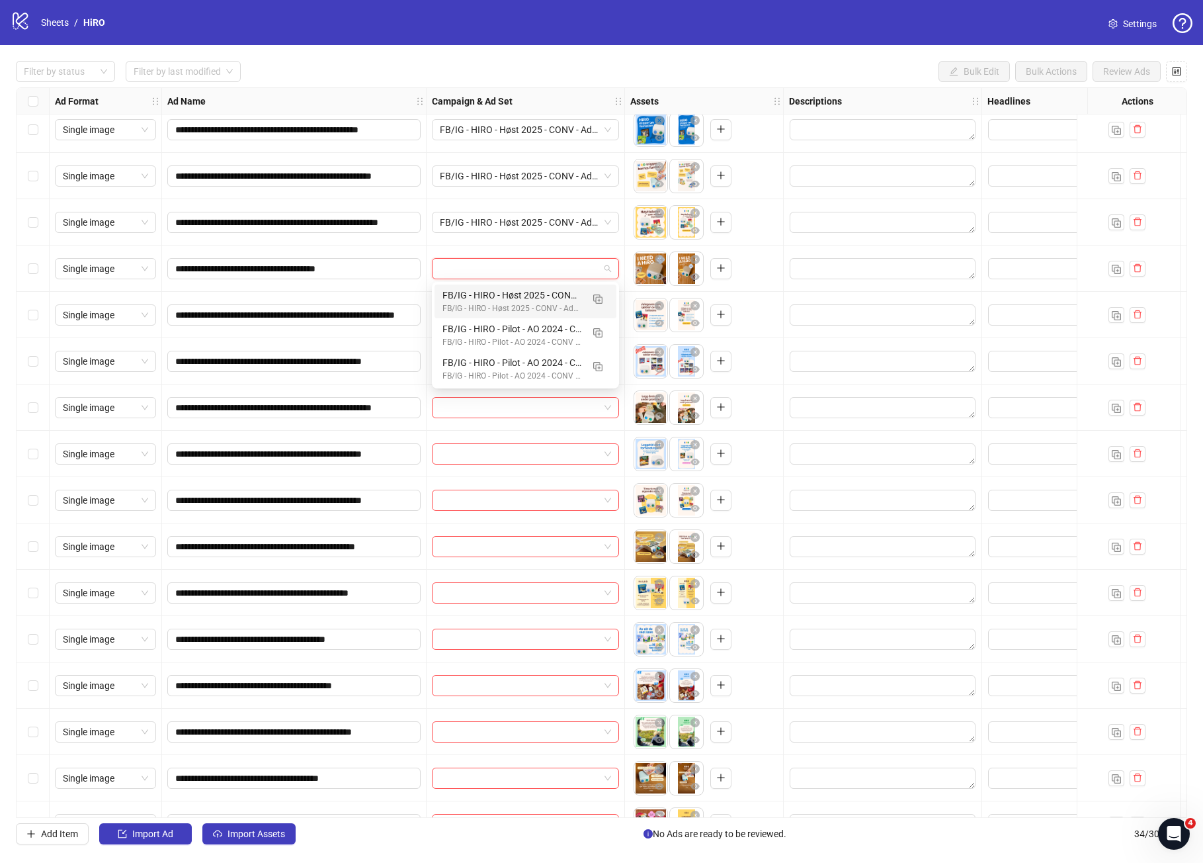
click at [495, 299] on div "FB/IG - HIRO - Høst 2025 - CONV - Ad+ - PUR" at bounding box center [513, 295] width 140 height 15
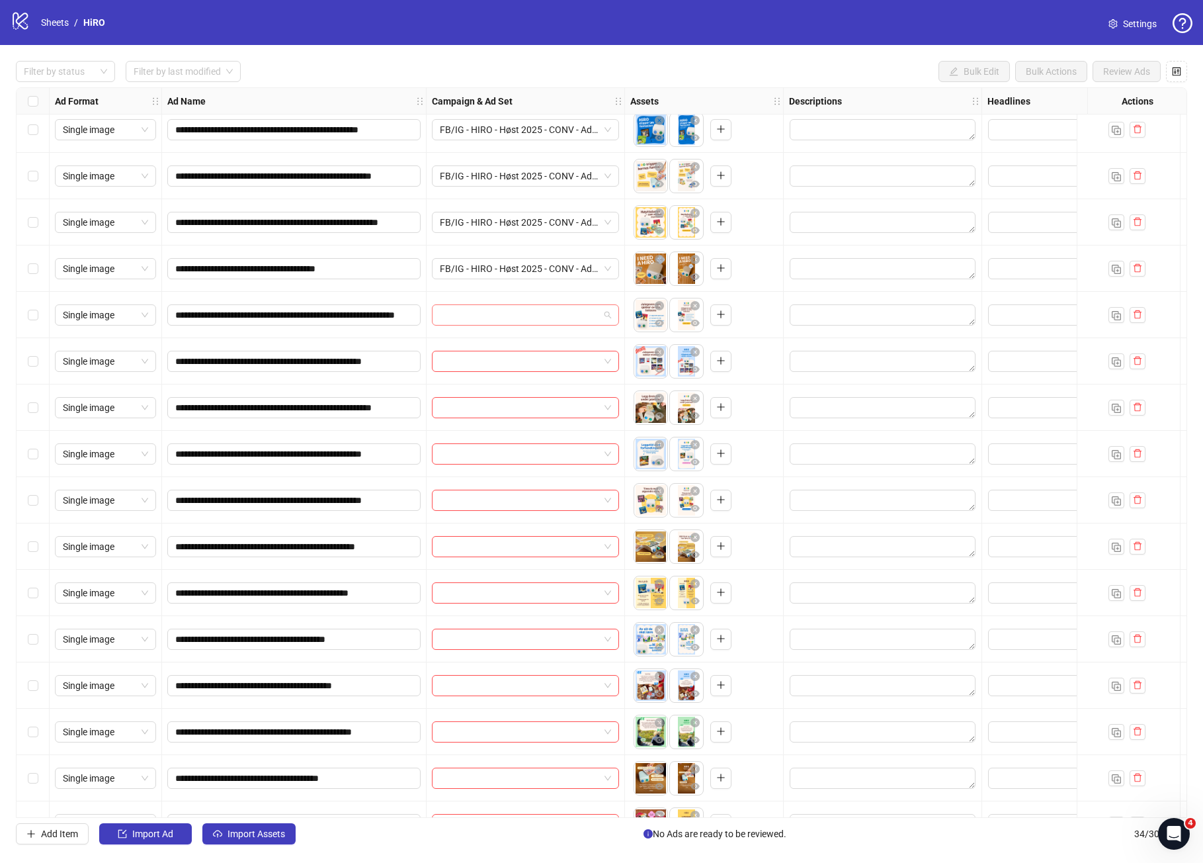
click at [490, 308] on input "search" at bounding box center [519, 315] width 159 height 20
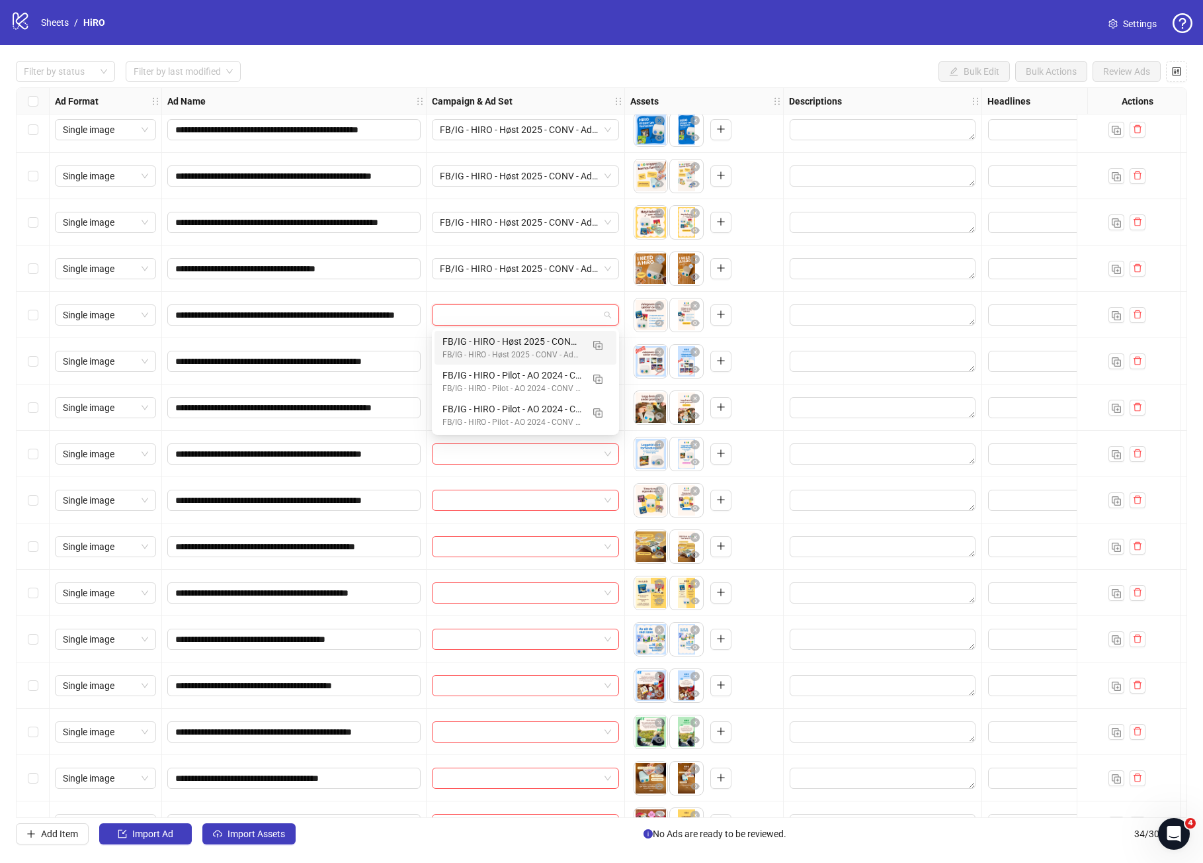
click at [493, 337] on div "FB/IG - HIRO - Høst 2025 - CONV - Ad+ - PUR" at bounding box center [513, 341] width 140 height 15
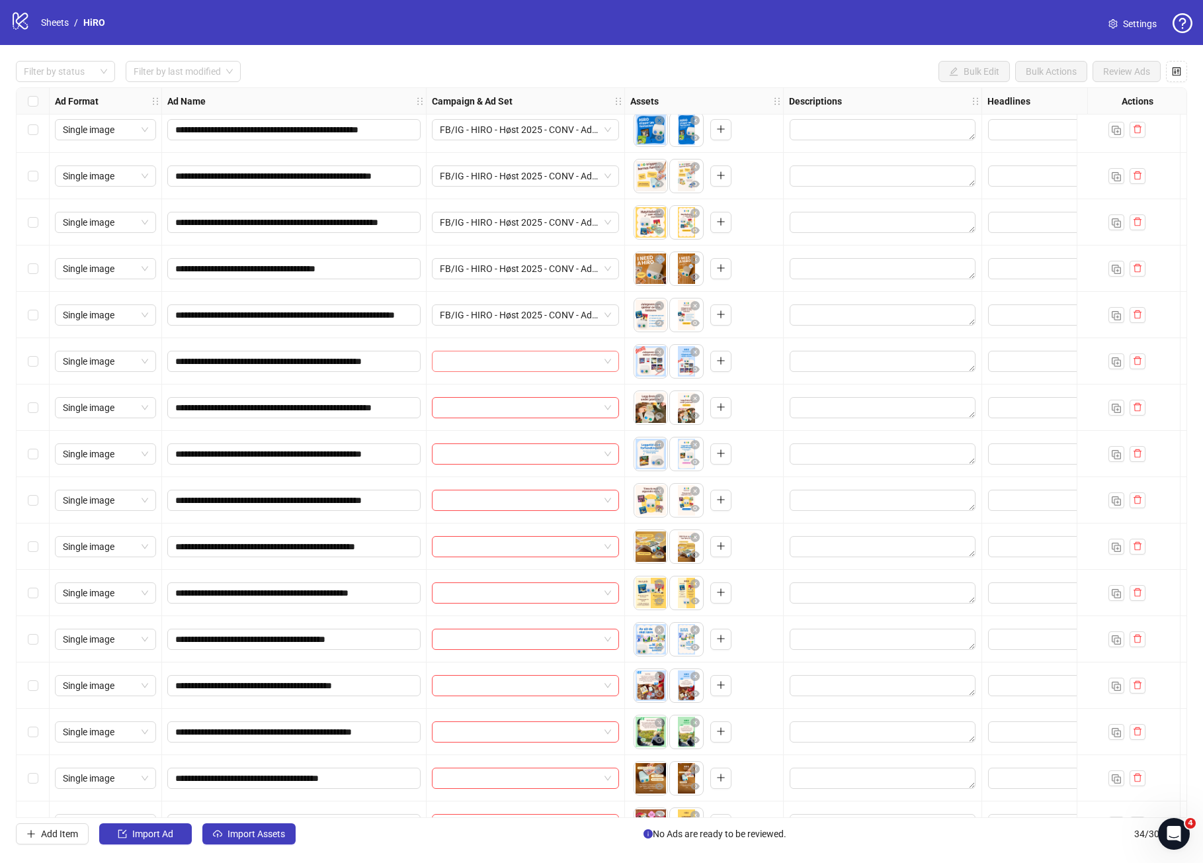
click at [490, 364] on input "search" at bounding box center [519, 361] width 159 height 20
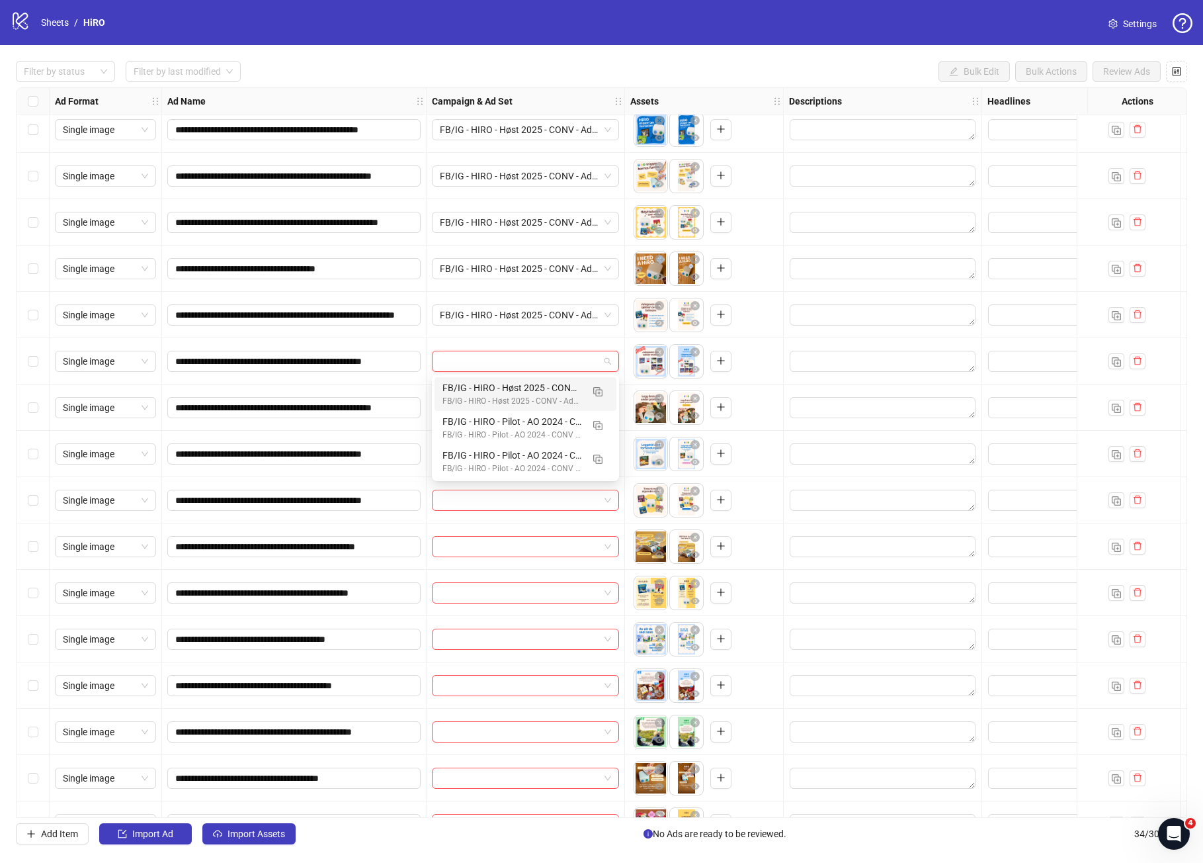
click at [493, 391] on div "FB/IG - HIRO - Høst 2025 - CONV - Ad+ - PUR" at bounding box center [513, 387] width 140 height 15
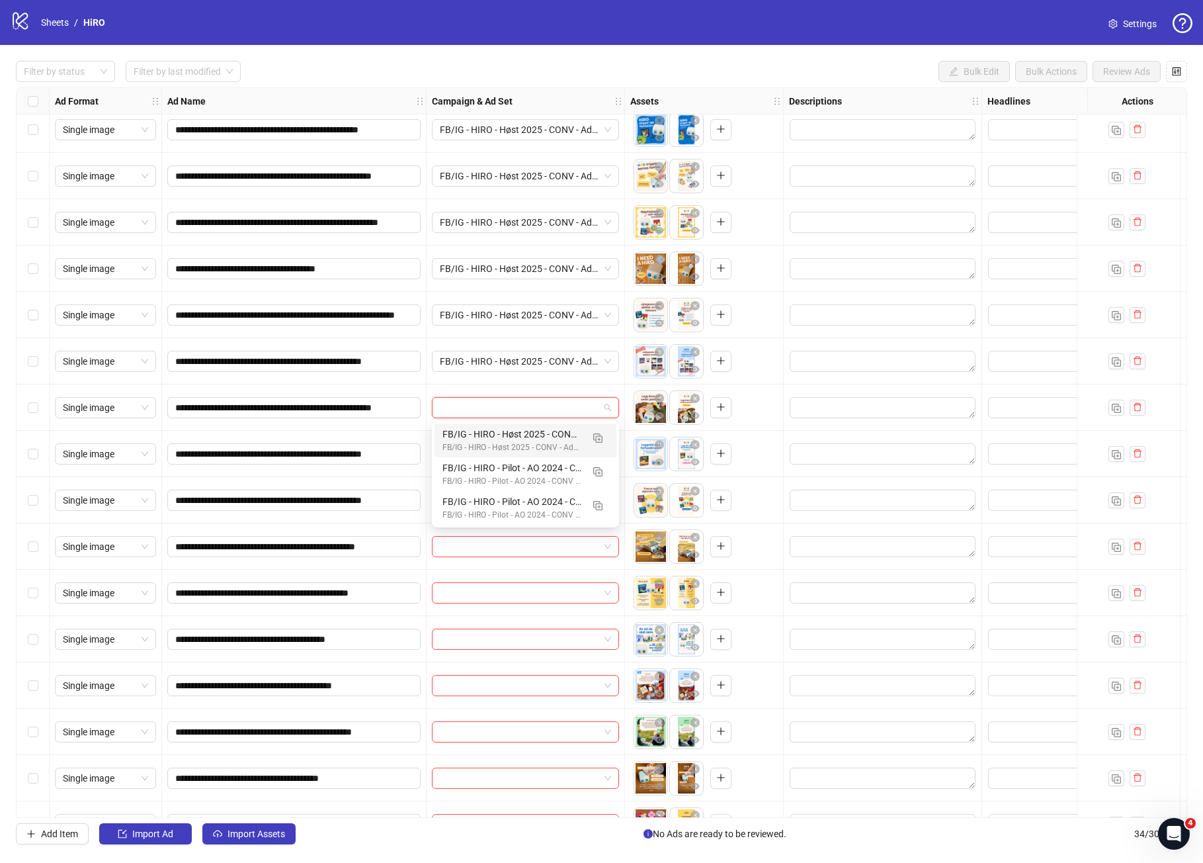
click at [492, 402] on input "search" at bounding box center [519, 408] width 159 height 20
click at [498, 434] on div "FB/IG - HIRO - Høst 2025 - CONV - Ad+ - PUR" at bounding box center [513, 434] width 140 height 15
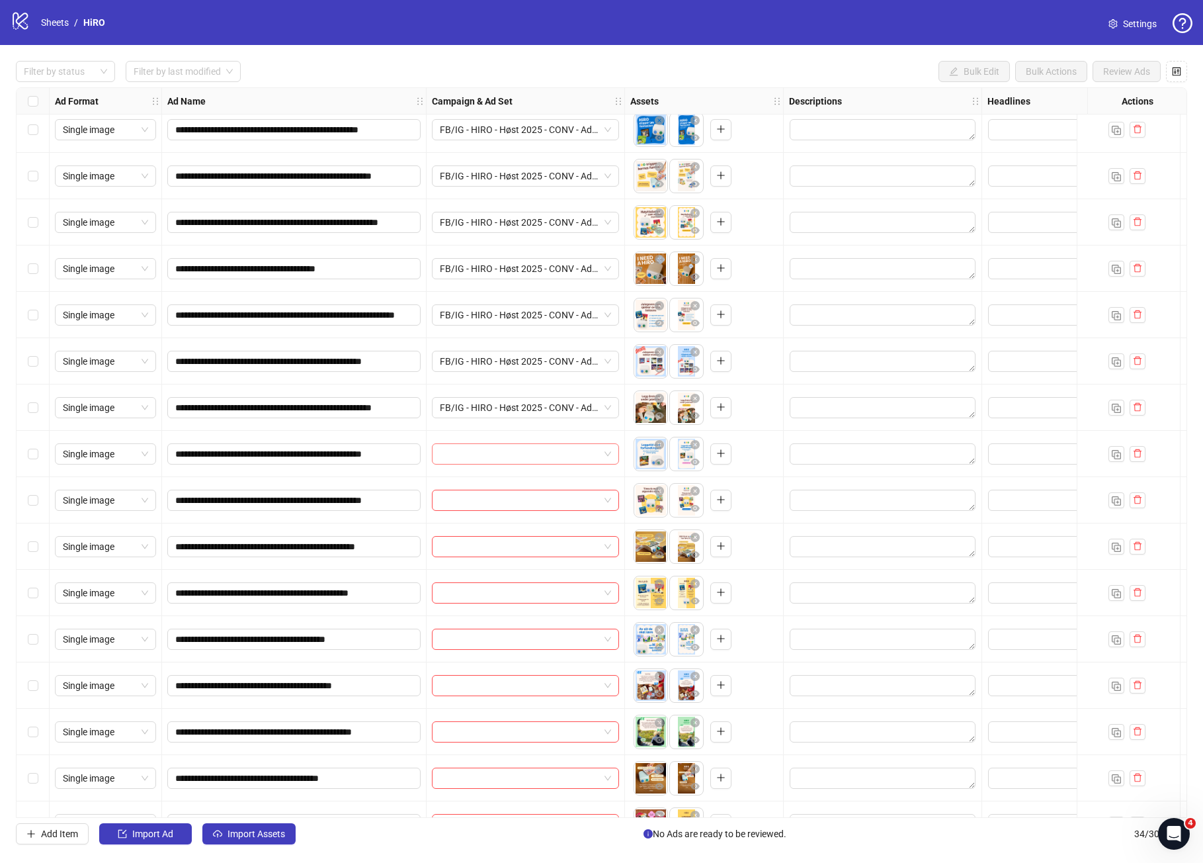
click at [496, 460] on input "search" at bounding box center [519, 454] width 159 height 20
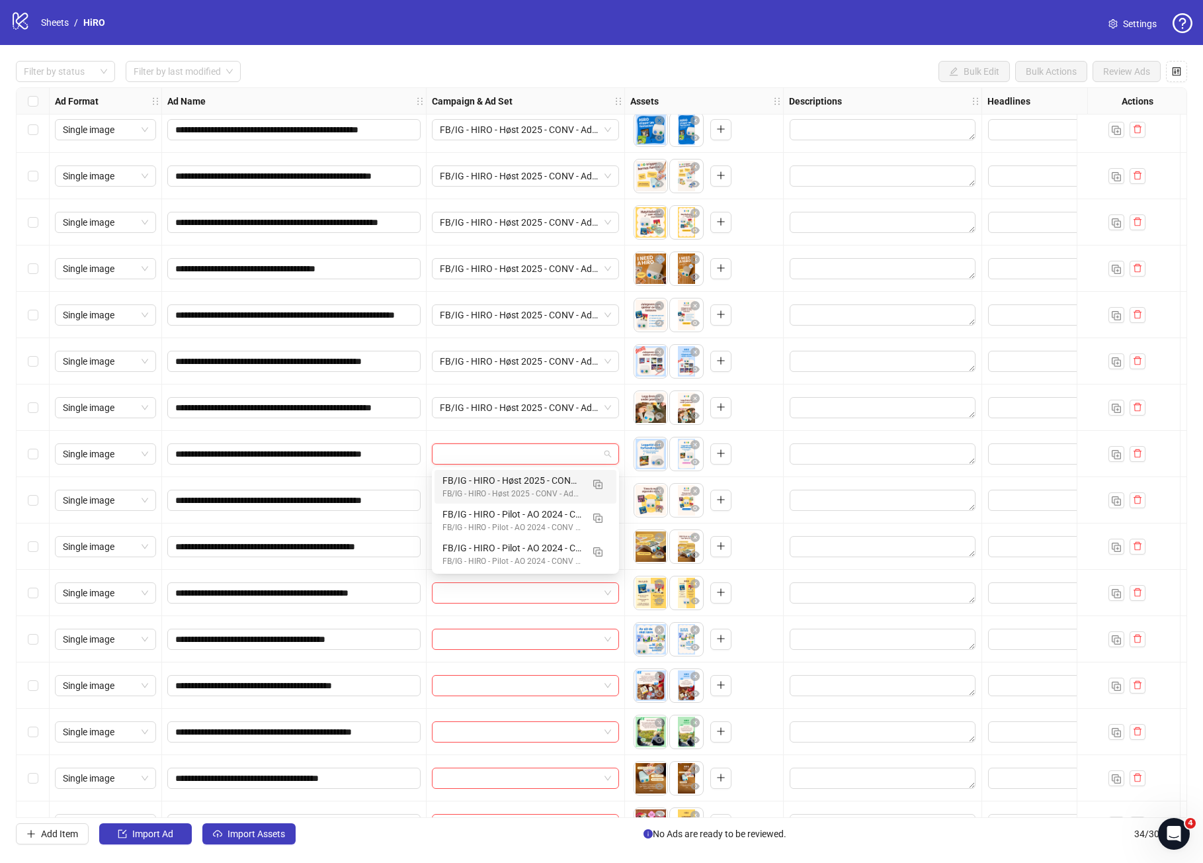
click at [502, 488] on div "FB/IG - HIRO - Høst 2025 - CONV - Ad+ - PUR" at bounding box center [513, 494] width 140 height 13
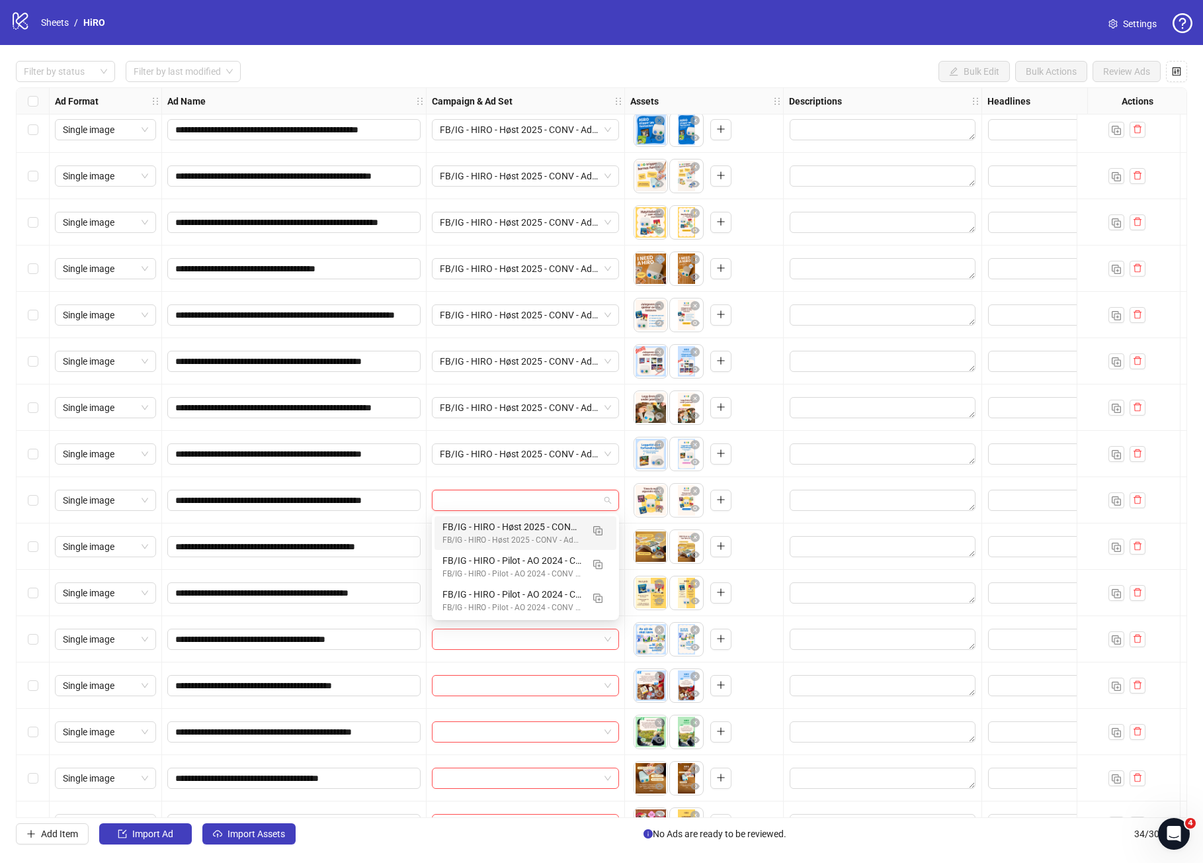
click at [498, 491] on input "search" at bounding box center [519, 500] width 159 height 20
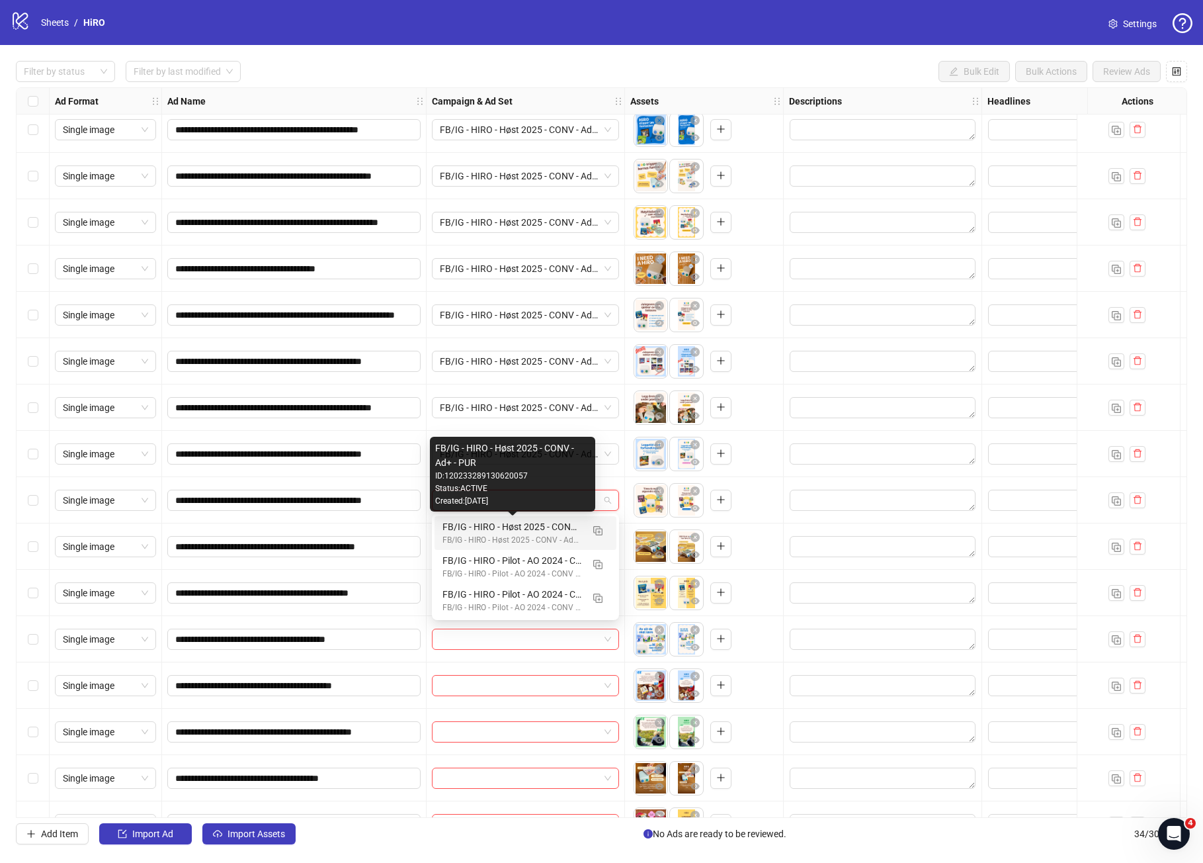
click at [502, 523] on div "FB/IG - HIRO - Høst 2025 - CONV - Ad+ - PUR" at bounding box center [513, 526] width 140 height 15
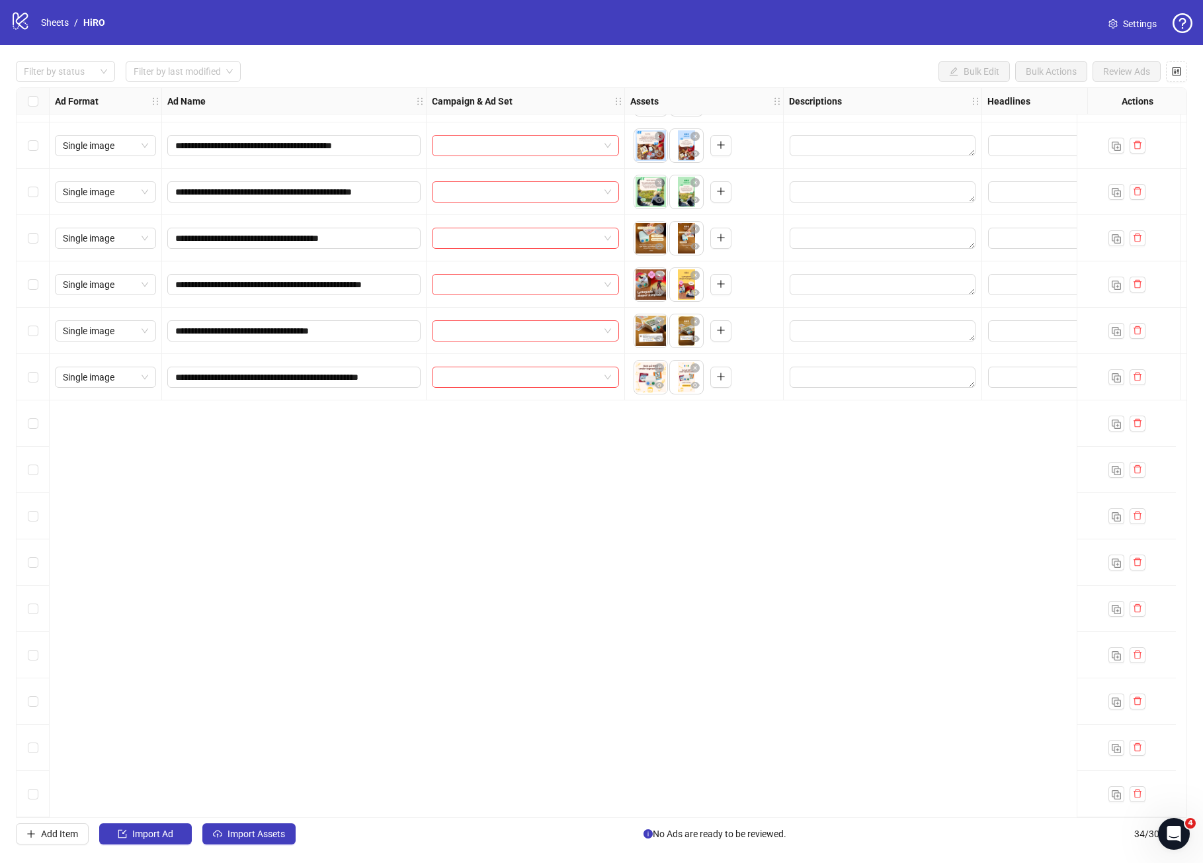
scroll to position [0, 0]
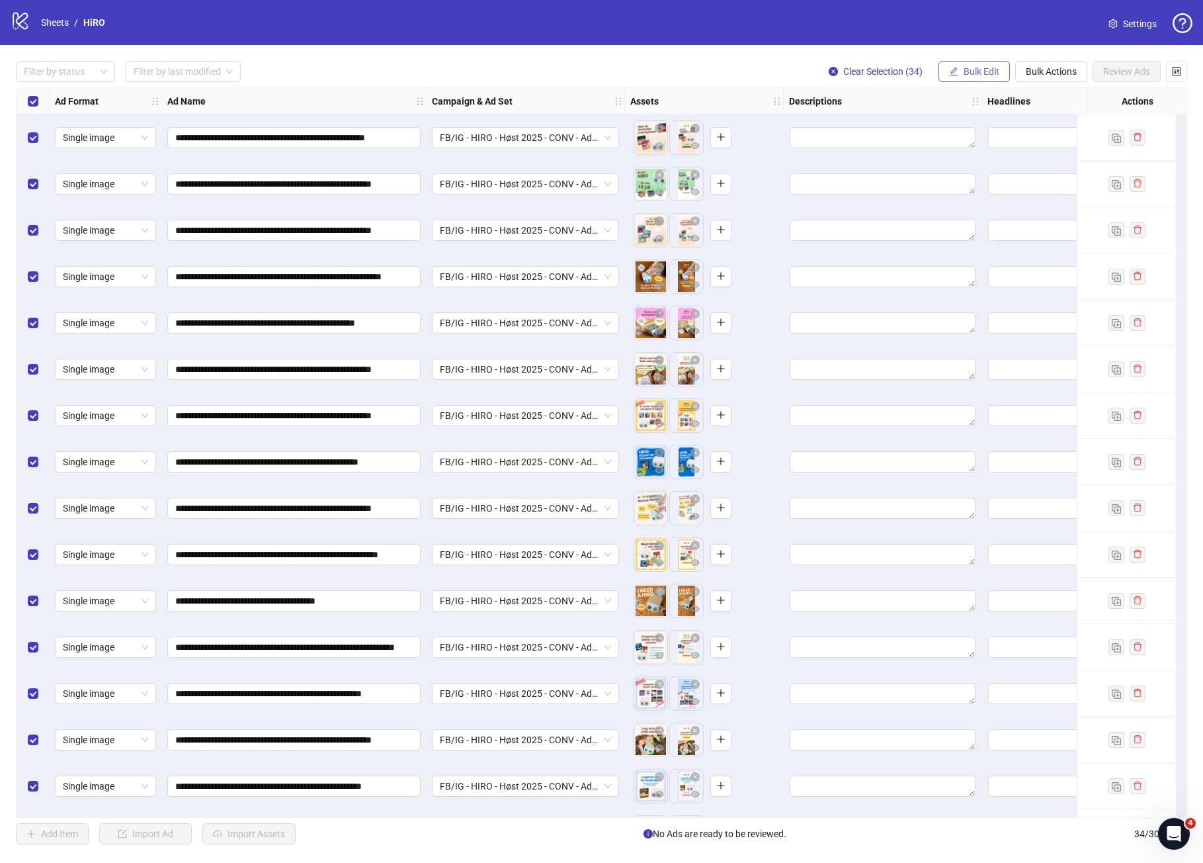
click at [967, 61] on button "Bulk Edit" at bounding box center [974, 71] width 71 height 21
click at [978, 136] on span "Campaign & Ad Set" at bounding box center [987, 140] width 79 height 15
click at [922, 127] on span "FB/IG - HIRO - Høst 2025 - CONV - Ad+ - PUR" at bounding box center [937, 128] width 249 height 20
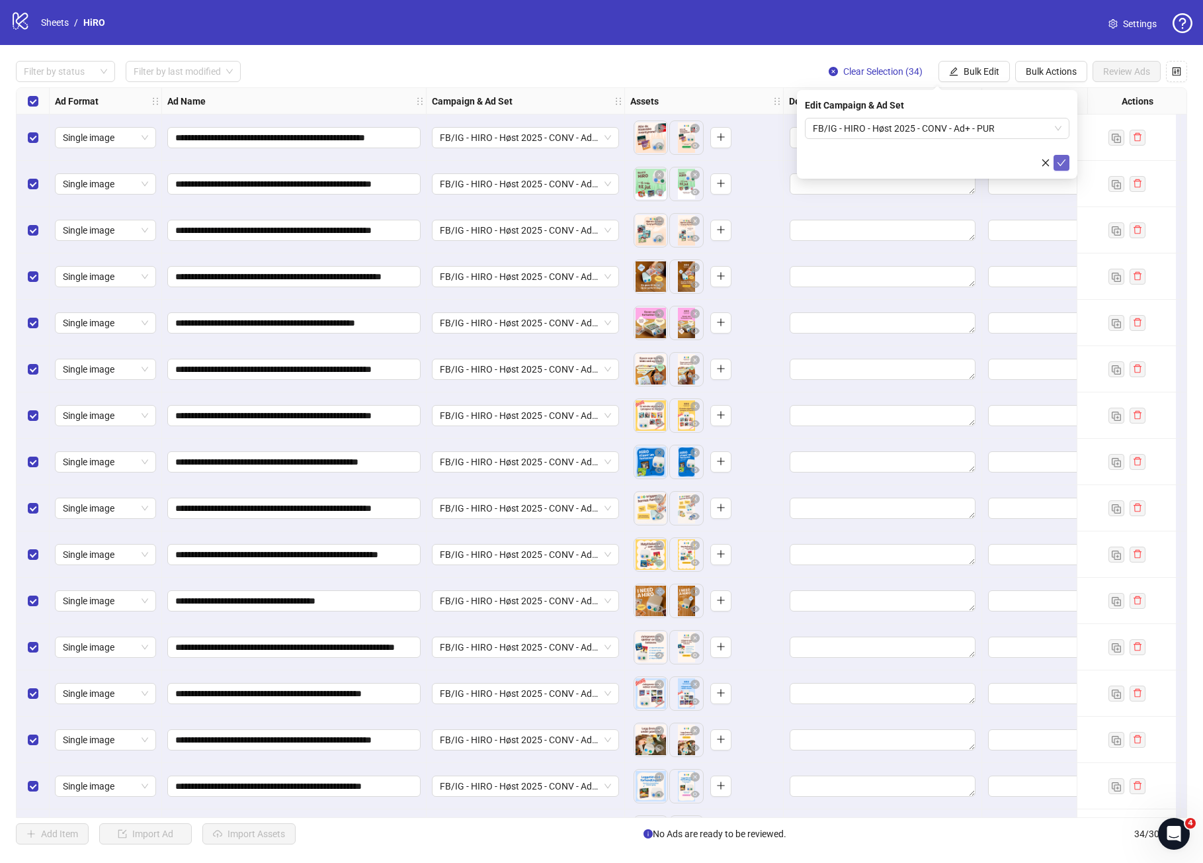
click at [1065, 161] on icon "check" at bounding box center [1061, 162] width 9 height 9
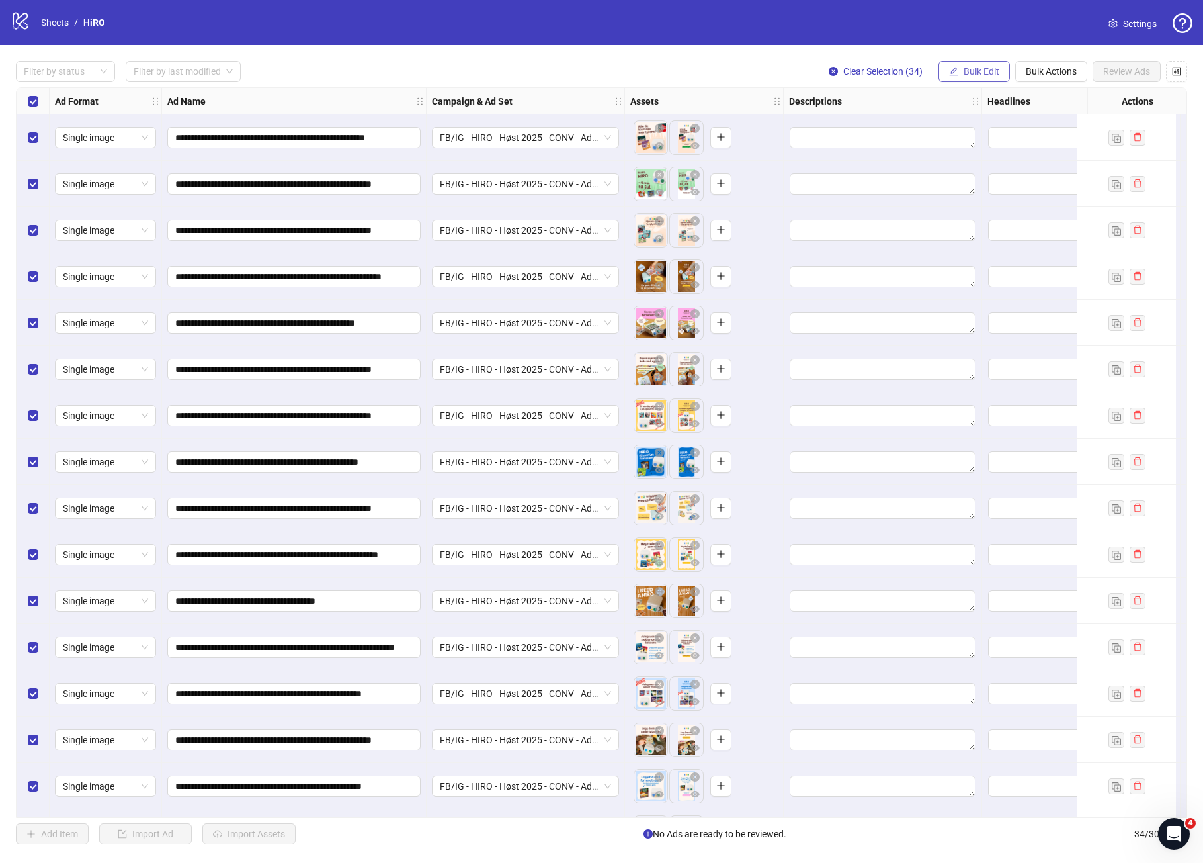
click at [971, 67] on span "Bulk Edit" at bounding box center [982, 71] width 36 height 11
click at [982, 157] on span "Descriptions" at bounding box center [987, 161] width 79 height 15
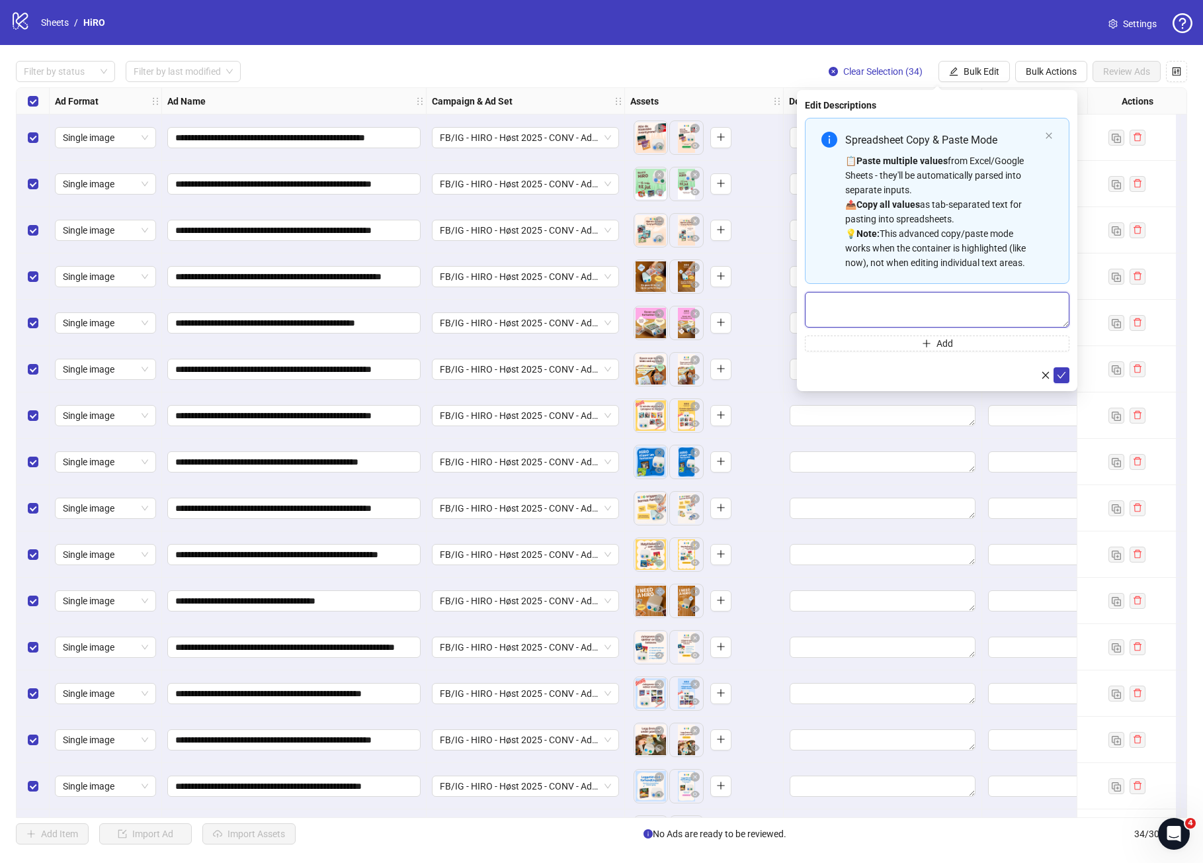
click at [909, 304] on textarea "Multi-text input container - paste or copy values" at bounding box center [937, 310] width 265 height 36
click at [1065, 373] on icon "check" at bounding box center [1061, 375] width 9 height 9
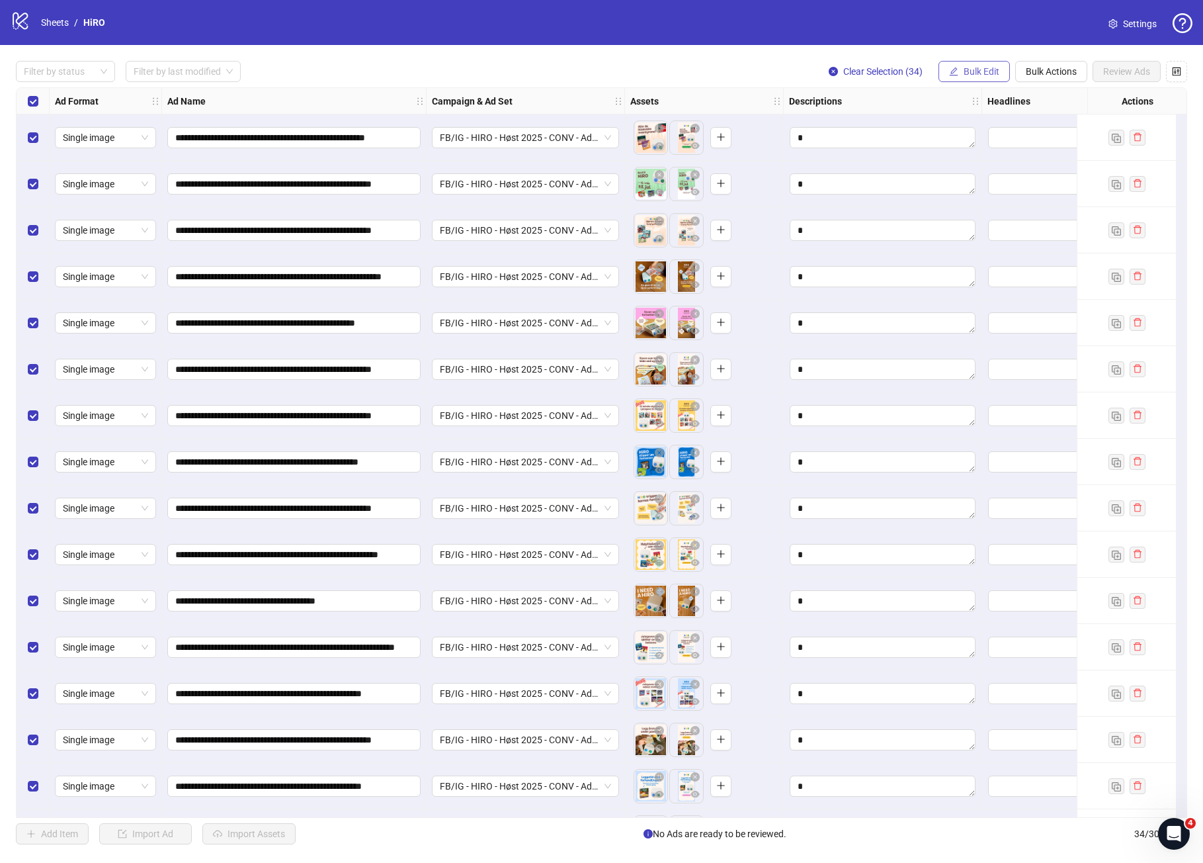
click at [988, 67] on span "Bulk Edit" at bounding box center [982, 71] width 36 height 11
click at [995, 181] on span "Headlines" at bounding box center [987, 182] width 79 height 15
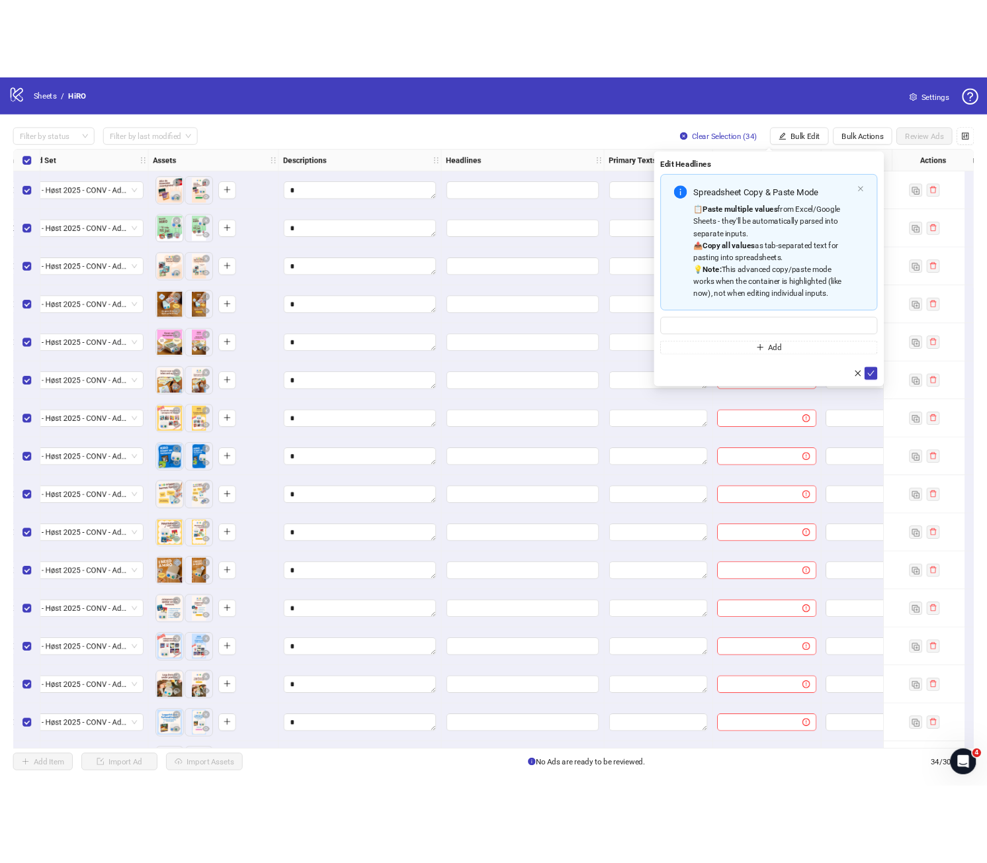
scroll to position [0, 447]
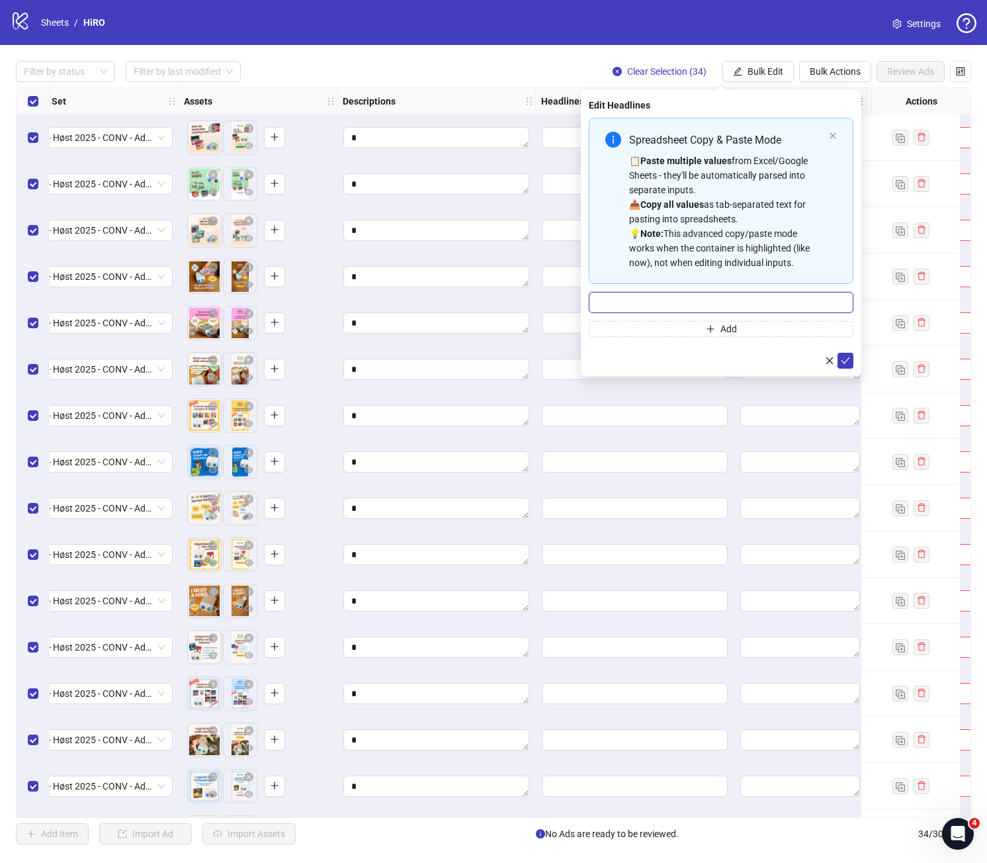
click at [701, 297] on input "Multi-input container - paste or copy values" at bounding box center [721, 302] width 265 height 21
paste input "**********"
click at [656, 300] on input "**********" at bounding box center [721, 302] width 265 height 21
type input "**********"
click at [674, 326] on button "Add" at bounding box center [721, 329] width 265 height 16
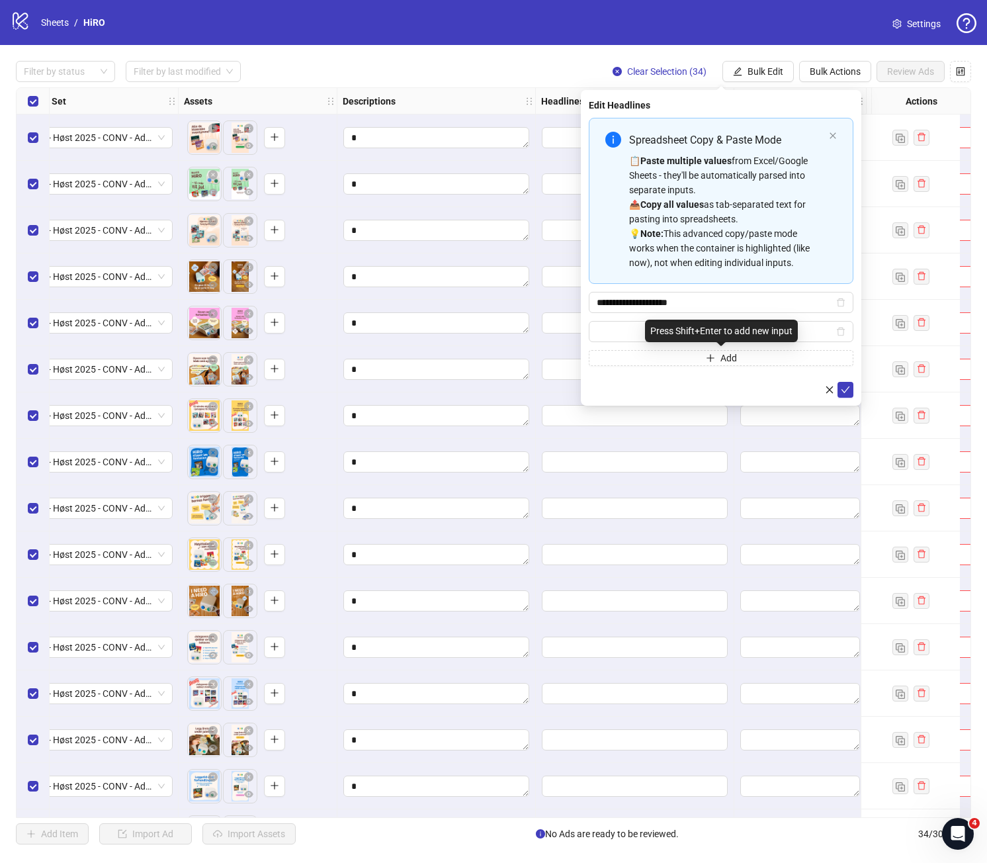
click at [647, 325] on div "Press Shift+Enter to add new input" at bounding box center [721, 331] width 153 height 22
click at [744, 326] on input "Multi-input container - paste or copy values" at bounding box center [715, 331] width 237 height 15
type input "**********"
click at [687, 358] on button "Add" at bounding box center [721, 358] width 265 height 16
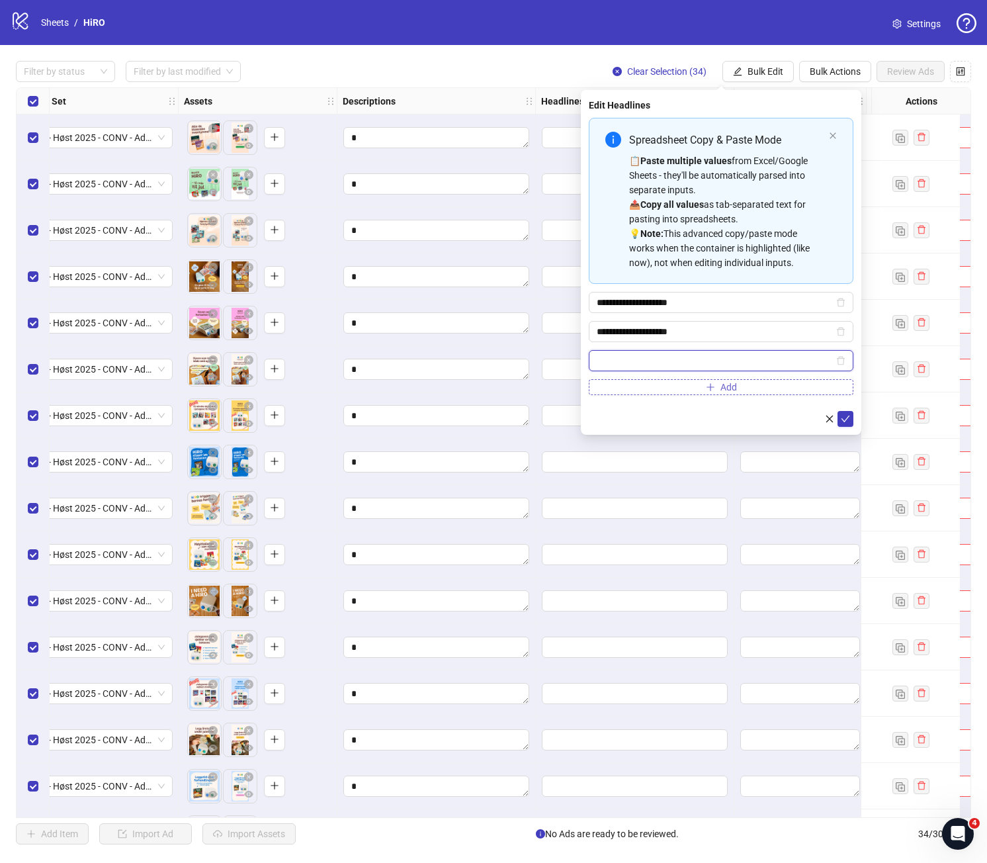
paste input "**********"
type input "**********"
click at [751, 394] on button "Add" at bounding box center [721, 387] width 265 height 16
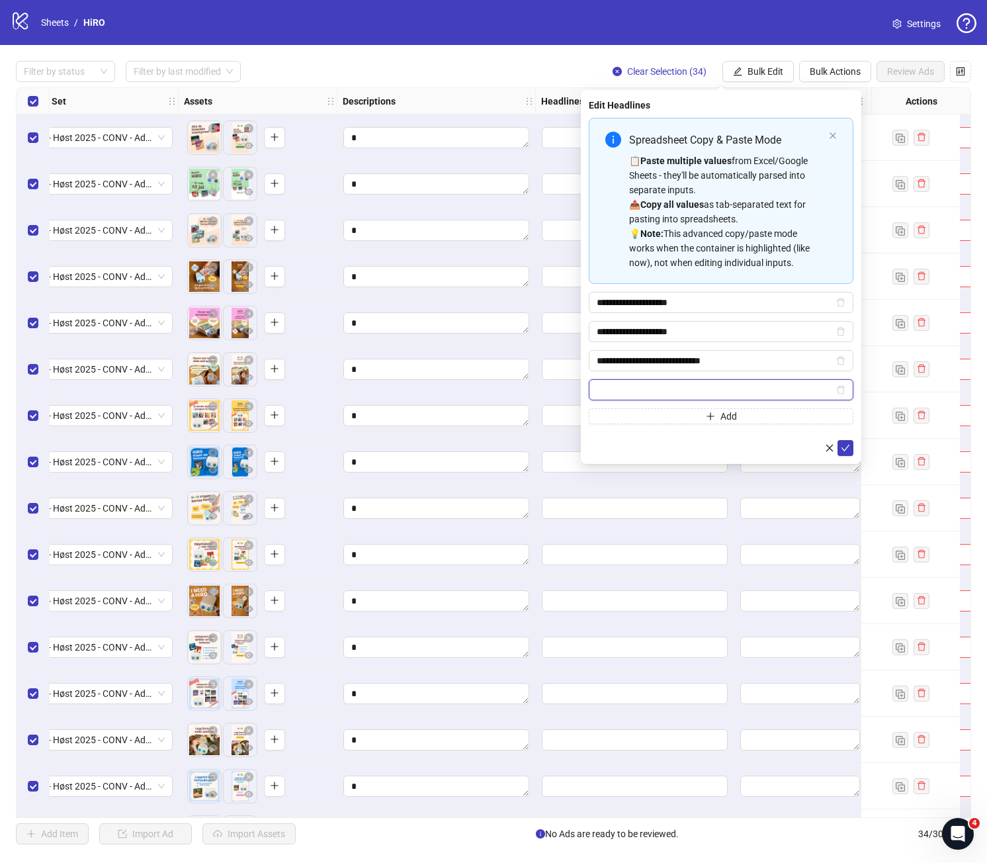
paste input "**********"
type input "**********"
click at [848, 451] on icon "check" at bounding box center [845, 447] width 9 height 9
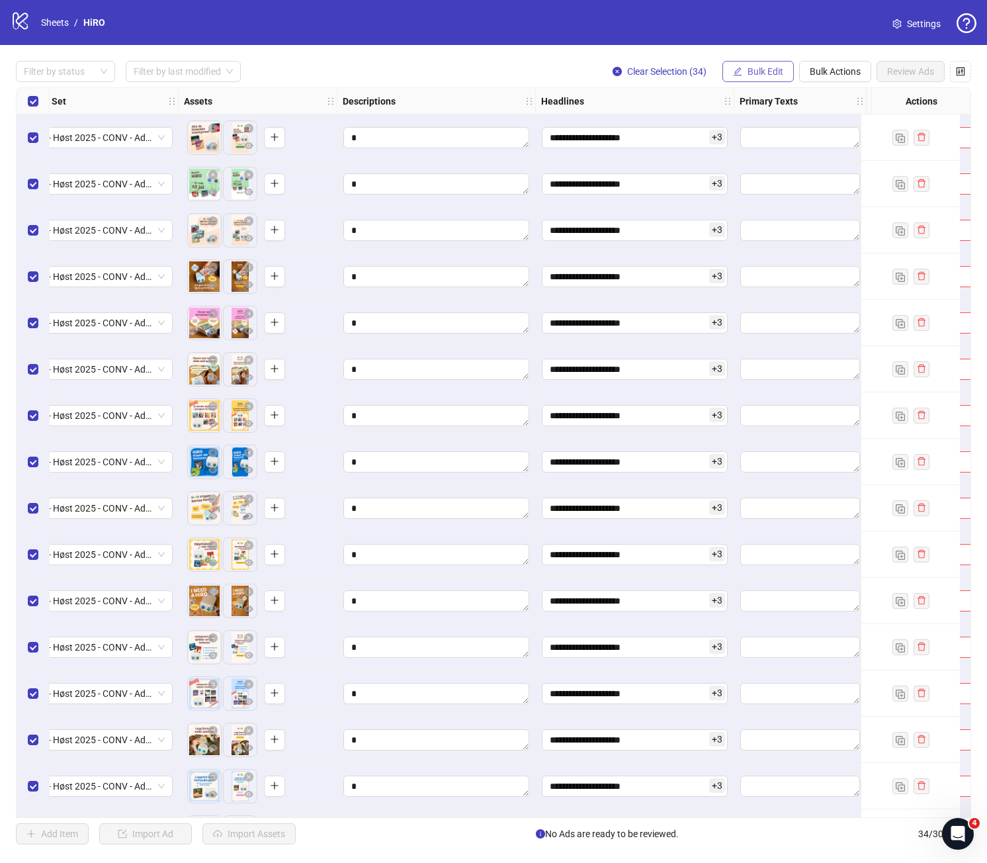
click at [767, 73] on span "Bulk Edit" at bounding box center [766, 71] width 36 height 11
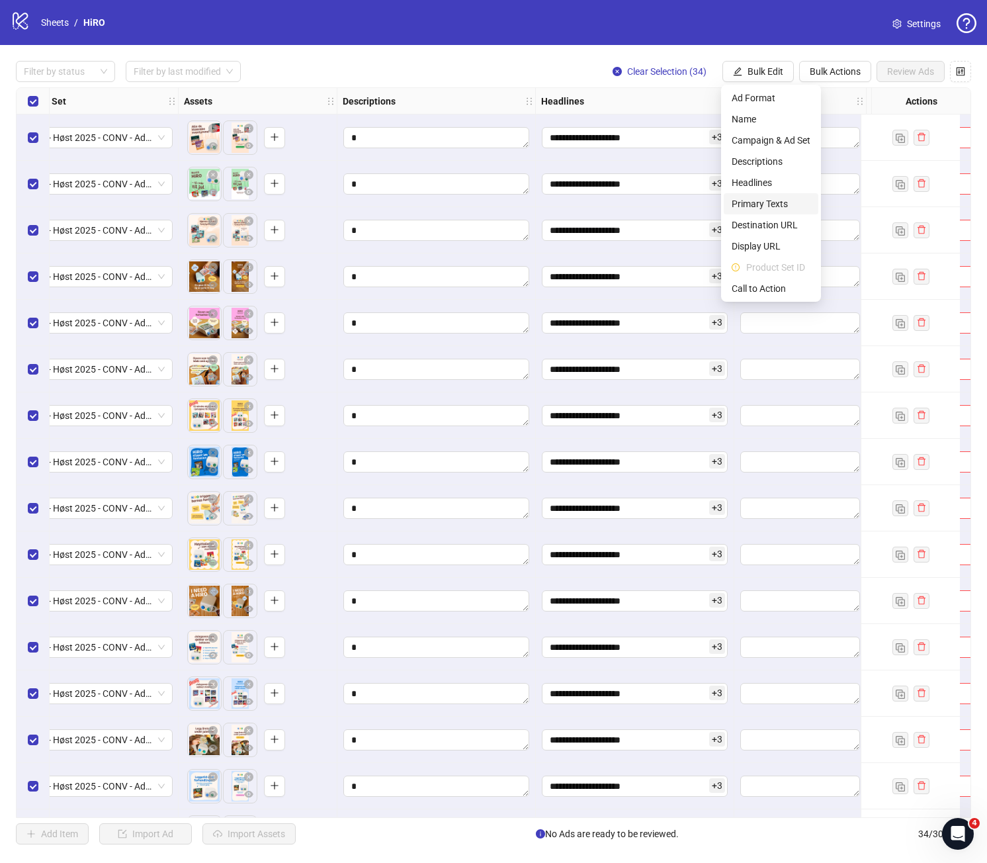
click at [774, 200] on span "Primary Texts" at bounding box center [771, 204] width 79 height 15
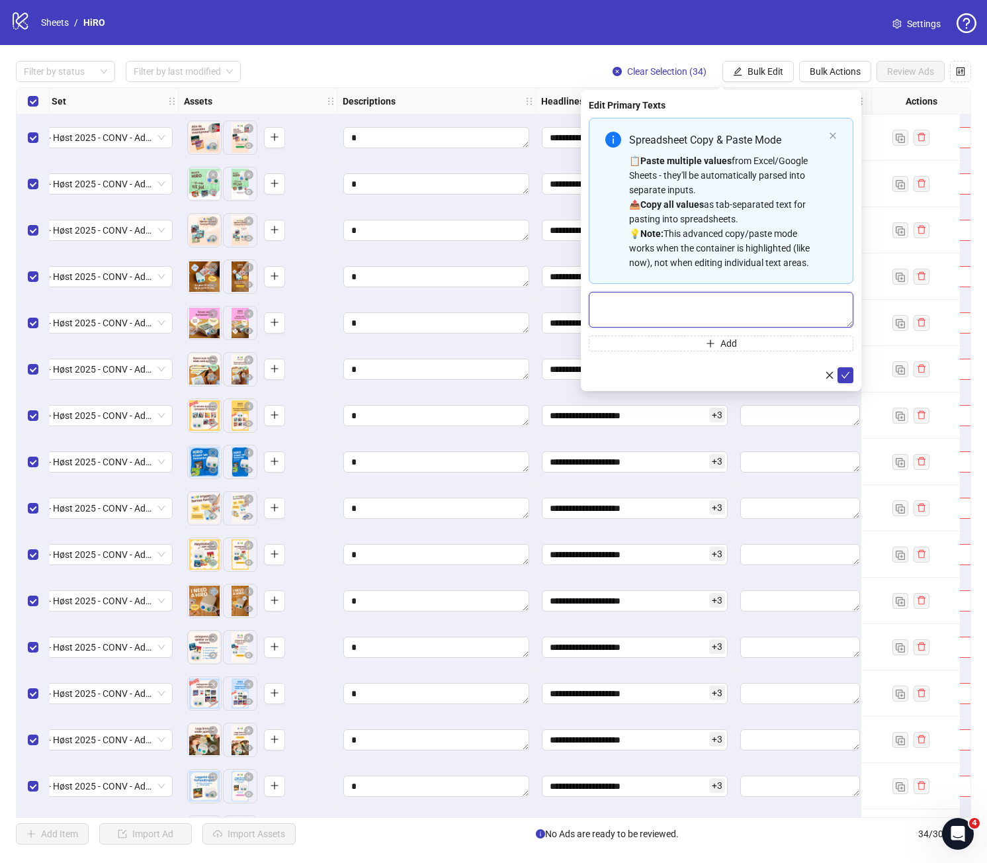
click at [799, 315] on textarea "Multi-text input container - paste or copy values" at bounding box center [721, 310] width 265 height 36
paste textarea "**********"
type textarea "**********"
click at [762, 341] on button "Add" at bounding box center [721, 343] width 265 height 16
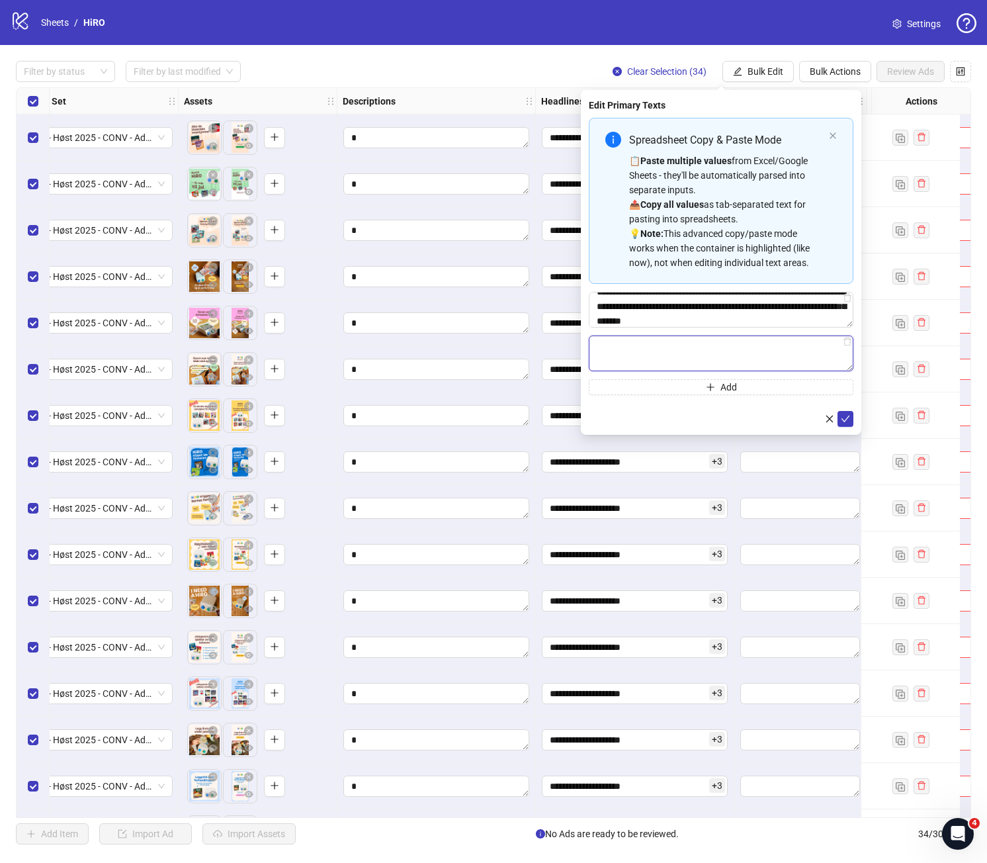
click at [804, 347] on textarea "Multi-text input container - paste or copy values" at bounding box center [721, 353] width 265 height 36
paste textarea "**********"
type textarea "**********"
click at [760, 385] on button "Add" at bounding box center [721, 387] width 265 height 16
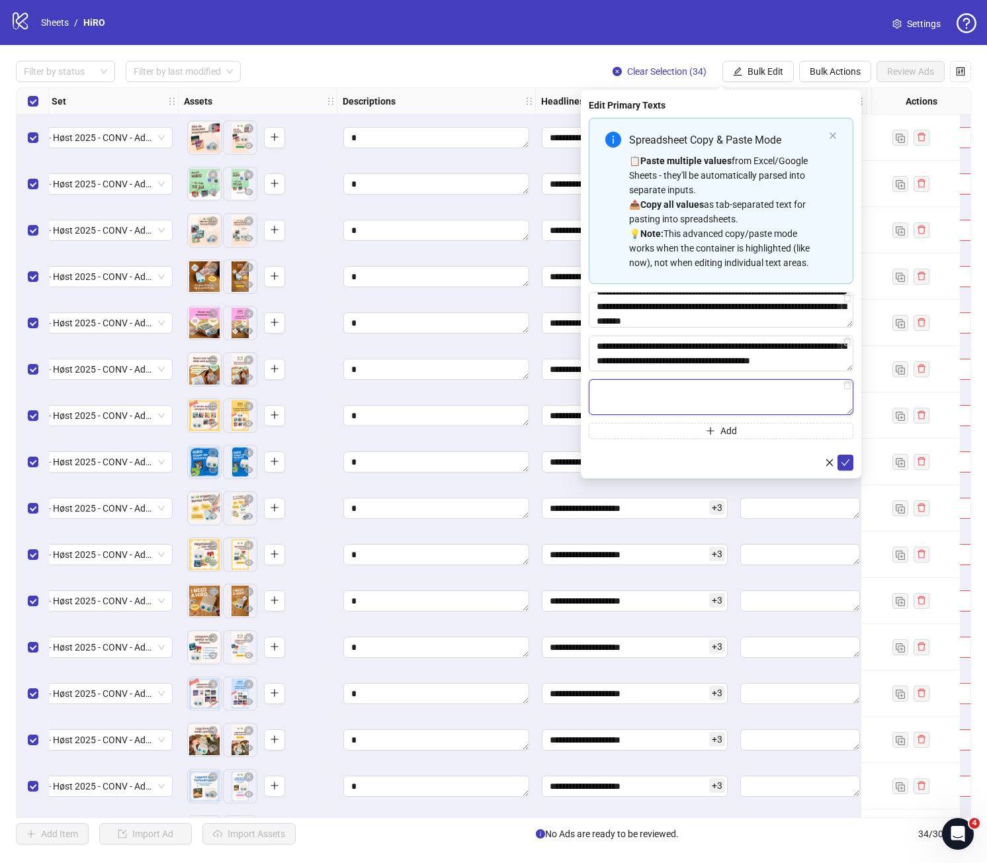
click at [759, 396] on textarea "Multi-text input container - paste or copy values" at bounding box center [721, 397] width 265 height 36
paste textarea "**********"
type textarea "**********"
click at [744, 424] on button "Add" at bounding box center [721, 431] width 265 height 16
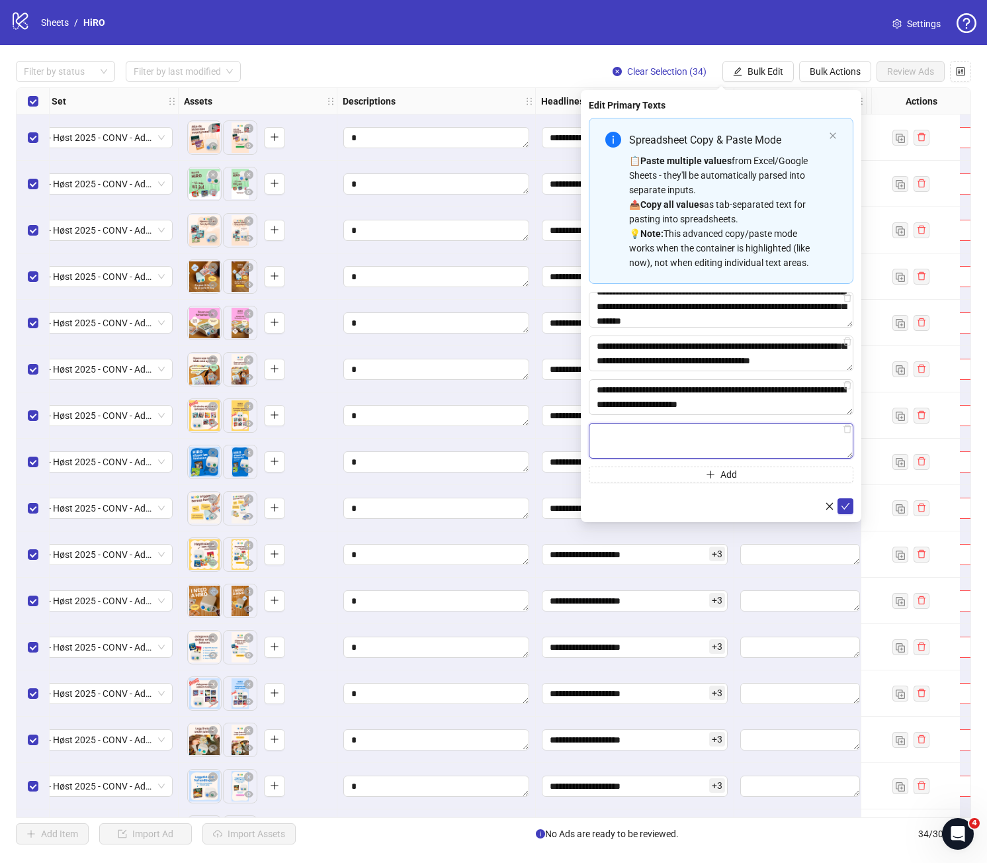
click at [734, 433] on textarea "Multi-text input container - paste or copy values" at bounding box center [721, 441] width 265 height 36
paste textarea "**********"
type textarea "**********"
click at [736, 472] on button "Add" at bounding box center [721, 474] width 265 height 16
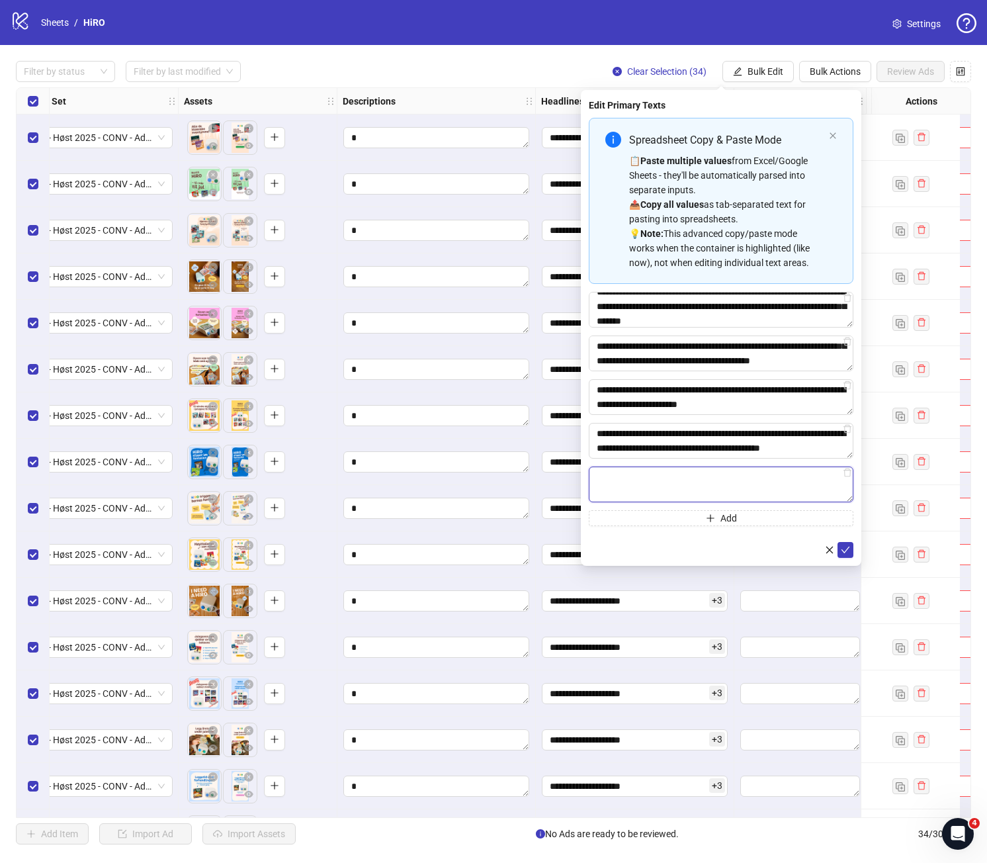
click at [674, 485] on textarea "Multi-text input container - paste or copy values" at bounding box center [721, 484] width 265 height 36
paste textarea "**********"
type textarea "**********"
click at [848, 549] on icon "check" at bounding box center [845, 549] width 9 height 9
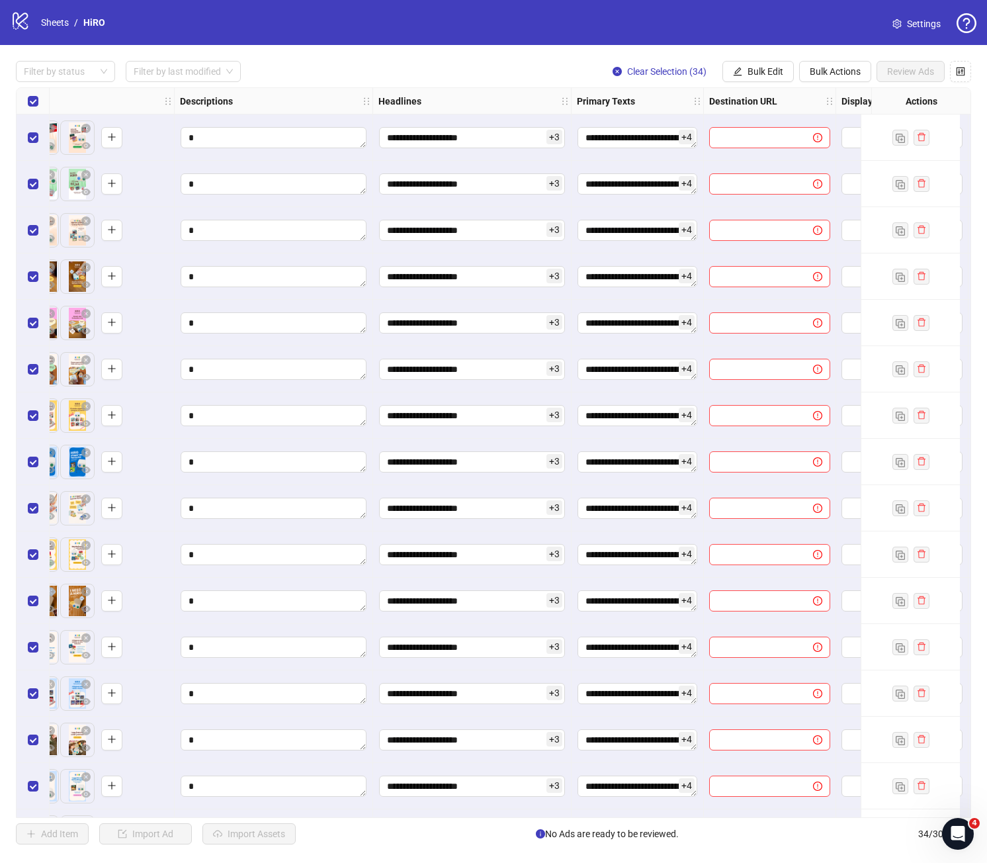
scroll to position [0, 858]
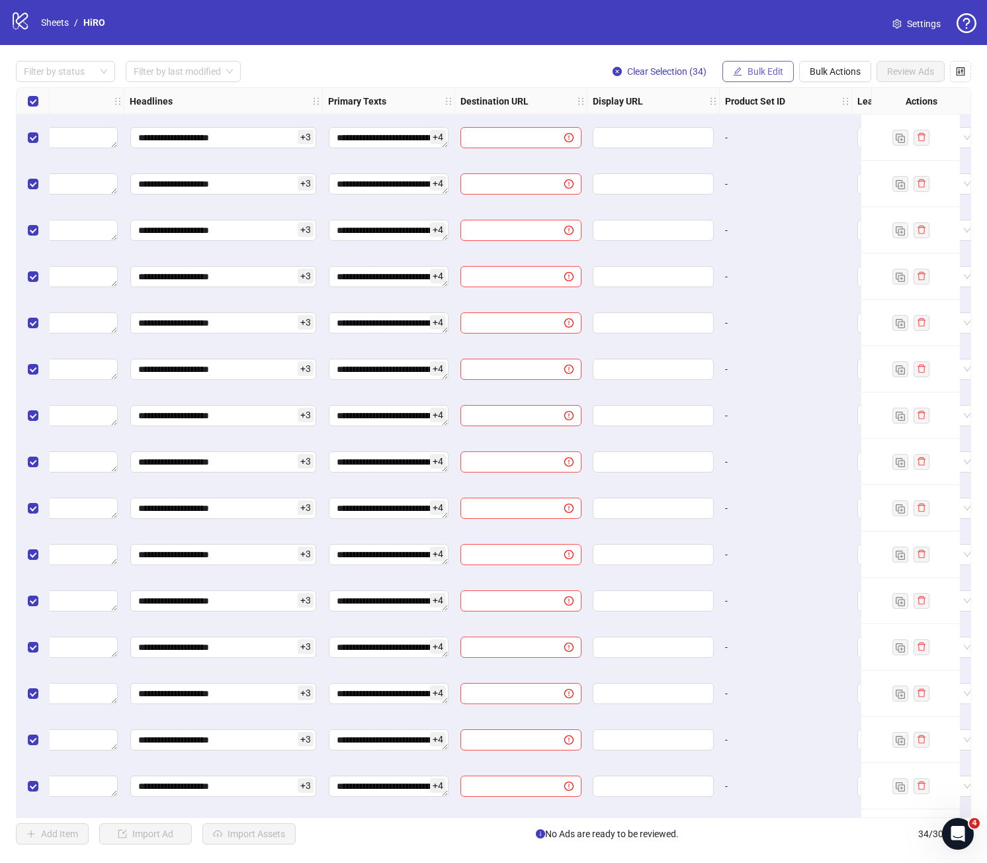
click at [733, 78] on button "Bulk Edit" at bounding box center [757, 71] width 71 height 21
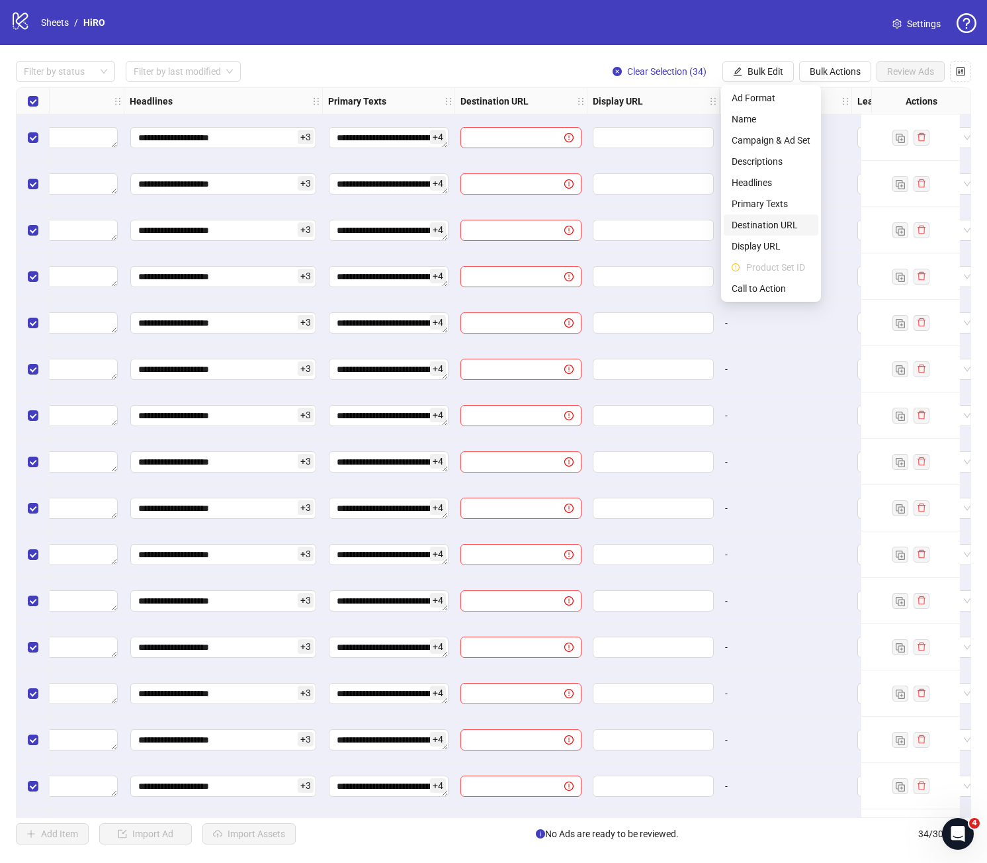
click at [758, 224] on span "Destination URL" at bounding box center [771, 225] width 79 height 15
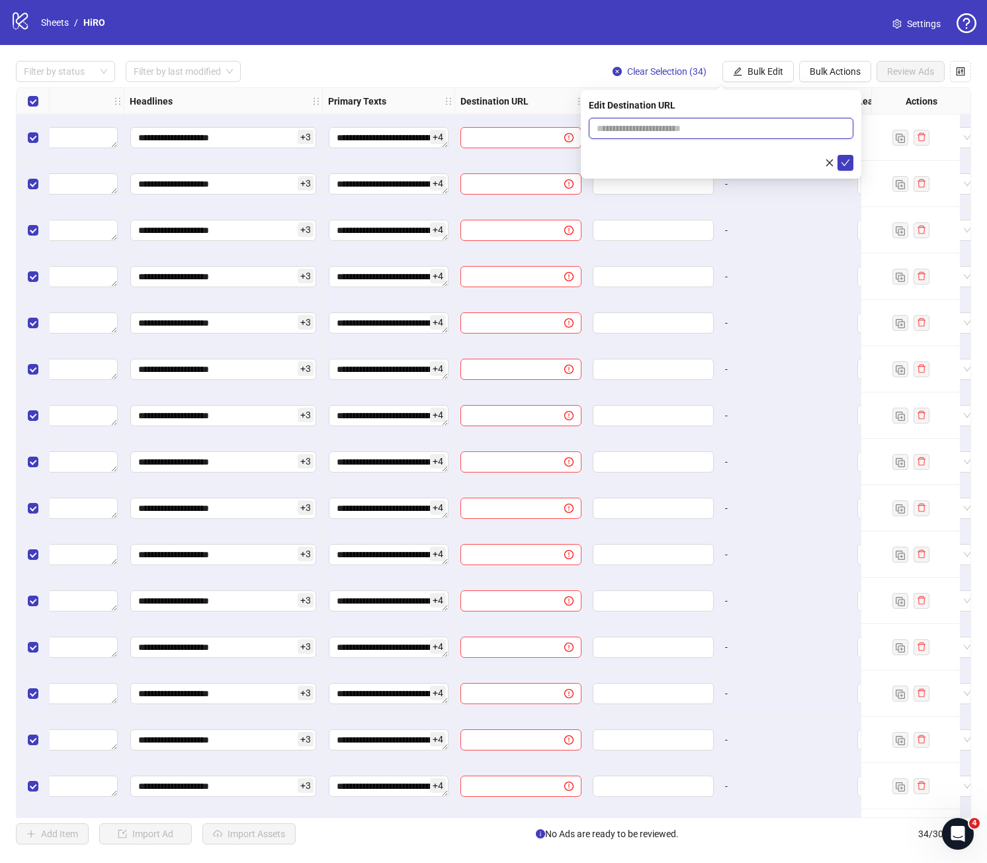
click at [681, 129] on input "text" at bounding box center [716, 128] width 238 height 15
paste input "**********"
type input "**********"
click at [844, 163] on icon "check" at bounding box center [845, 162] width 9 height 9
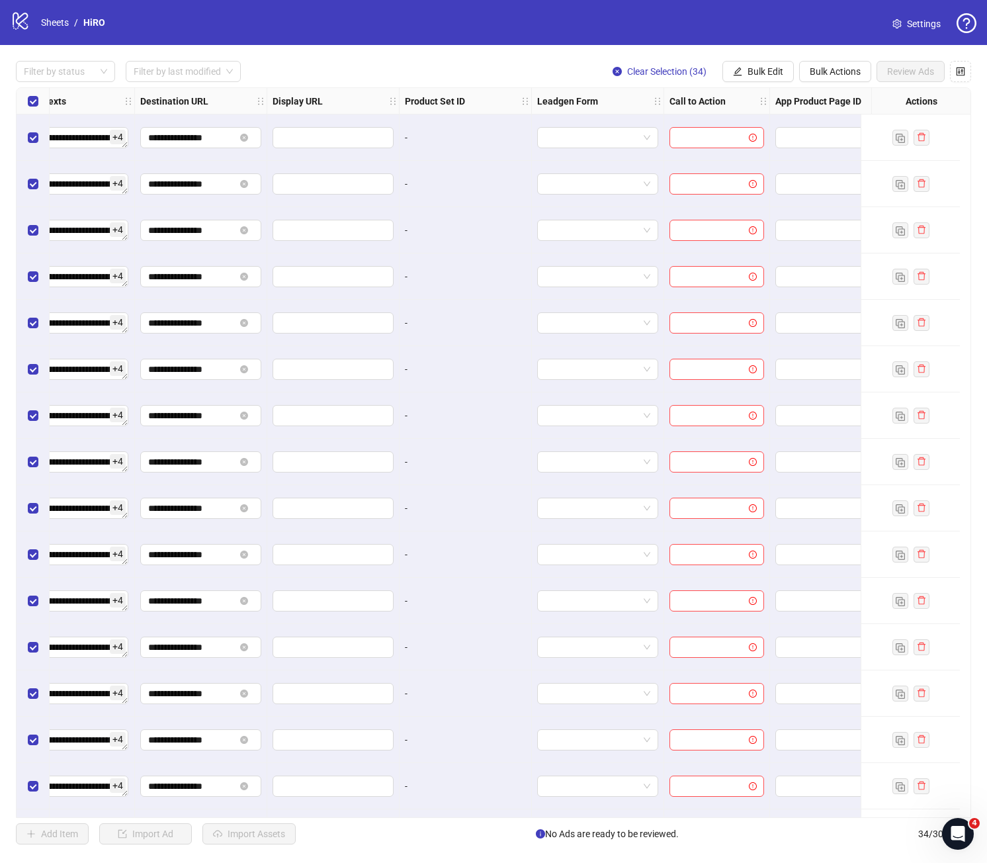
scroll to position [0, 1220]
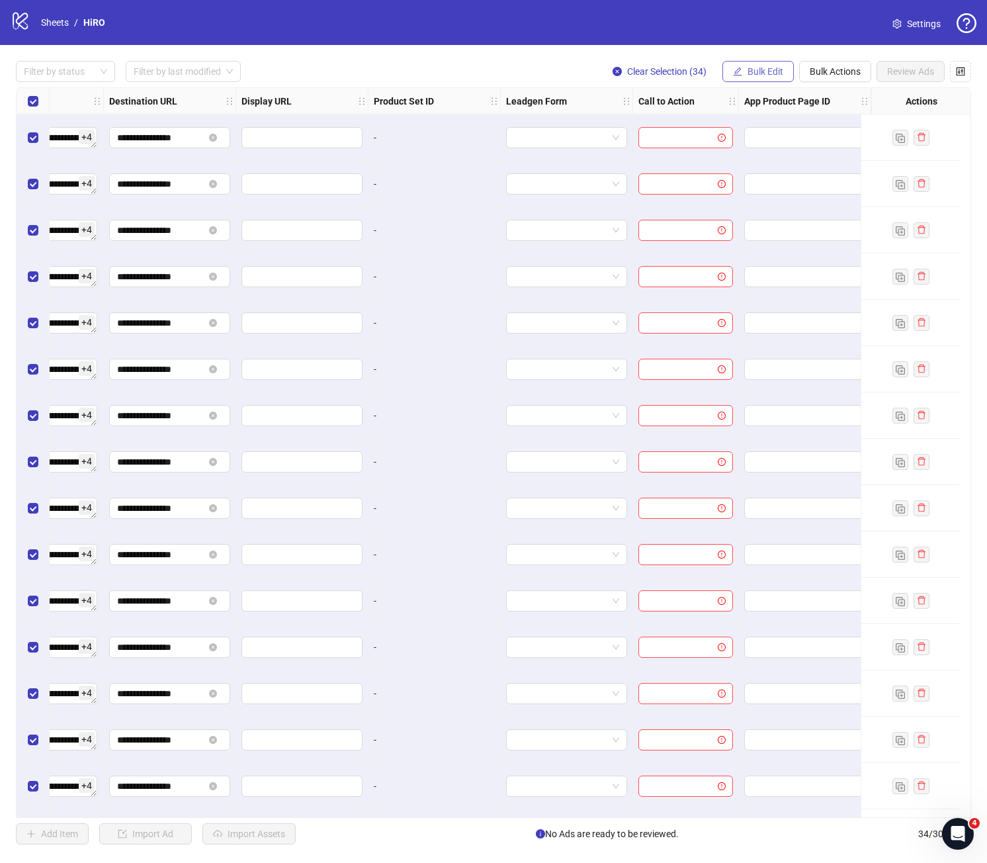
click at [752, 80] on button "Bulk Edit" at bounding box center [757, 71] width 71 height 21
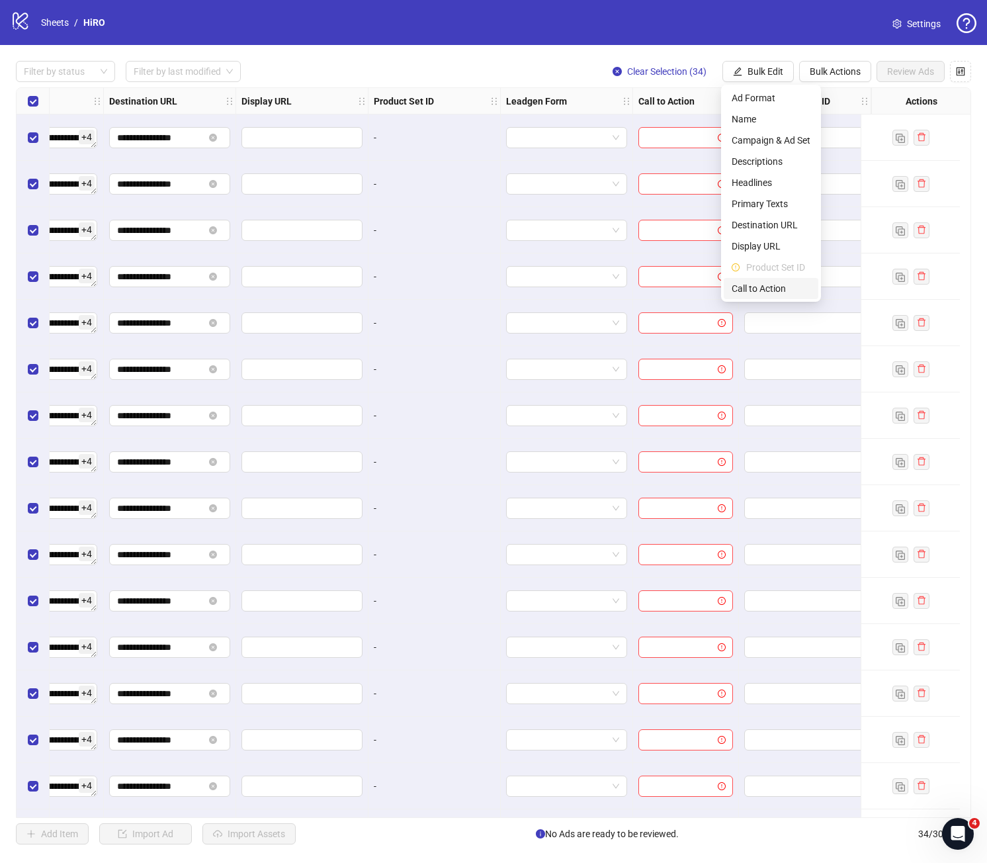
click at [758, 278] on li "Call to Action" at bounding box center [771, 288] width 95 height 21
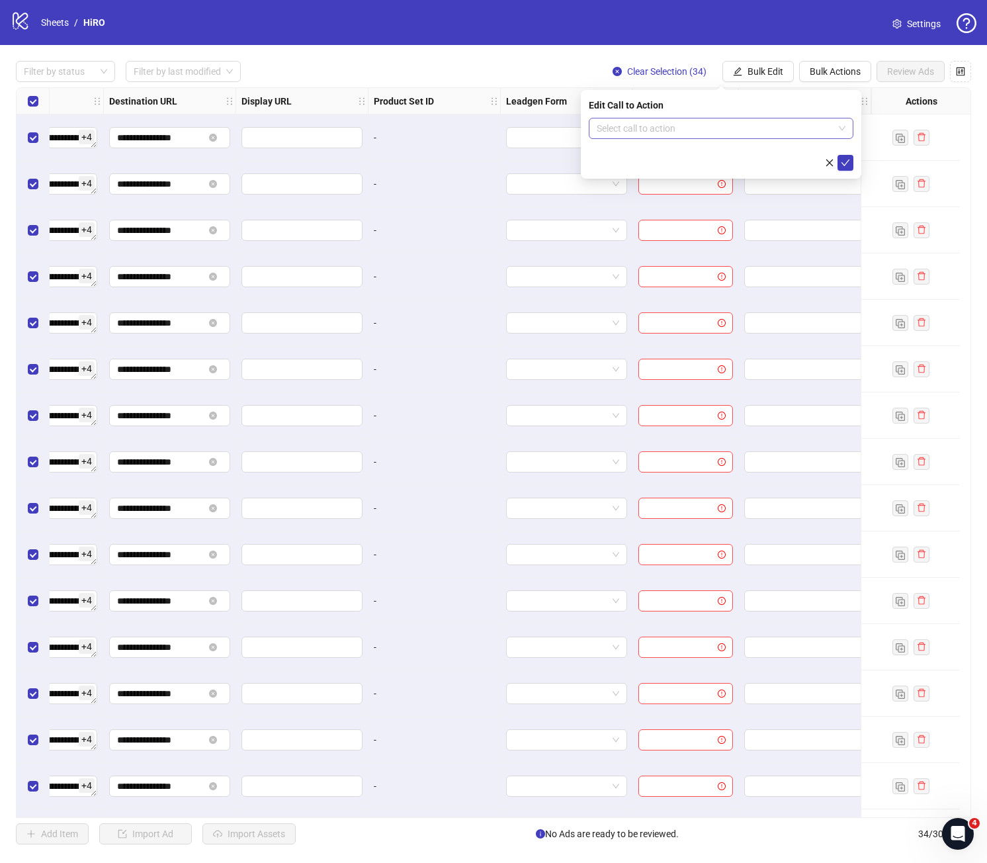
click at [695, 127] on input "search" at bounding box center [715, 128] width 237 height 20
type input "*"
type input "****"
click at [691, 161] on div "Shop now" at bounding box center [720, 155] width 243 height 15
click at [839, 159] on button "submit" at bounding box center [846, 163] width 16 height 16
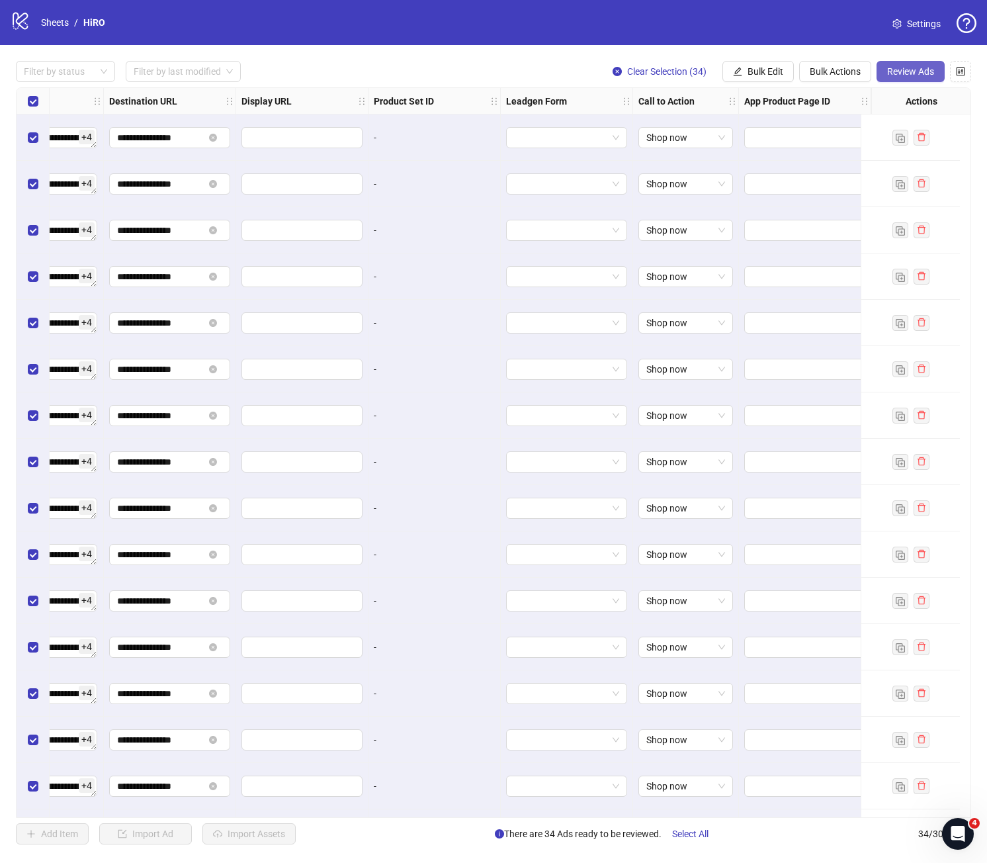
click at [924, 67] on span "Review Ads" at bounding box center [910, 71] width 47 height 11
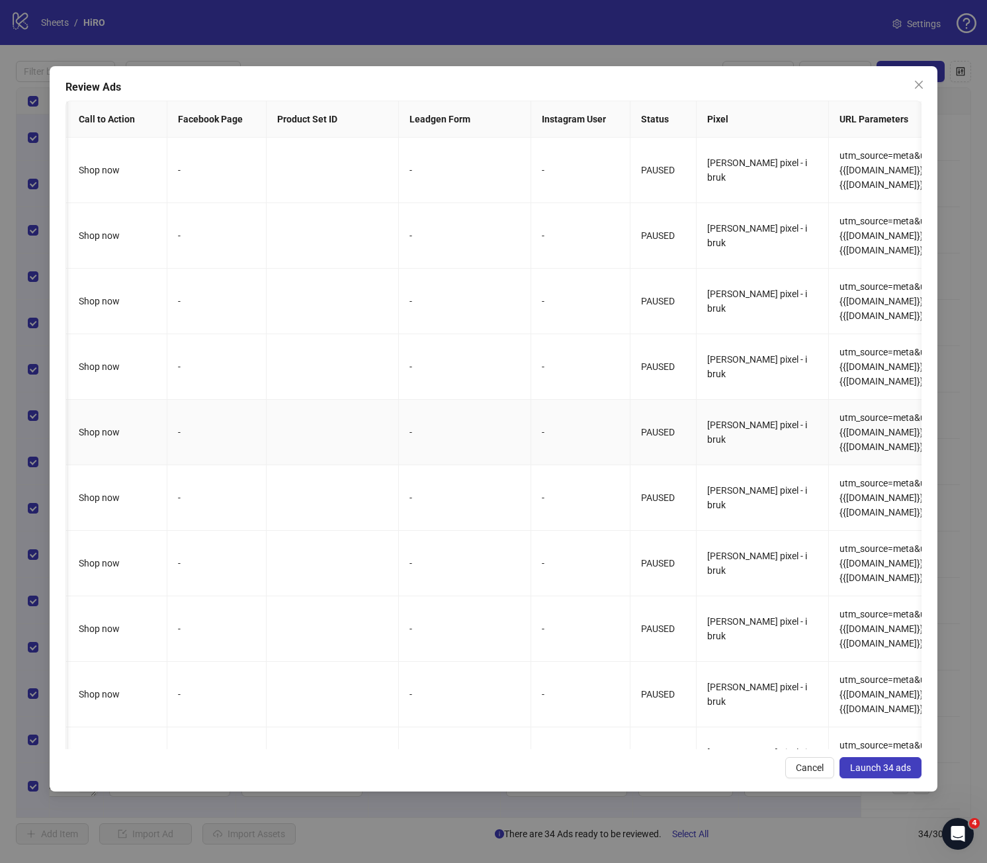
scroll to position [0, 0]
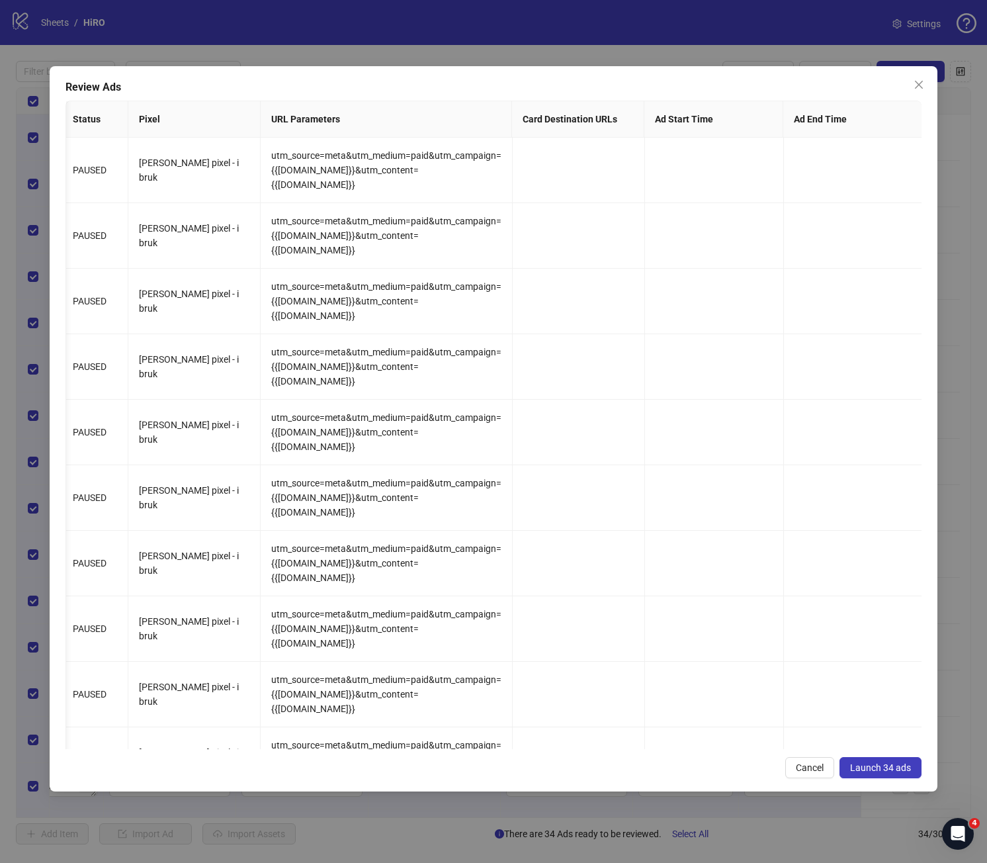
click at [872, 762] on span "Launch 34 ads" at bounding box center [880, 767] width 61 height 11
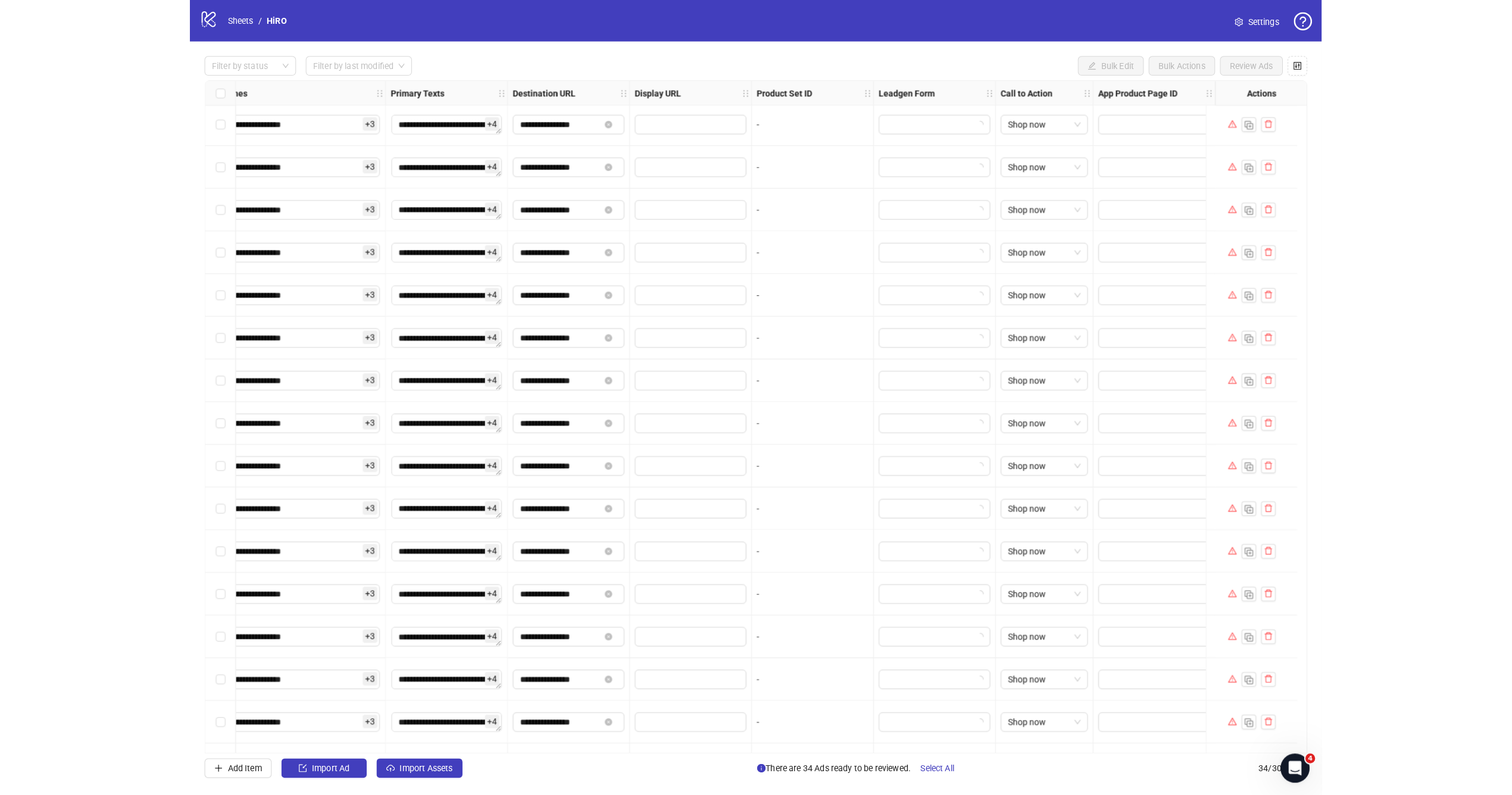
scroll to position [0, 881]
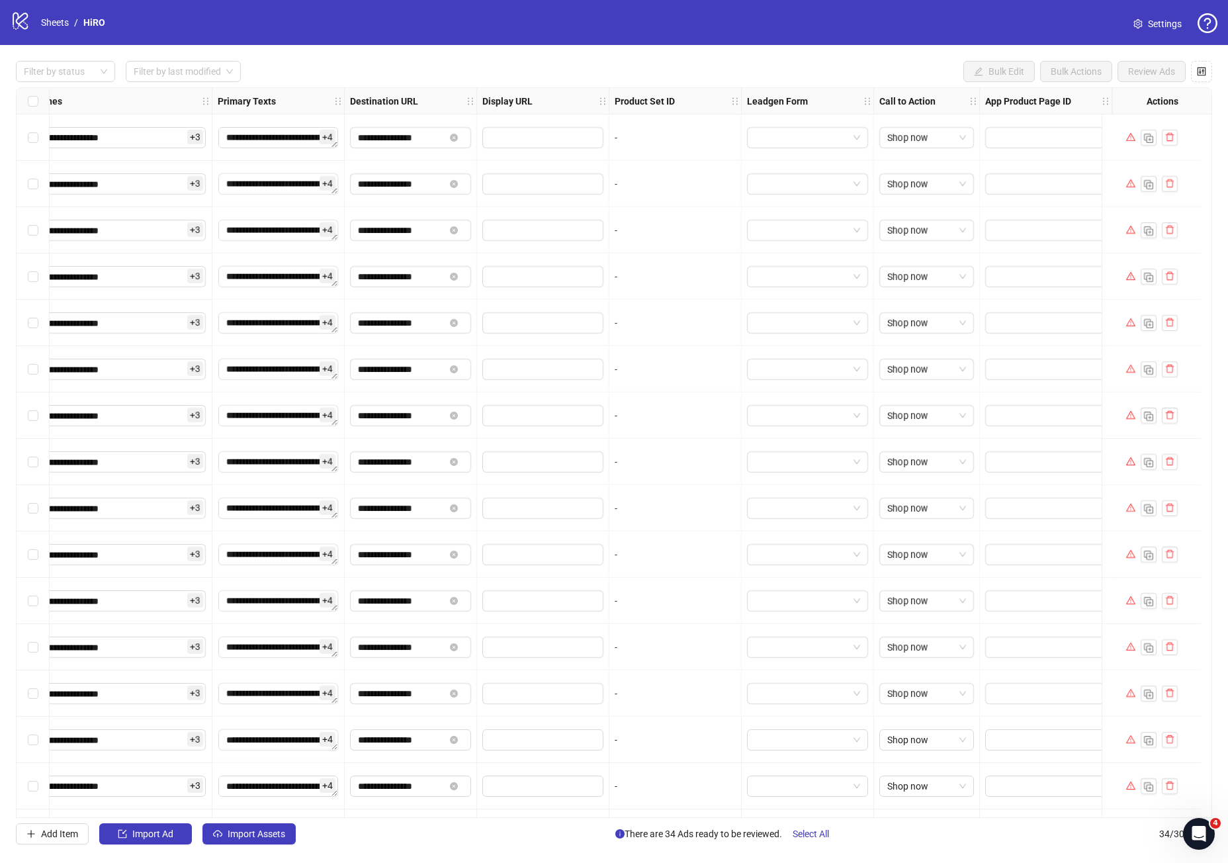
click at [1136, 131] on div at bounding box center [1152, 138] width 52 height 16
click at [1133, 136] on icon "warning" at bounding box center [1130, 136] width 9 height 9
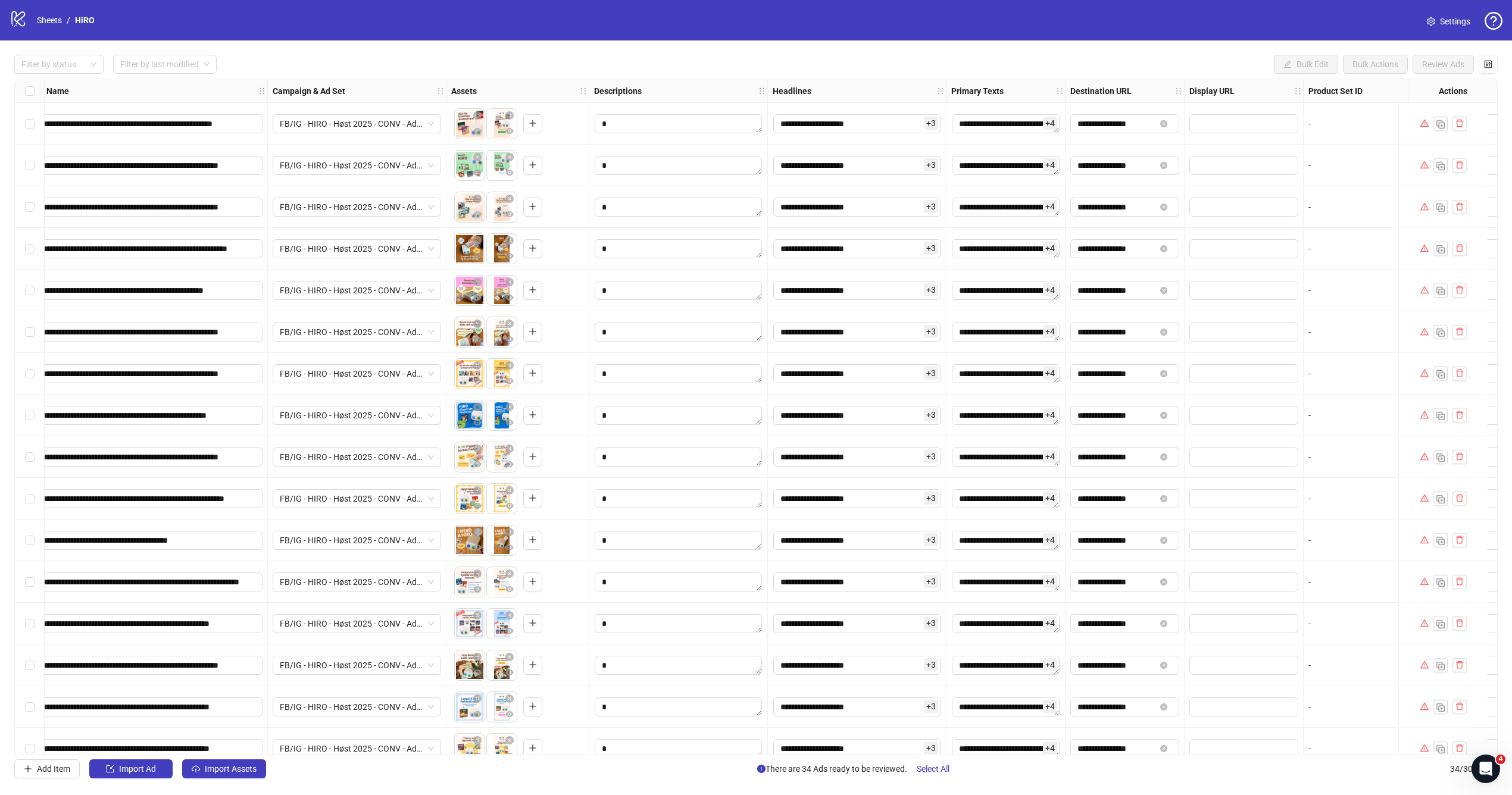
scroll to position [0, 0]
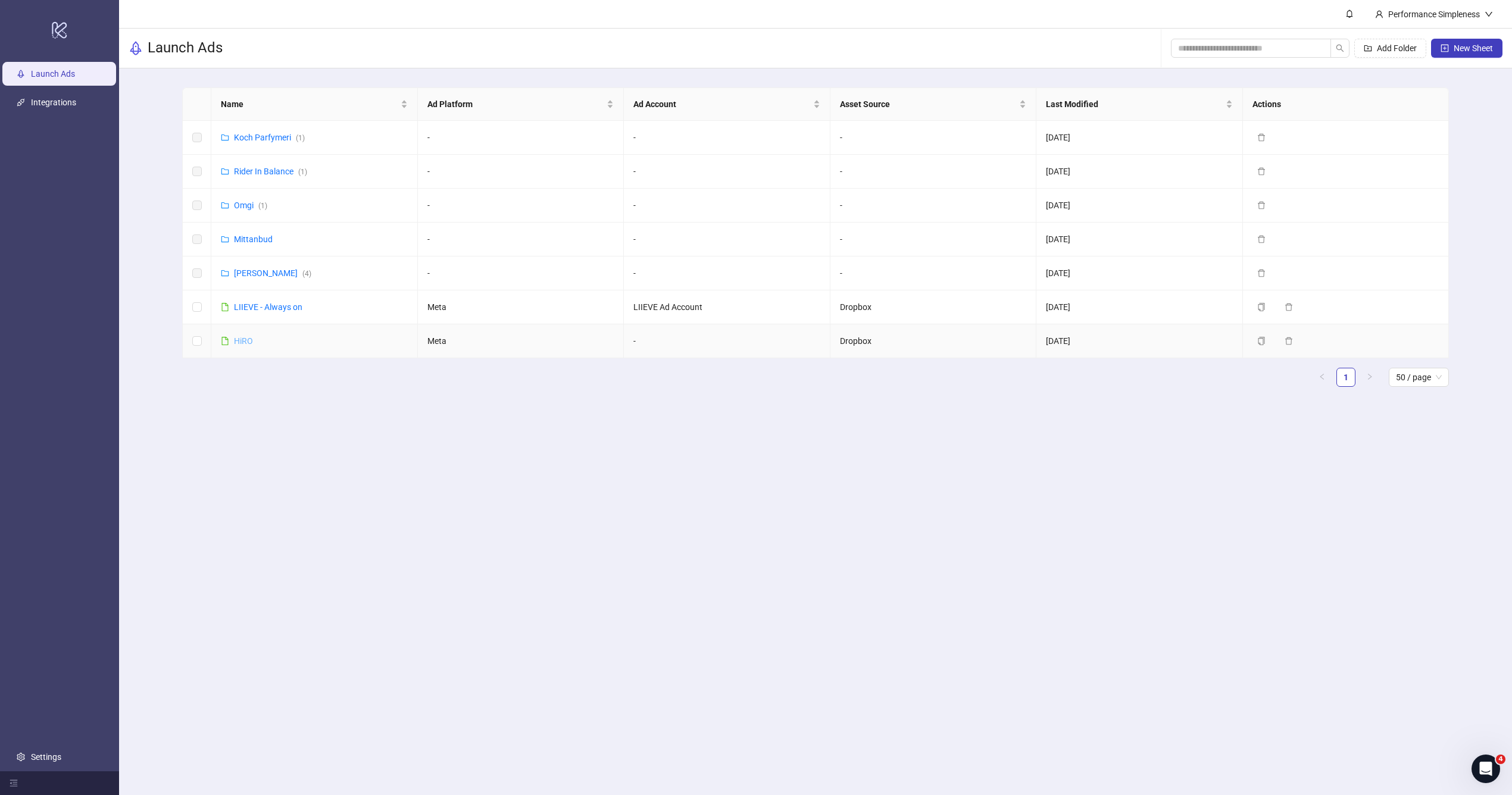
click at [248, 338] on link "HiRO" at bounding box center [243, 341] width 19 height 10
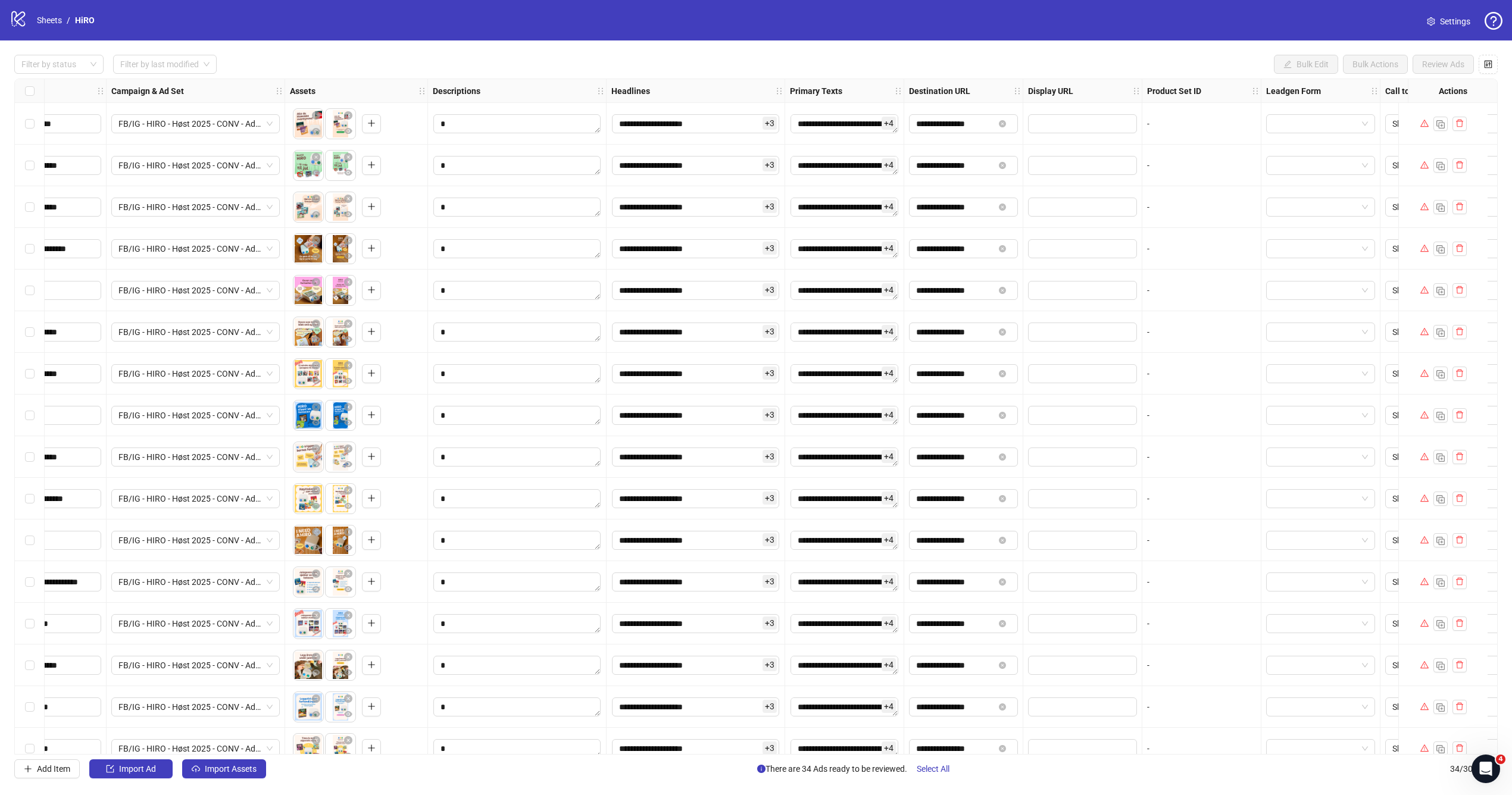
scroll to position [0, 474]
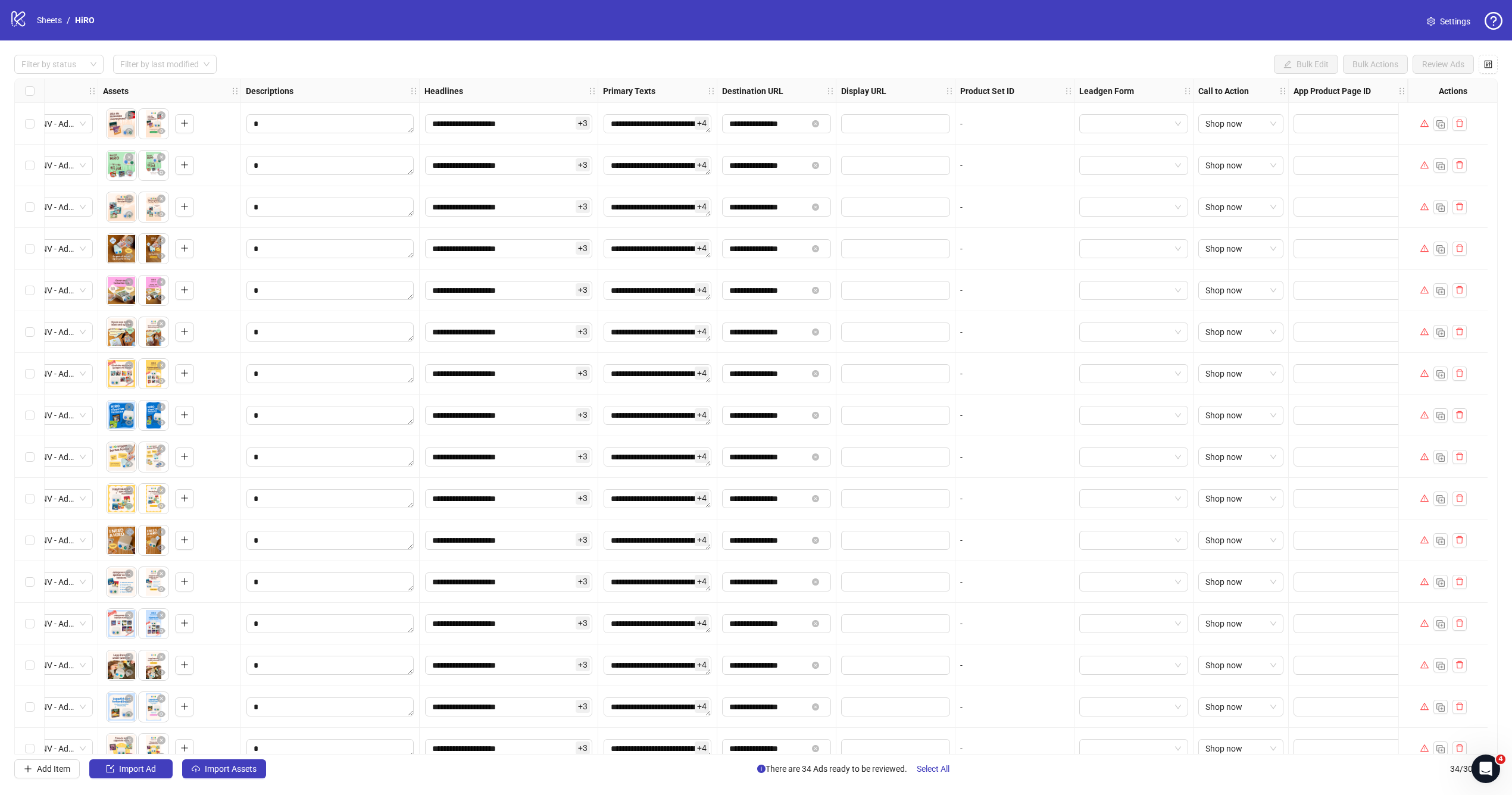
click at [1082, 127] on icon "warning" at bounding box center [1424, 122] width 8 height 8
click at [1082, 138] on div at bounding box center [1442, 123] width 89 height 41
click at [1082, 16] on span "Settings" at bounding box center [1454, 22] width 31 height 13
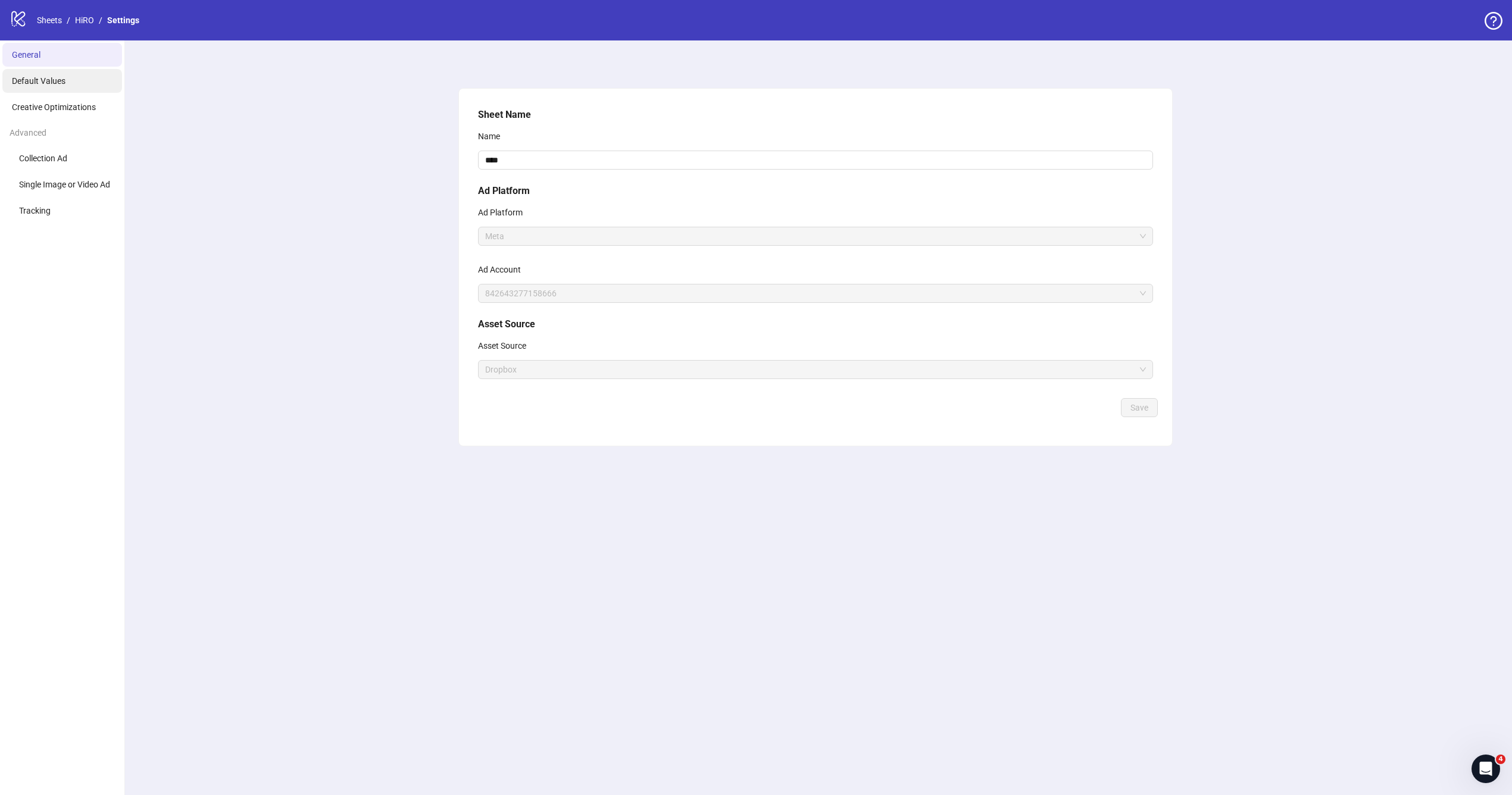
click at [107, 85] on li "Default Values" at bounding box center [62, 81] width 120 height 23
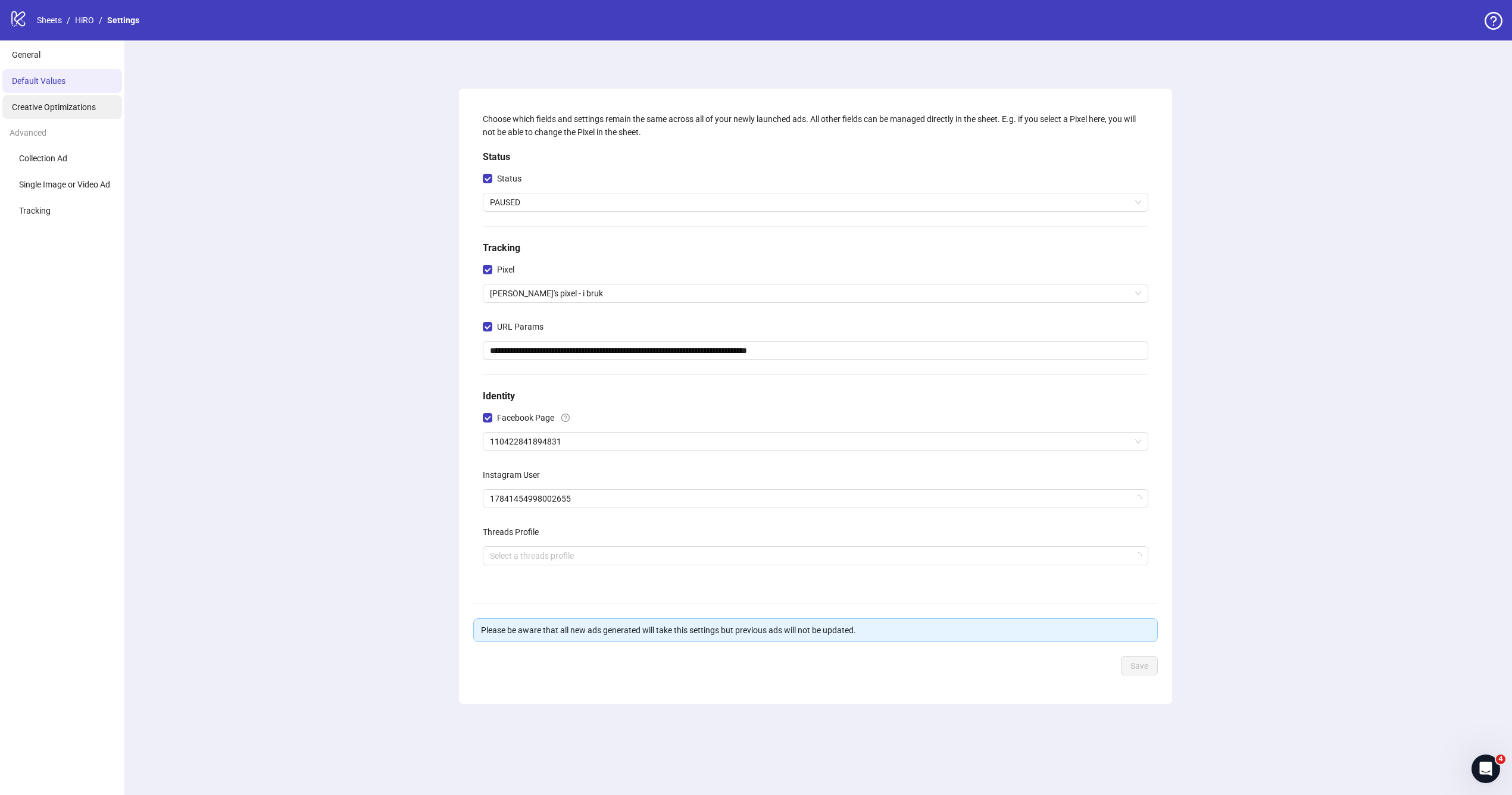
click at [103, 102] on li "Creative Optimizations" at bounding box center [62, 107] width 120 height 23
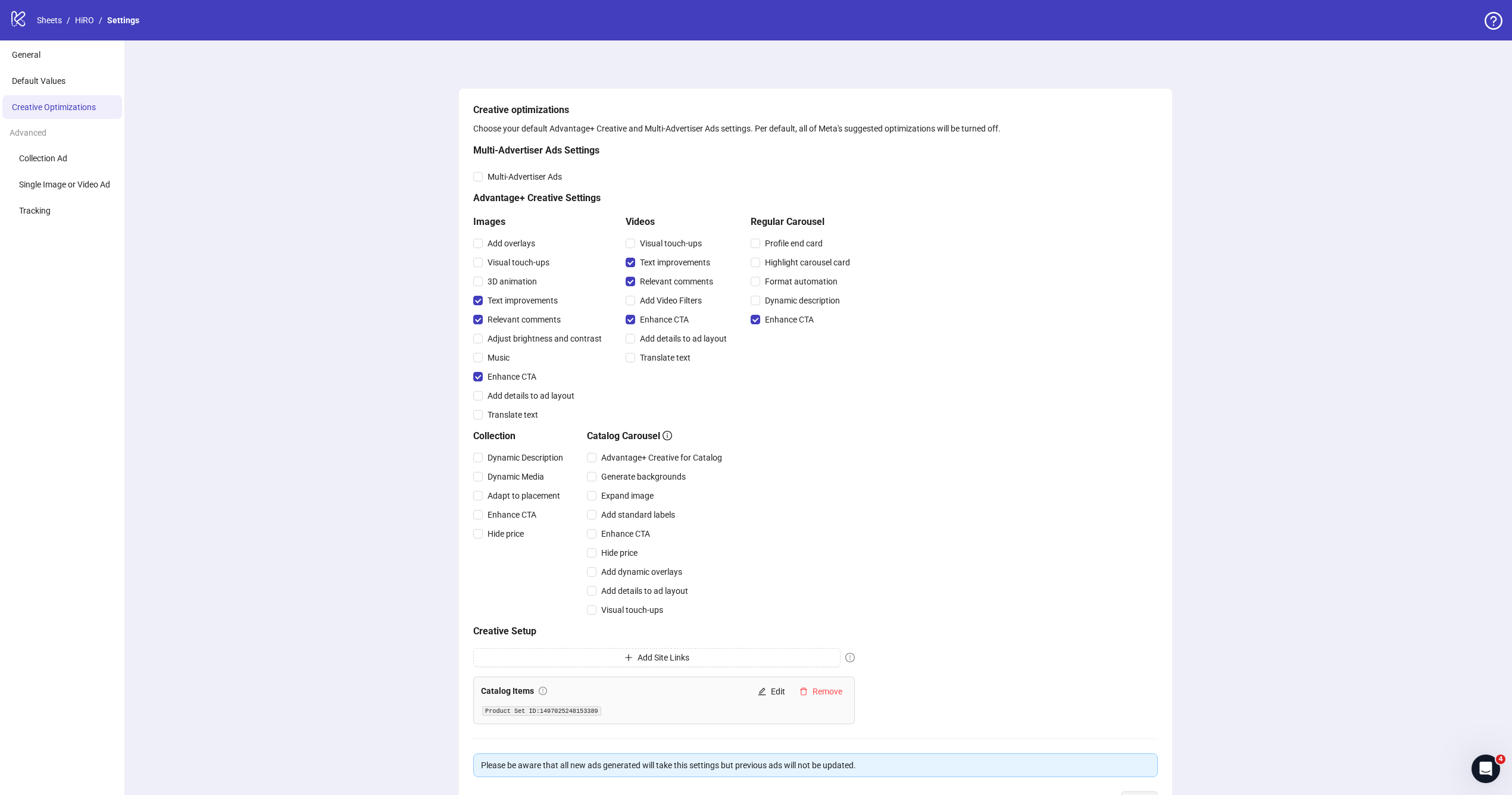
click at [98, 126] on div "Advanced" at bounding box center [62, 132] width 124 height 22
click at [80, 160] on li "Collection Ad" at bounding box center [62, 158] width 120 height 23
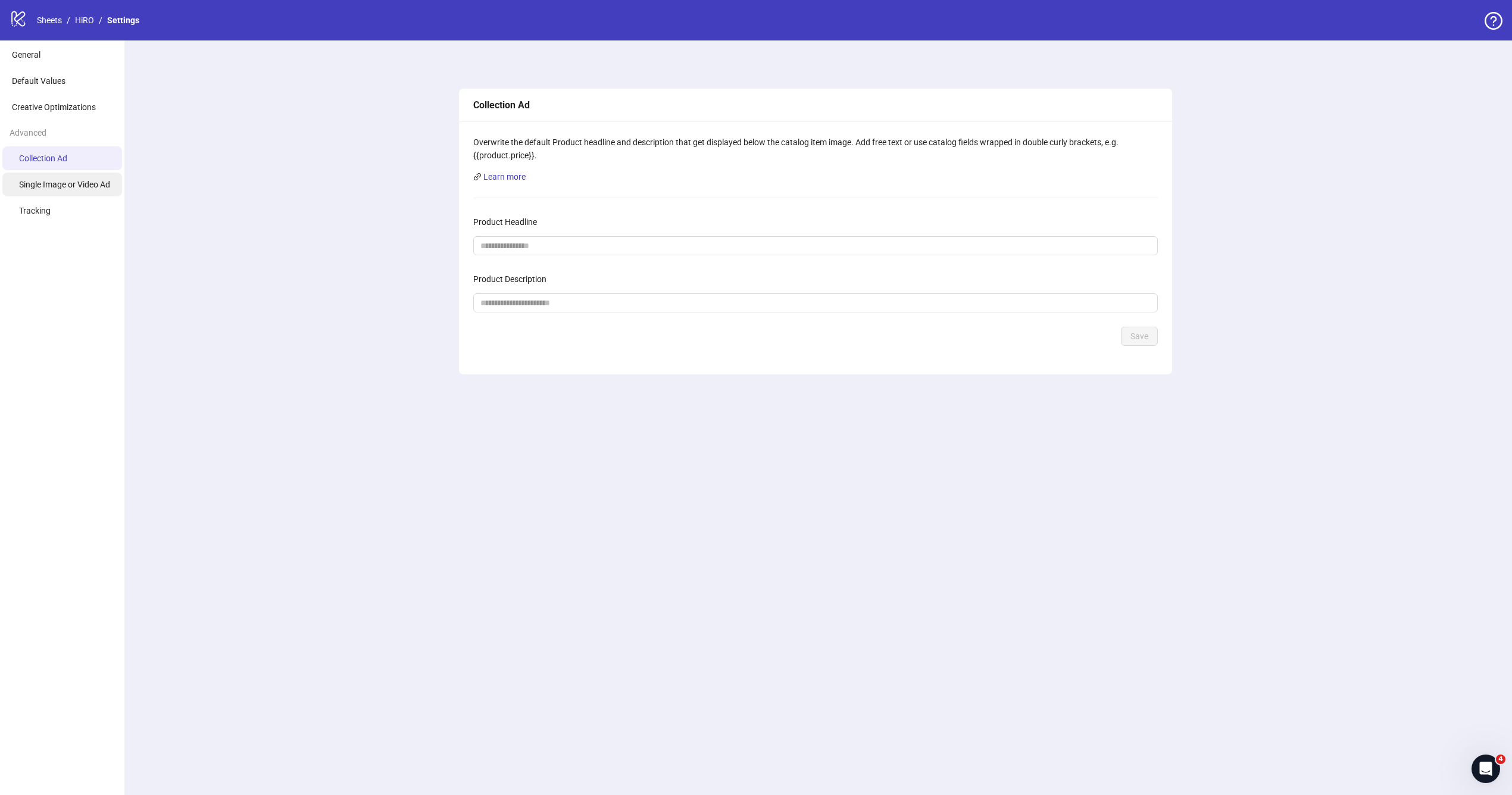
click at [80, 180] on span "Single Image or Video Ad" at bounding box center [64, 184] width 91 height 10
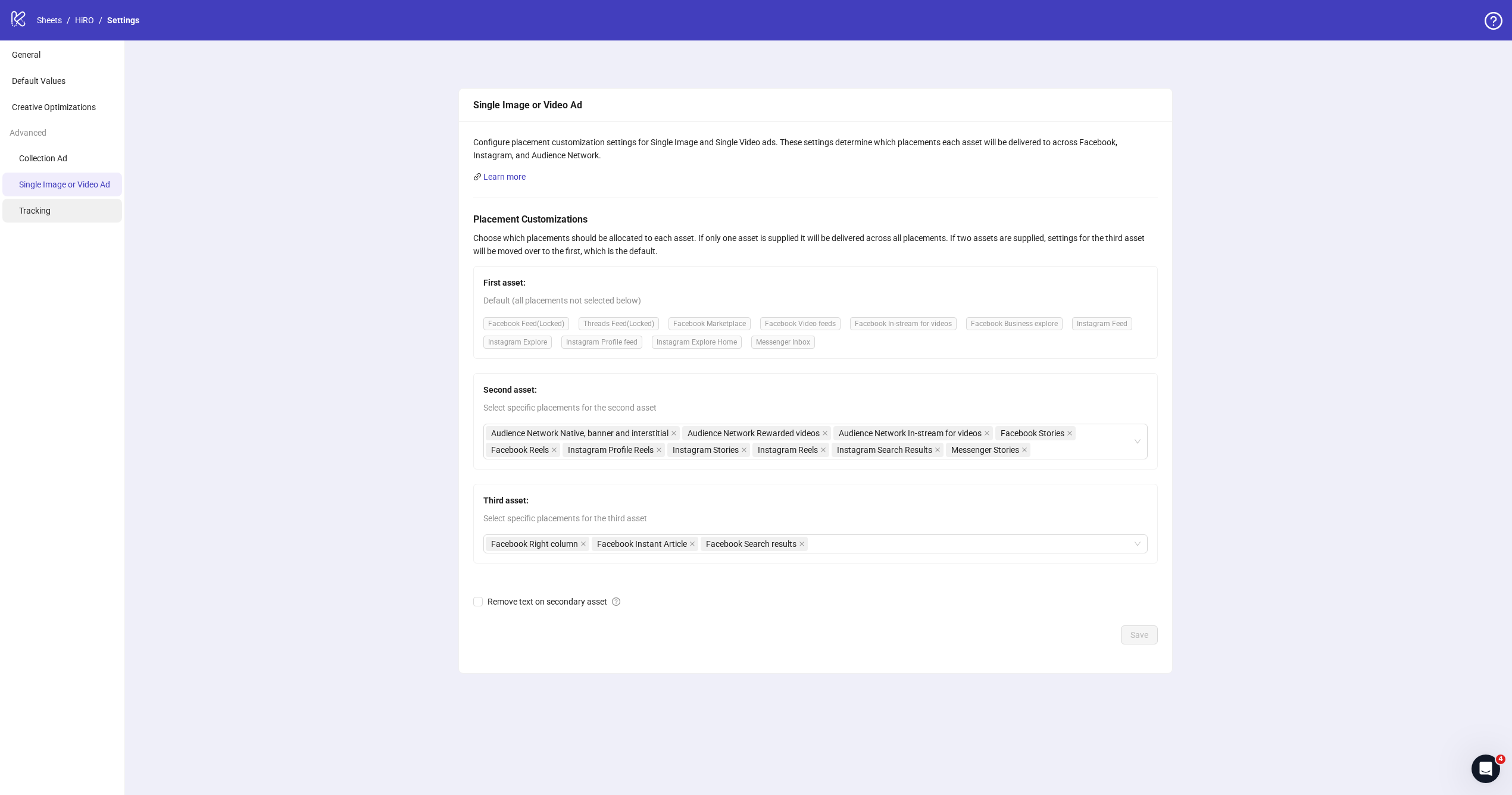
click at [72, 217] on li "Tracking" at bounding box center [62, 210] width 120 height 23
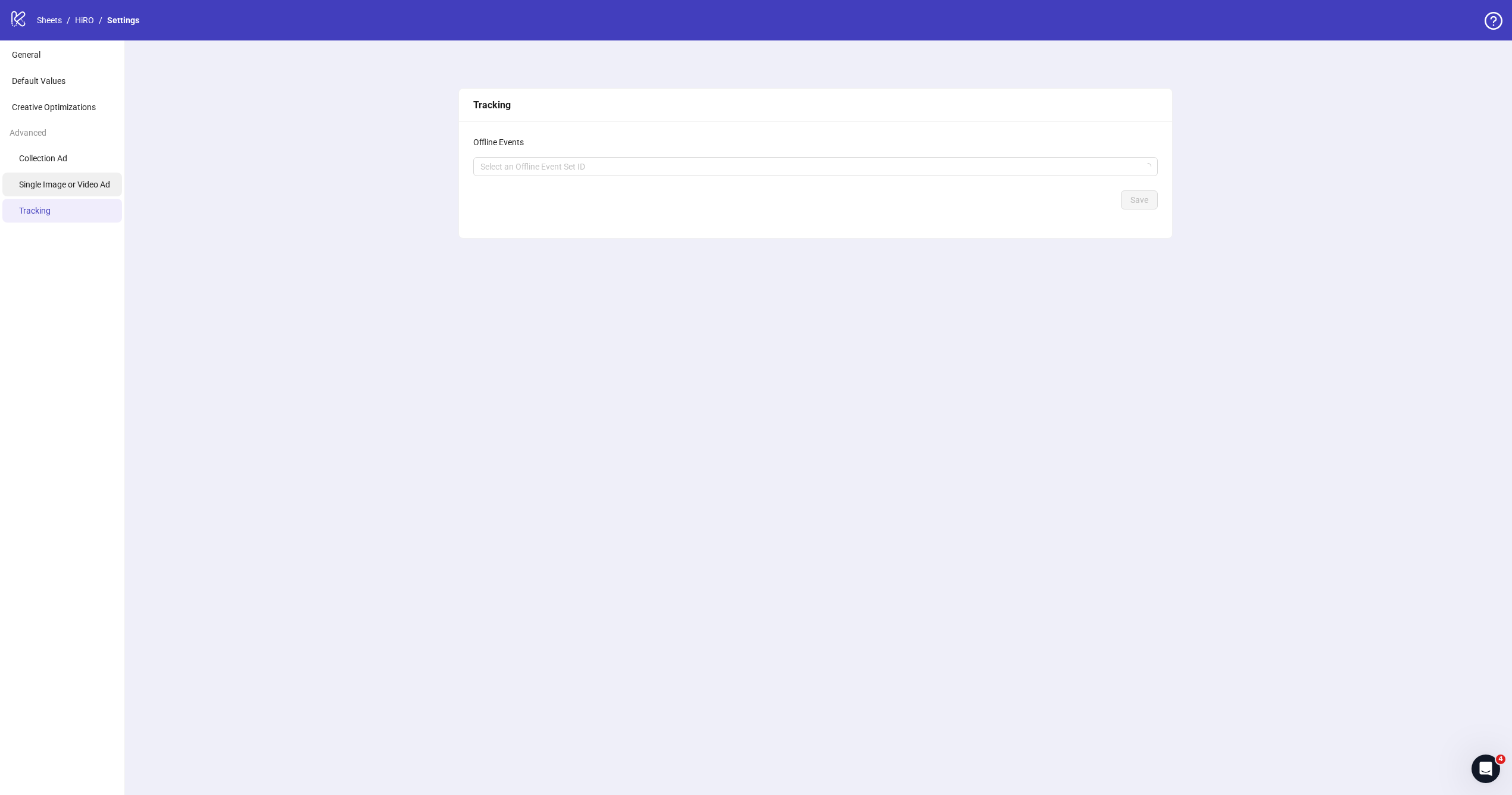
click at [69, 185] on span "Single Image or Video Ad" at bounding box center [64, 184] width 91 height 10
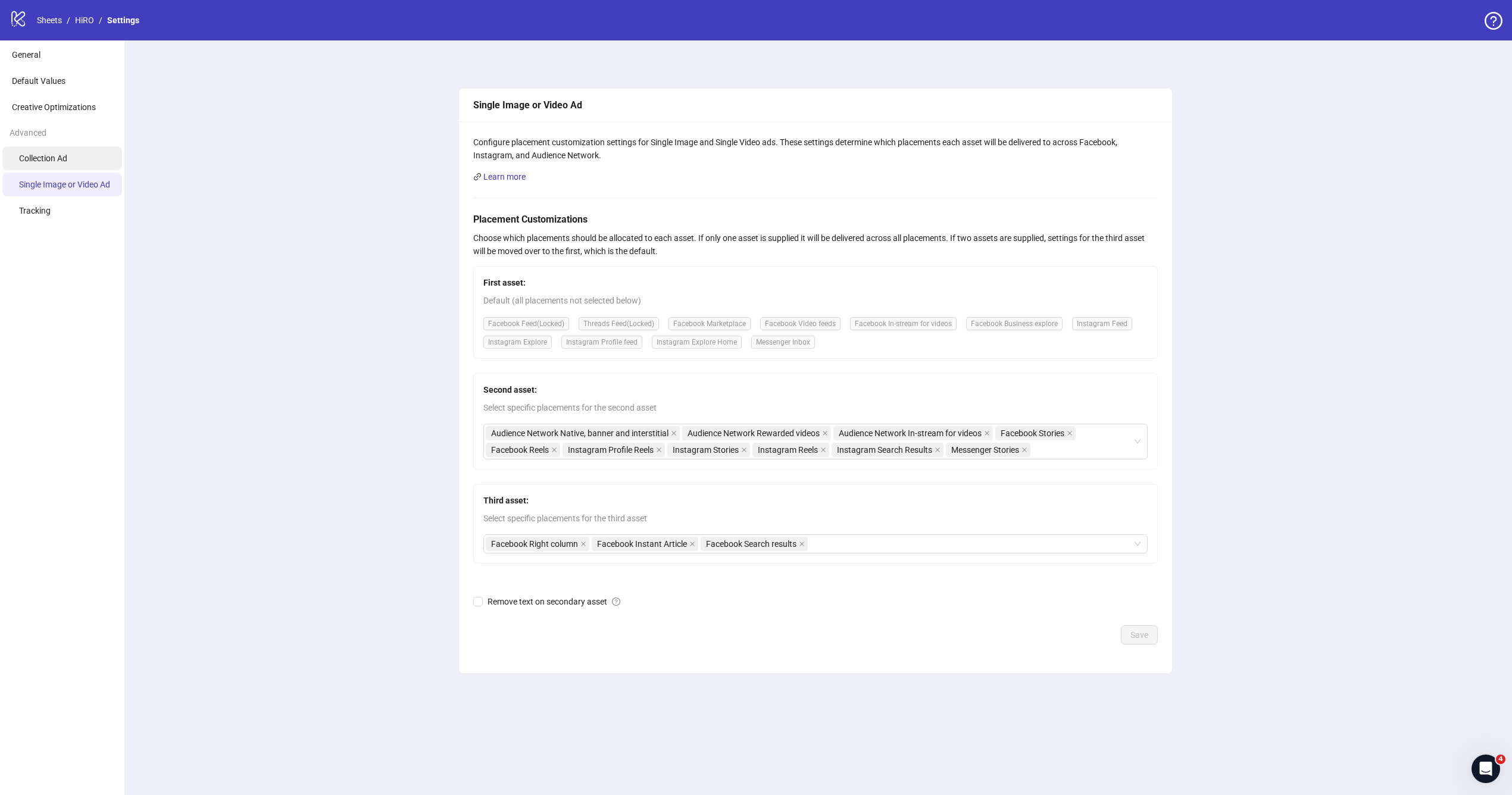
click at [65, 159] on span "Collection Ad" at bounding box center [43, 158] width 49 height 10
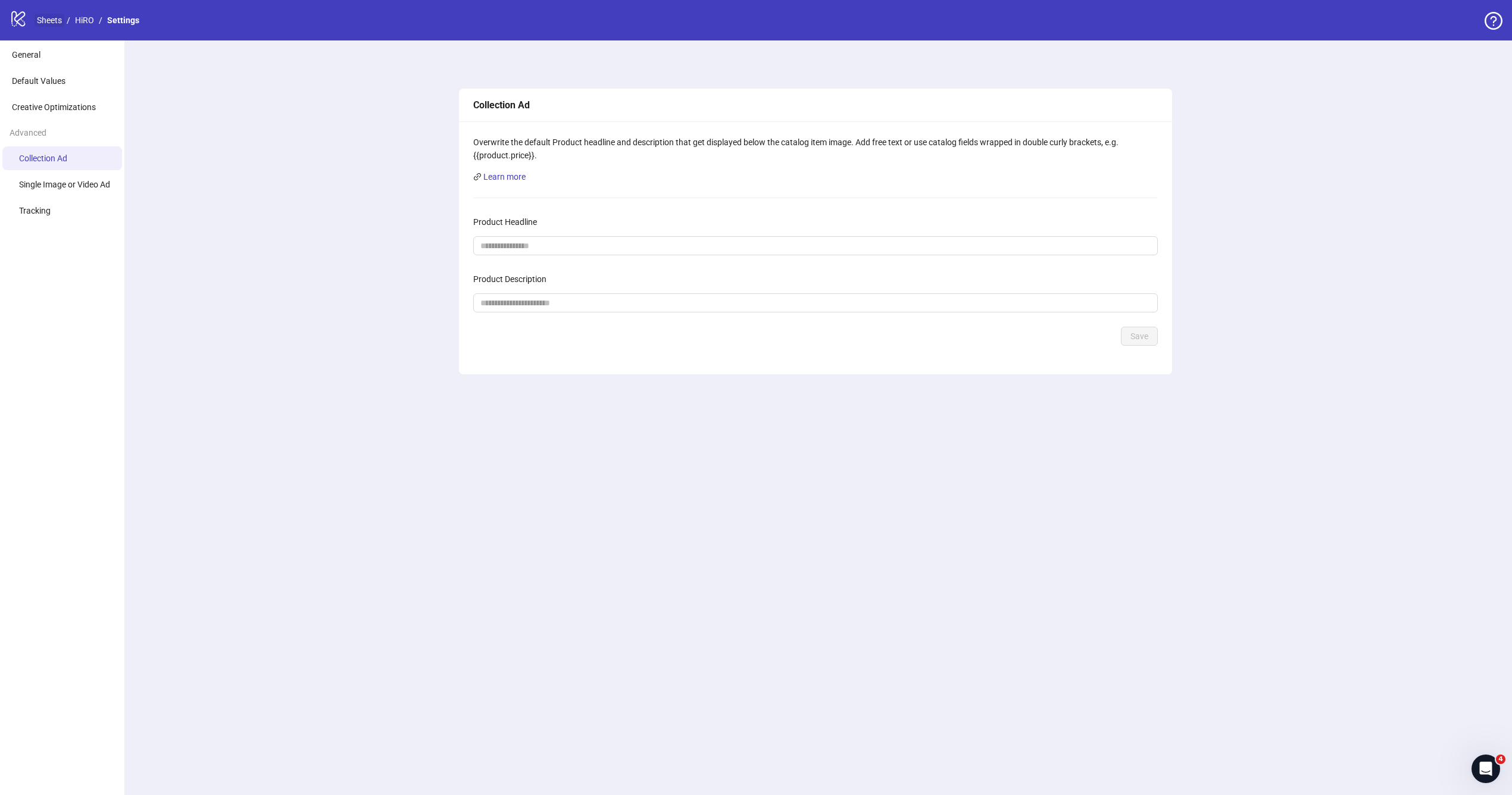
click at [54, 19] on link "Sheets" at bounding box center [49, 20] width 30 height 13
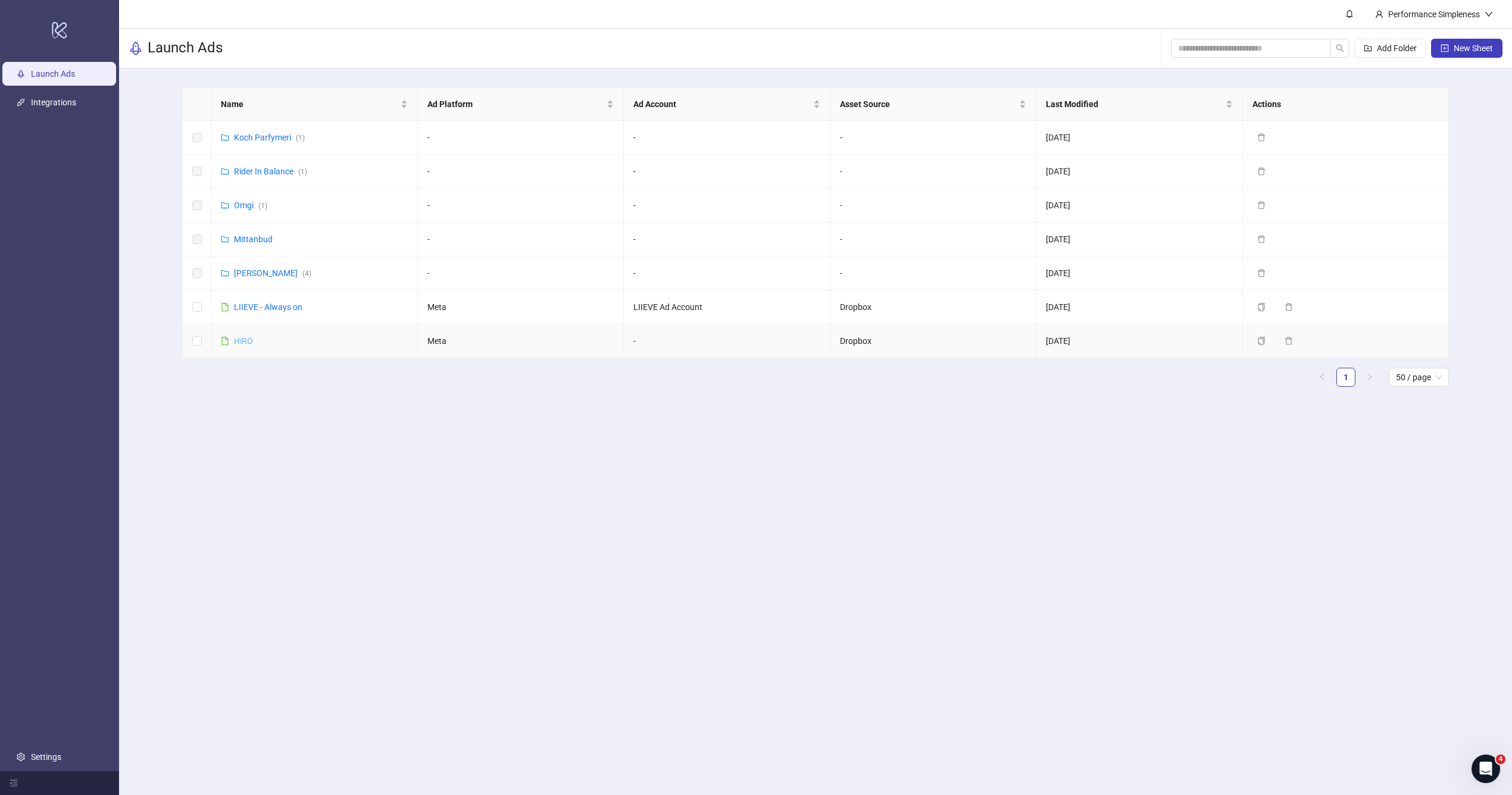
click at [237, 338] on link "HiRO" at bounding box center [243, 341] width 19 height 10
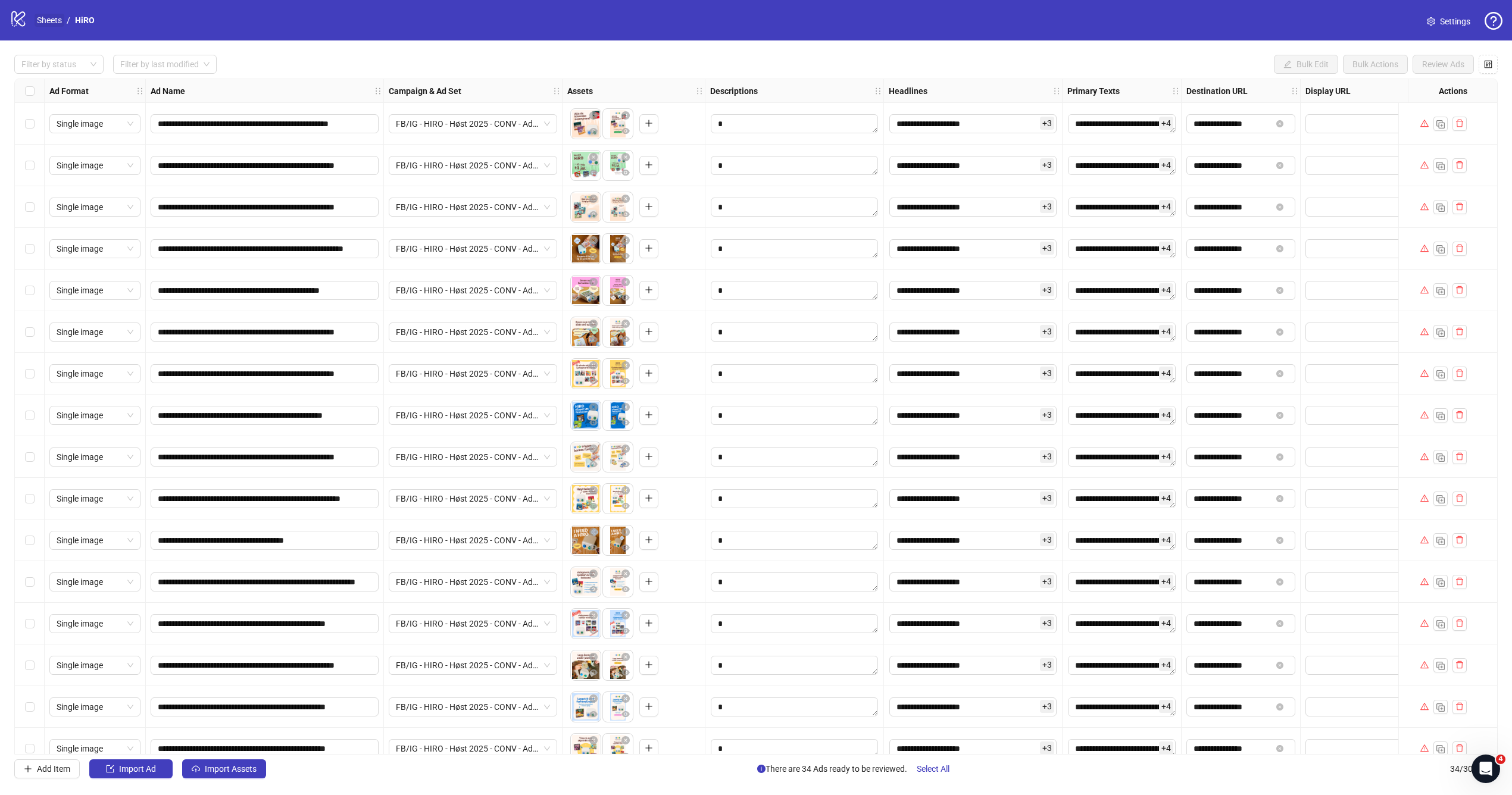
click at [50, 25] on link "Sheets" at bounding box center [49, 20] width 30 height 13
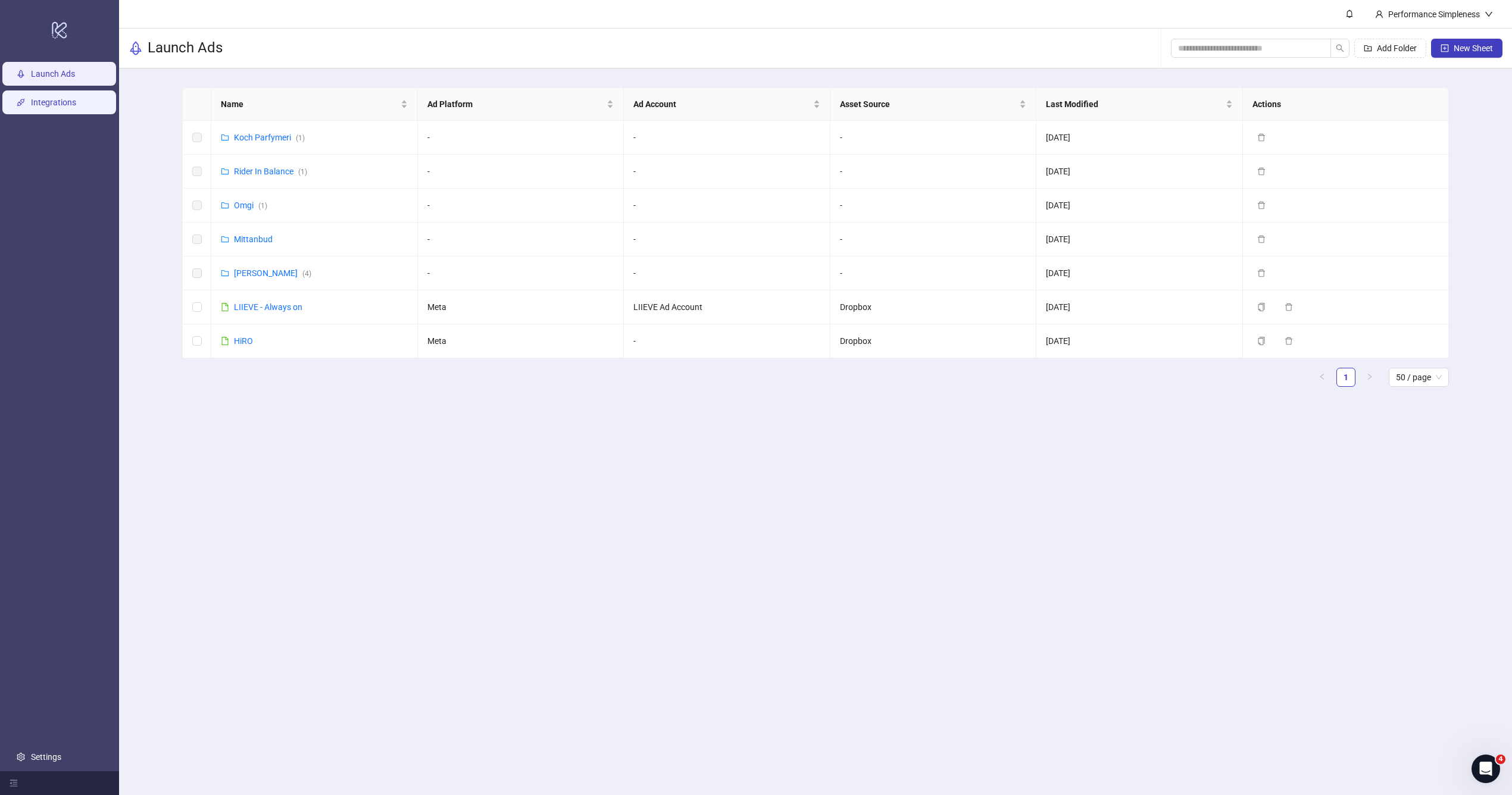
click at [69, 103] on link "Integrations" at bounding box center [53, 103] width 45 height 10
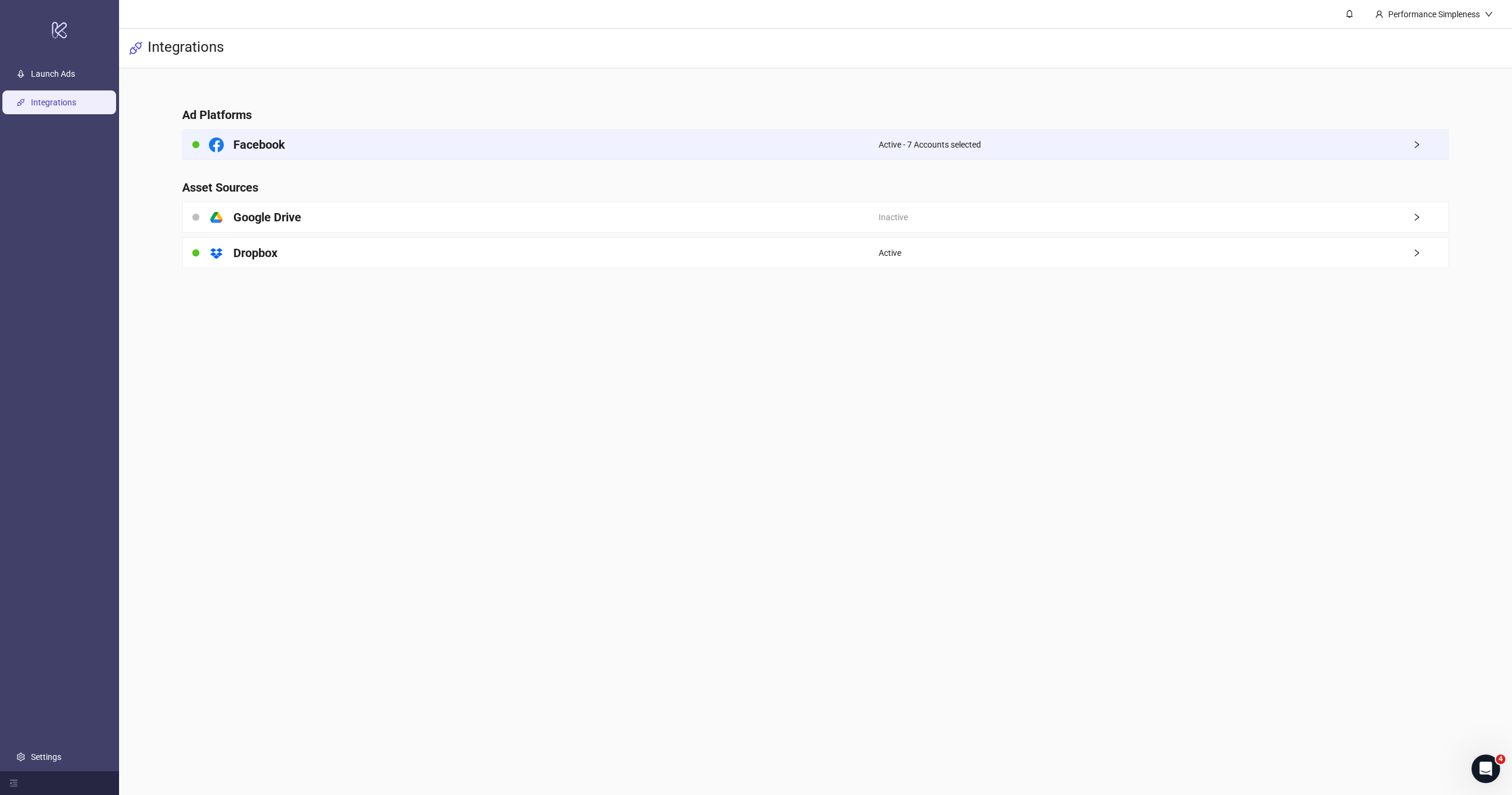
click at [1117, 156] on div "Active - 7 Accounts selected" at bounding box center [1163, 144] width 569 height 30
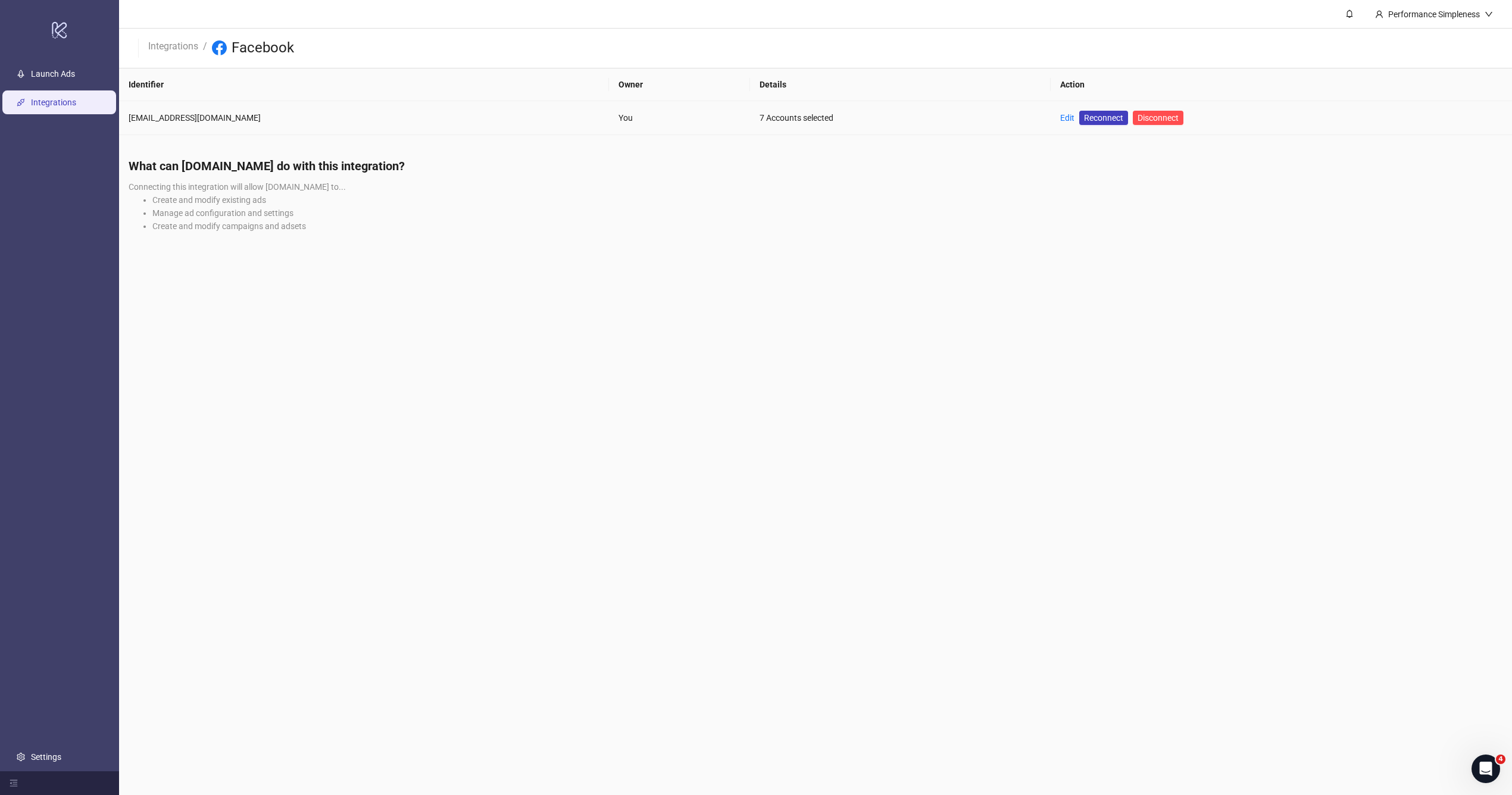
click at [1051, 121] on td "Edit Reconnect Disconnect" at bounding box center [1281, 118] width 461 height 34
click at [1060, 119] on link "Edit" at bounding box center [1067, 118] width 14 height 10
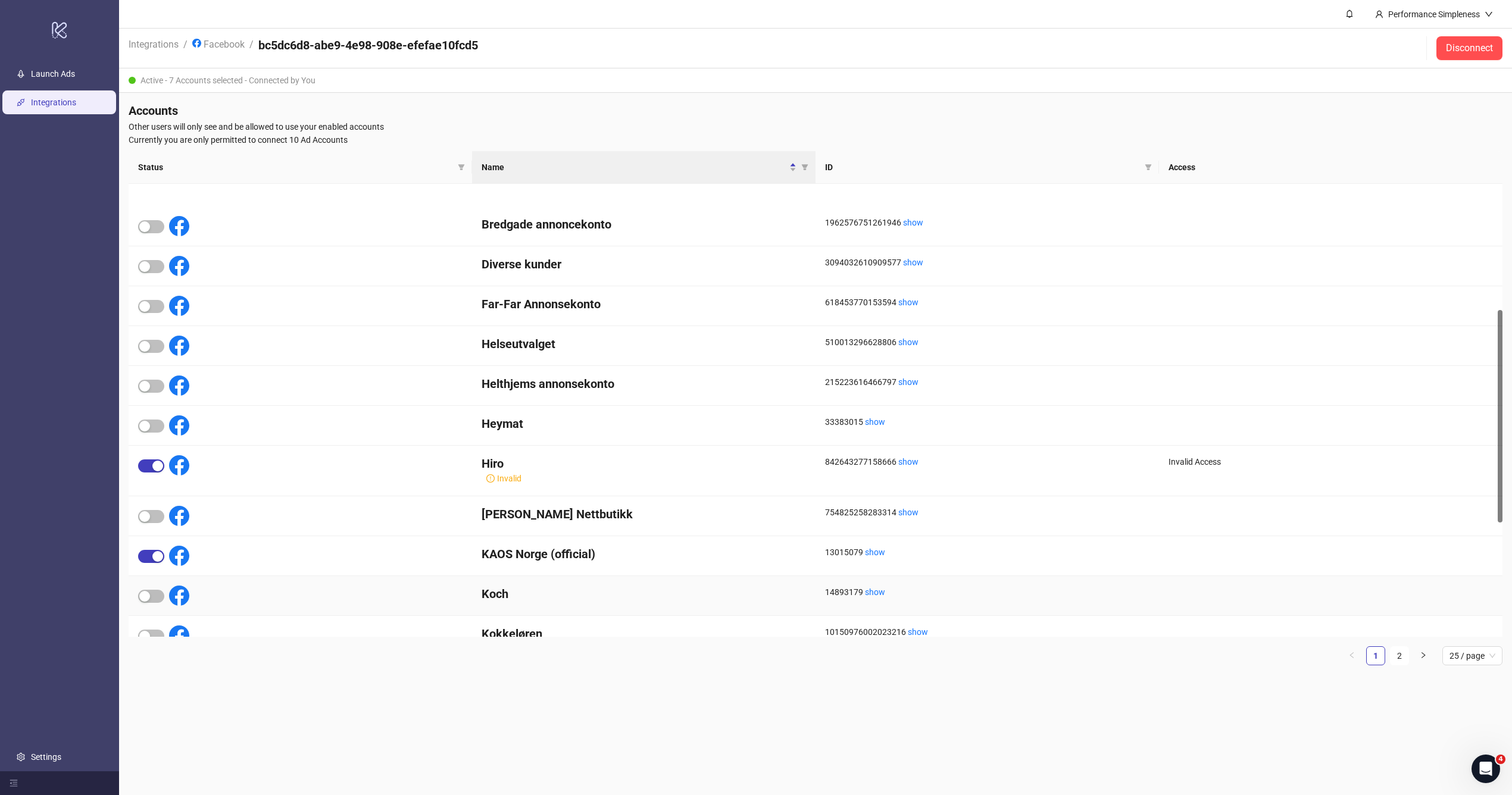
scroll to position [270, 0]
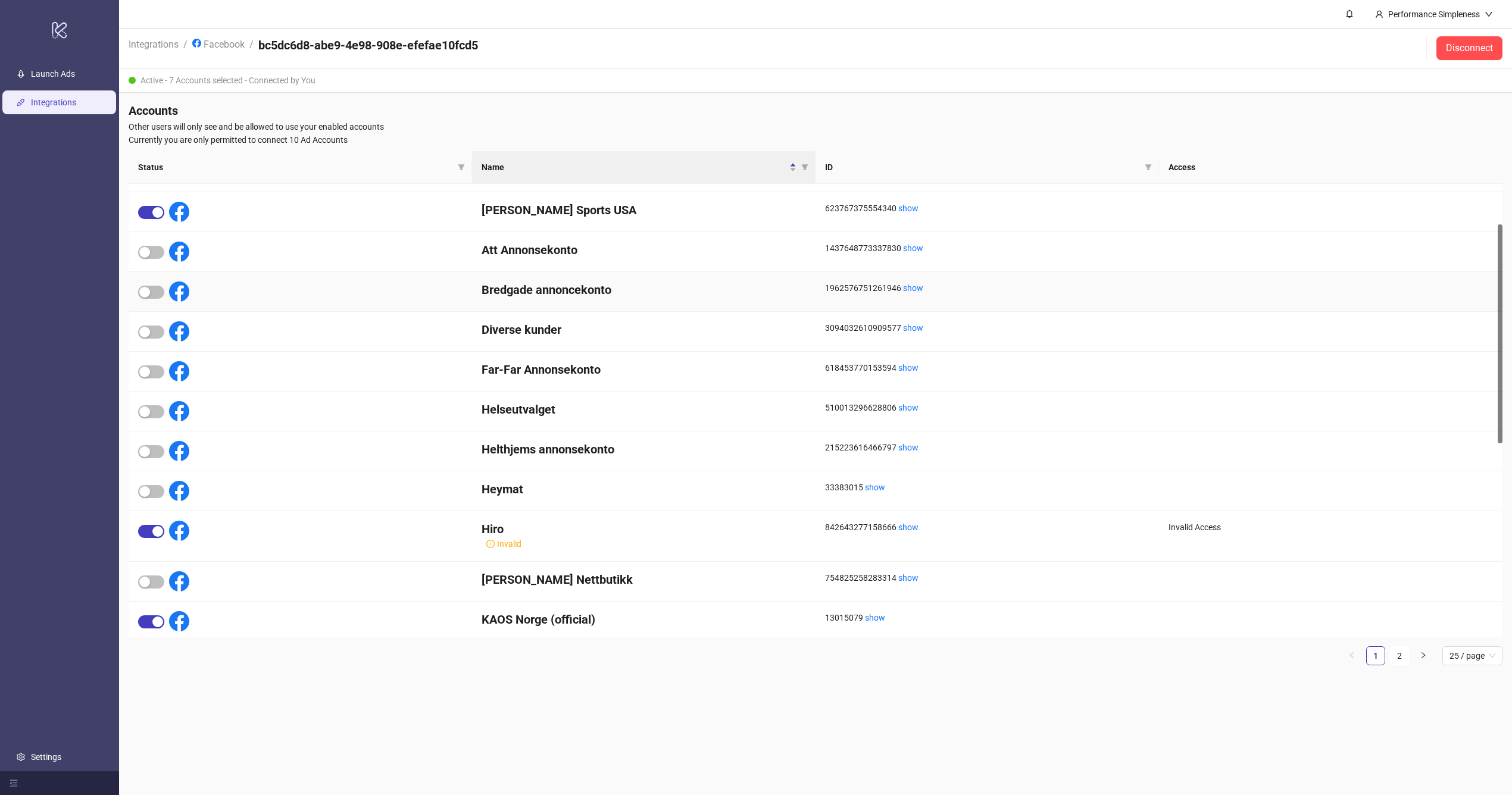
scroll to position [159, 0]
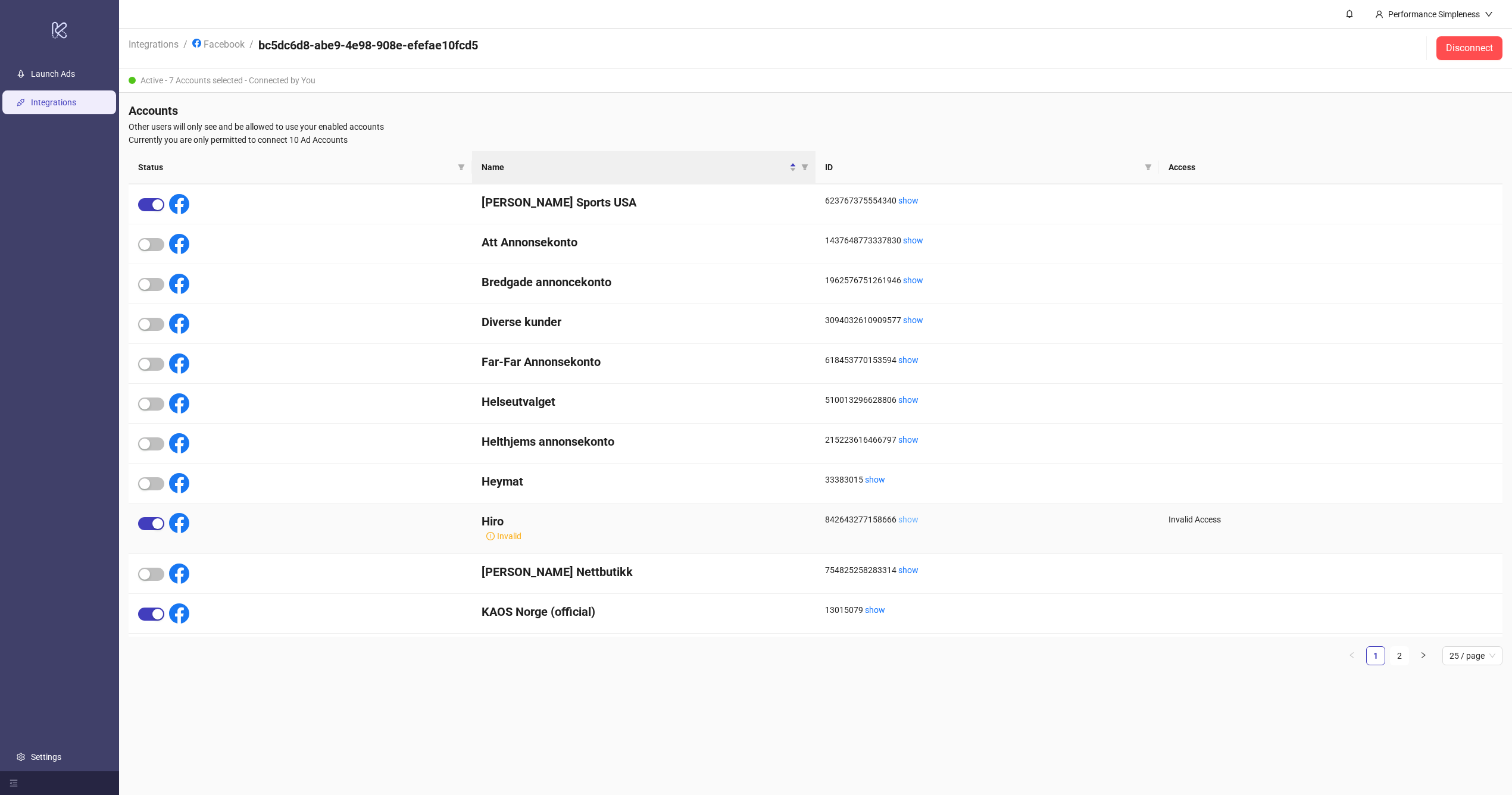
click at [908, 515] on link "show" at bounding box center [908, 519] width 20 height 10
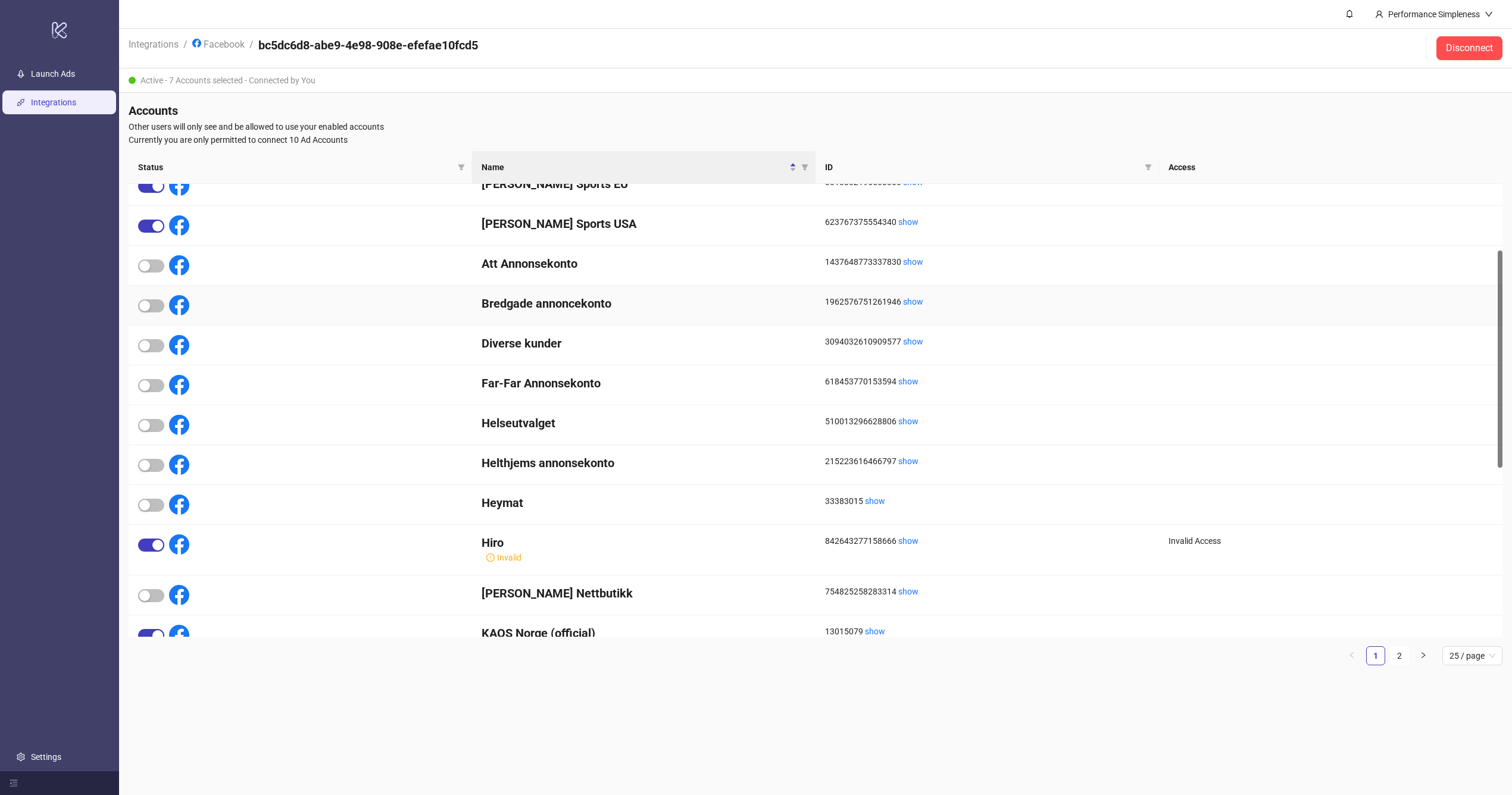
scroll to position [139, 0]
click at [236, 45] on link "Facebook" at bounding box center [219, 43] width 58 height 13
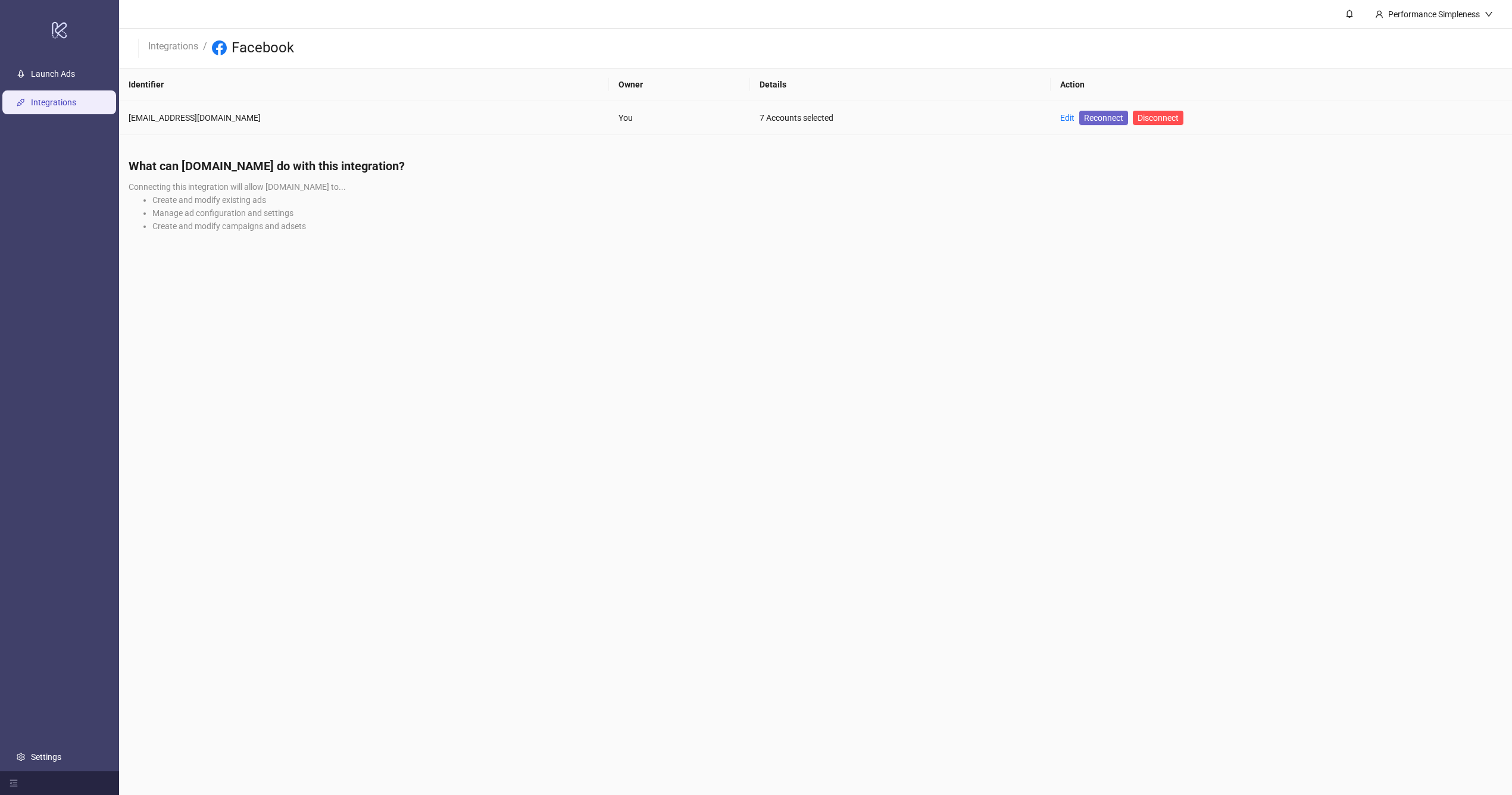
click at [1084, 119] on span "Reconnect" at bounding box center [1104, 118] width 40 height 13
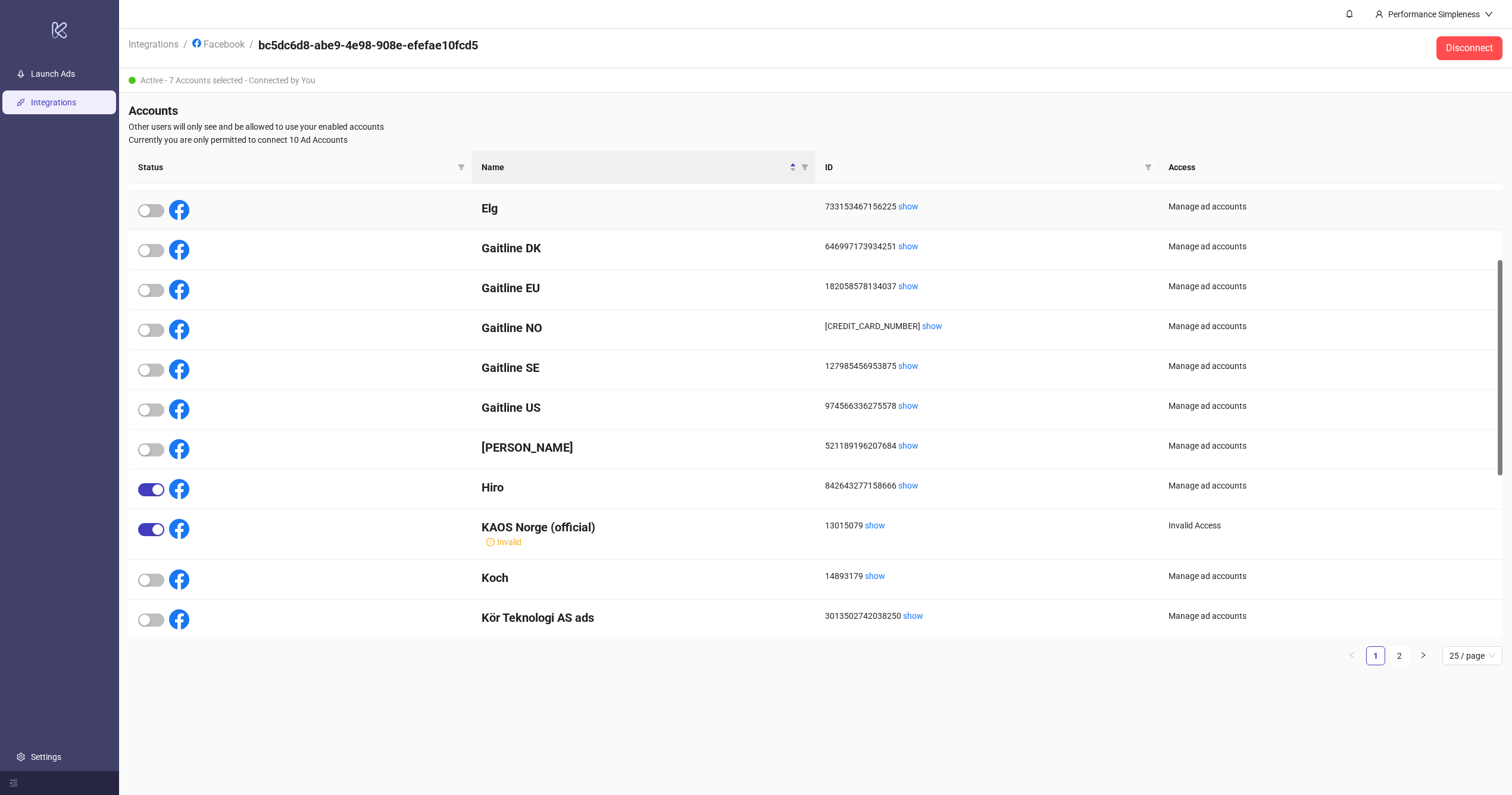
scroll to position [194, 0]
click at [75, 78] on link "Launch Ads" at bounding box center [52, 74] width 44 height 10
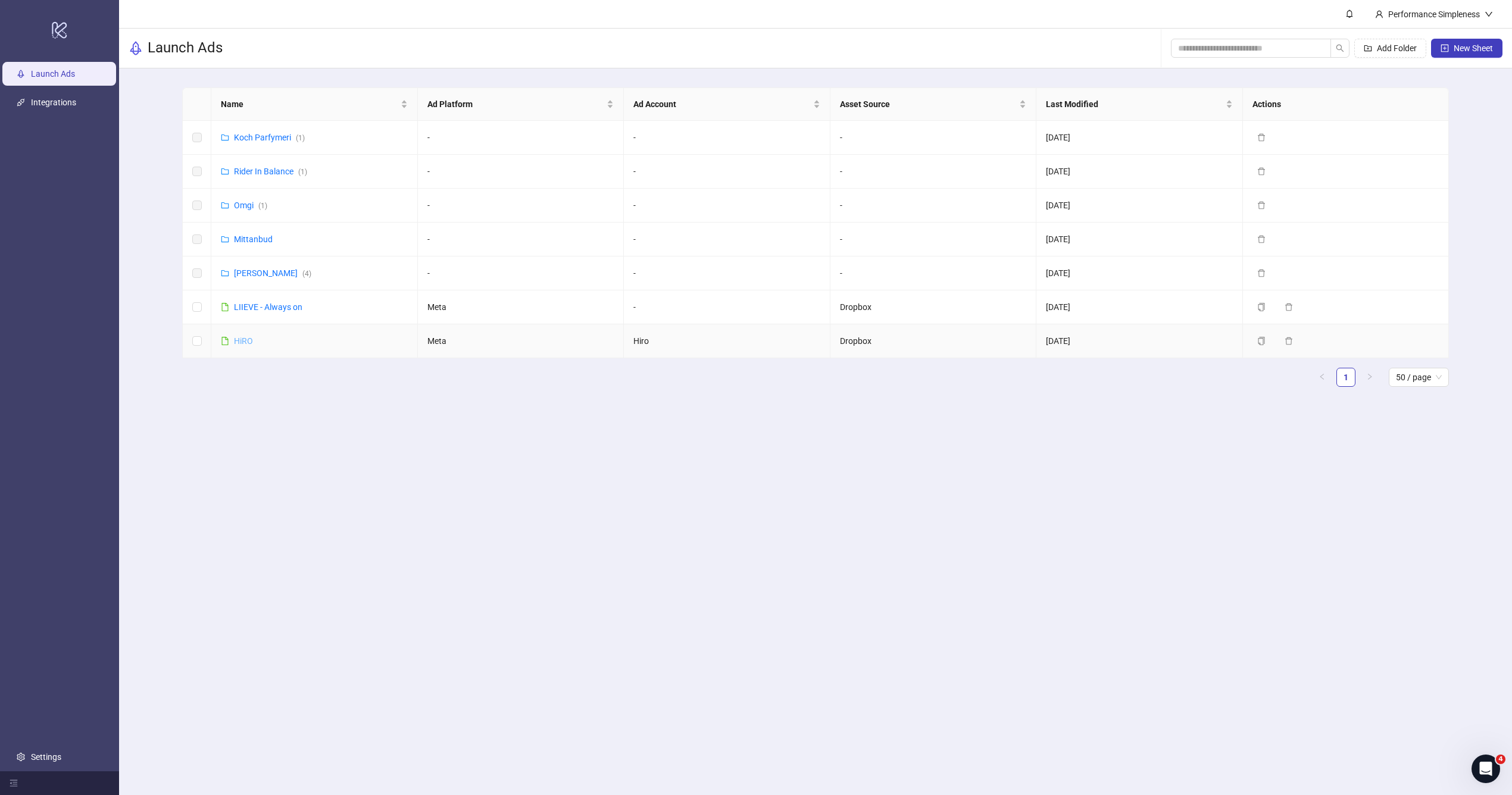
click at [249, 337] on link "HiRO" at bounding box center [243, 341] width 19 height 10
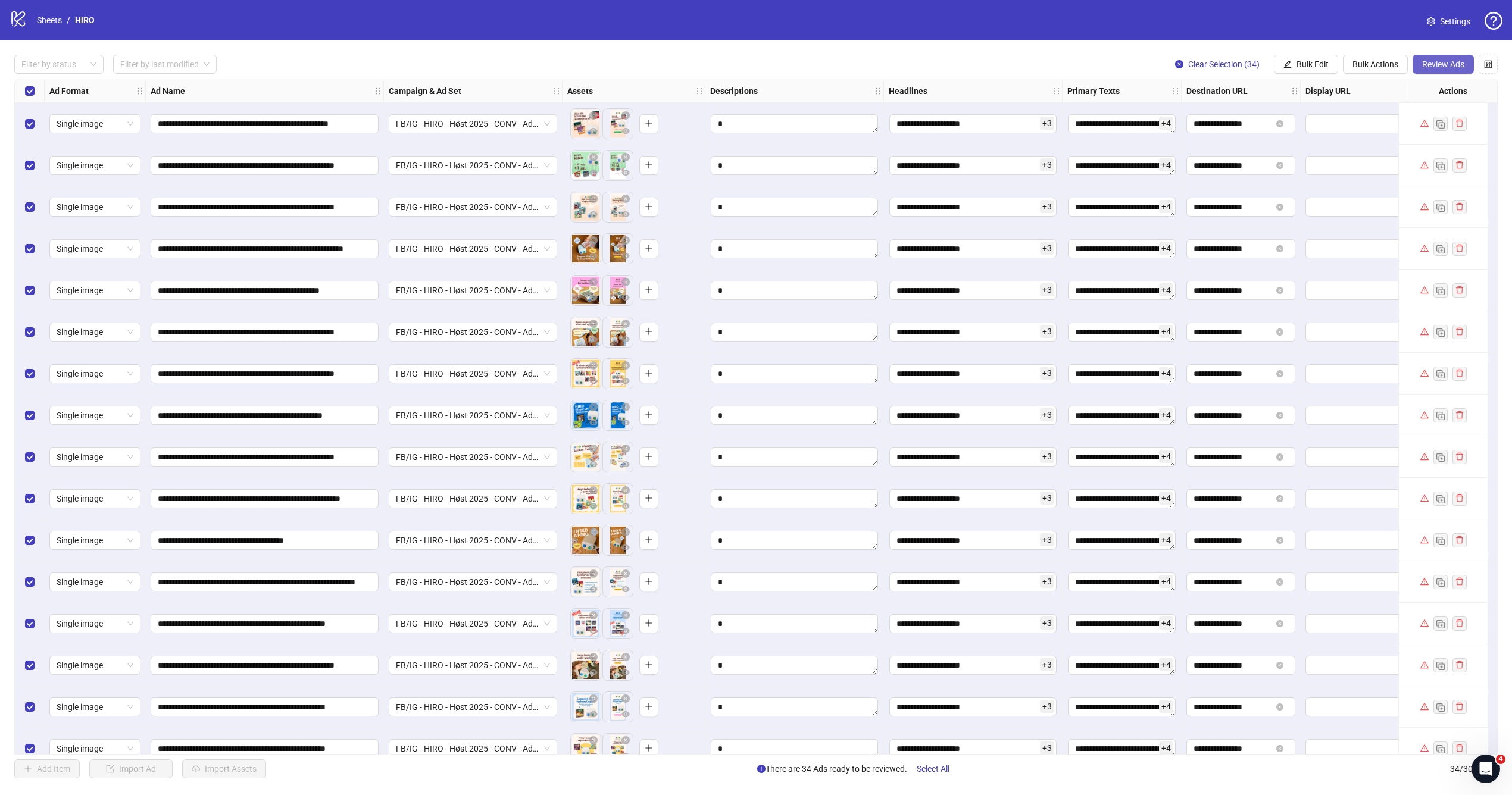
click at [1441, 61] on span "Review Ads" at bounding box center [1443, 64] width 42 height 10
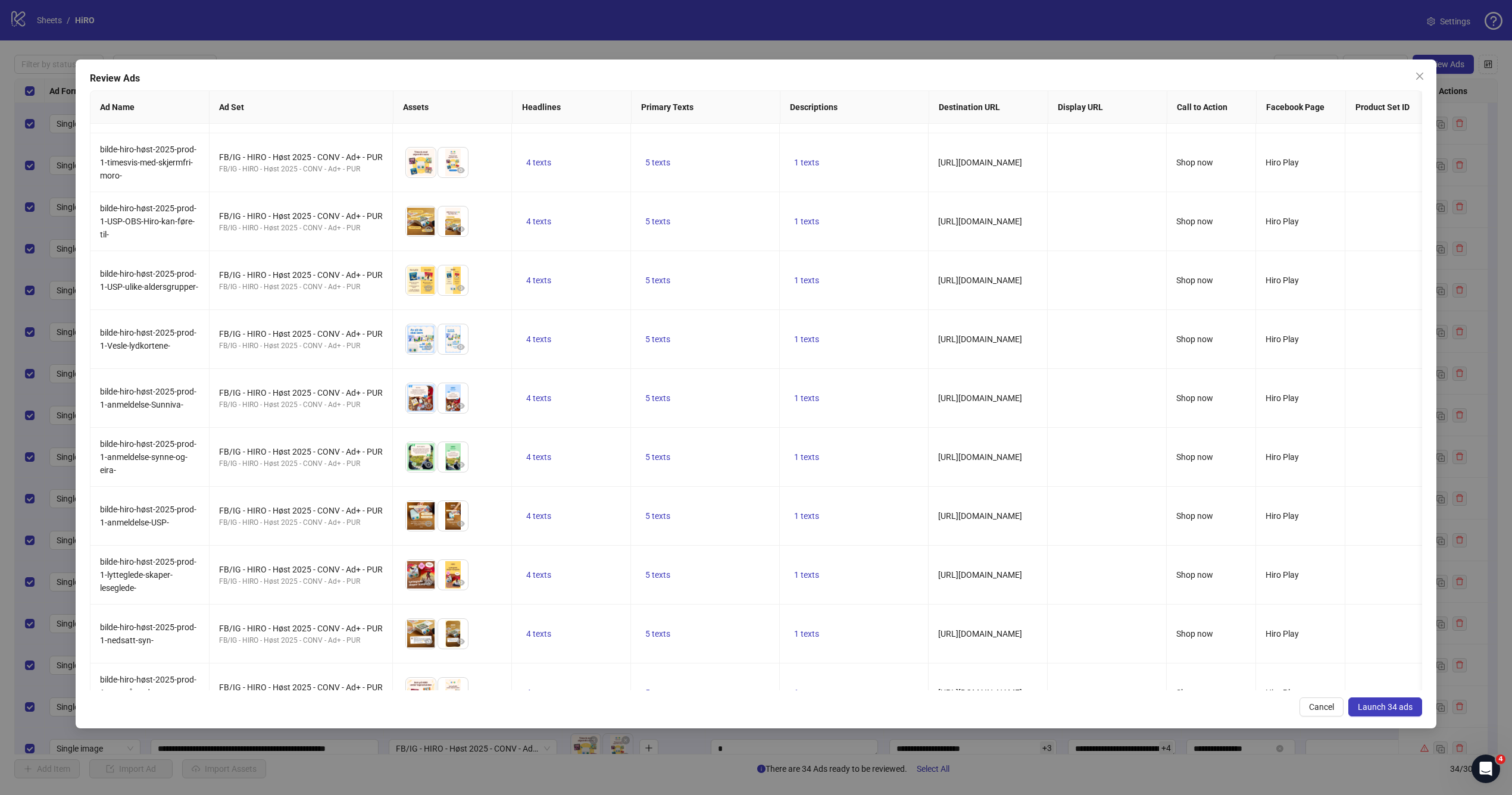
scroll to position [1371, 0]
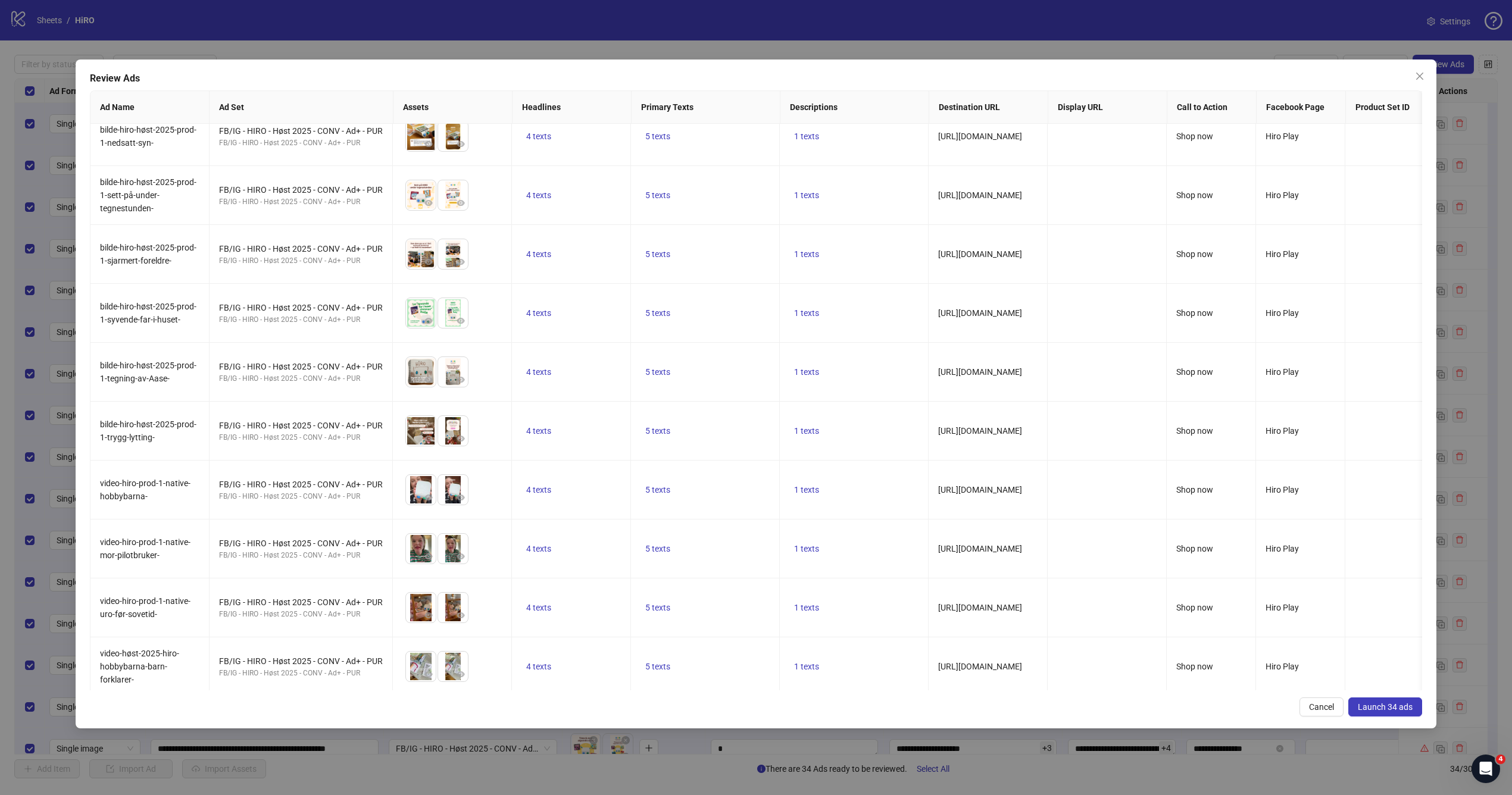
click at [1365, 698] on button "Launch 34 ads" at bounding box center [1385, 706] width 74 height 19
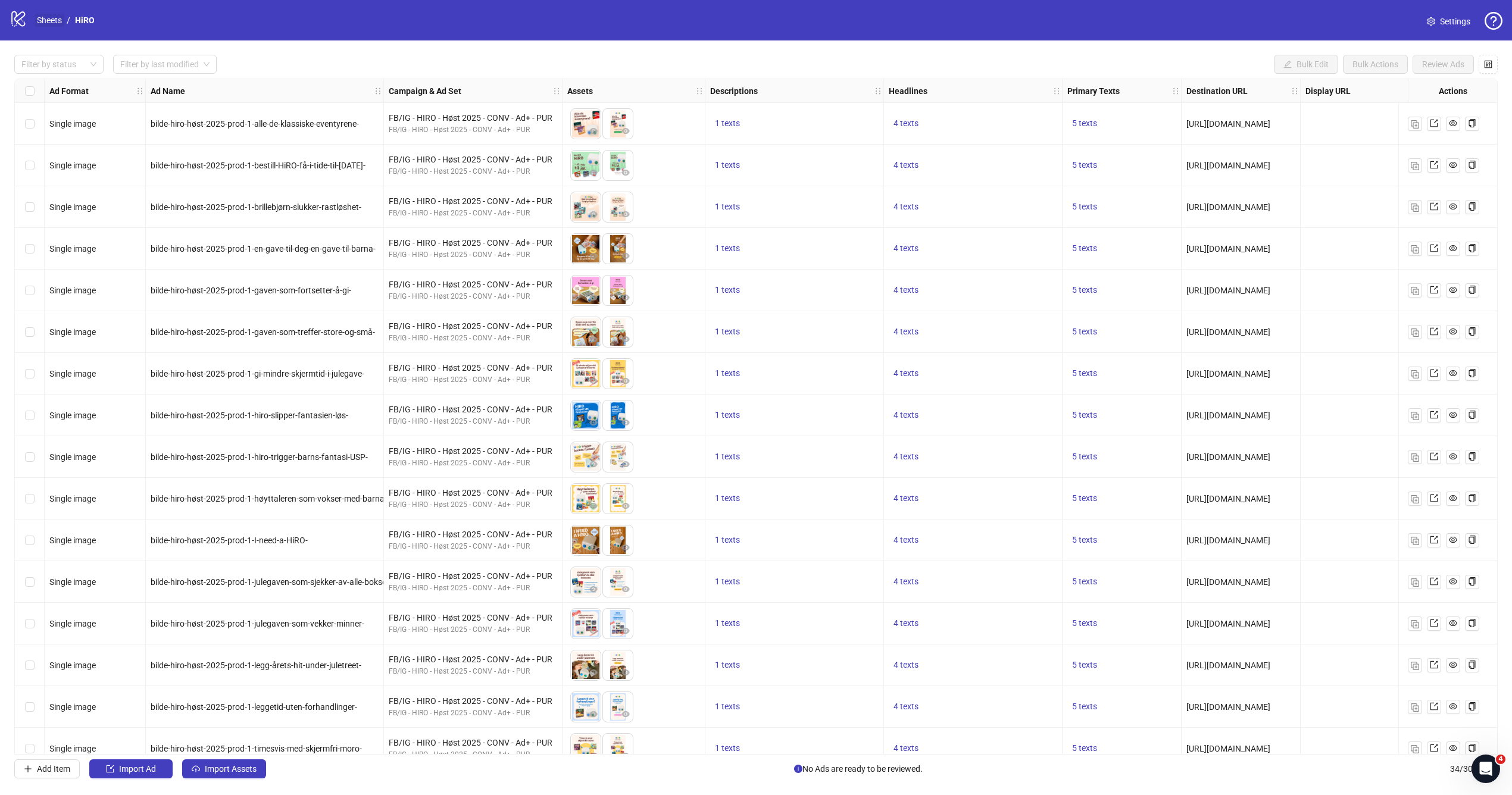
click at [57, 25] on link "Sheets" at bounding box center [49, 20] width 30 height 13
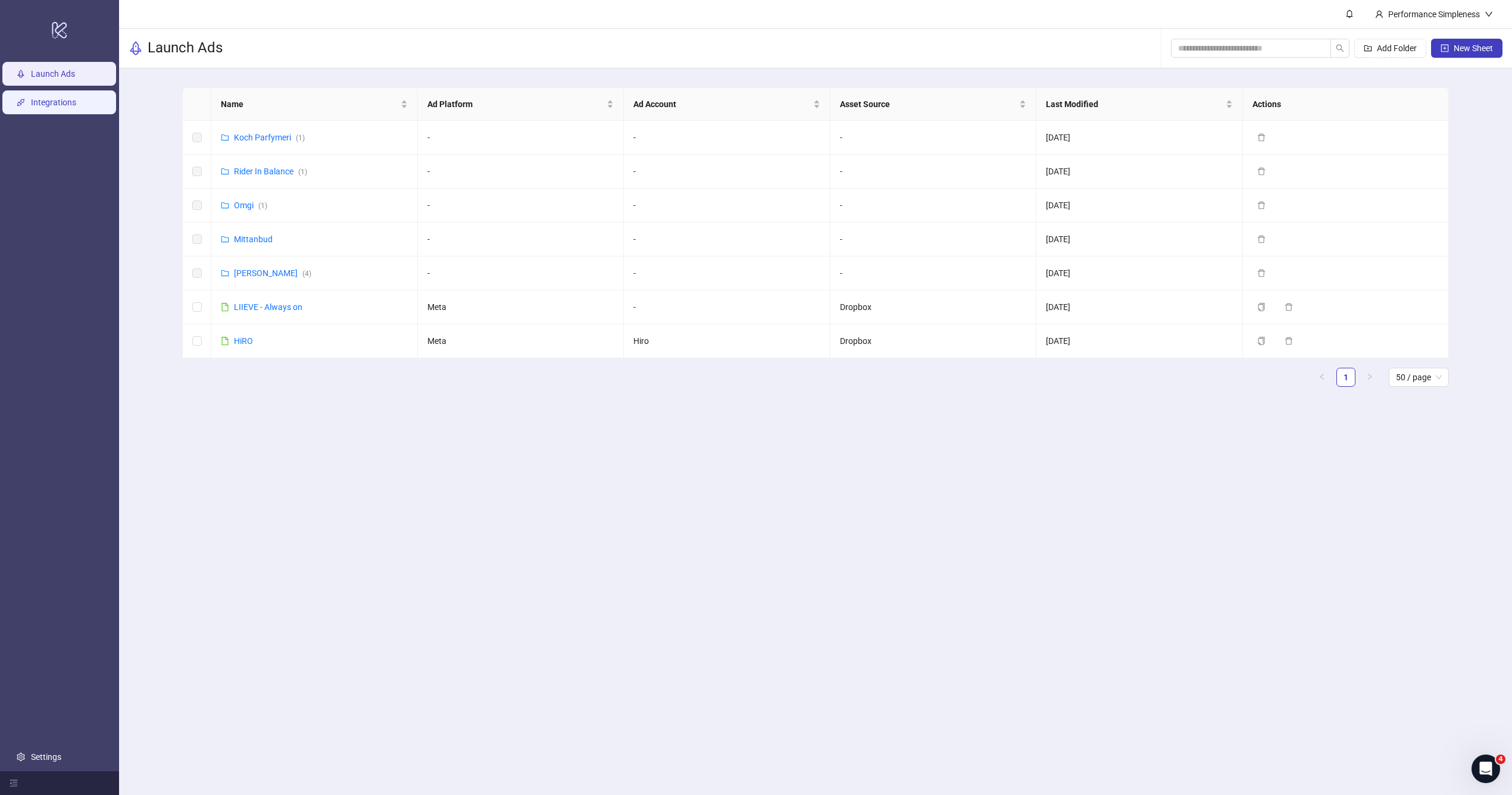
click at [58, 107] on link "Integrations" at bounding box center [53, 103] width 45 height 10
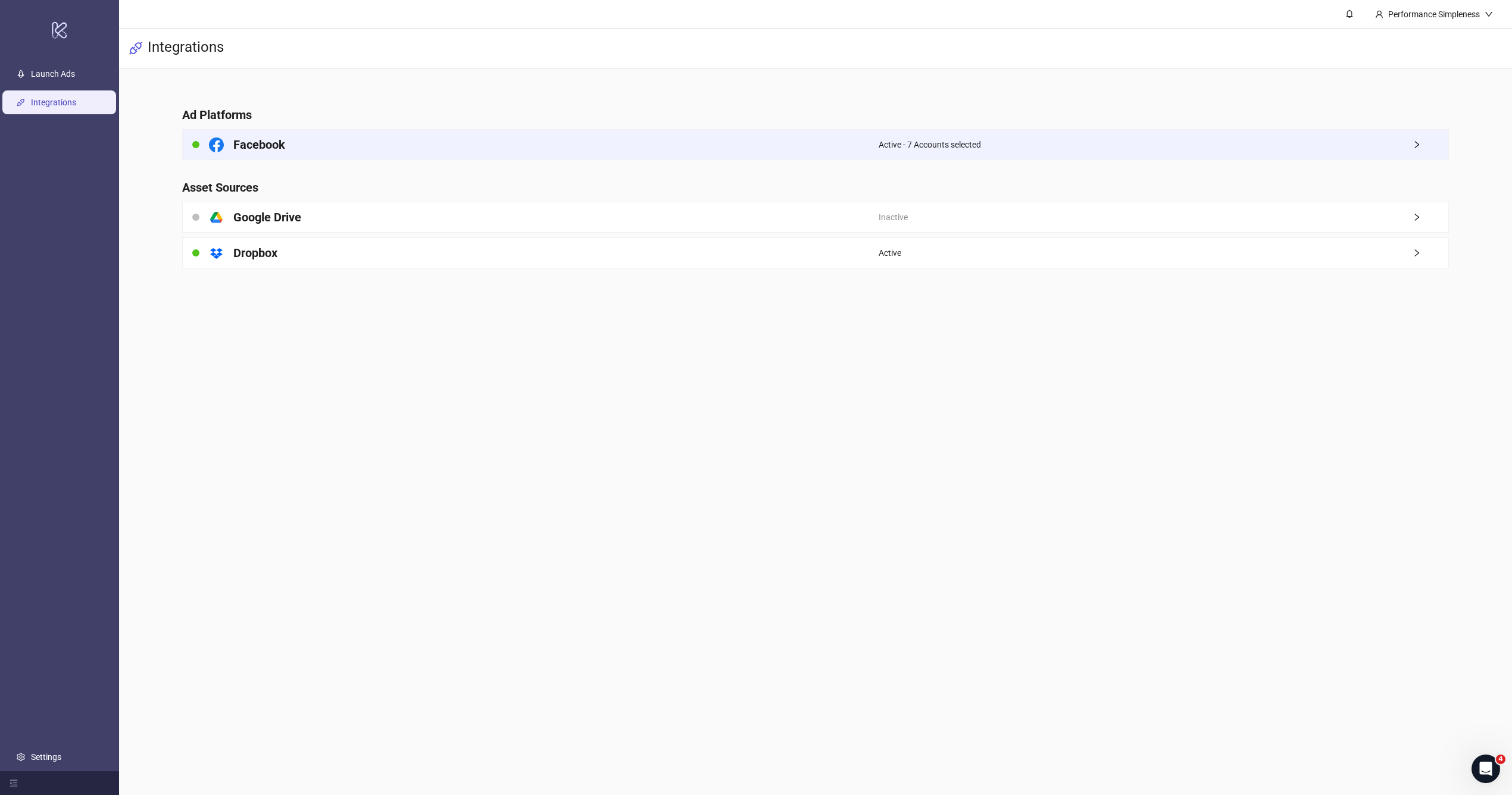
click at [1230, 147] on div "Active - 7 Accounts selected" at bounding box center [1163, 144] width 569 height 30
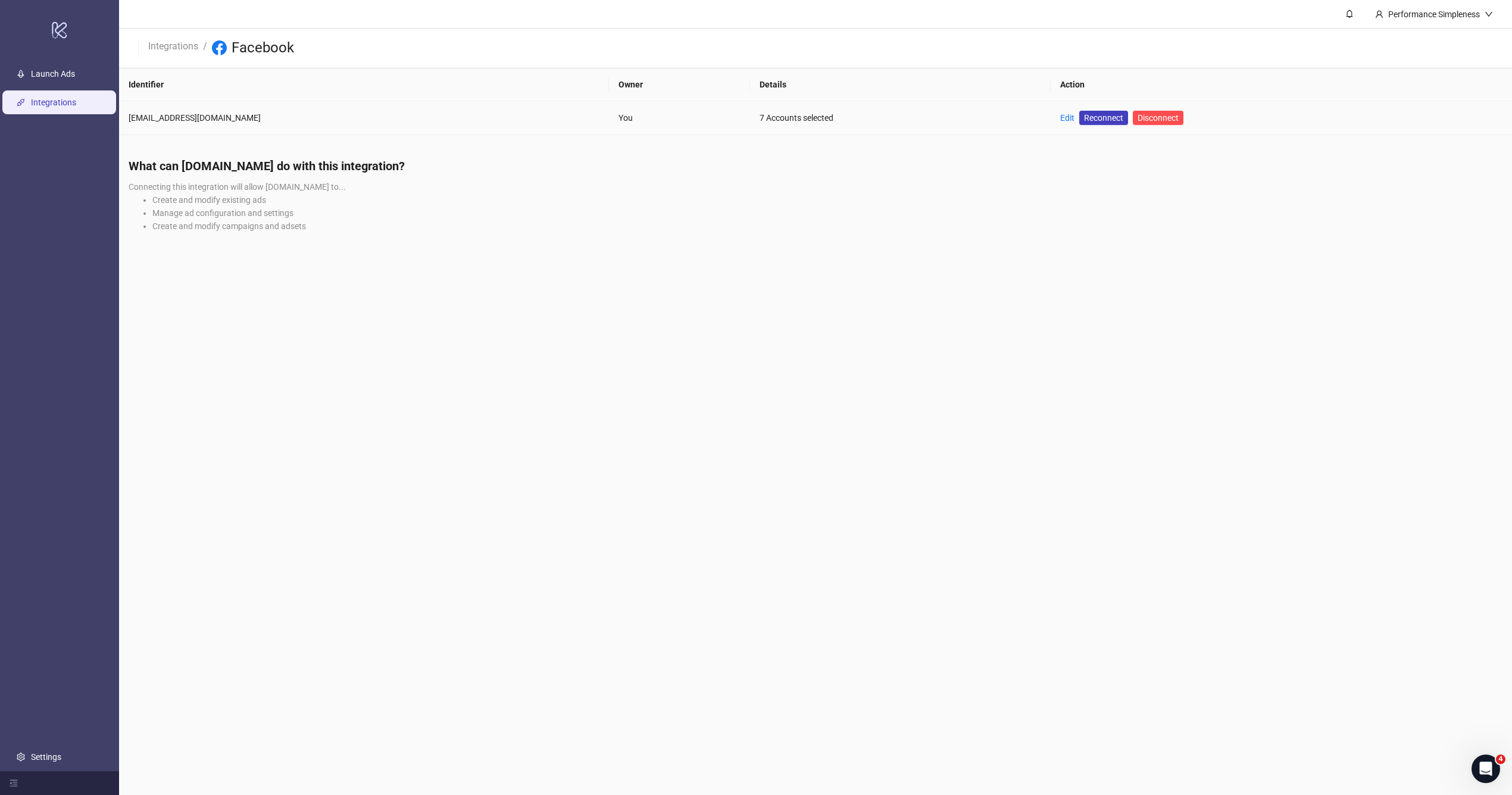
click at [1060, 112] on div "Edit" at bounding box center [1067, 118] width 14 height 13
click at [1060, 117] on link "Edit" at bounding box center [1067, 118] width 14 height 10
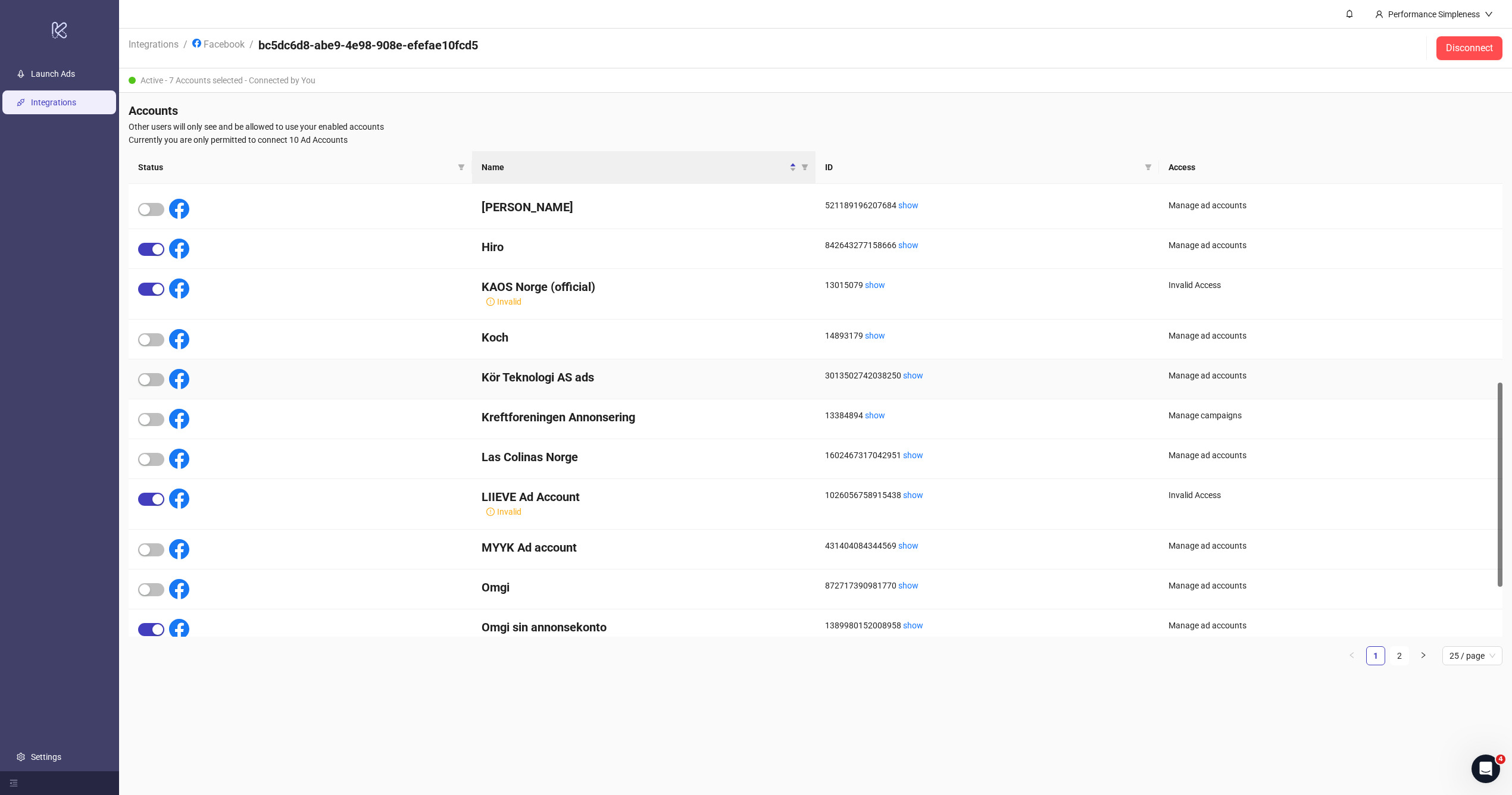
scroll to position [441, 0]
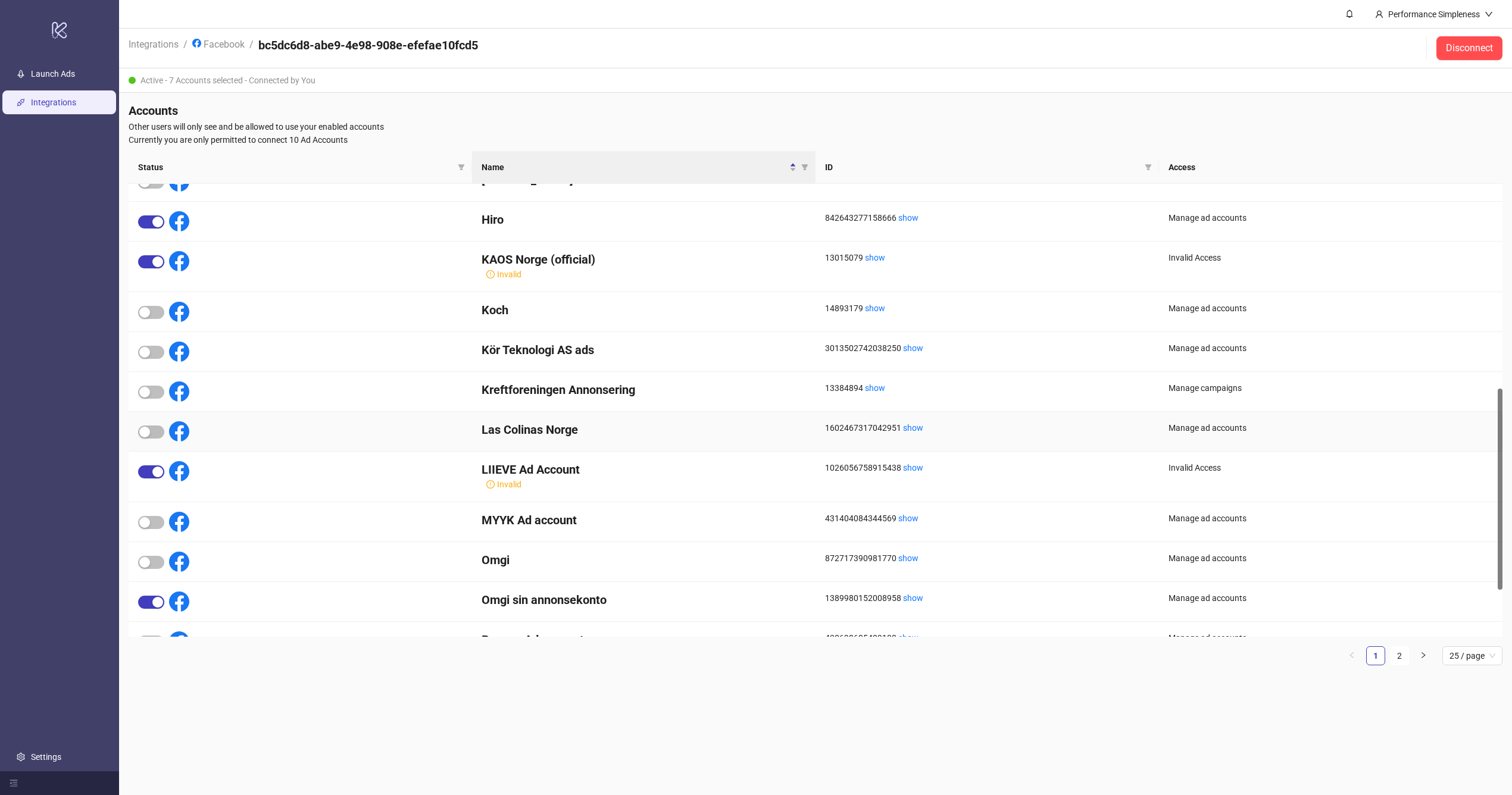
scroll to position [460, 0]
click at [148, 471] on span "button" at bounding box center [150, 472] width 26 height 13
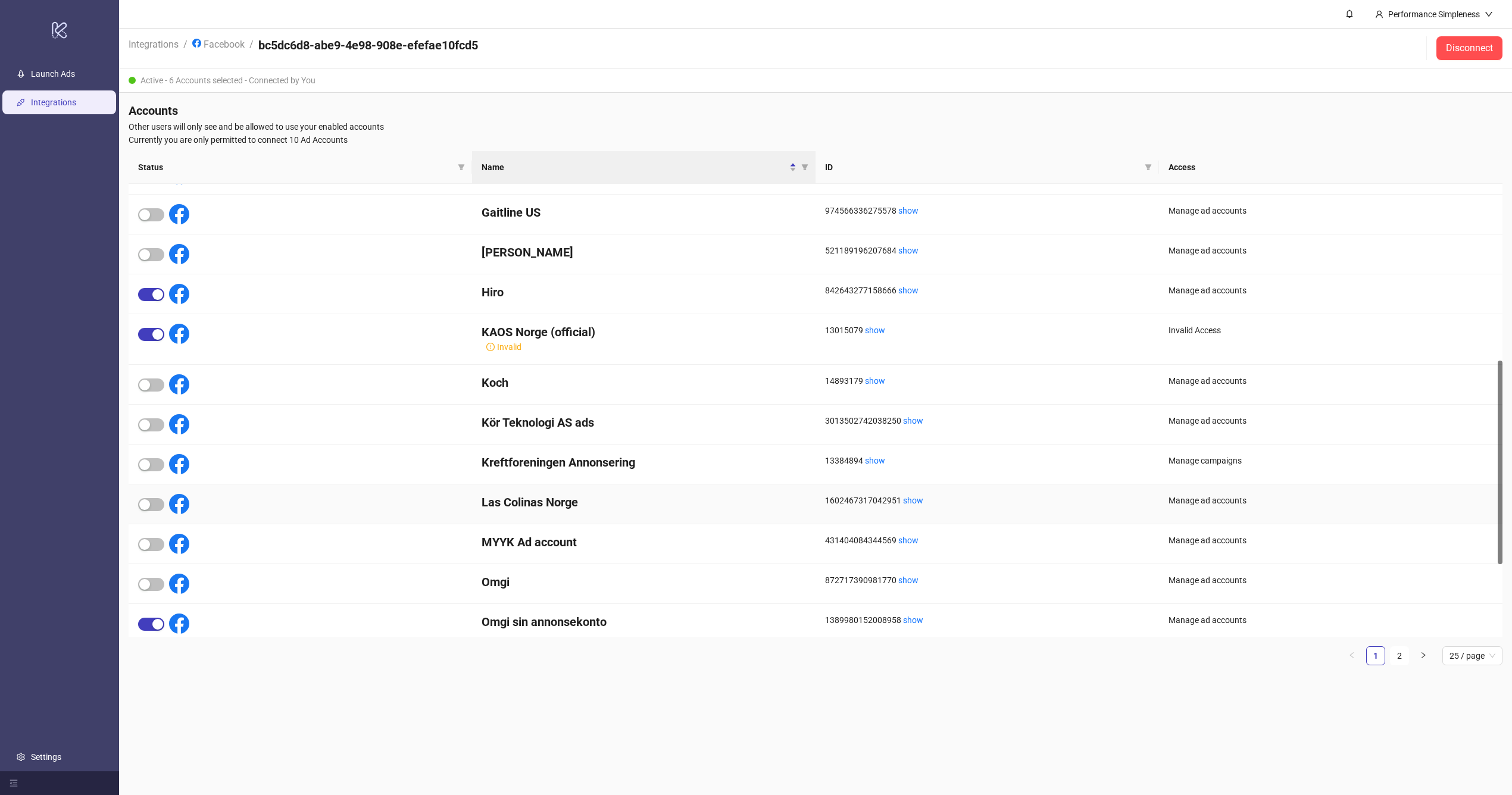
scroll to position [393, 0]
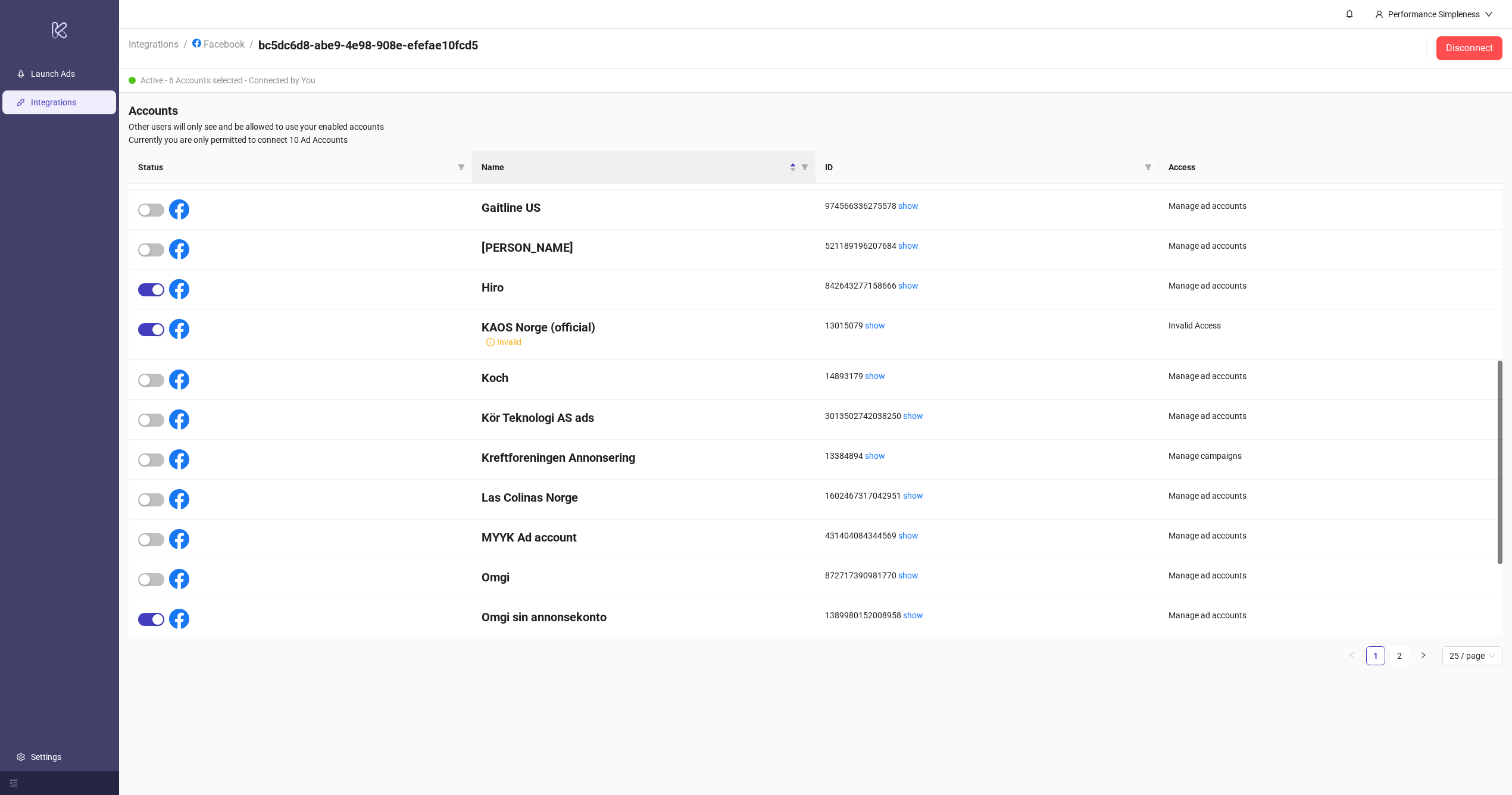
click at [446, 697] on main "Performance Simpleness Integrations / Facebook / bc5dc6d8-abe9-4e98-908e-efefae…" at bounding box center [815, 398] width 1392 height 795
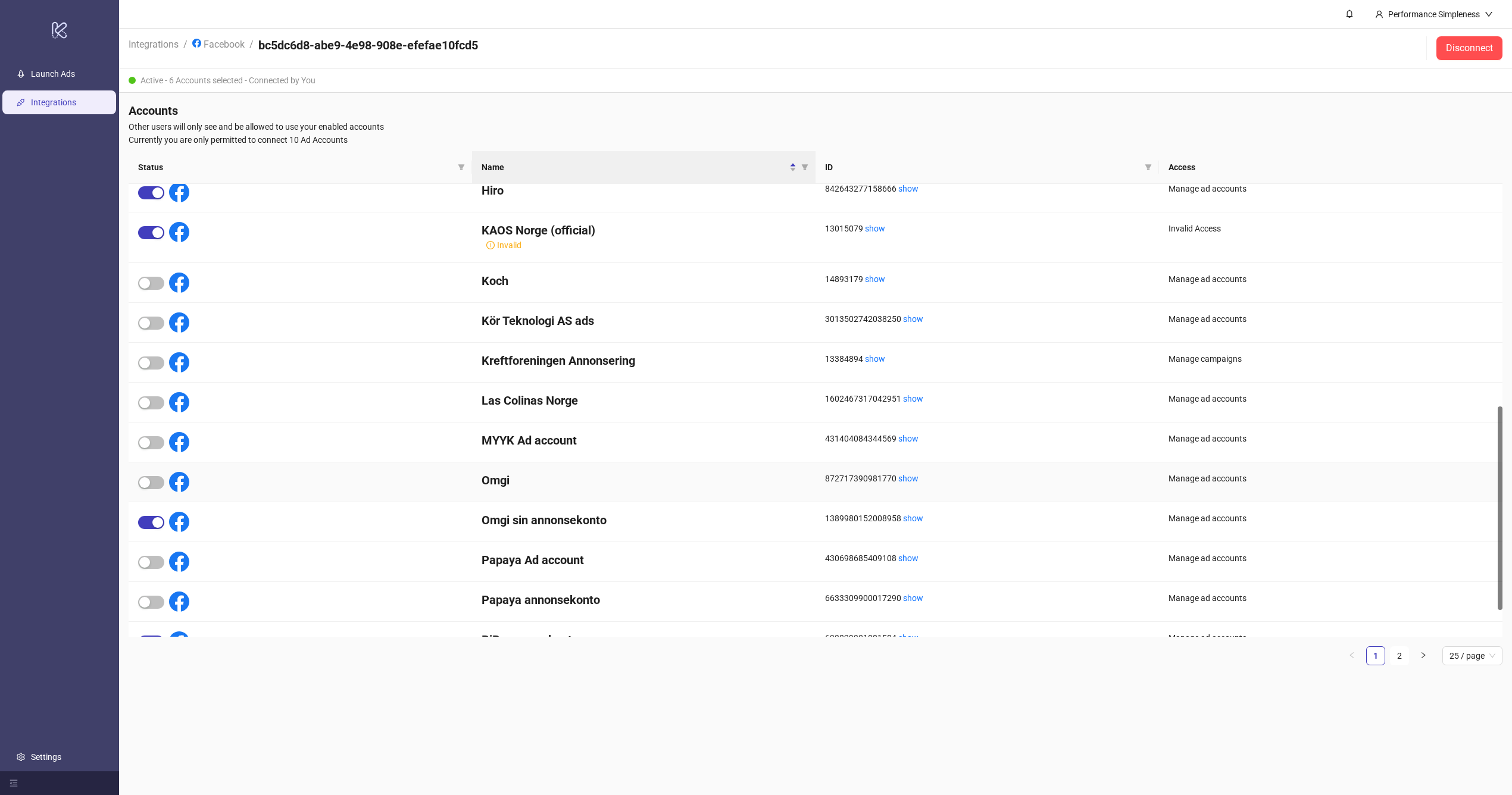
scroll to position [495, 0]
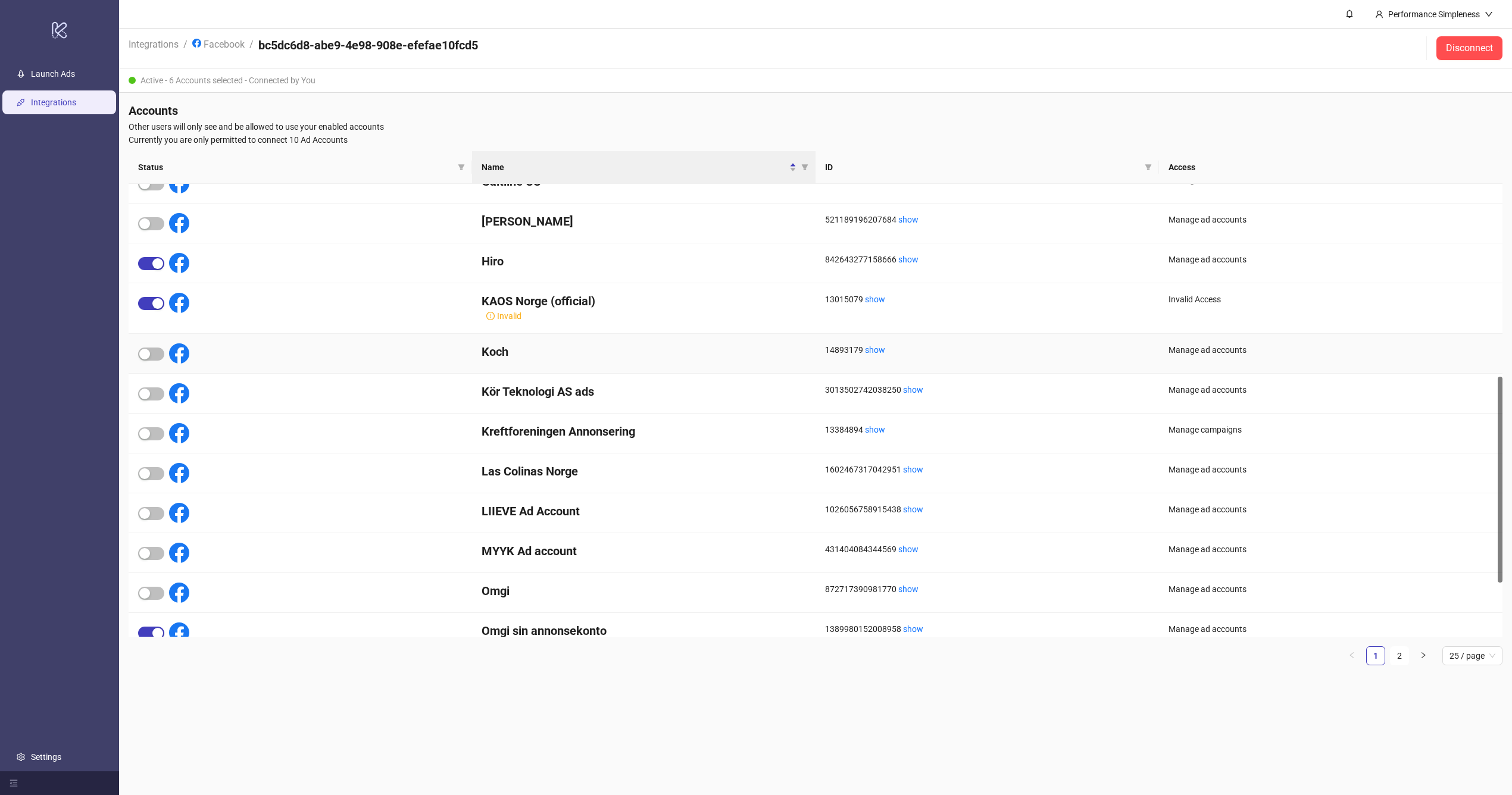
scroll to position [422, 0]
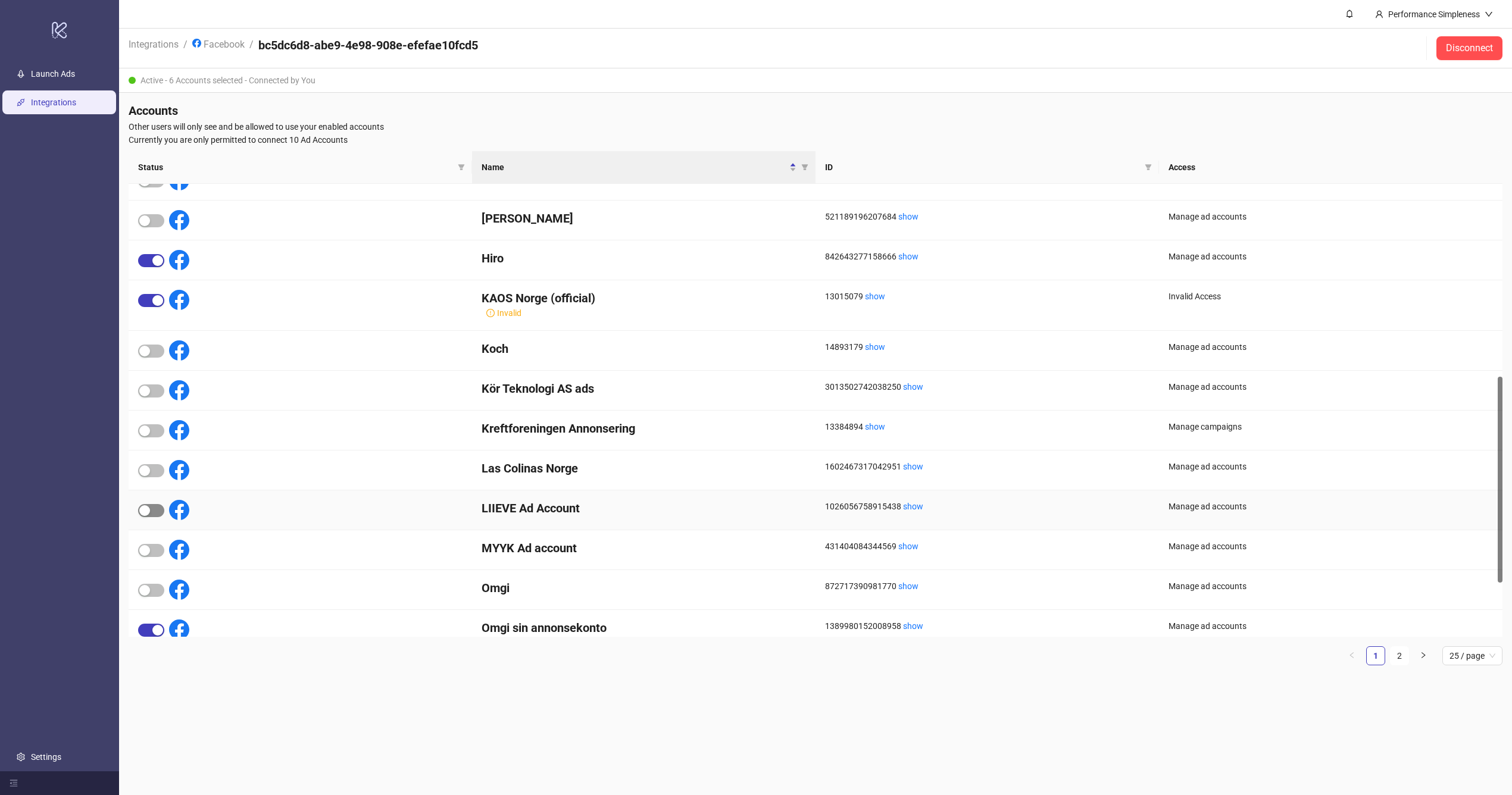
click at [153, 513] on span "button" at bounding box center [150, 510] width 26 height 13
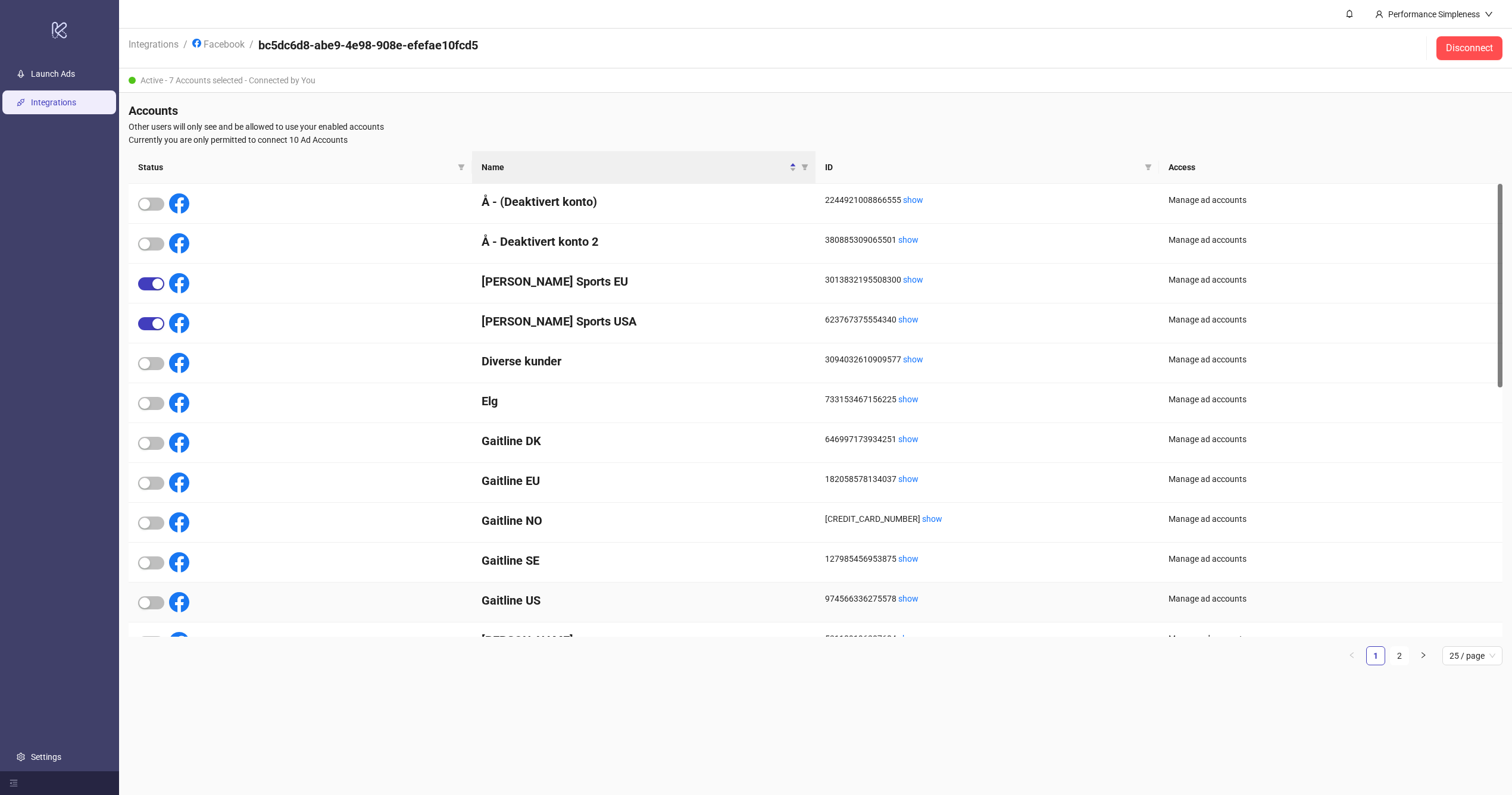
scroll to position [0, 0]
